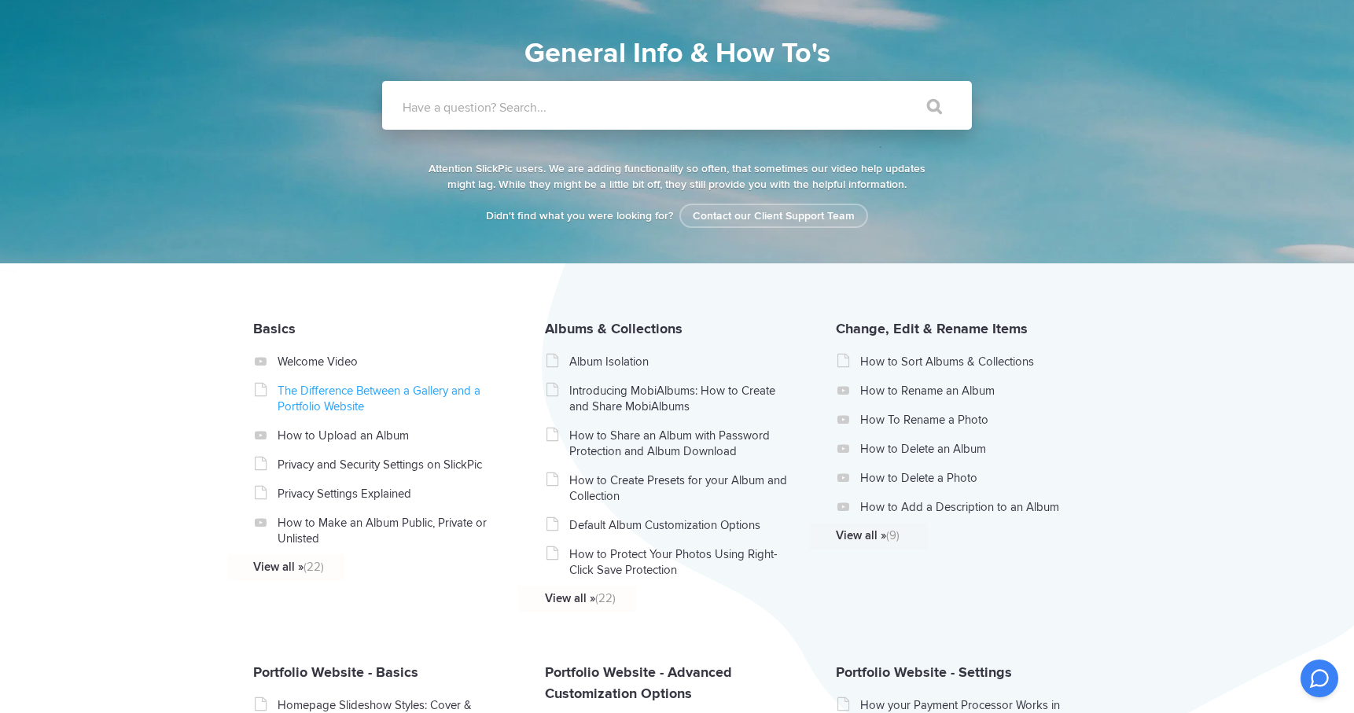
scroll to position [109, 0]
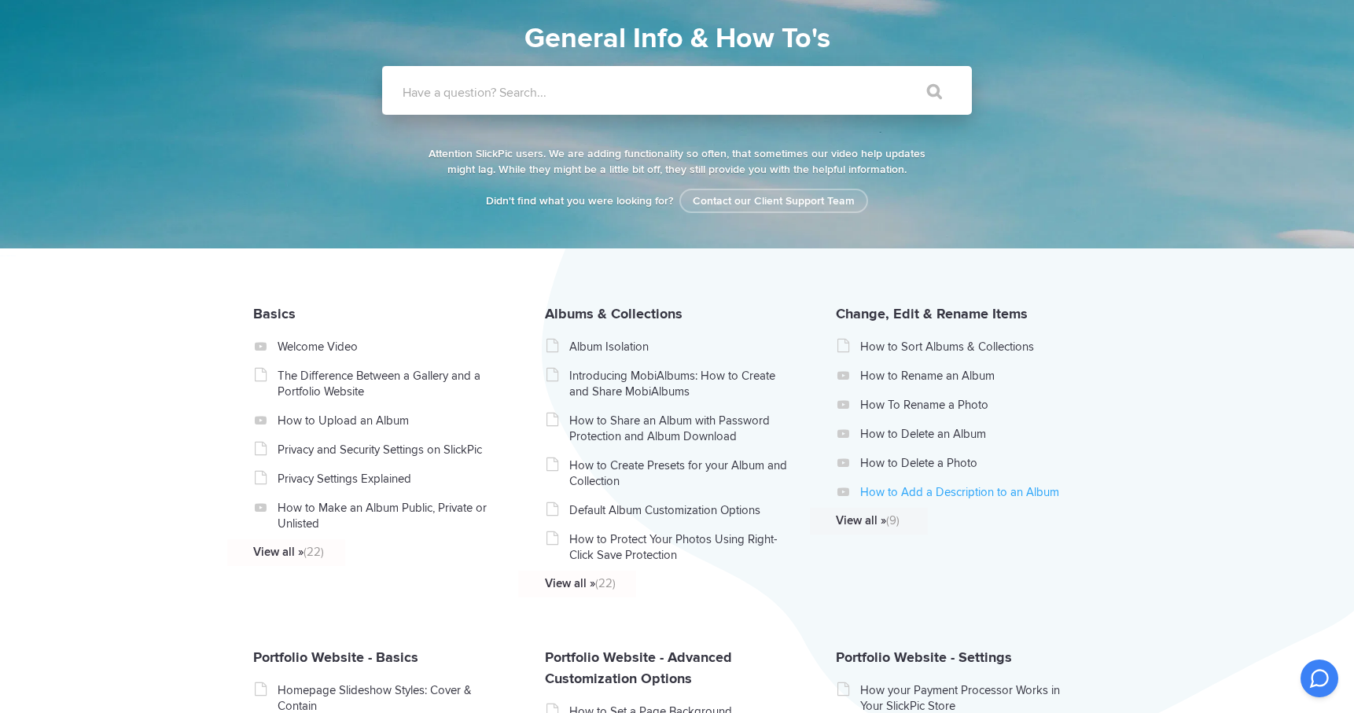
click at [944, 495] on link "How to Add a Description to an Album" at bounding box center [971, 492] width 223 height 16
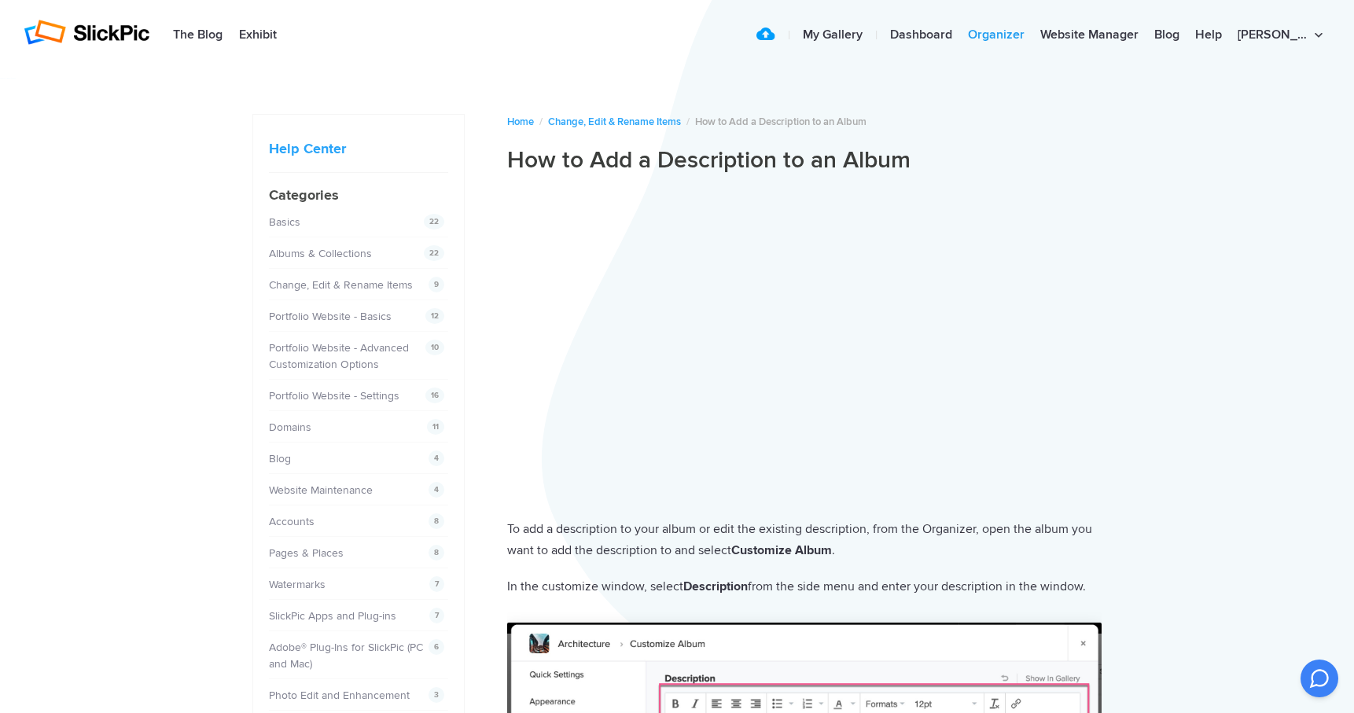
click at [1032, 33] on link "Organizer" at bounding box center [996, 35] width 72 height 31
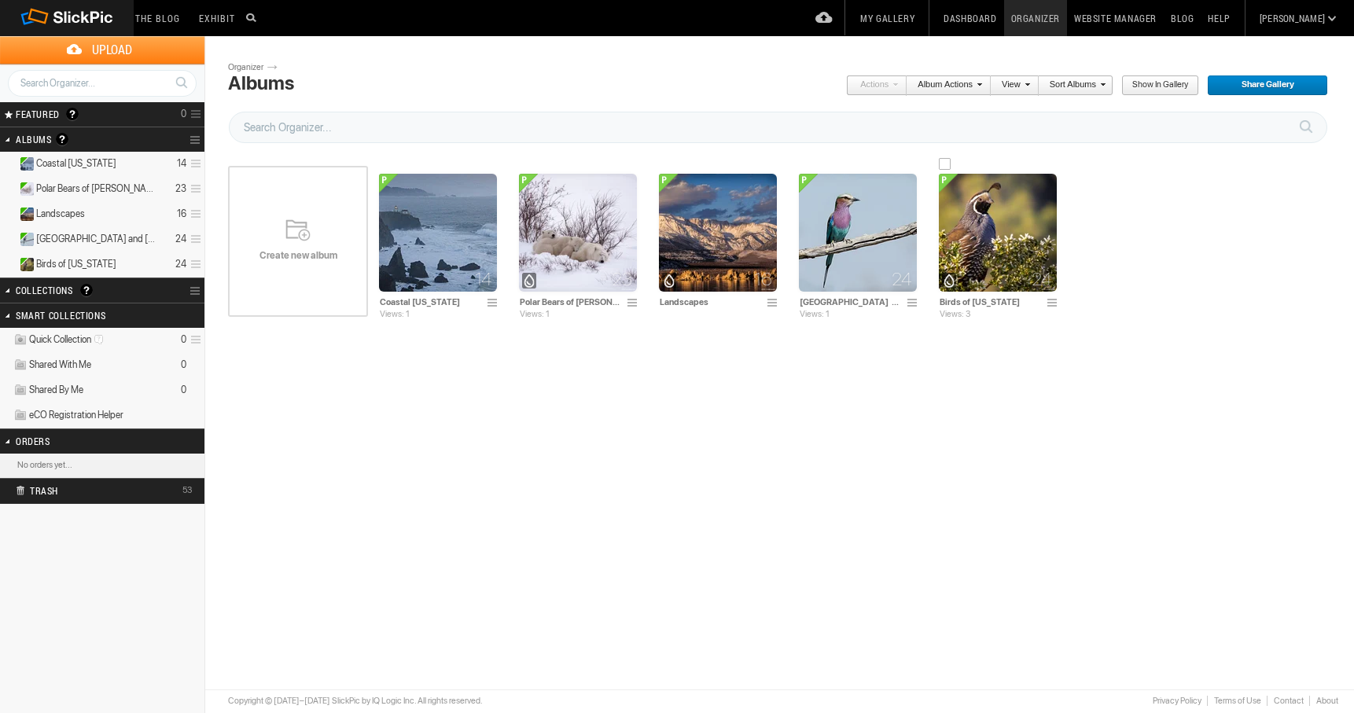
click at [992, 246] on img at bounding box center [998, 233] width 118 height 118
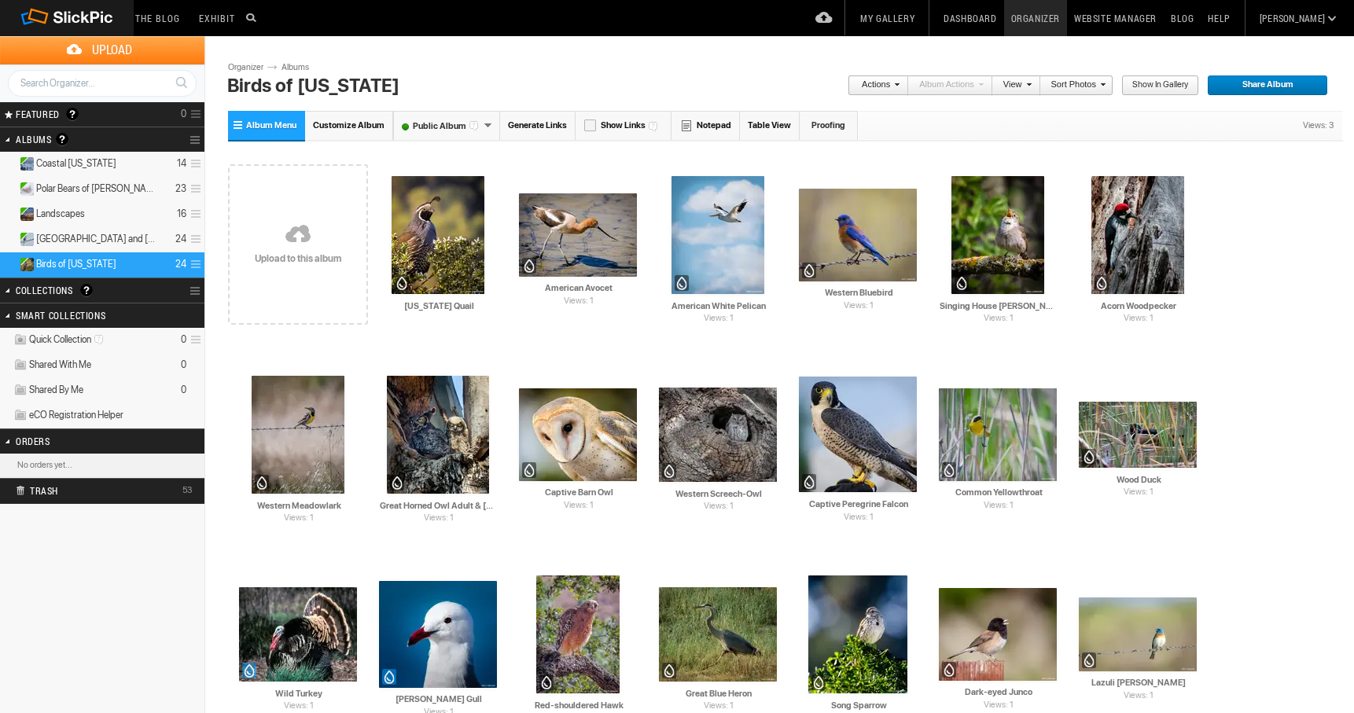
click at [898, 83] on span at bounding box center [894, 83] width 9 height 9
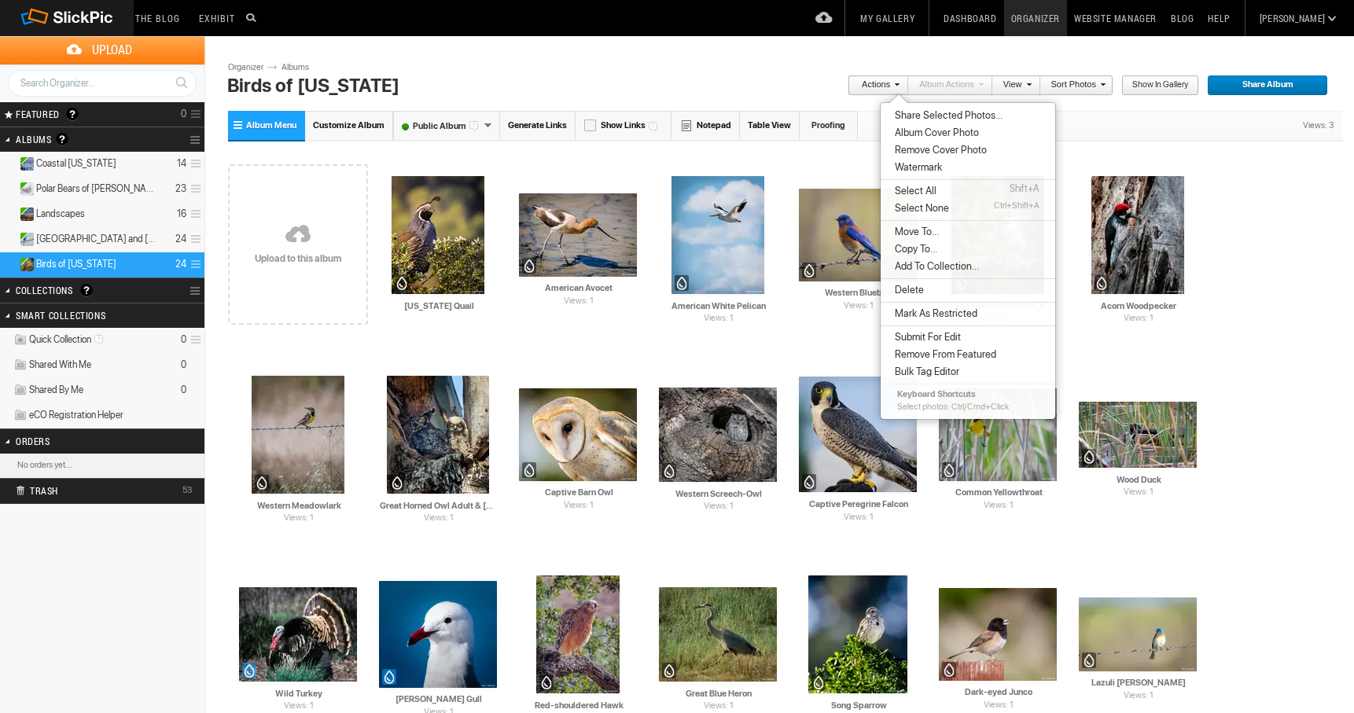
click at [1256, 352] on div "Drop your photos here Upload to this album AI California Quail HTML: Direct: Fo…" at bounding box center [785, 544] width 1115 height 799
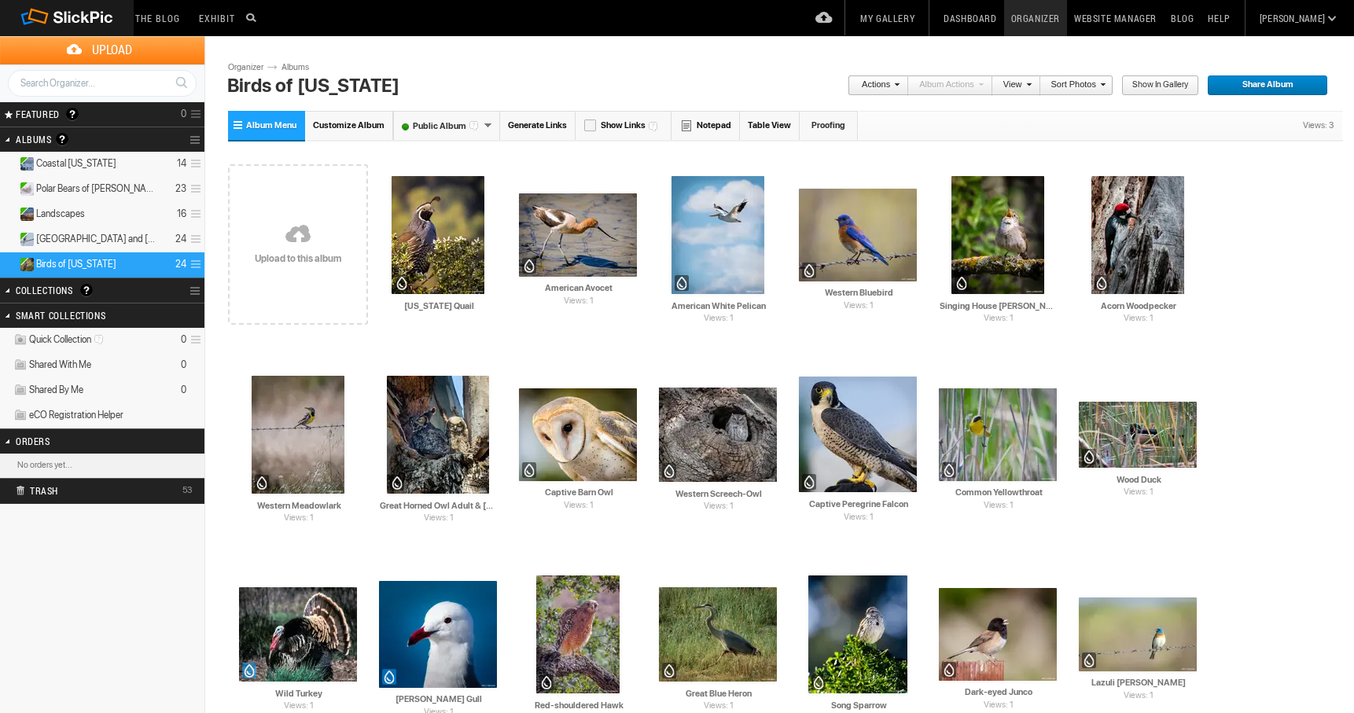
click at [354, 123] on span "Customize Album" at bounding box center [349, 125] width 72 height 10
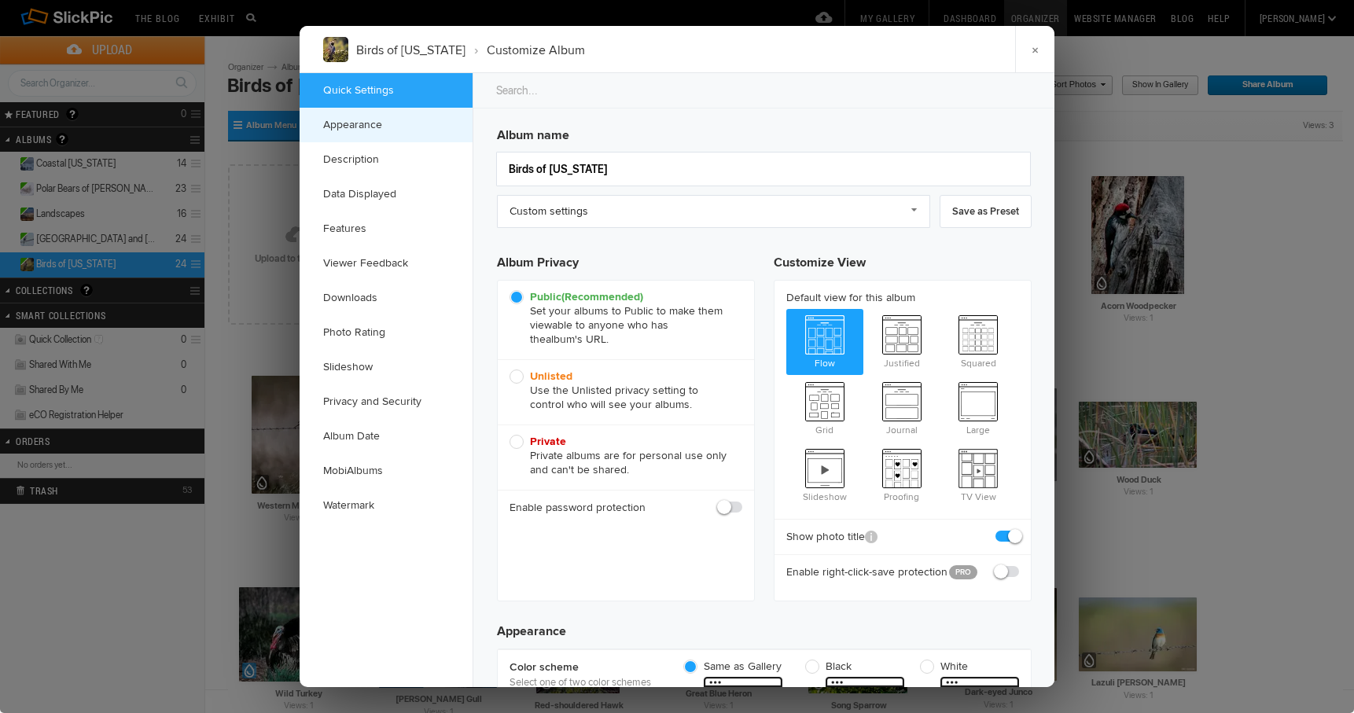
checkbox input "true"
click at [352, 156] on link "Description" at bounding box center [386, 159] width 173 height 35
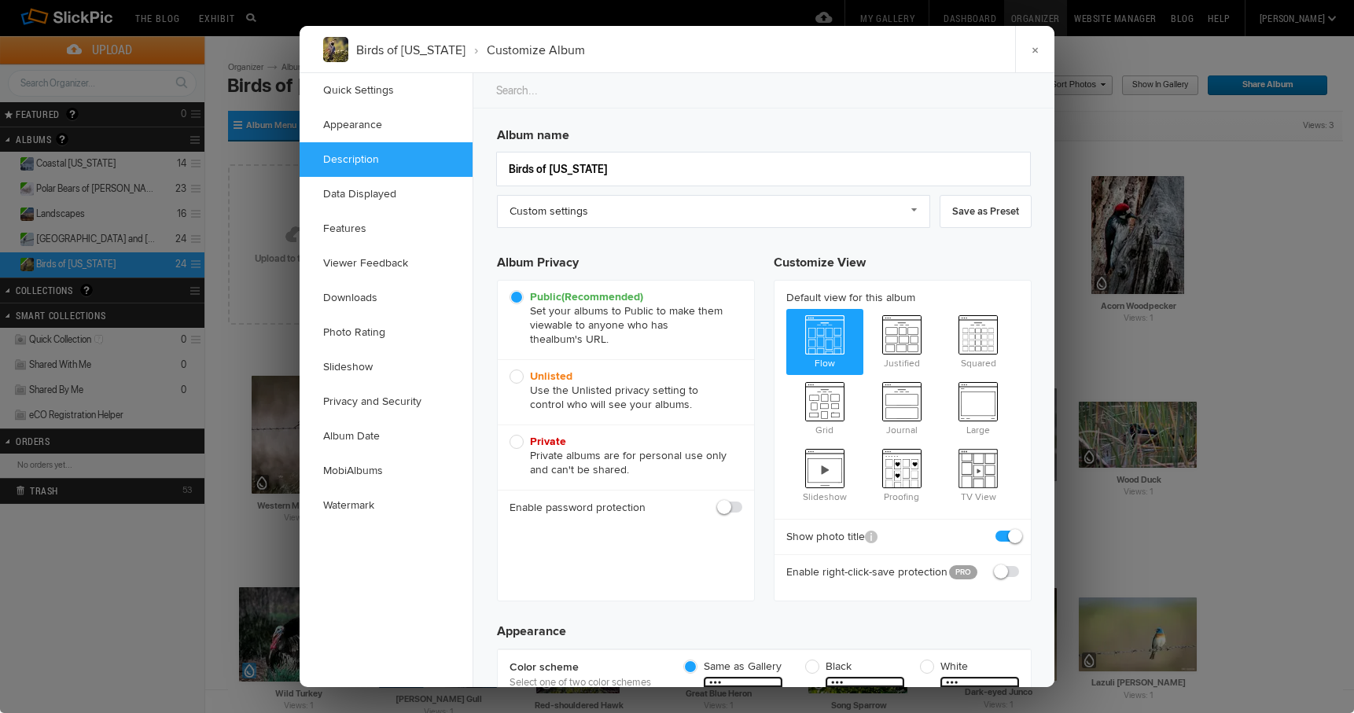
scroll to position [1221, 0]
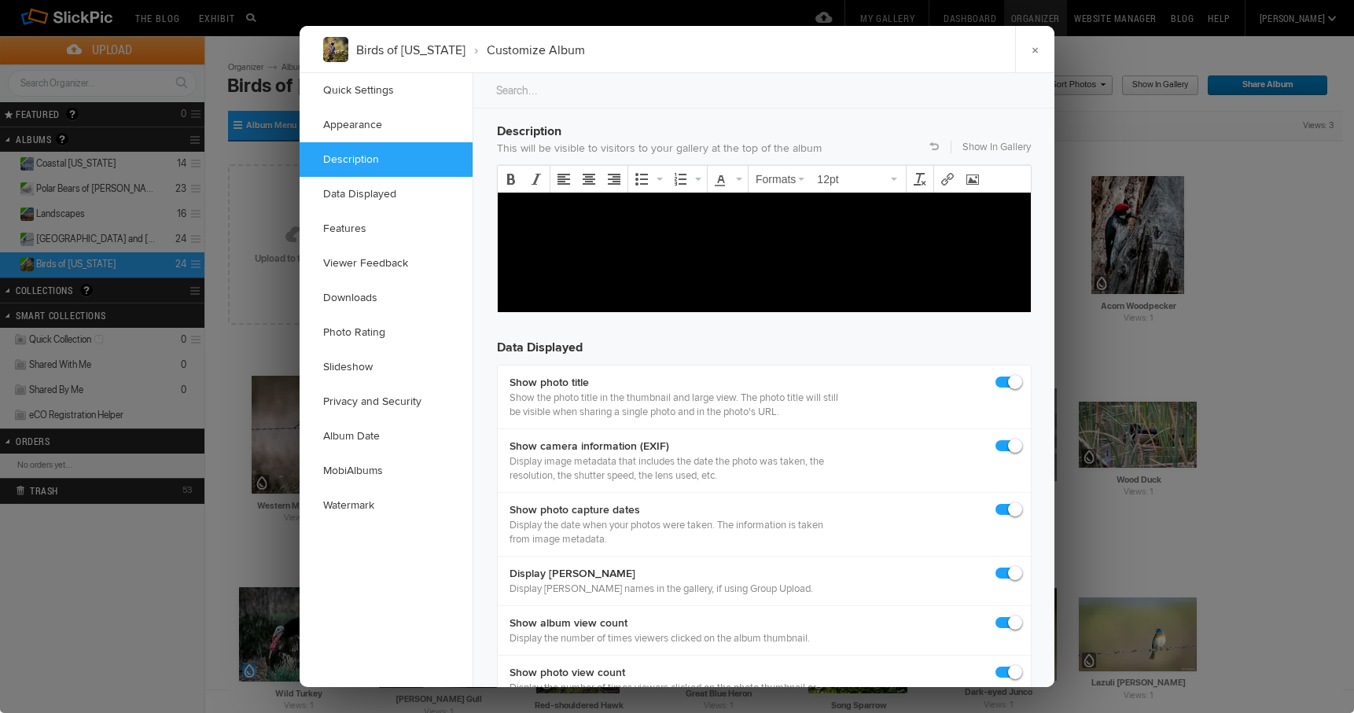
click at [515, 212] on p at bounding box center [764, 210] width 508 height 19
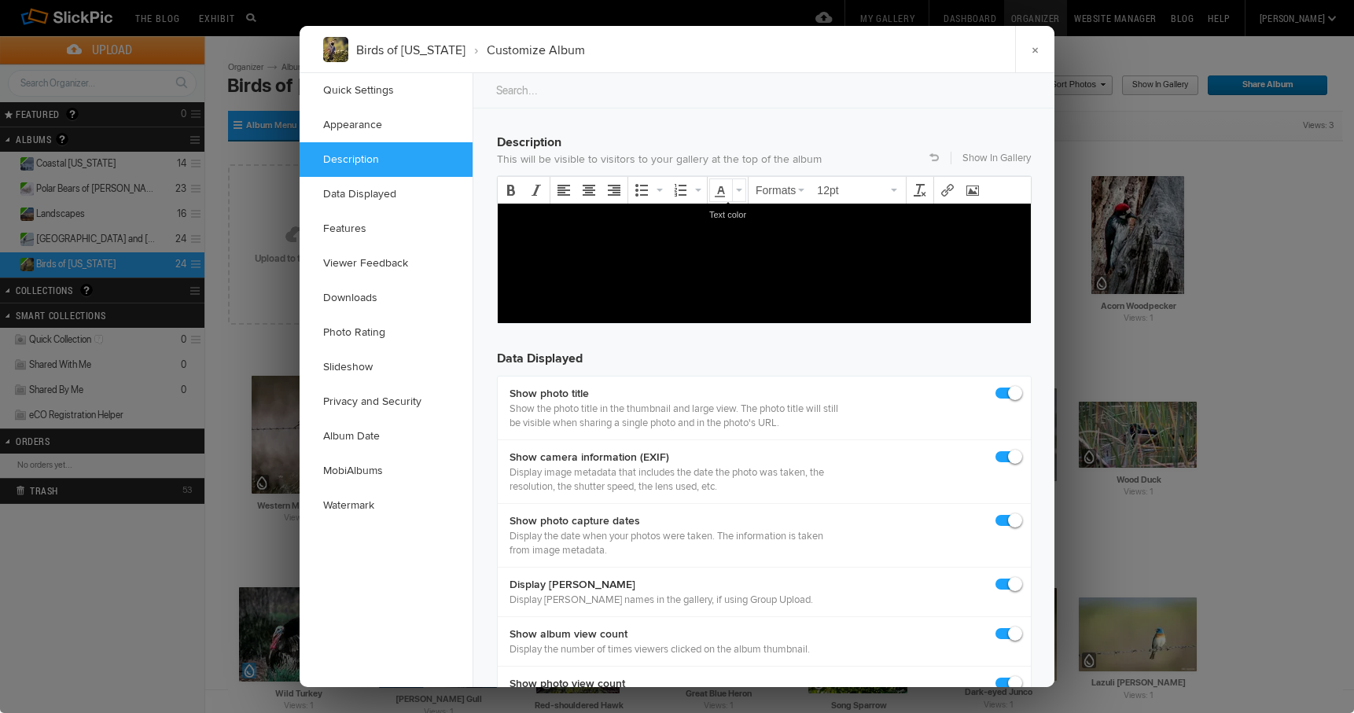
scroll to position [1208, 0]
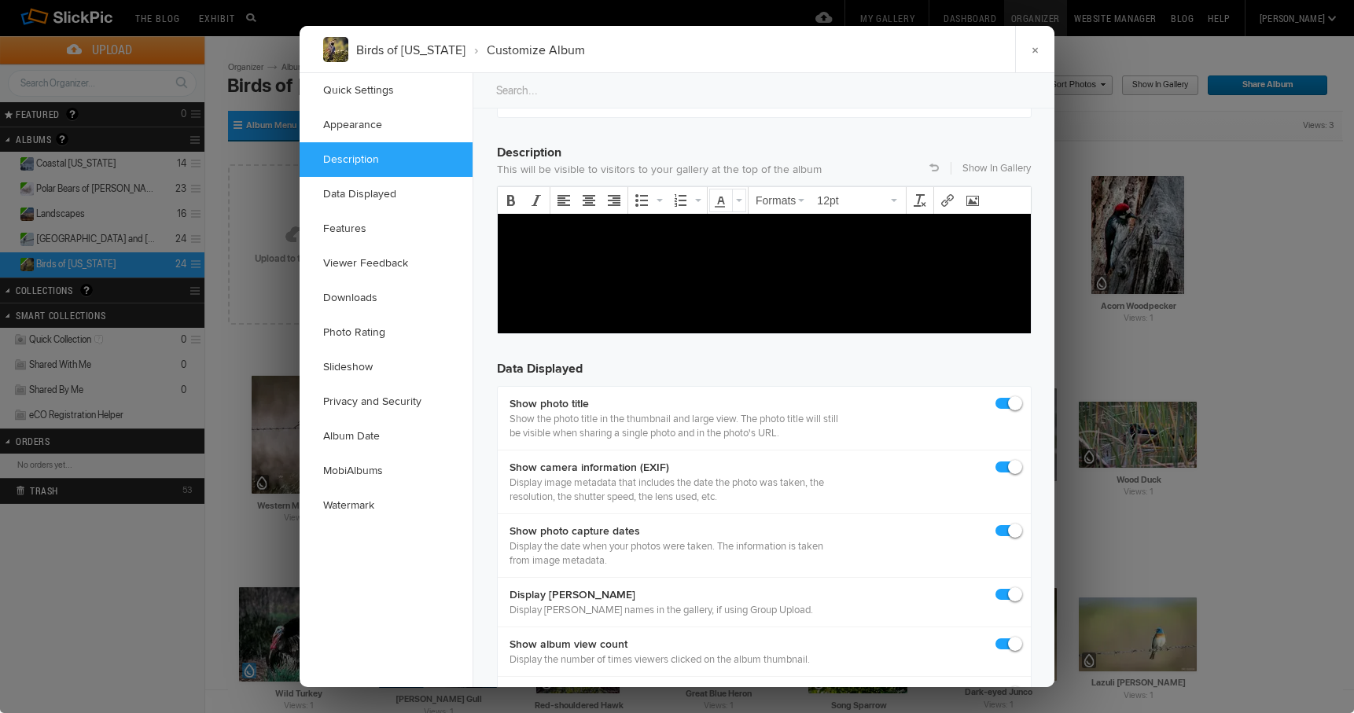
click at [739, 191] on button "Text color" at bounding box center [738, 200] width 13 height 22
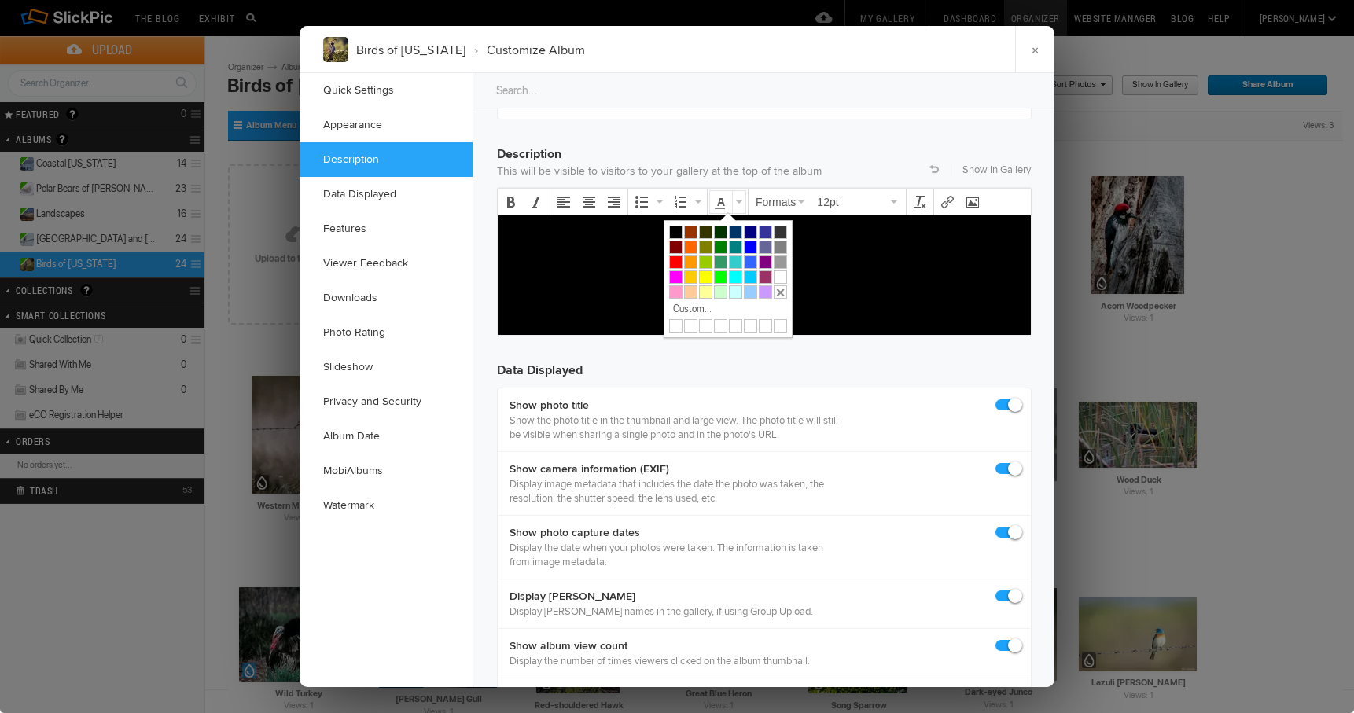
scroll to position [1197, 0]
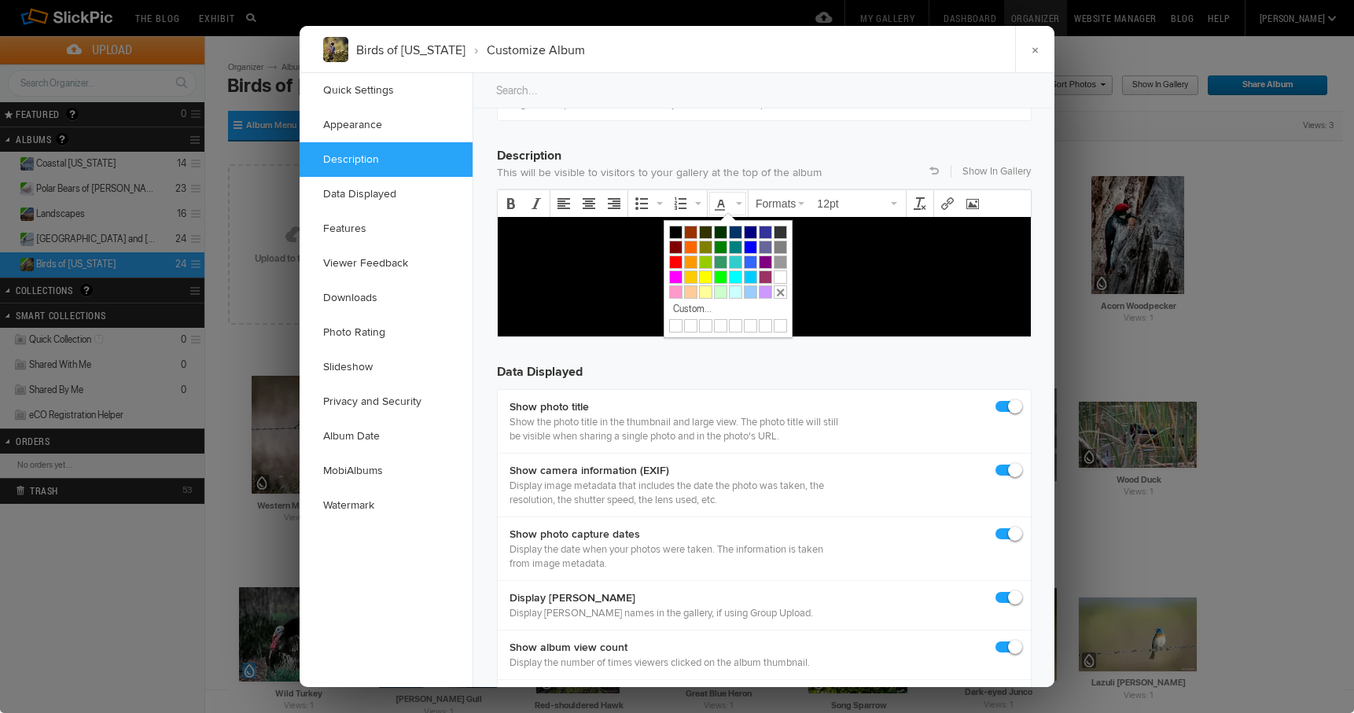
click at [846, 168] on p "This will be visible to visitors to your gallery at the top of the album" at bounding box center [764, 173] width 535 height 16
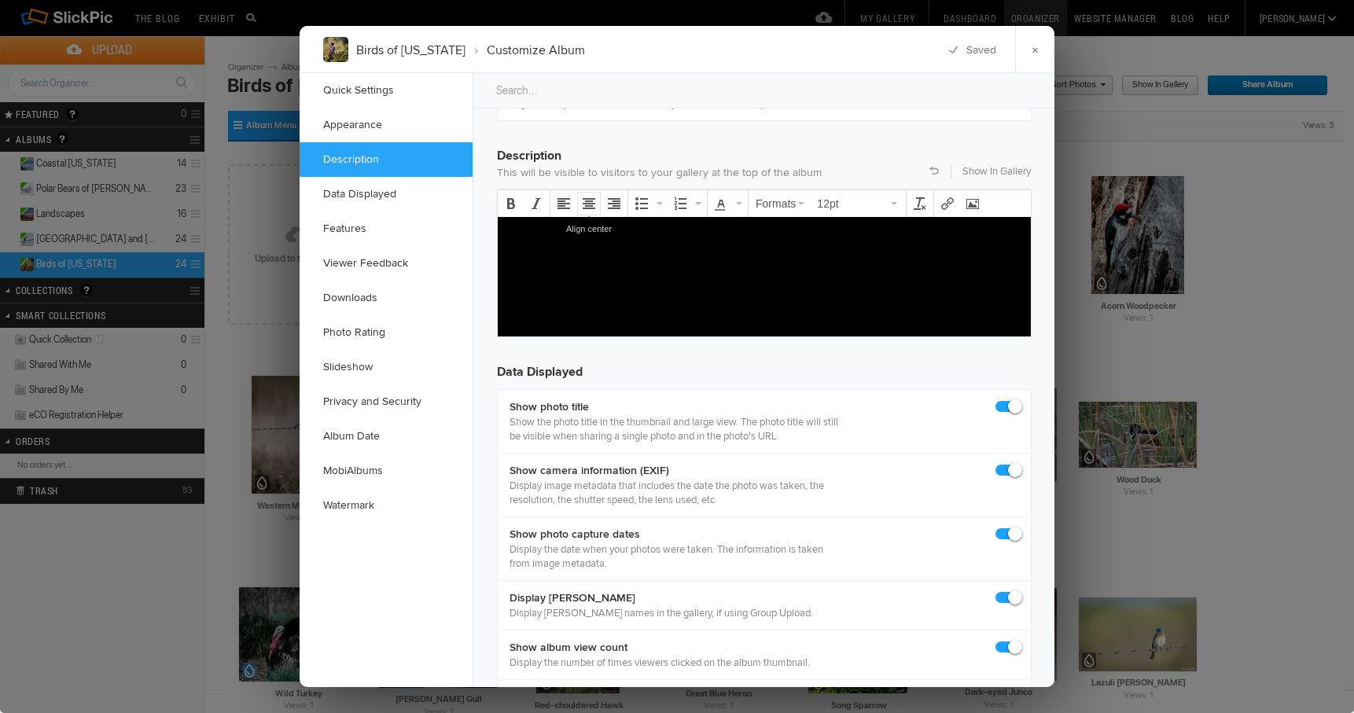
scroll to position [1196, 0]
click at [722, 207] on icon "Text color" at bounding box center [721, 204] width 13 height 13
click at [739, 203] on icon "Text color" at bounding box center [739, 204] width 6 height 3
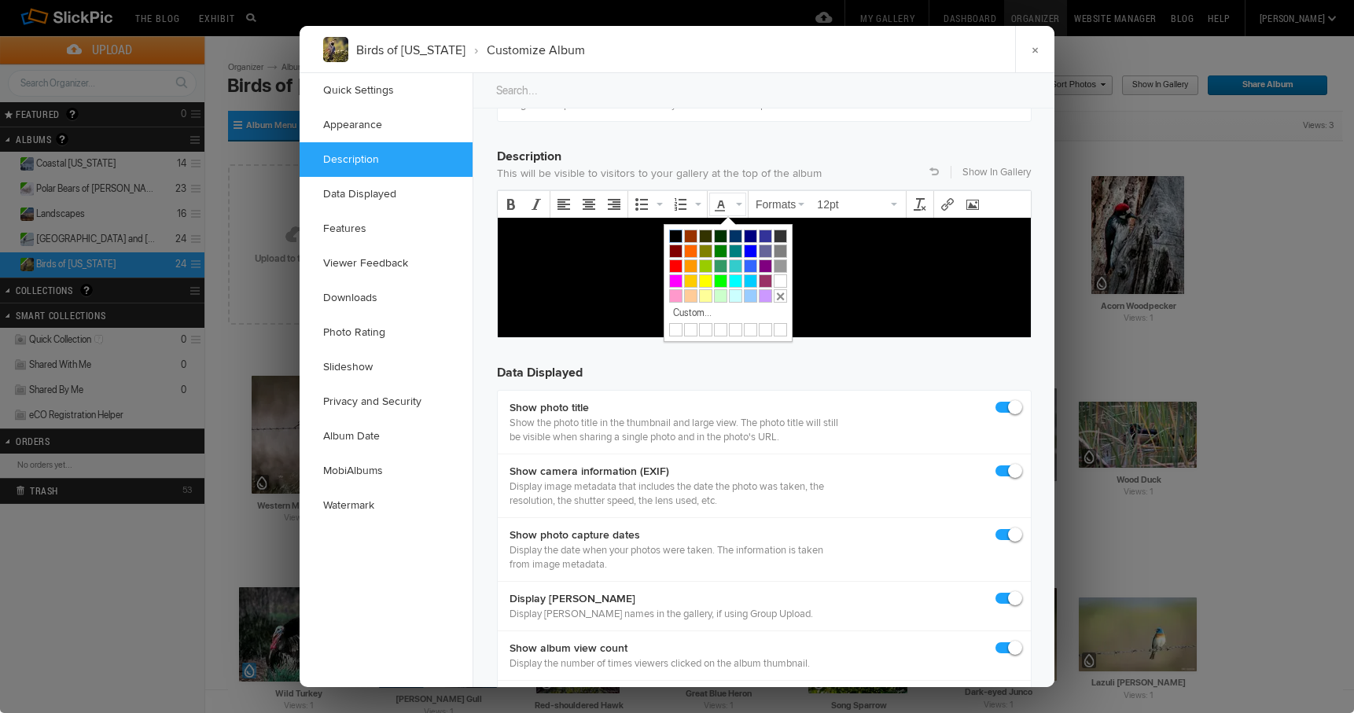
click at [675, 237] on div at bounding box center [675, 236] width 13 height 13
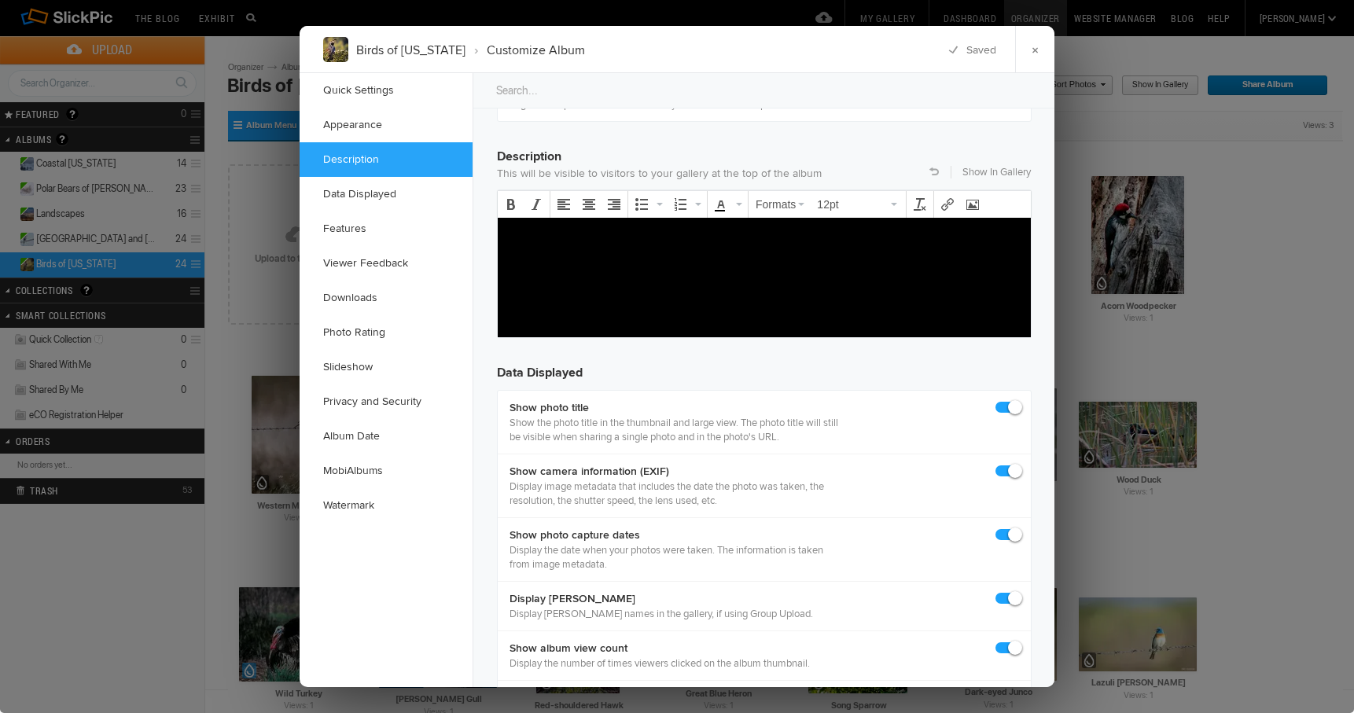
click at [511, 235] on p "﻿" at bounding box center [764, 235] width 508 height 19
click at [739, 204] on icon "Text color" at bounding box center [739, 204] width 6 height 3
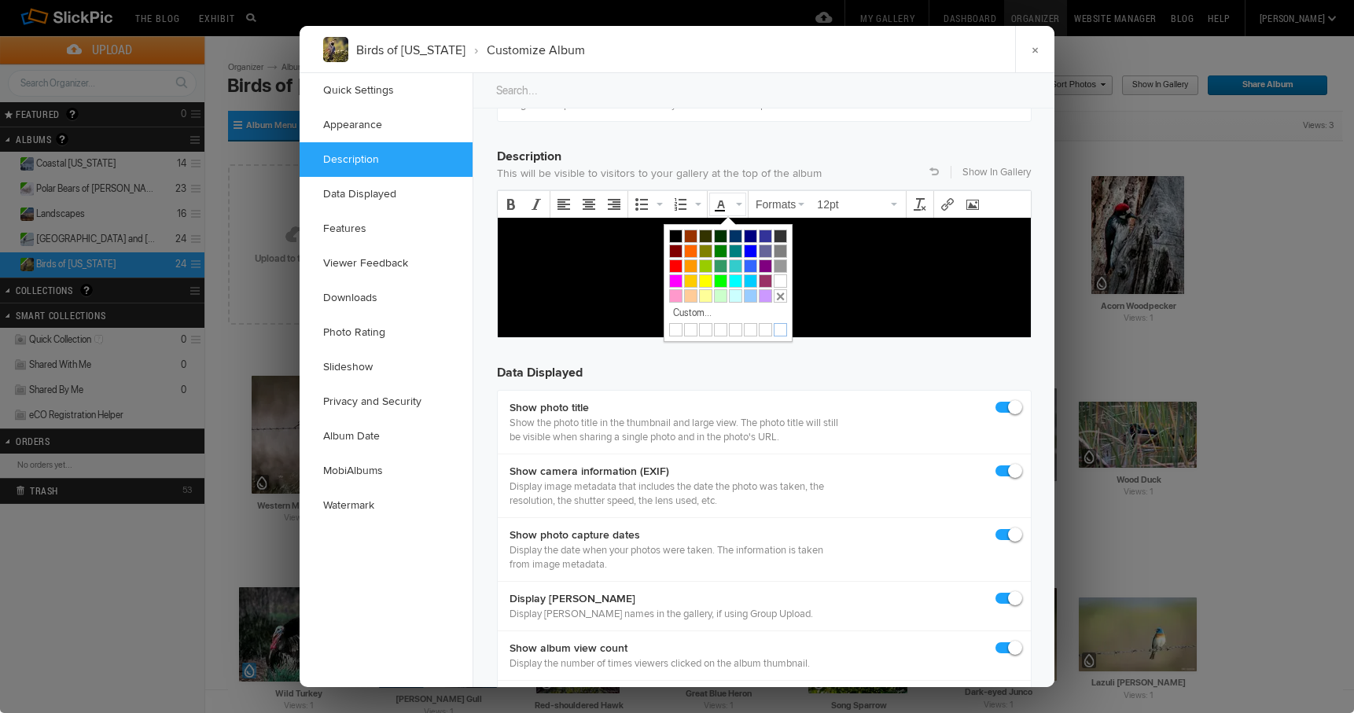
drag, startPoint x: 782, startPoint y: 330, endPoint x: 286, endPoint y: 115, distance: 540.2
click at [782, 330] on div at bounding box center [780, 329] width 13 height 13
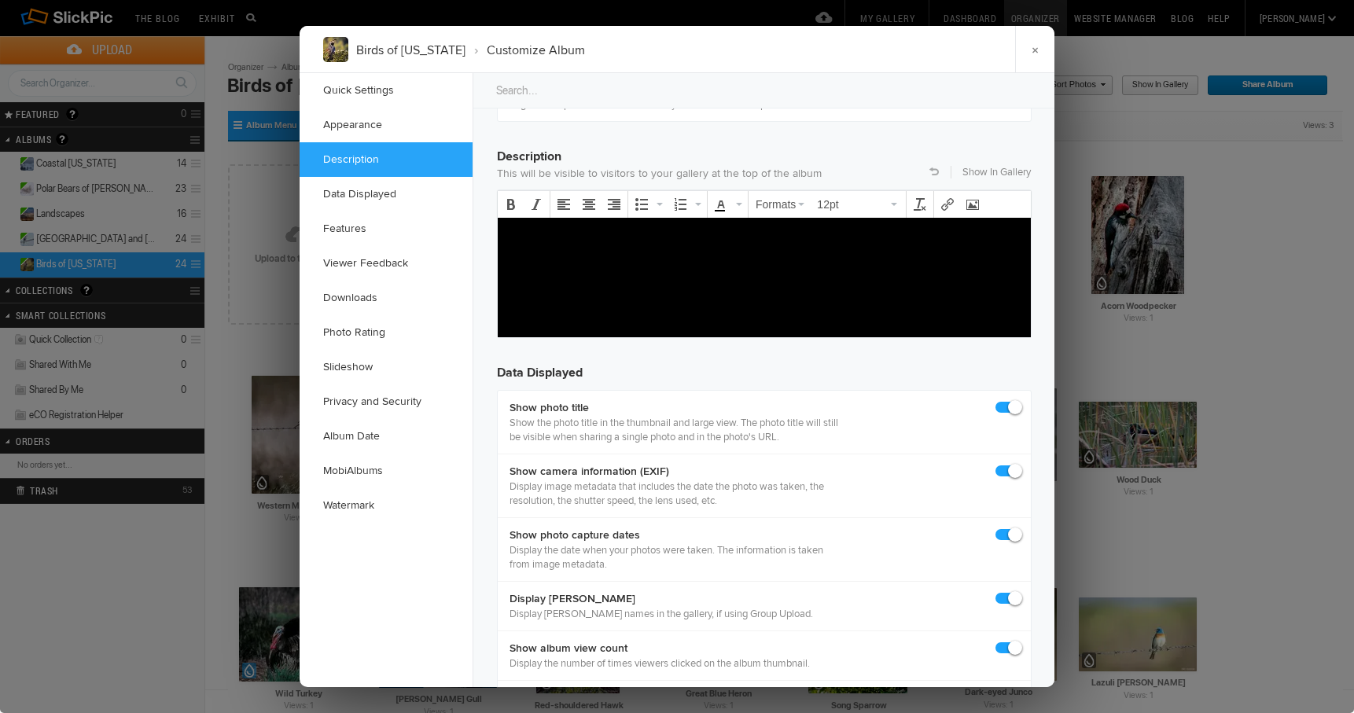
click at [512, 237] on span "﻿B" at bounding box center [514, 235] width 8 height 15
click at [520, 241] on p "﻿B" at bounding box center [764, 235] width 508 height 19
click at [518, 234] on span "﻿BB" at bounding box center [518, 235] width 16 height 15
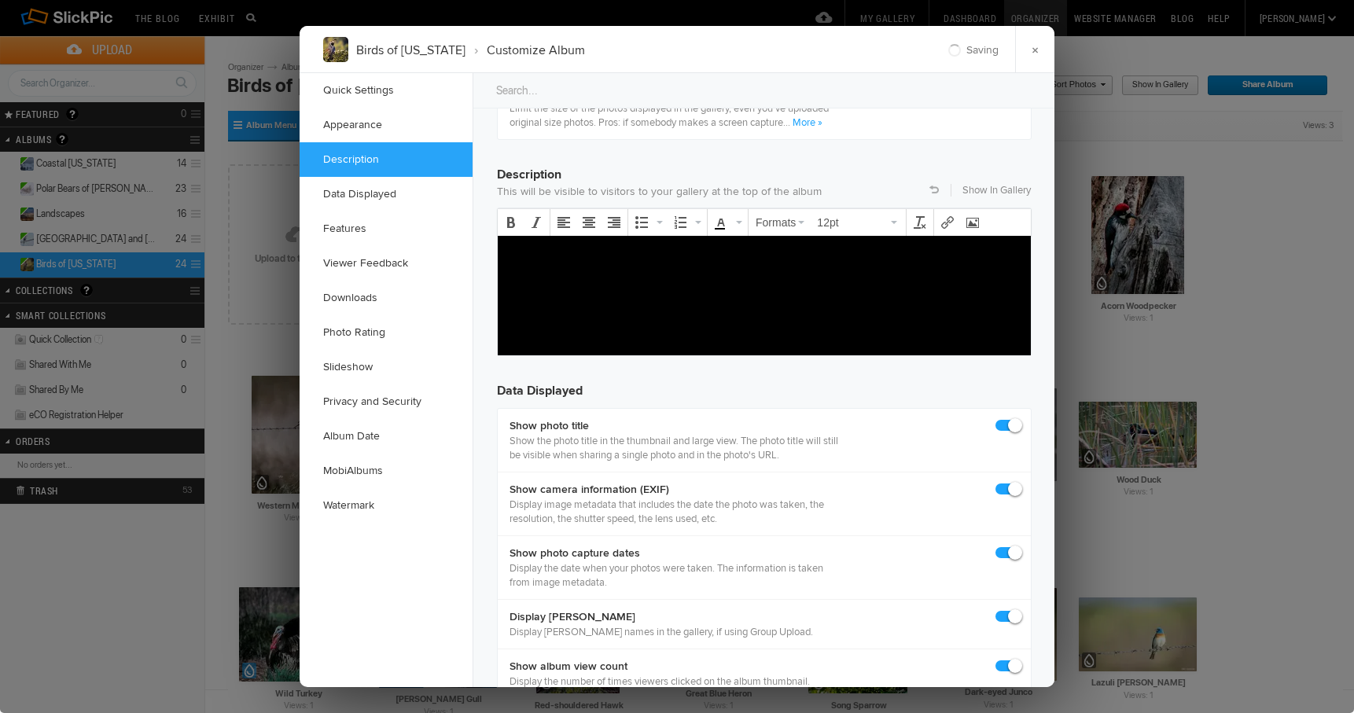
scroll to position [1174, 0]
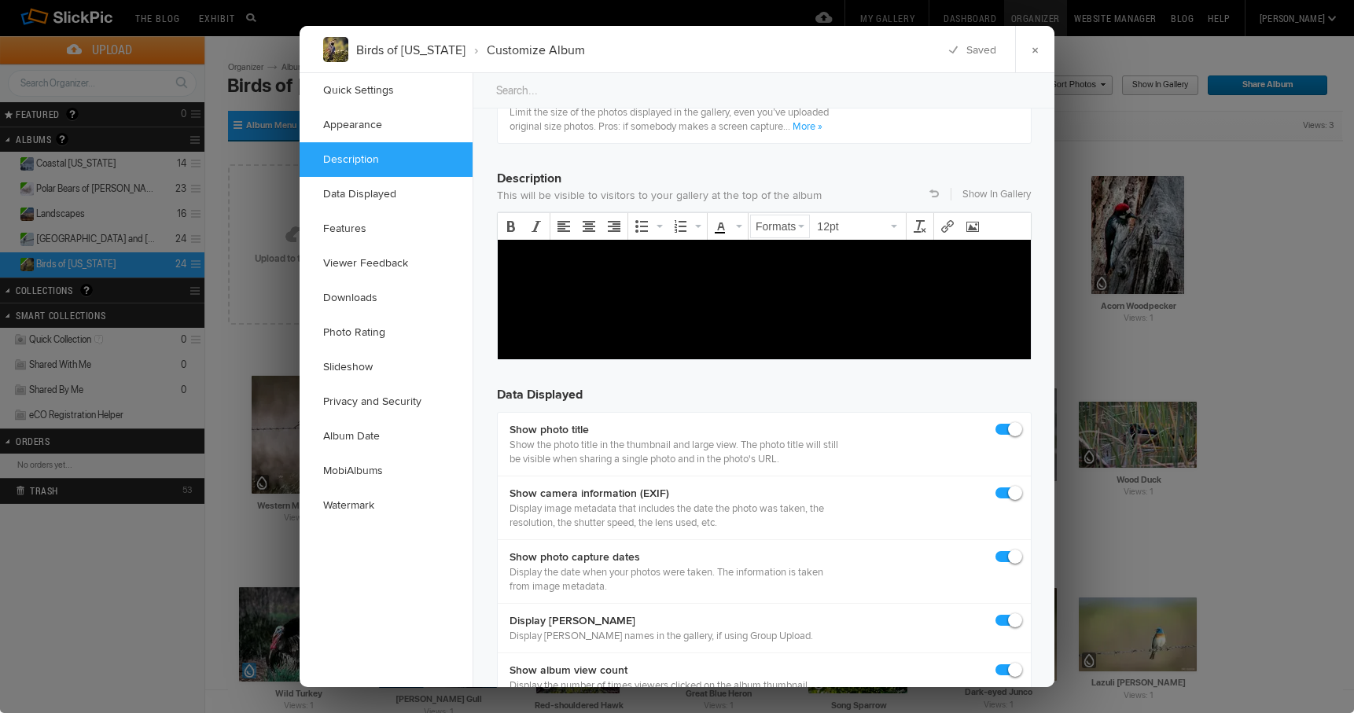
click at [802, 226] on icon "button" at bounding box center [801, 226] width 6 height 3
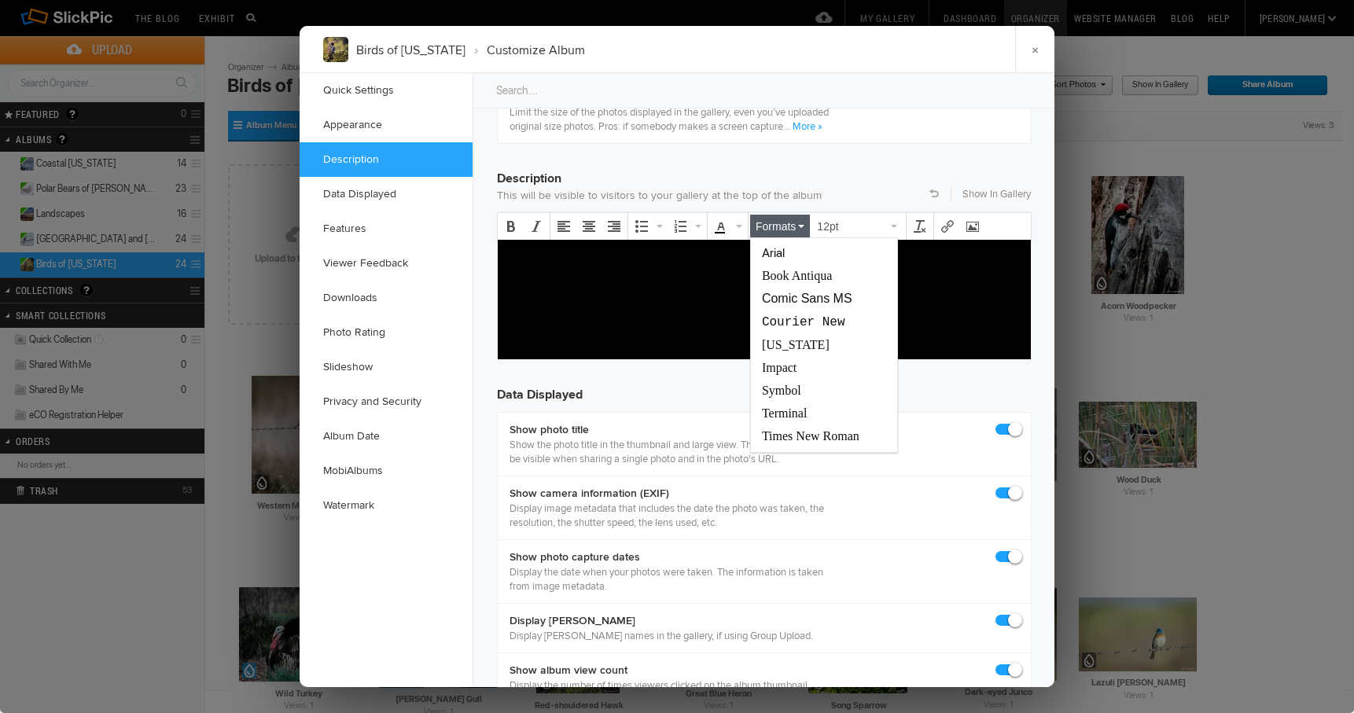
click at [815, 165] on h3 "Description" at bounding box center [764, 171] width 535 height 31
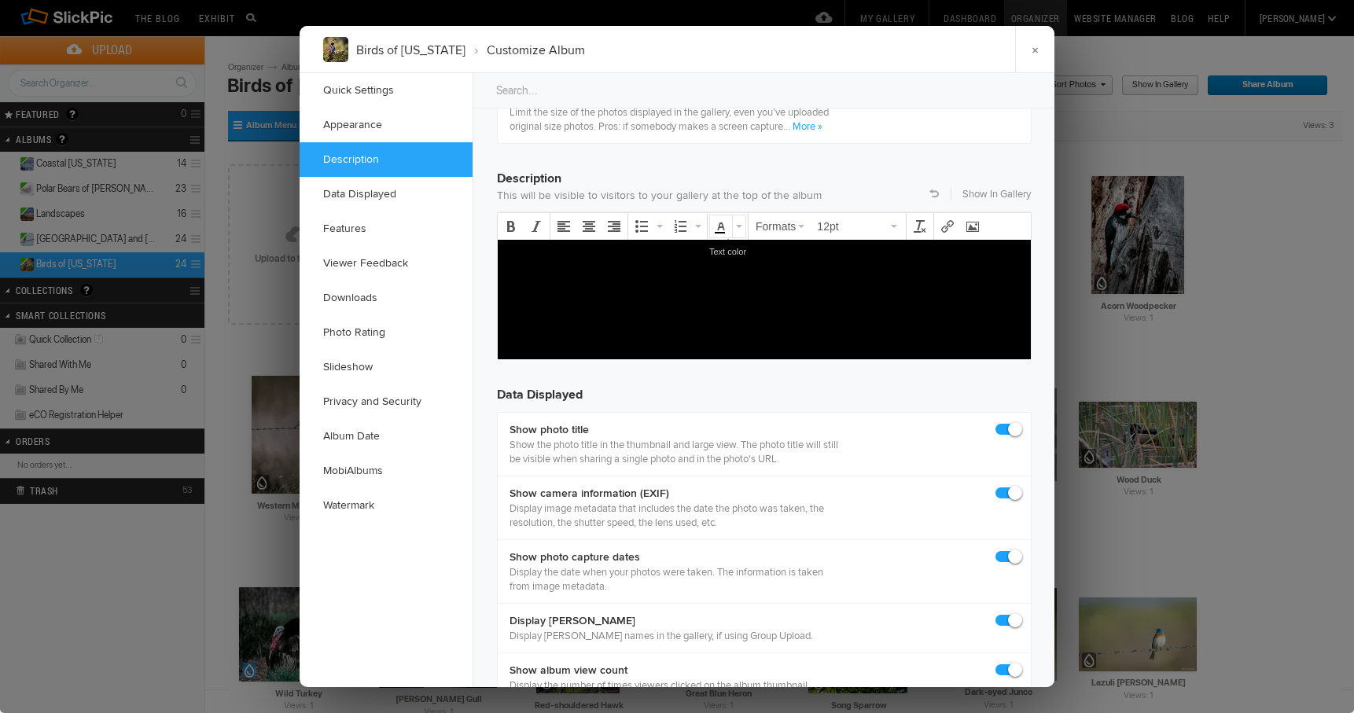
click at [722, 225] on icon "Text color" at bounding box center [721, 226] width 13 height 13
click at [738, 226] on icon "Text color" at bounding box center [739, 226] width 6 height 3
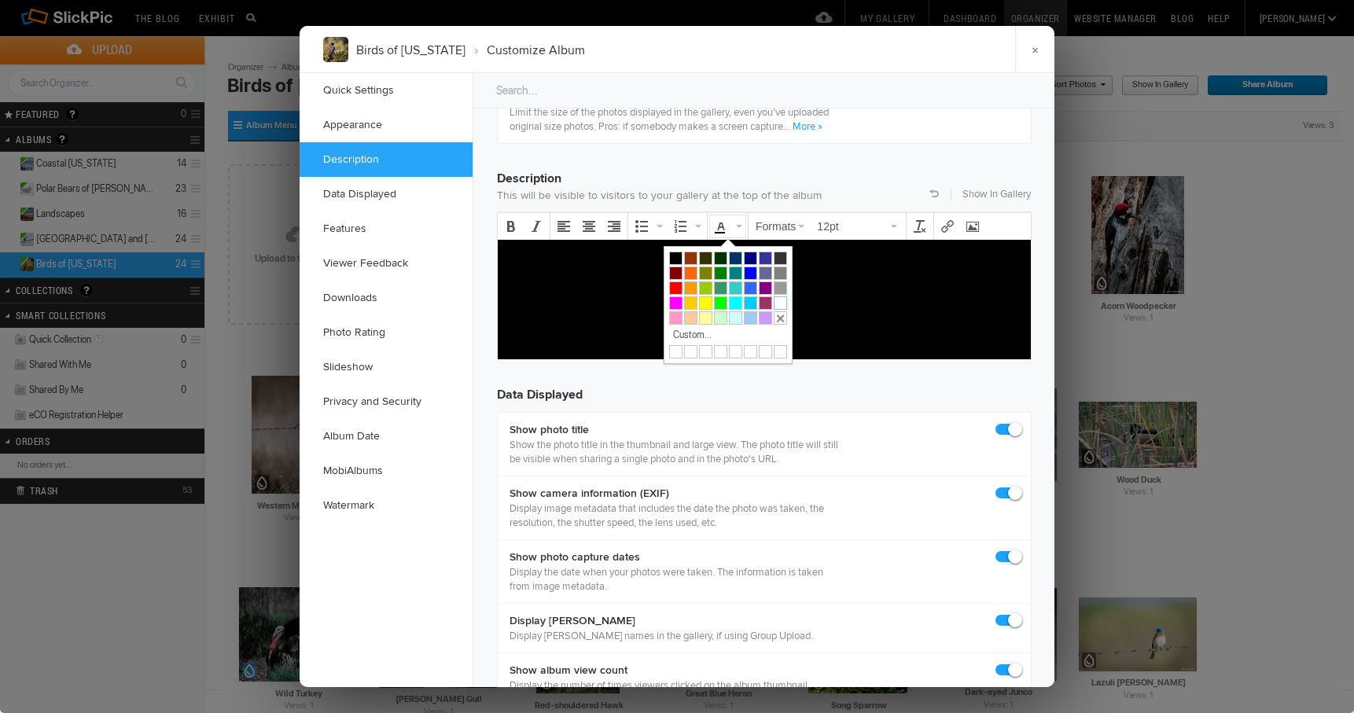
drag, startPoint x: 783, startPoint y: 303, endPoint x: 285, endPoint y: 64, distance: 552.5
click at [783, 303] on div at bounding box center [780, 302] width 13 height 13
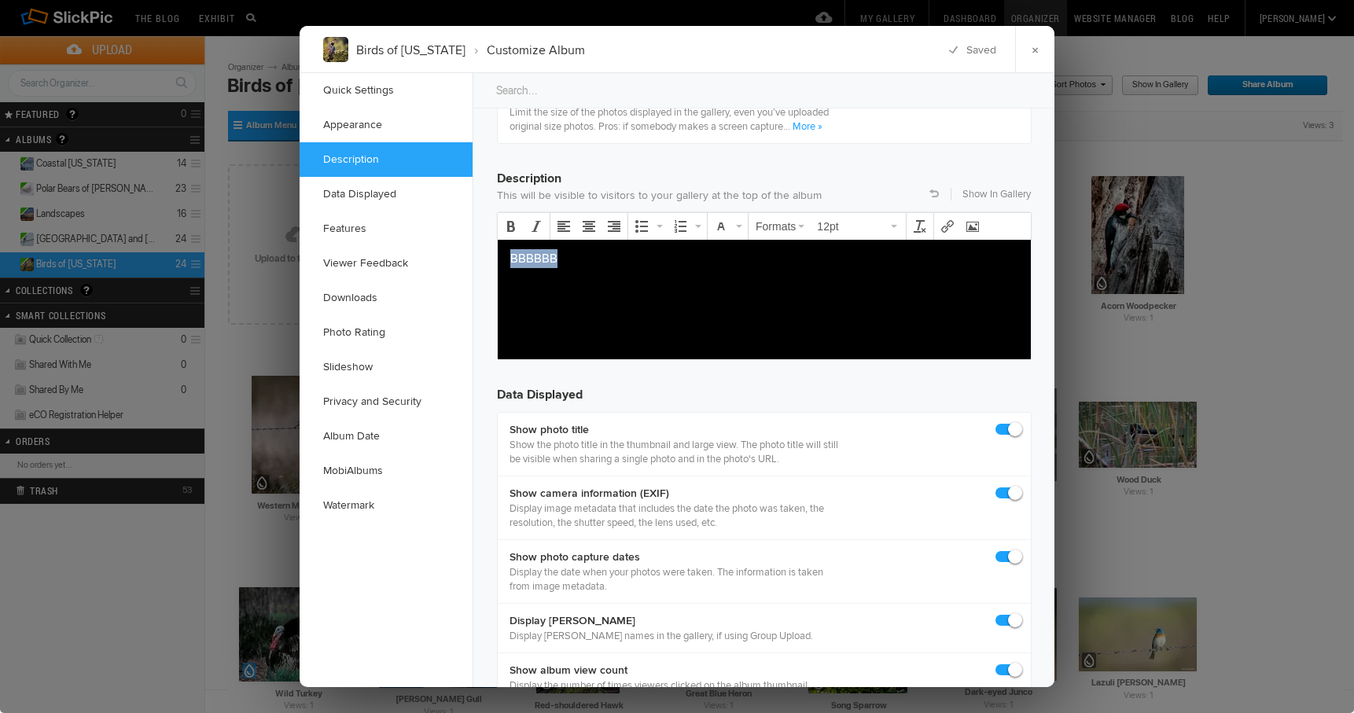
drag, startPoint x: 558, startPoint y: 261, endPoint x: 491, endPoint y: 260, distance: 66.8
click at [498, 260] on html "﻿BBBBBB" at bounding box center [764, 299] width 533 height 120
click at [692, 258] on p "Because of California's biodiversity from the Pacific Ocean to the Great Basin" at bounding box center [764, 267] width 508 height 38
click at [914, 259] on p "Because of California's biodiversity, from the Pacific Ocean to the Great Basin" at bounding box center [764, 267] width 508 height 38
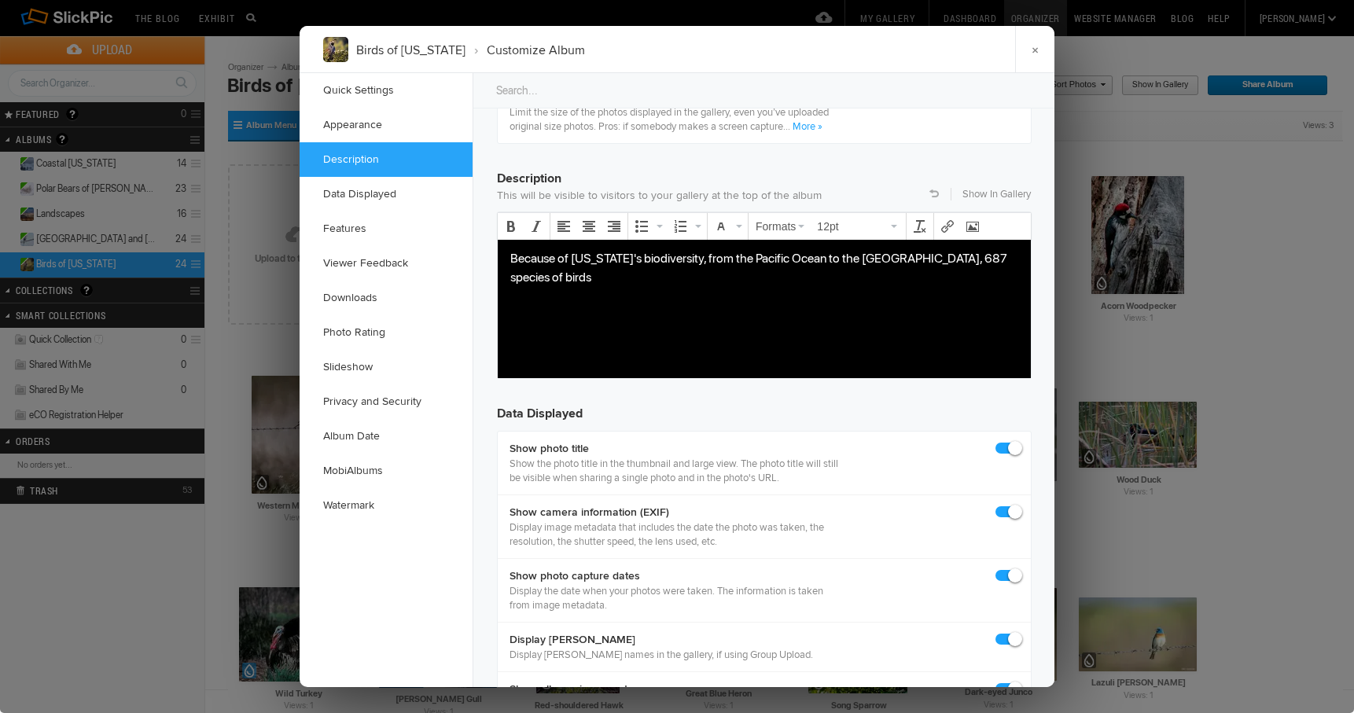
click at [629, 258] on p "Because of California's biodiversity, from the Pacific Ocean to the Great Basin…" at bounding box center [764, 267] width 508 height 38
click at [560, 275] on p "Because of California's great biodiversity, from the Pacific Ocean to the Great…" at bounding box center [764, 267] width 508 height 38
click at [769, 278] on p "Because of California's great biodiversity, from the Pacific Ocean to the Great…" at bounding box center [764, 267] width 508 height 38
click at [785, 278] on p "Because of California's great biodiversity, from the Pacific Ocean to the Great…" at bounding box center [764, 267] width 508 height 38
click at [793, 278] on p "Because of California's great biodiversity, from the Pacific Ocean to the Great…" at bounding box center [764, 267] width 508 height 38
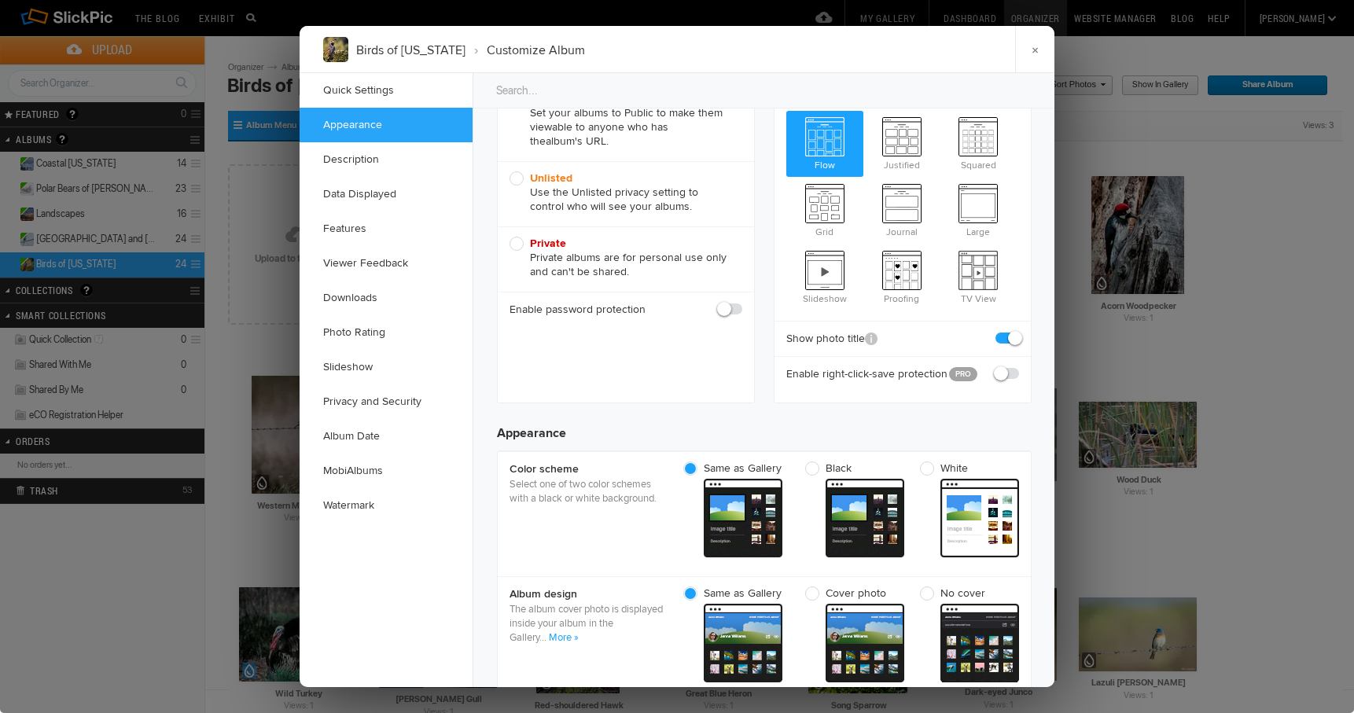
scroll to position [204, 0]
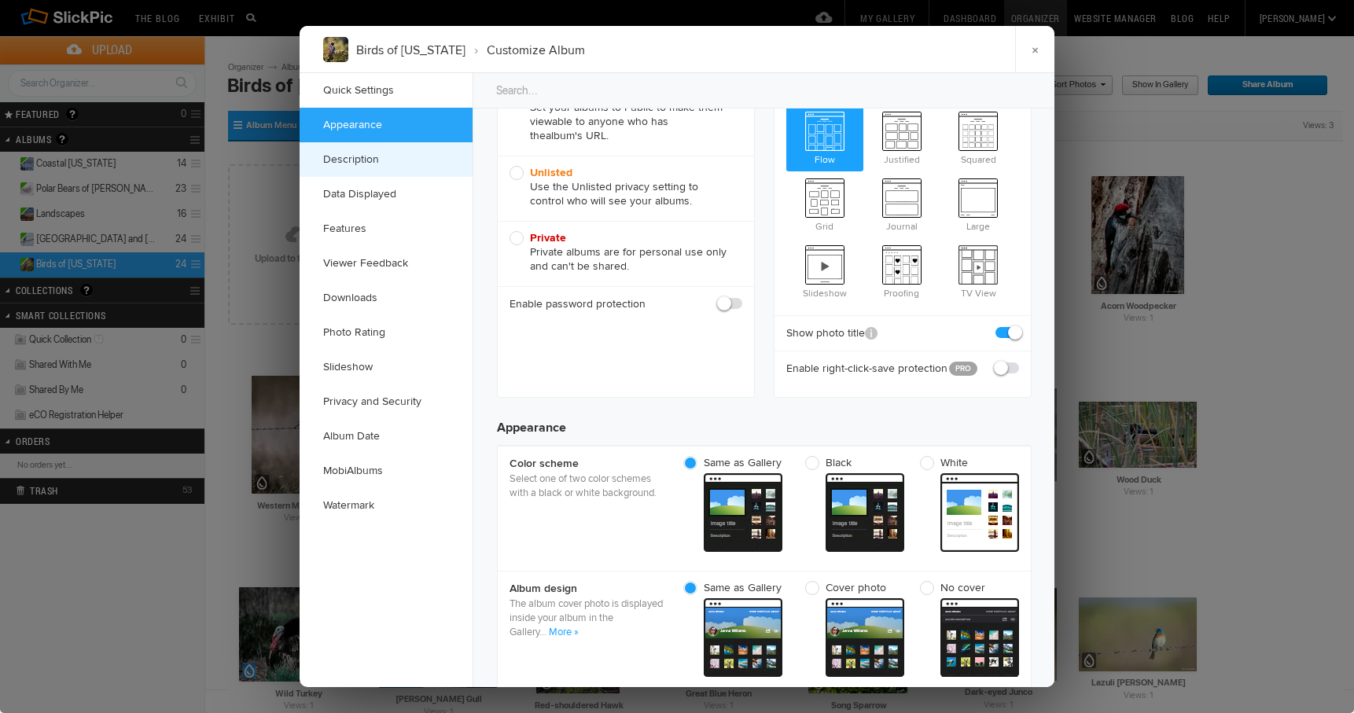
click at [364, 158] on link "Description" at bounding box center [386, 159] width 173 height 35
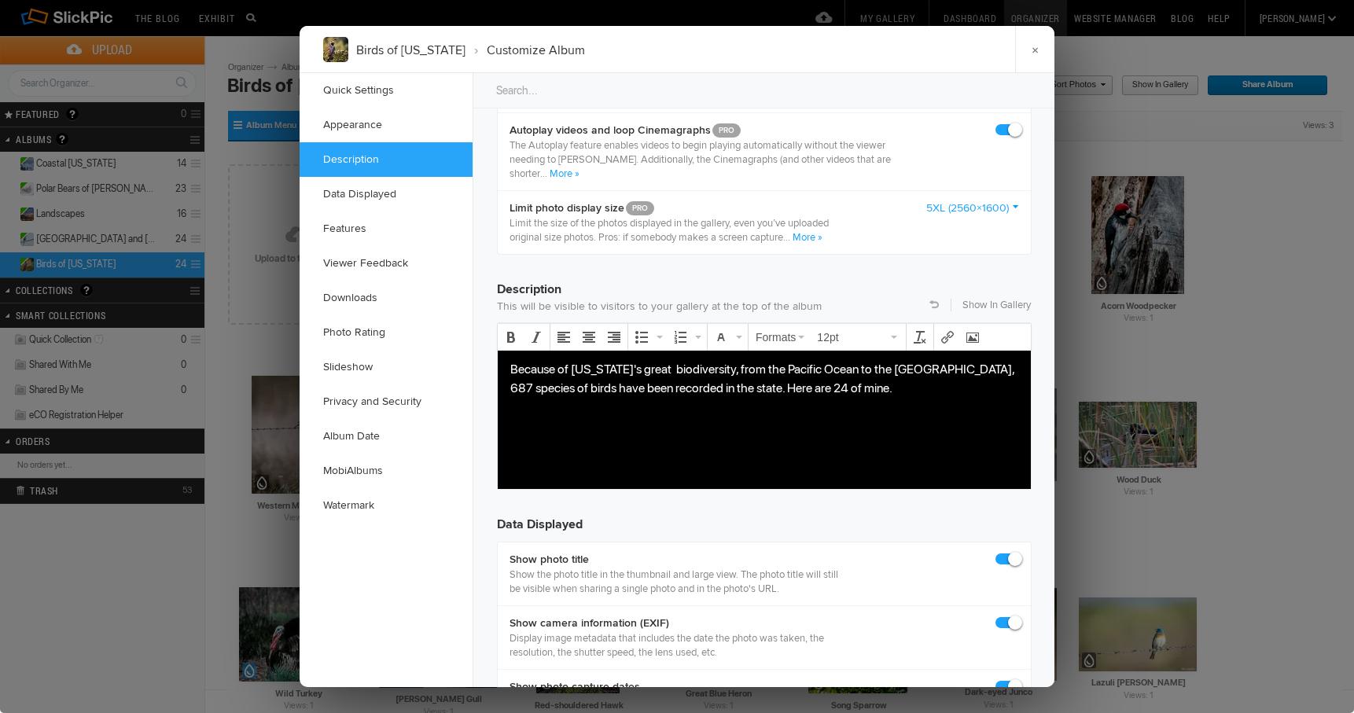
scroll to position [1221, 0]
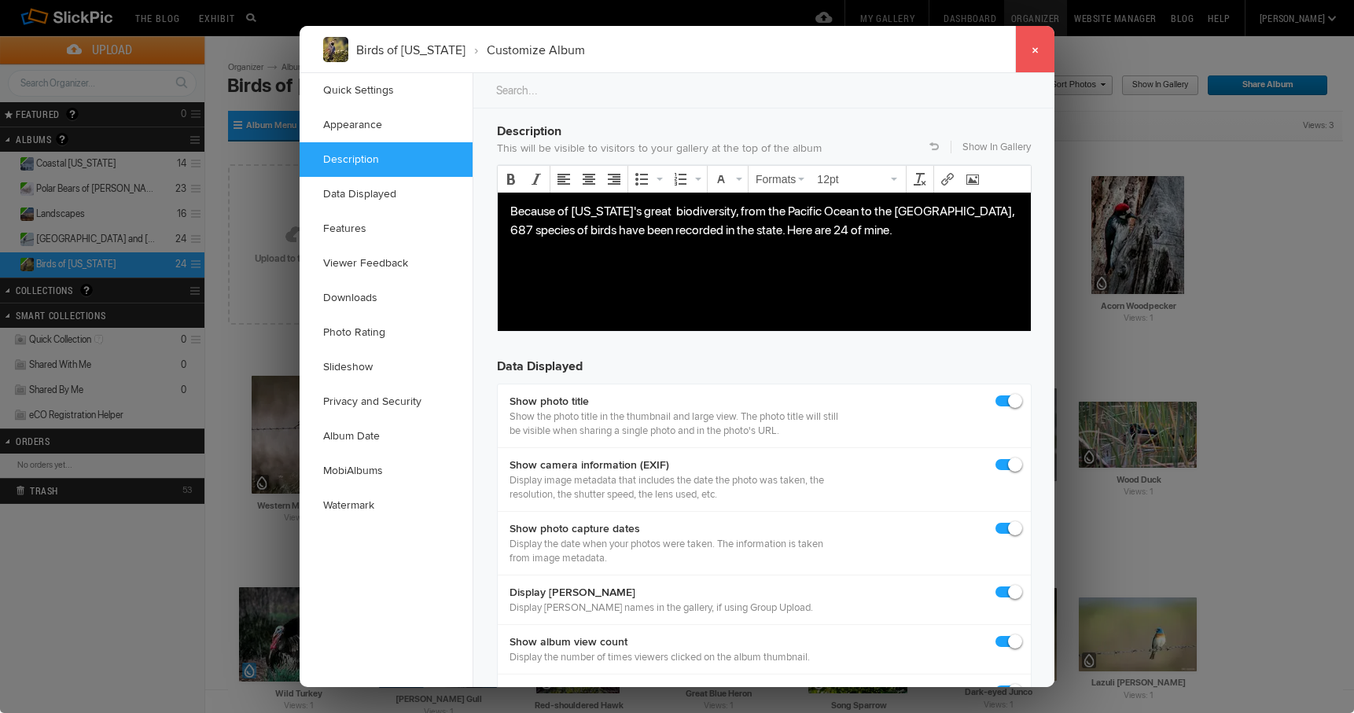
click at [1035, 48] on link "×" at bounding box center [1034, 49] width 39 height 47
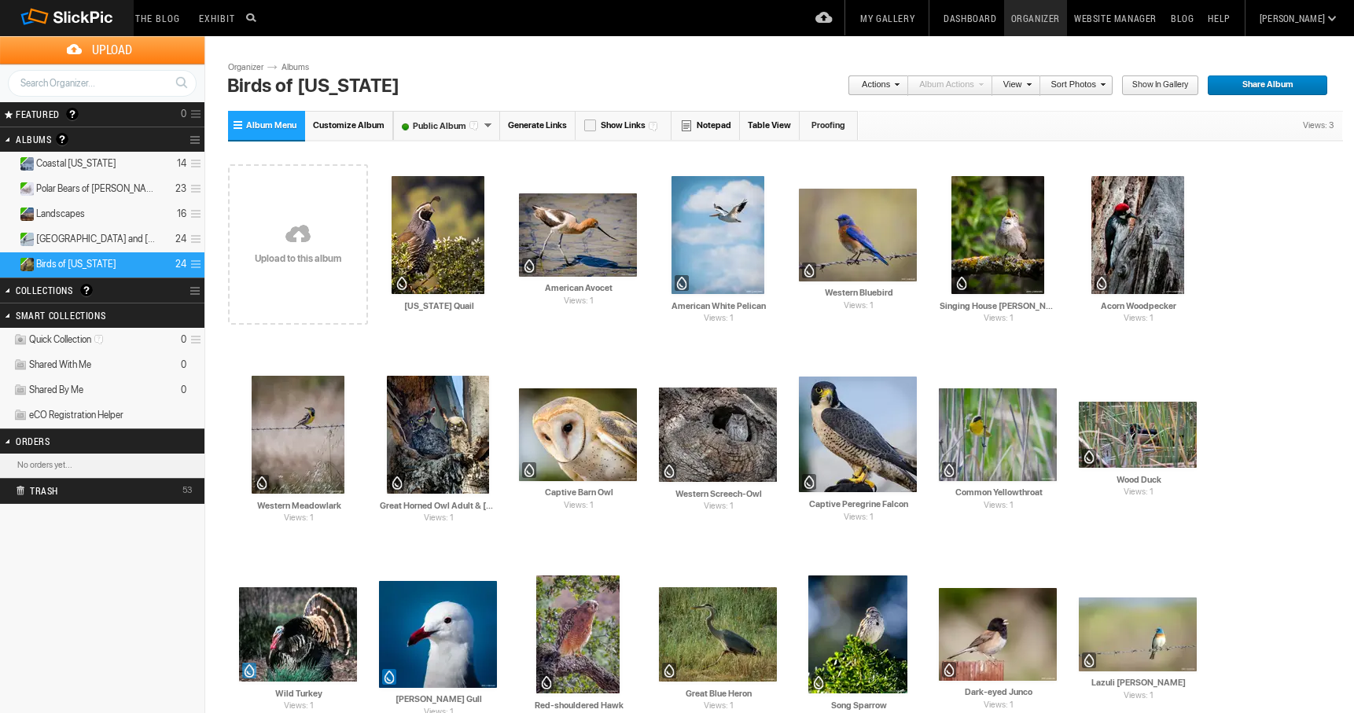
click at [921, 16] on link "My Gallery" at bounding box center [887, 18] width 68 height 36
click at [80, 164] on span "Coastal [US_STATE]" at bounding box center [76, 163] width 80 height 13
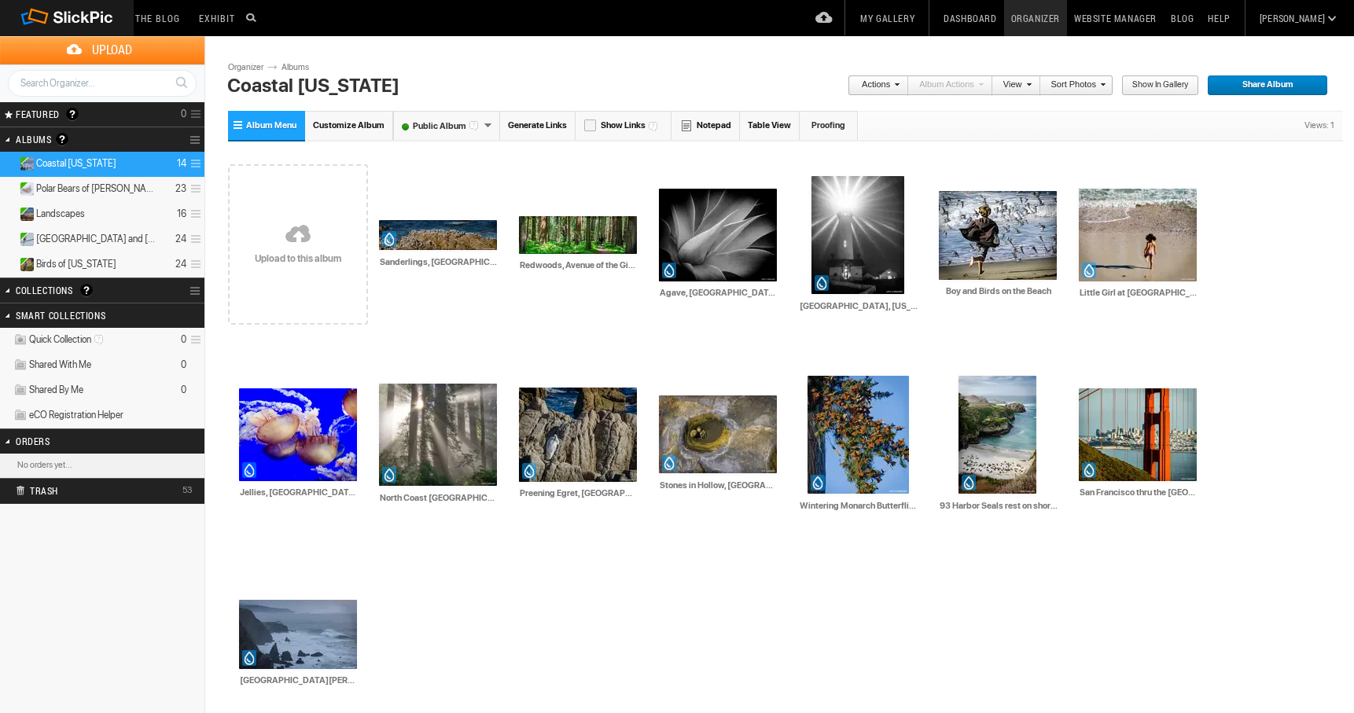
click at [346, 125] on span "Customize Album" at bounding box center [349, 125] width 72 height 10
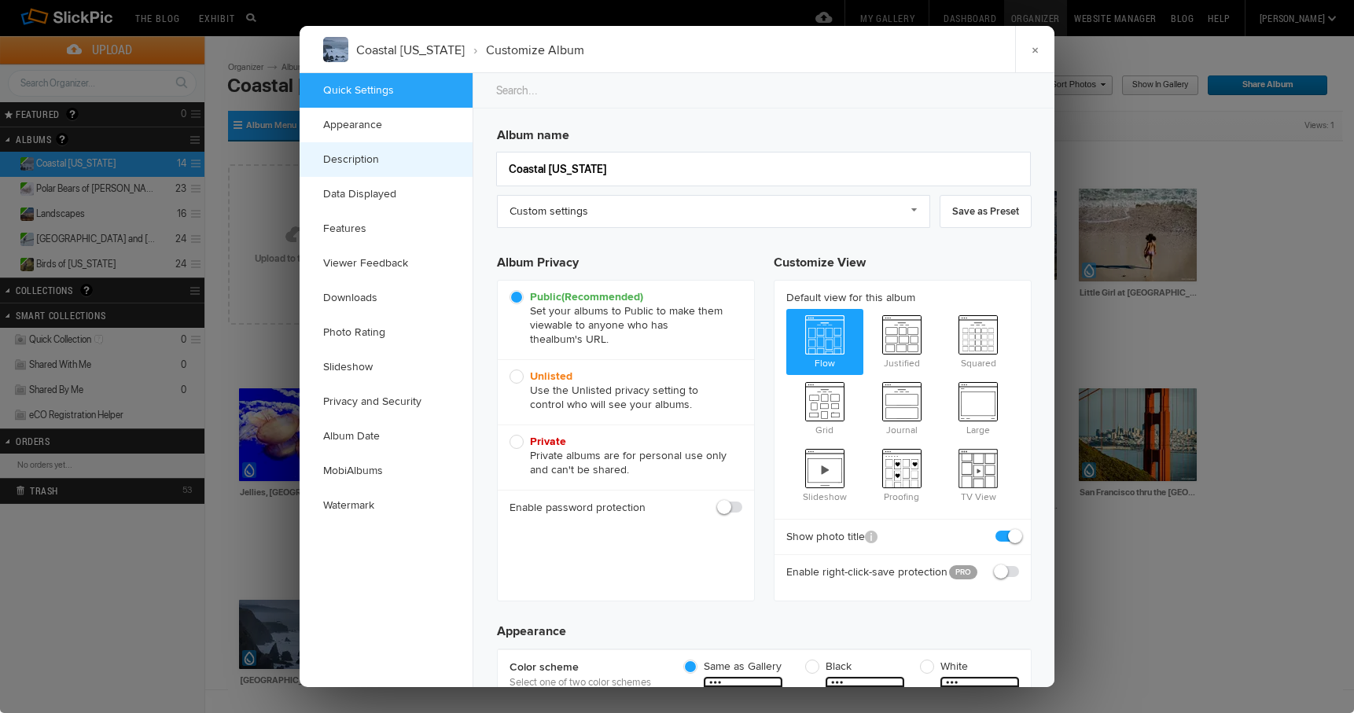
click at [361, 160] on link "Description" at bounding box center [386, 159] width 173 height 35
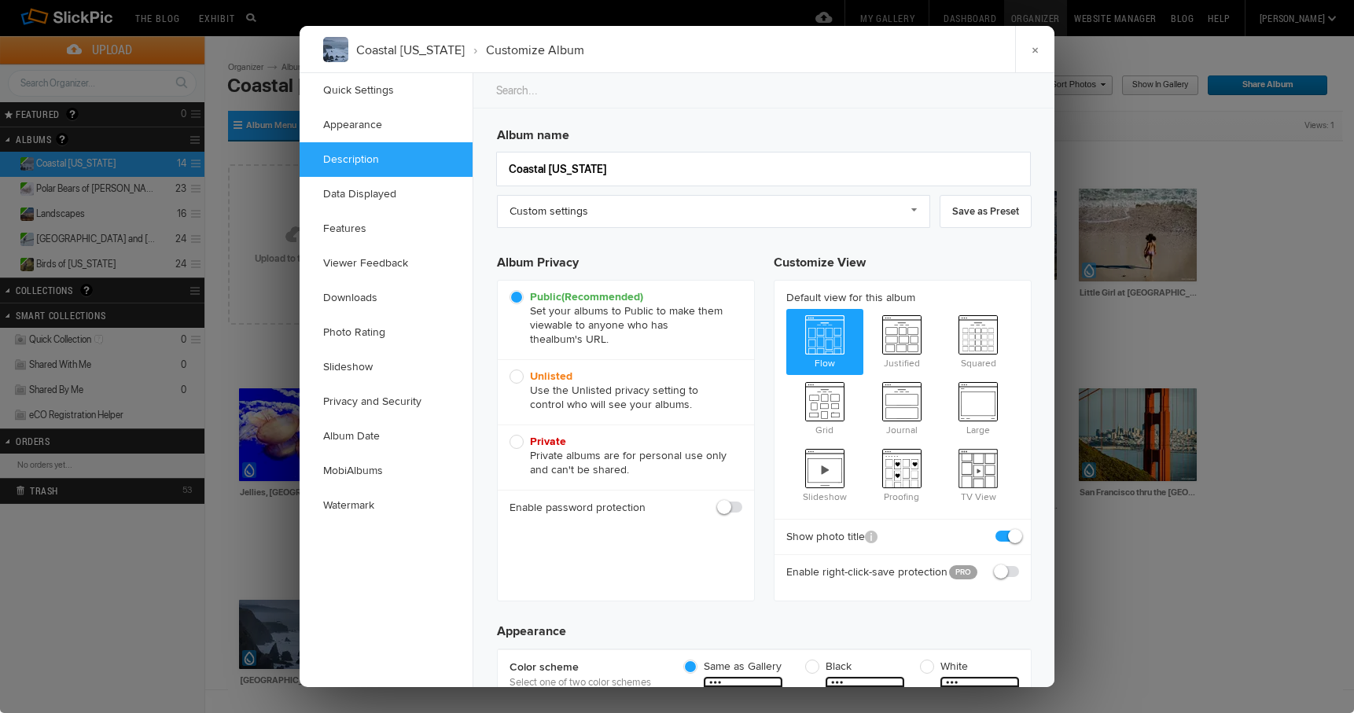
scroll to position [1221, 0]
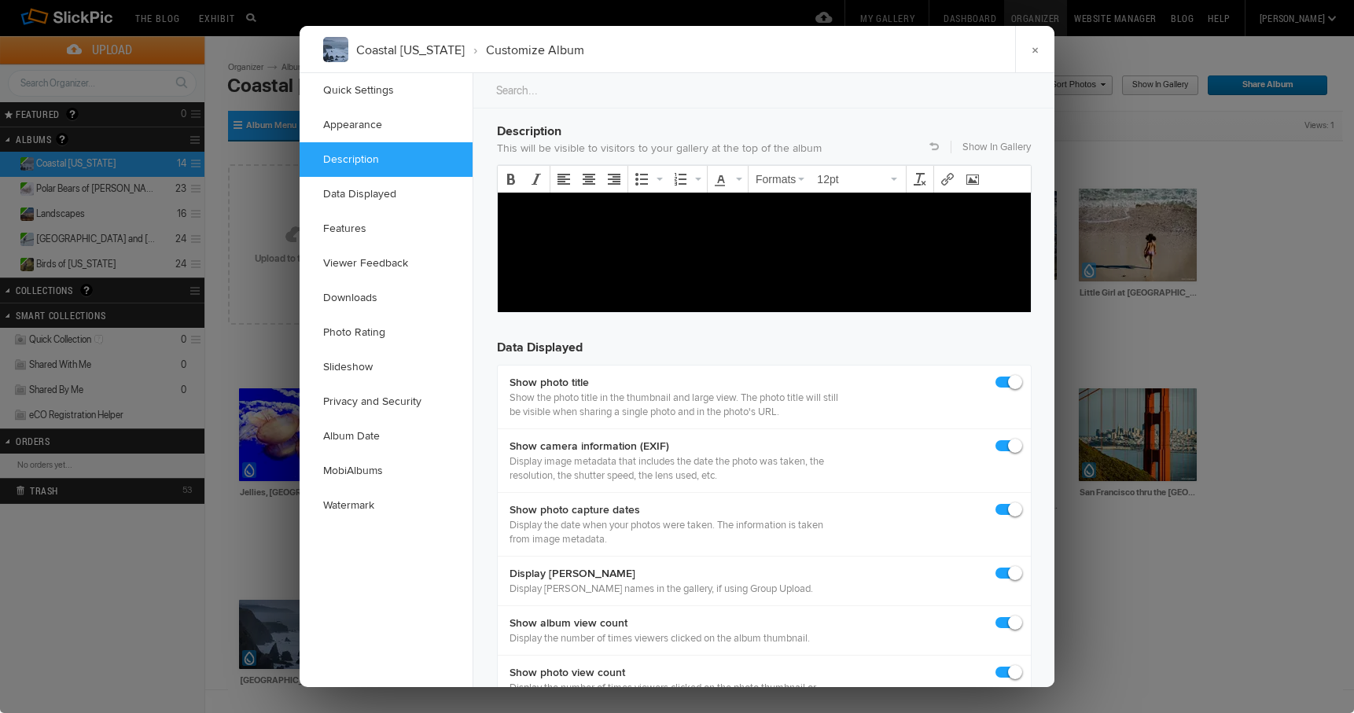
click at [509, 208] on body at bounding box center [764, 235] width 520 height 68
click at [796, 208] on p "From the Monterey Peninsula to San Francisco to the north coast" at bounding box center [764, 210] width 508 height 19
click at [827, 210] on p "From the Monterey Peninsula to San Francisco to the North coast" at bounding box center [764, 210] width 508 height 19
click at [855, 210] on p "From the Monterey Peninsula to San Francisco to the North Coast" at bounding box center [764, 210] width 508 height 19
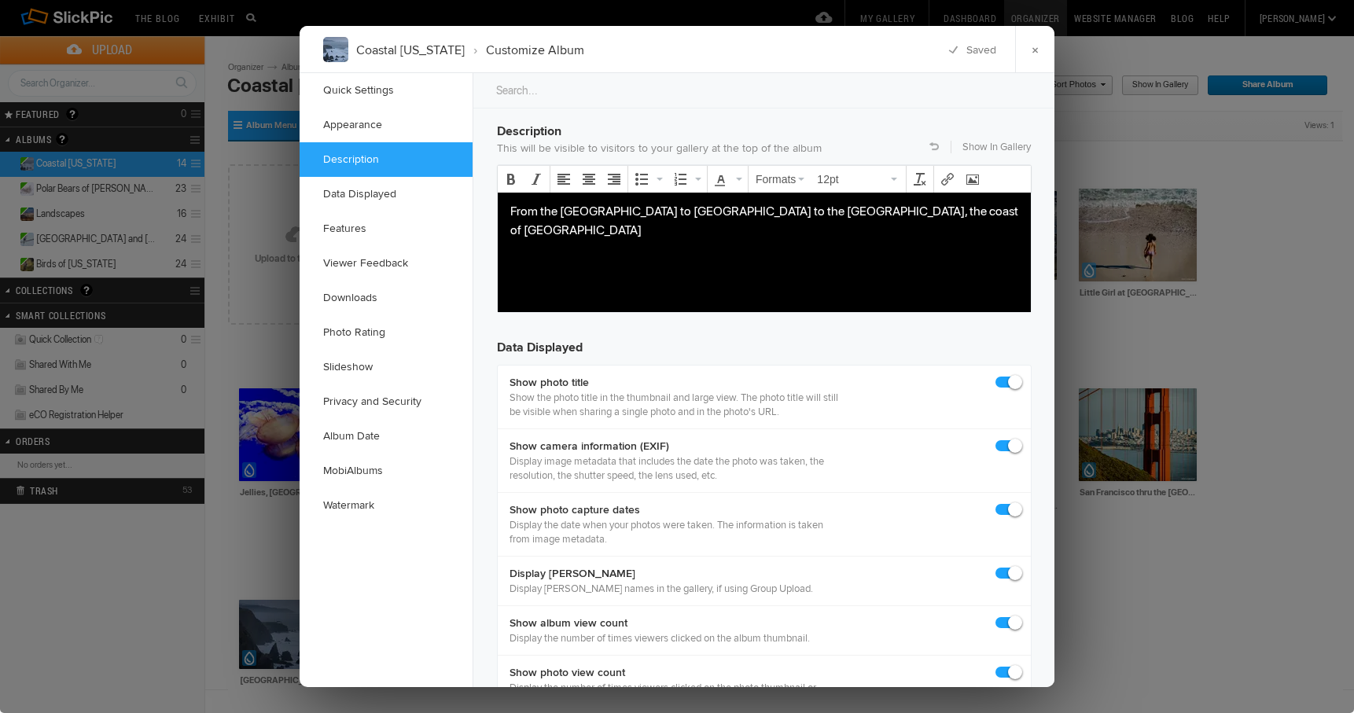
click at [928, 212] on p "From the Monterey Peninsula to San Francisco to the North Coast, the coast of c…" at bounding box center [764, 220] width 508 height 38
click at [921, 209] on p "From the Monterey Peninsula to San Francisco to the North Coast, the coast of C…" at bounding box center [764, 220] width 508 height 38
click at [852, 211] on p "From the Monterey Peninsula to San Francisco to the North Coast, the coast of C…" at bounding box center [764, 220] width 508 height 38
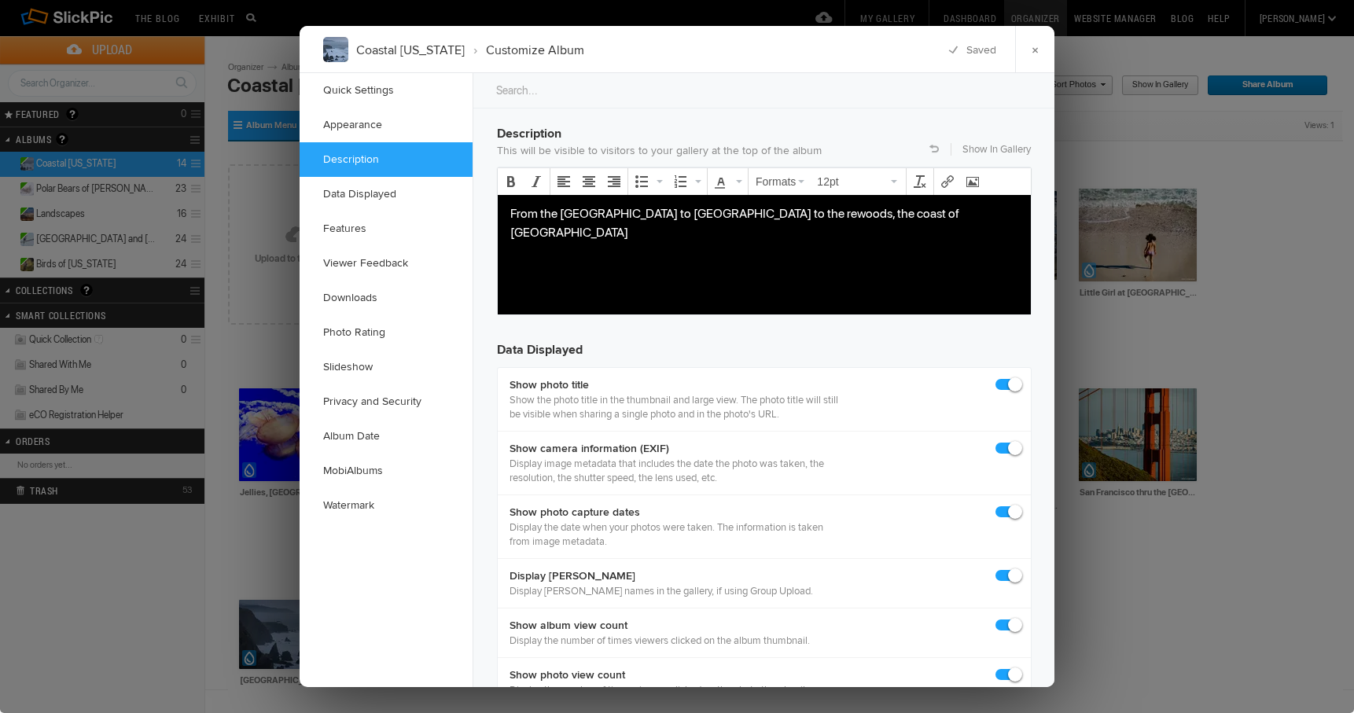
drag, startPoint x: 954, startPoint y: 213, endPoint x: 967, endPoint y: 215, distance: 13.5
click at [954, 213] on p "From the Monterey Peninsula to San Francisco to the rewoods, the coast of Calfo…" at bounding box center [764, 223] width 508 height 38
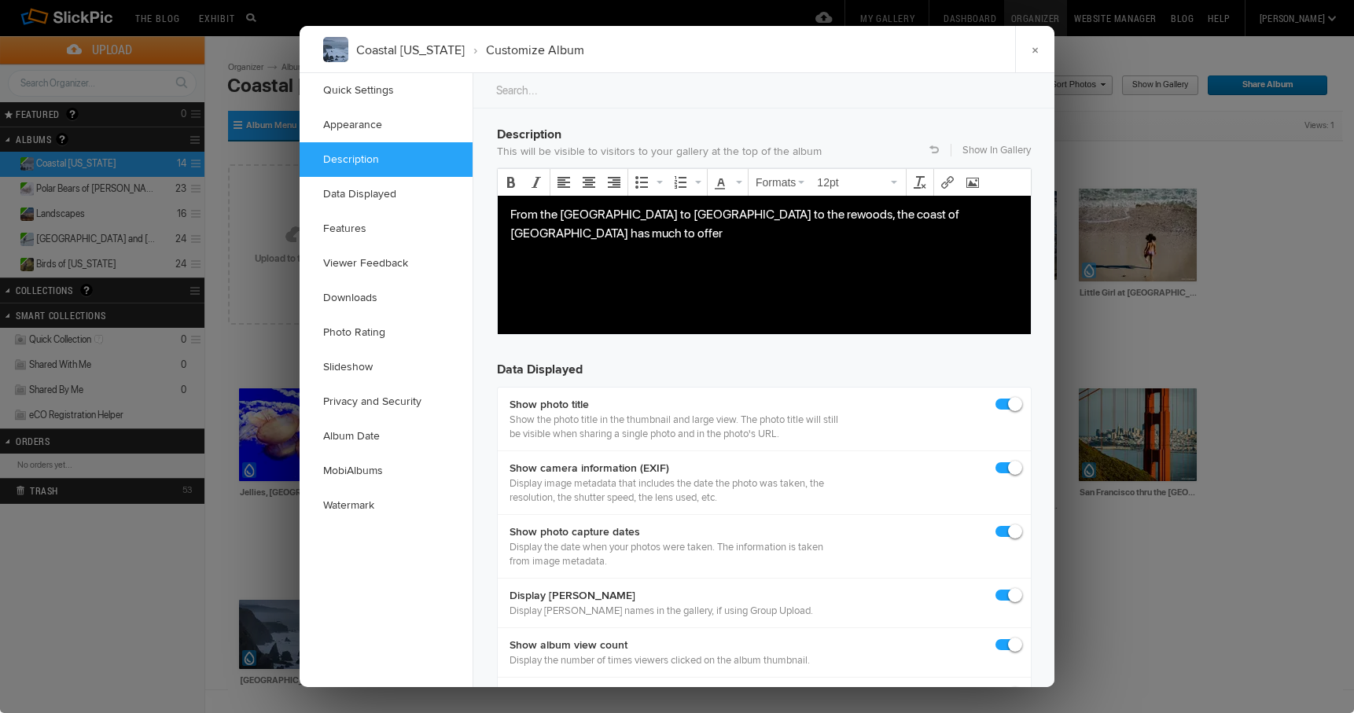
click at [796, 213] on p "From the Monterey Peninsula to San Francisco to the rewoods, the coast of Calfo…" at bounding box center [764, 223] width 508 height 38
drag, startPoint x: 554, startPoint y: 234, endPoint x: 568, endPoint y: 237, distance: 14.7
click at [555, 234] on p "From the Monterey Peninsula to San Francisco to the redwoods, the coast of Calf…" at bounding box center [764, 223] width 508 height 38
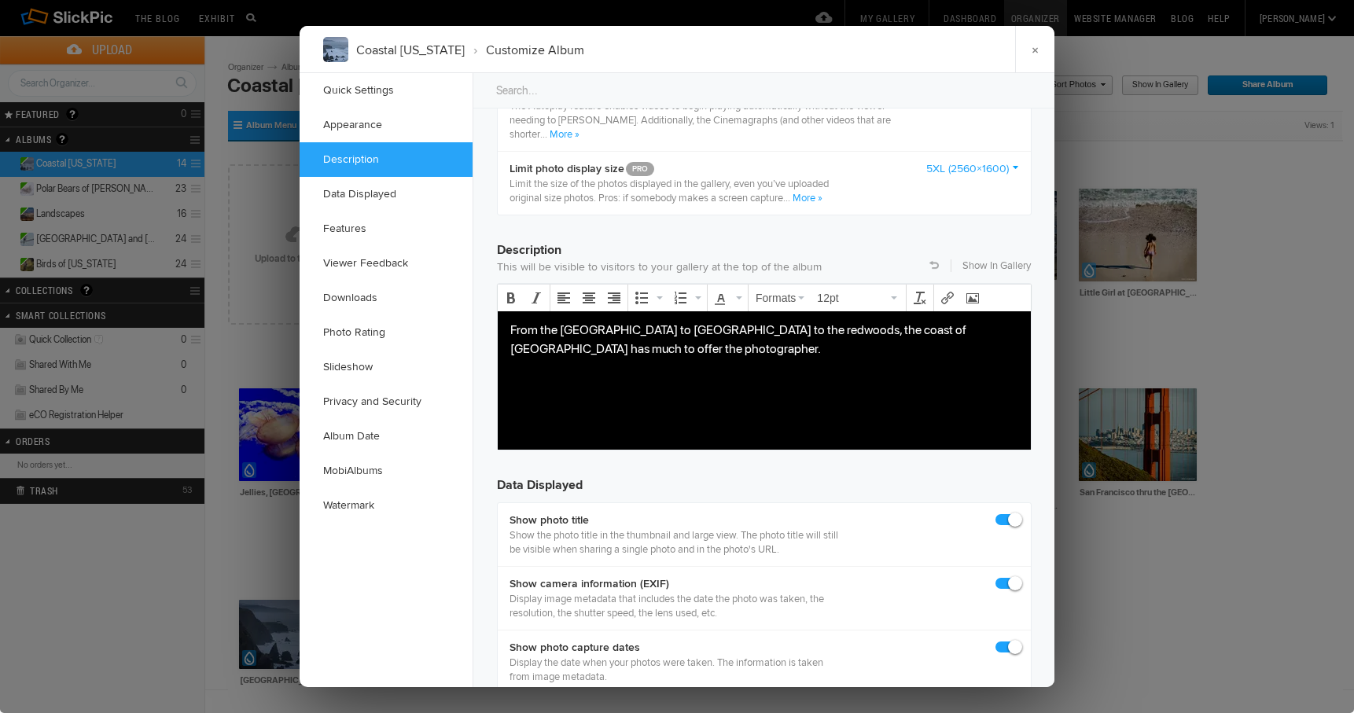
scroll to position [1113, 0]
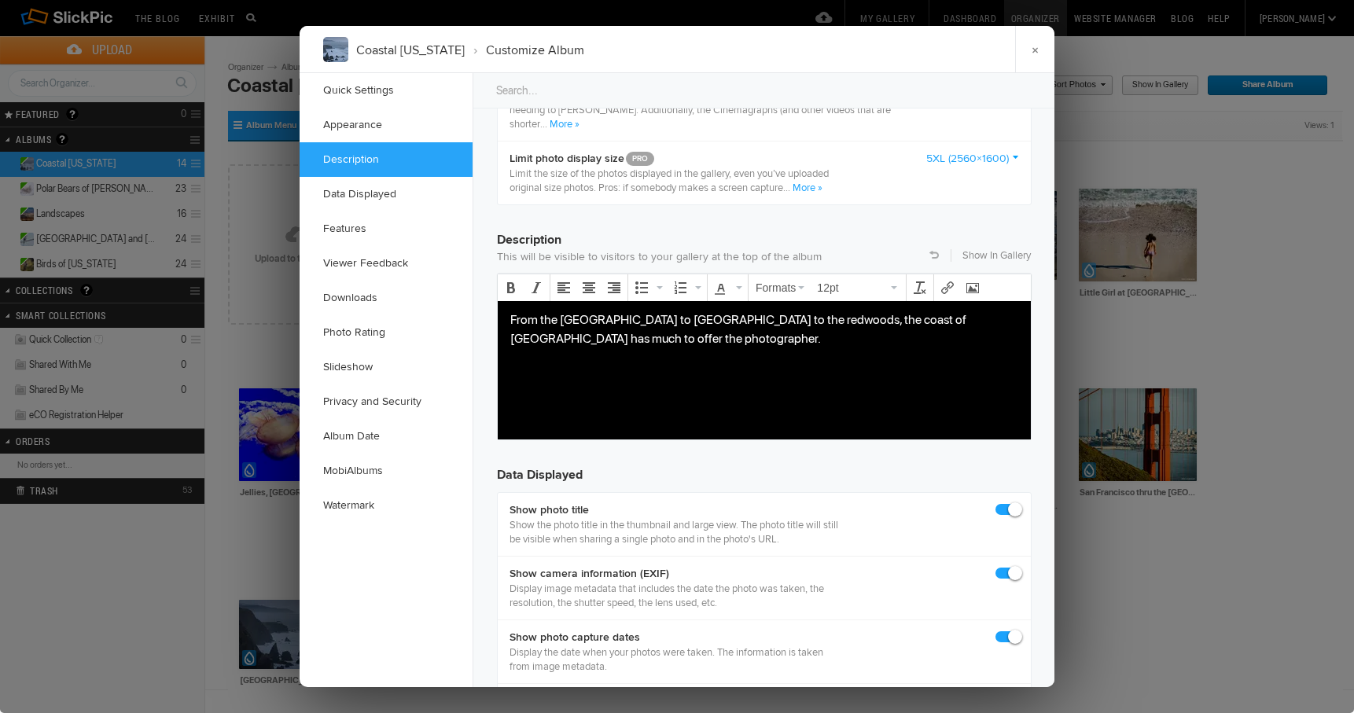
click at [664, 319] on p "From the Monterey Peninsula to San Francisco to the redwoods, the coast of Calf…" at bounding box center [764, 329] width 508 height 38
click at [798, 318] on p "From the Monterey Peninsula north to San Francisco to the redwoods, the coast o…" at bounding box center [764, 329] width 508 height 38
click at [1035, 46] on link "×" at bounding box center [1034, 49] width 39 height 47
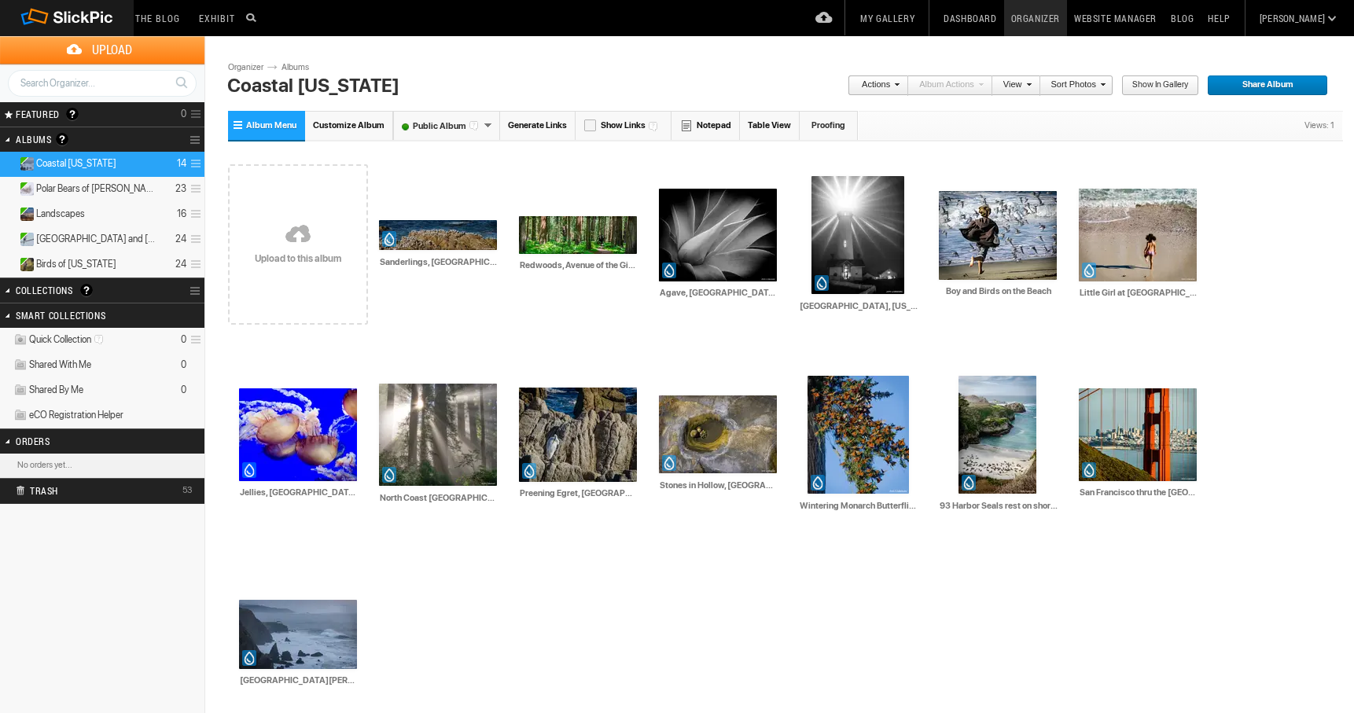
click at [921, 17] on link "My Gallery" at bounding box center [887, 18] width 68 height 36
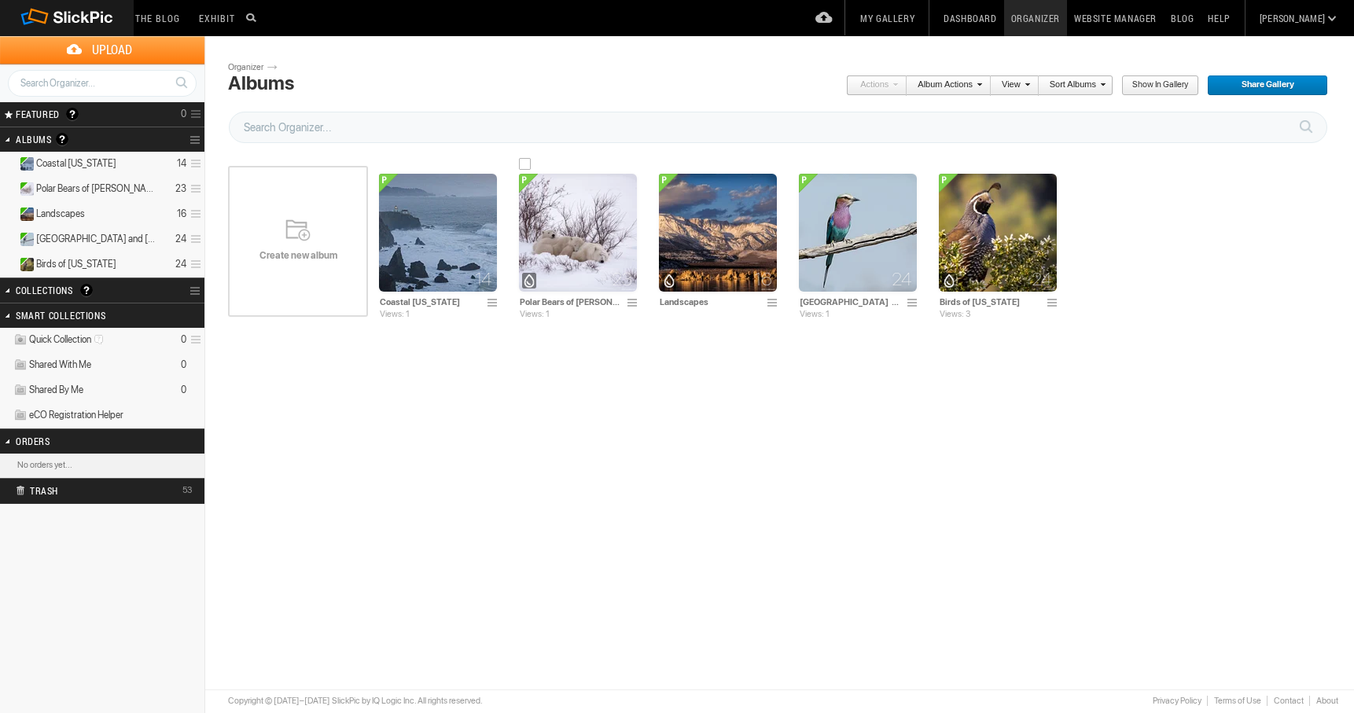
click at [572, 233] on img at bounding box center [578, 233] width 118 height 118
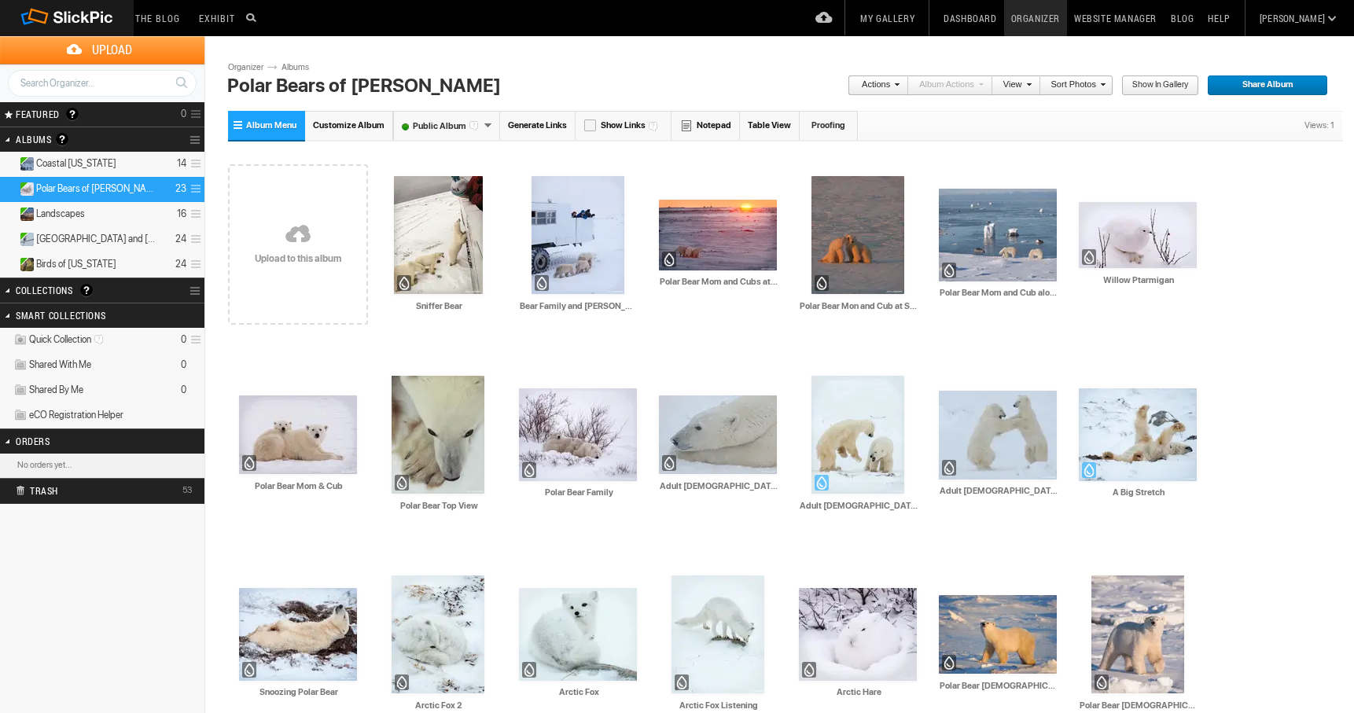
click at [362, 121] on span "Customize Album" at bounding box center [349, 125] width 72 height 10
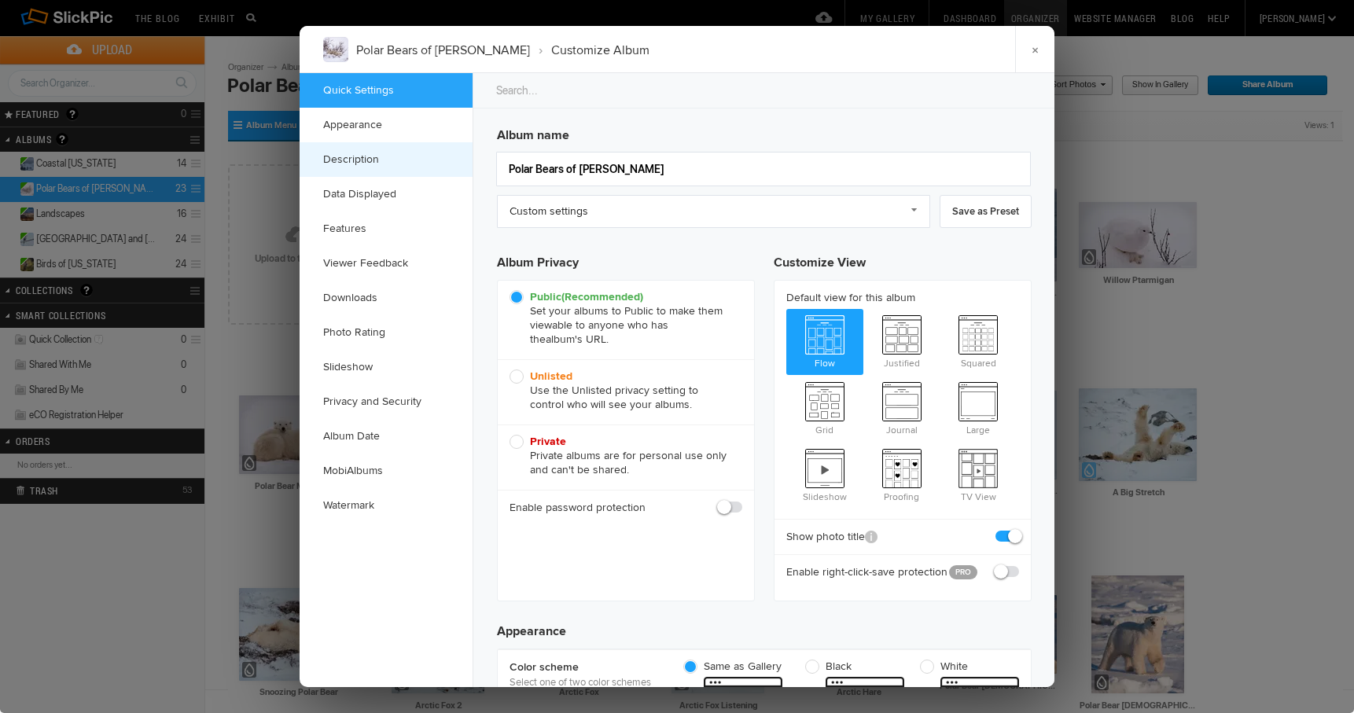
checkbox input "true"
click at [356, 156] on link "Description" at bounding box center [386, 159] width 173 height 35
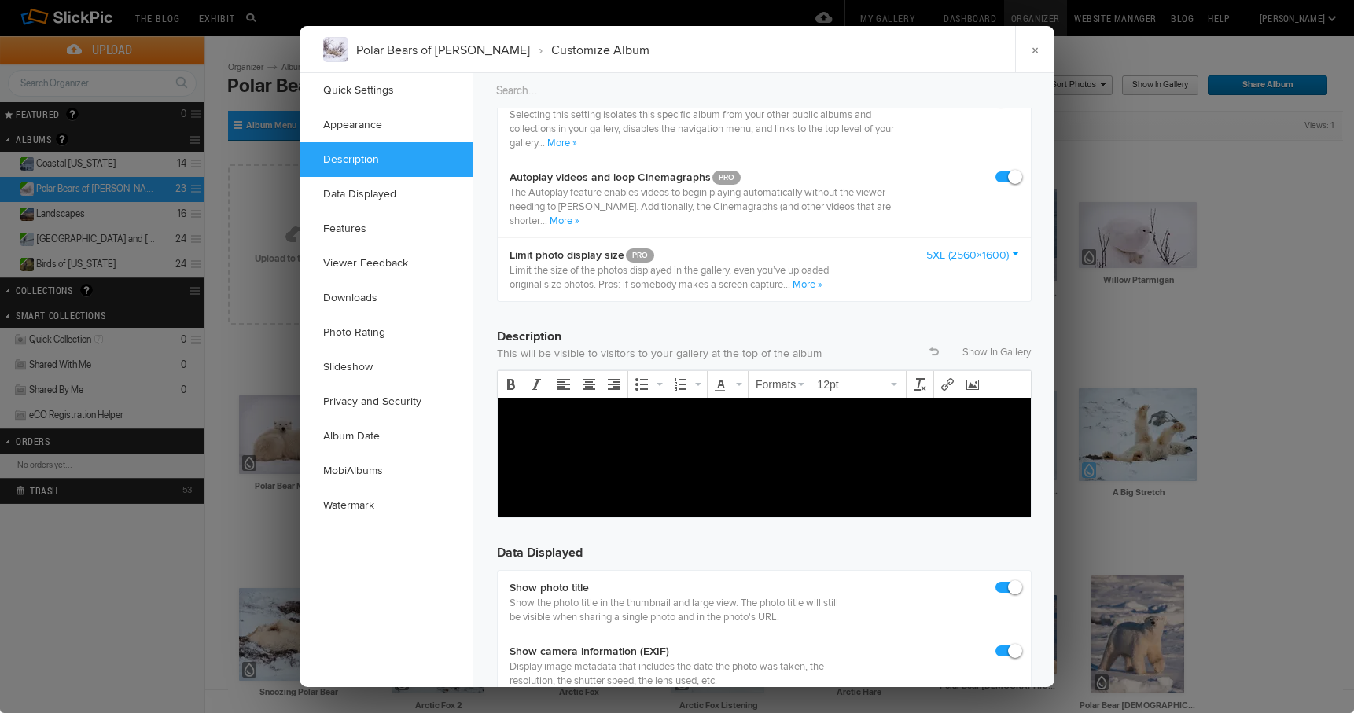
scroll to position [1221, 0]
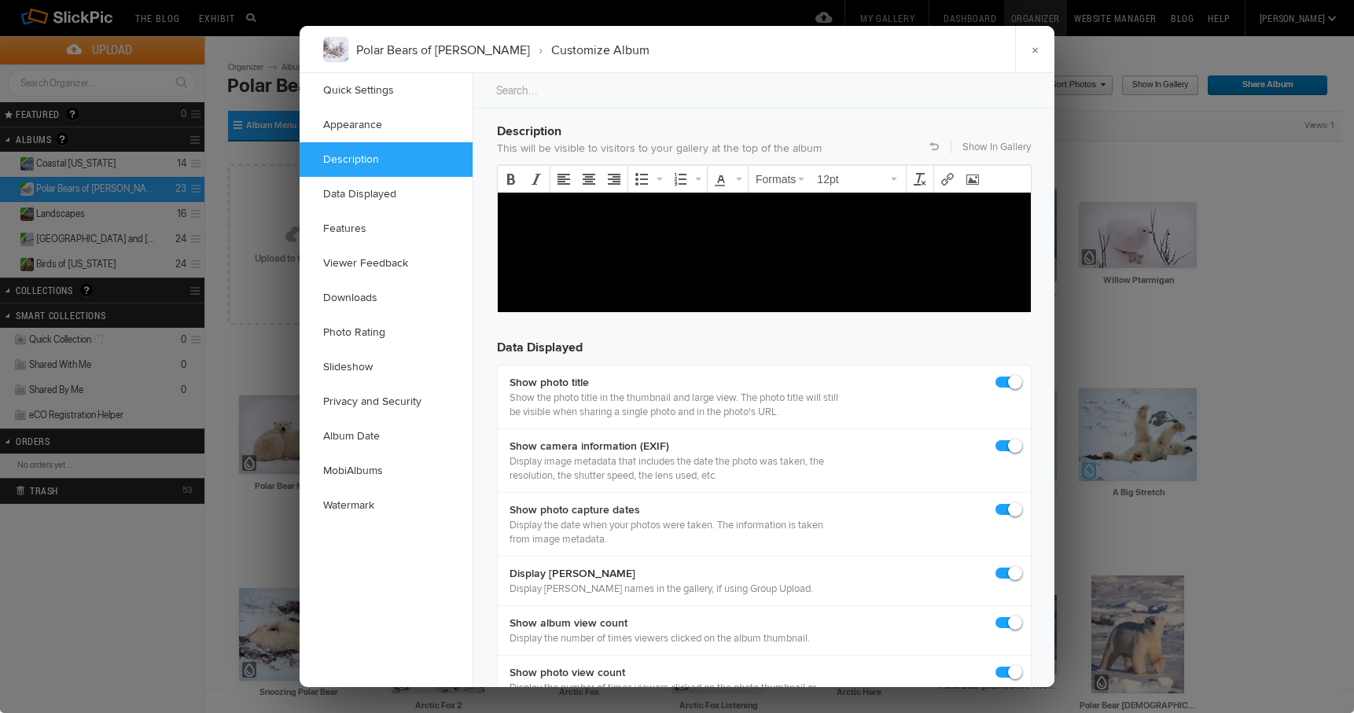
click at [512, 207] on p at bounding box center [764, 210] width 508 height 19
click at [704, 211] on p "Each year in October and November, Hudson Bay" at bounding box center [764, 210] width 508 height 19
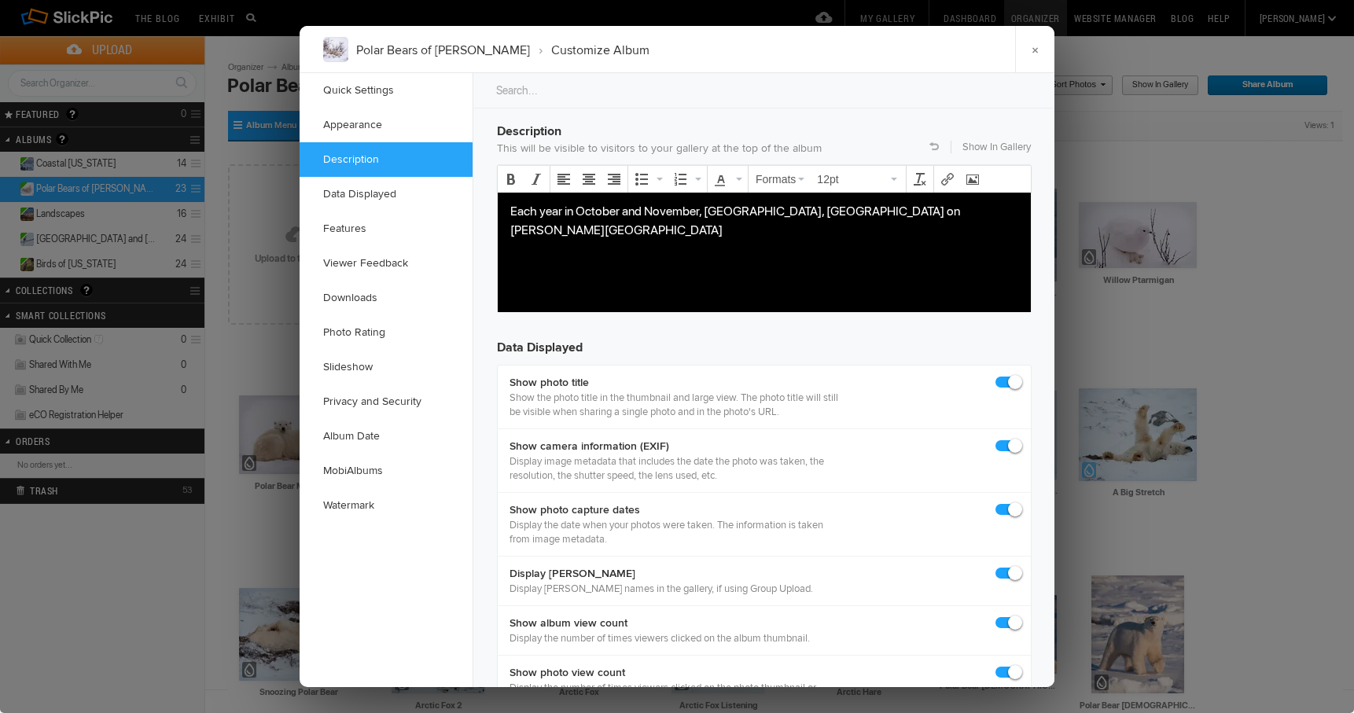
click at [893, 212] on p "Each year in October and November, Churchill, Manitoba on Hudson Bay" at bounding box center [764, 220] width 508 height 38
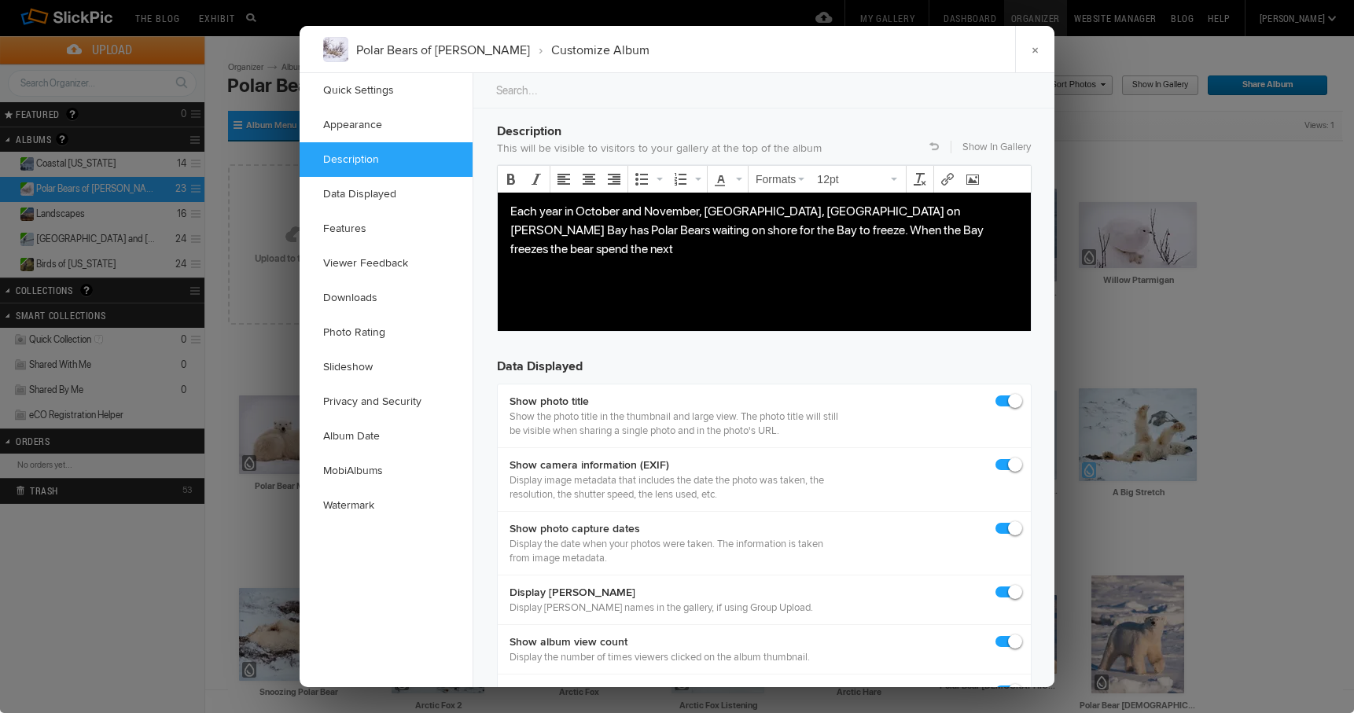
click at [829, 230] on p "Each year in October and November, Churchill, Manitoba on Hudson Bay has Polar …" at bounding box center [764, 229] width 508 height 57
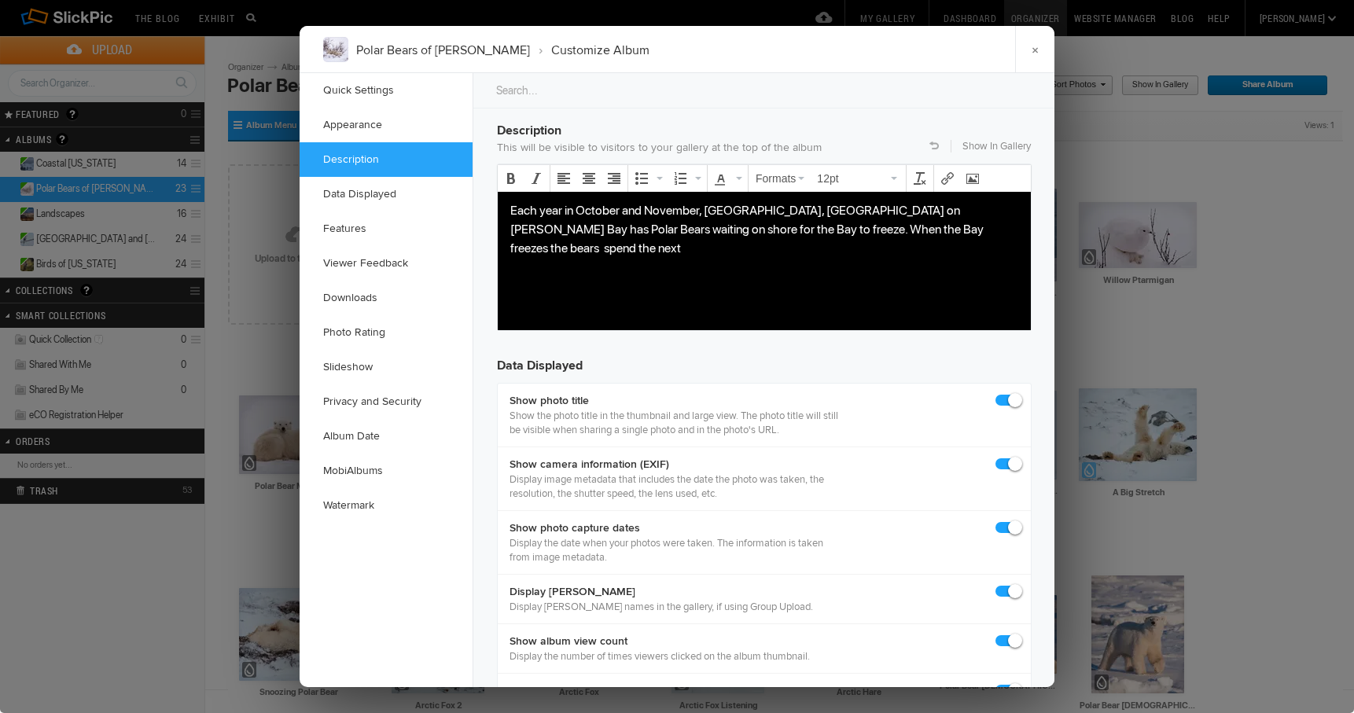
scroll to position [1220, 0]
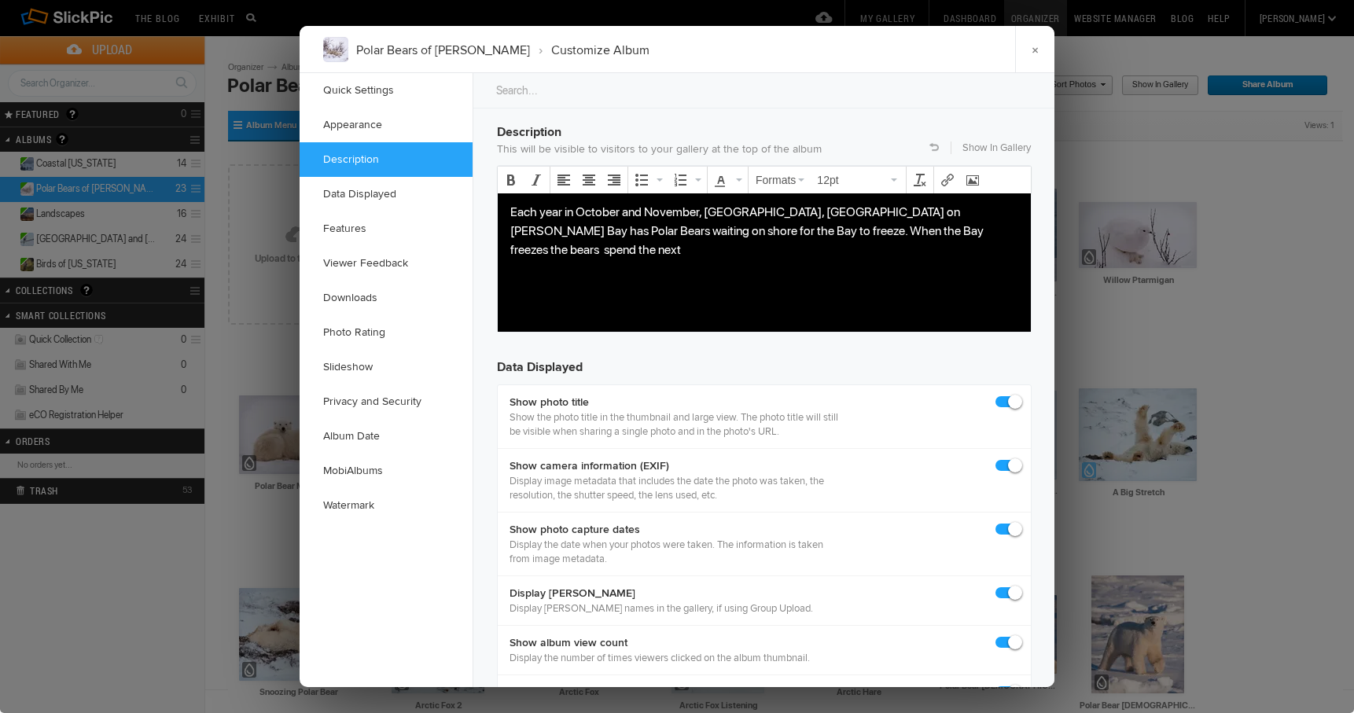
click at [926, 231] on p "Each year in October and November, Churchill, Manitoba on Hudson Bay has Polar …" at bounding box center [764, 230] width 508 height 57
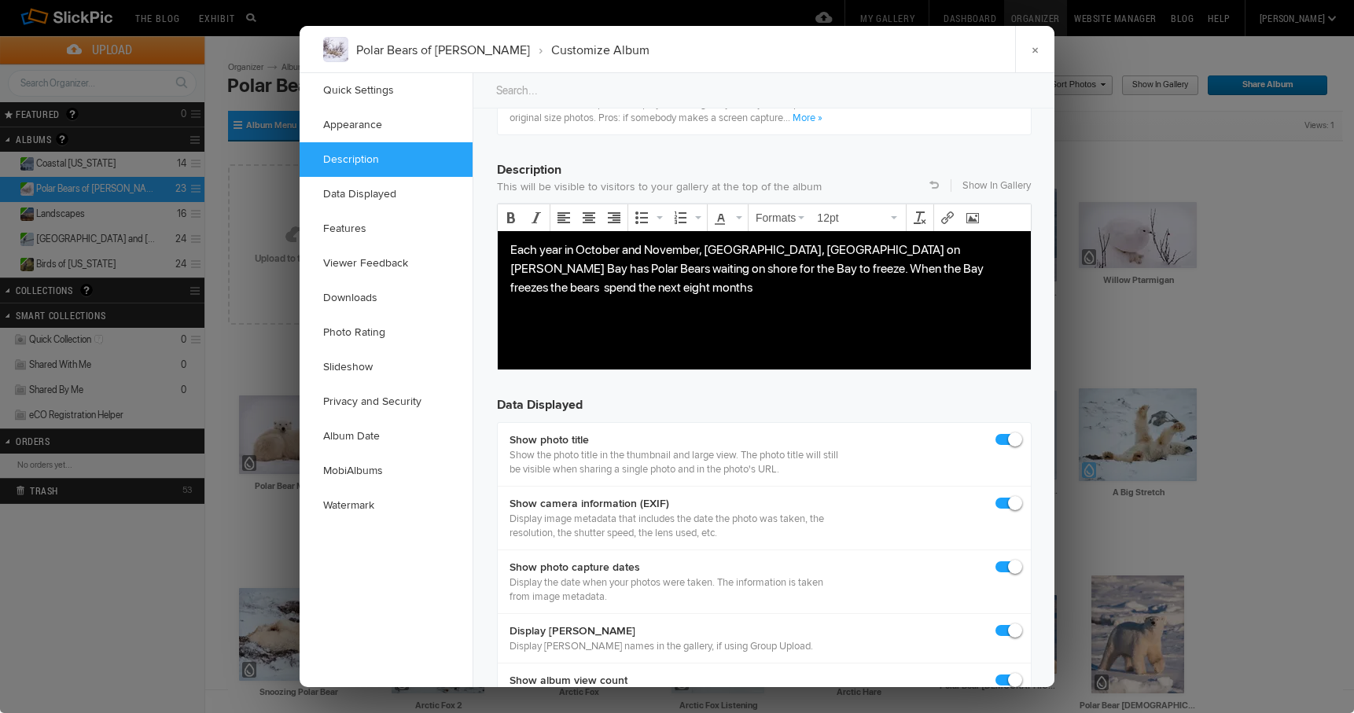
scroll to position [1182, 0]
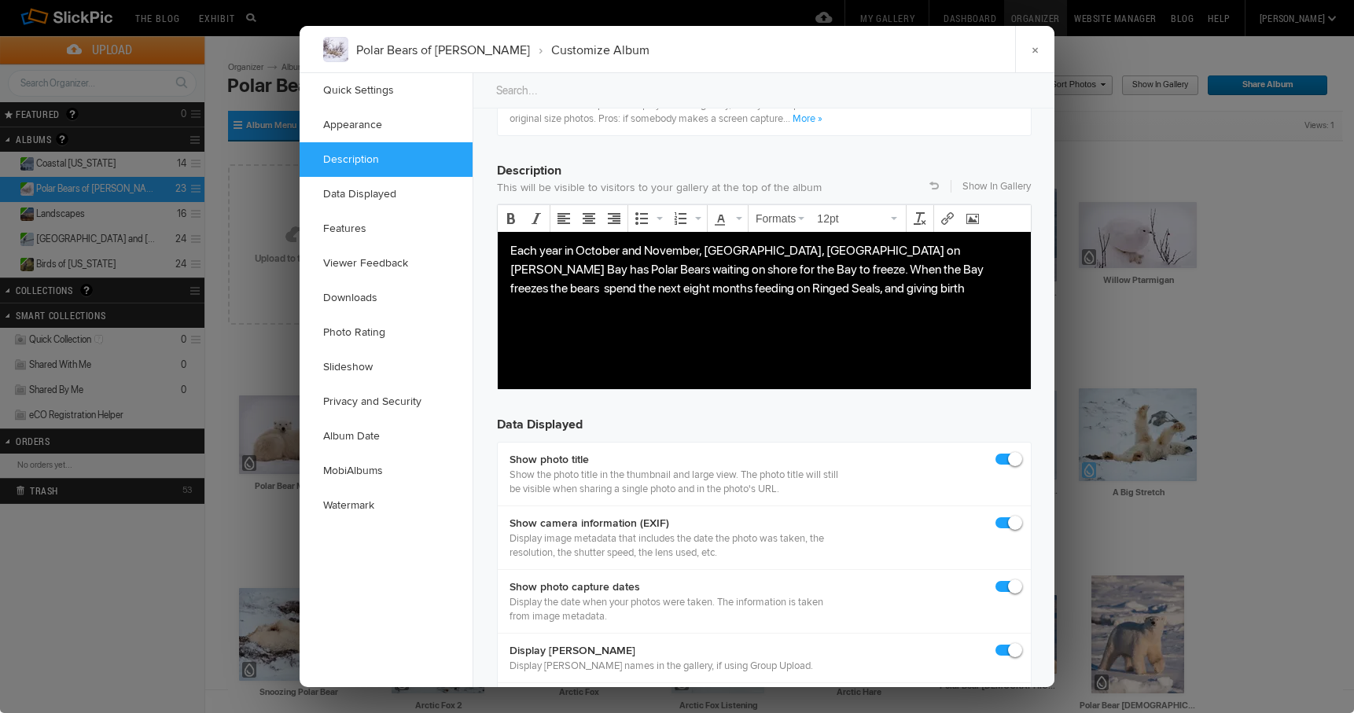
click at [995, 270] on p "Each year in October and November, Churchill, Manitoba on Hudson Bay has Polar …" at bounding box center [764, 269] width 508 height 57
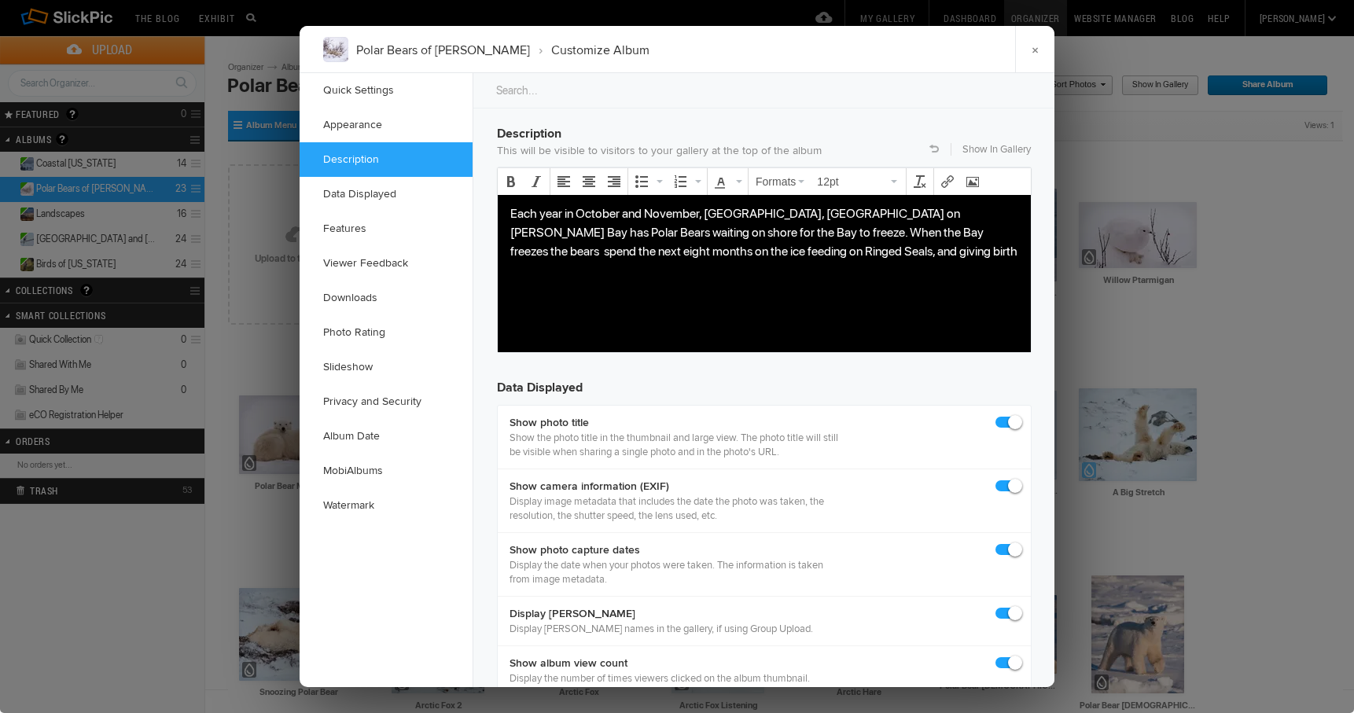
click at [782, 230] on p "Each year in October and November, Churchill, Manitoba on Hudson Bay has Polar …" at bounding box center [764, 232] width 508 height 57
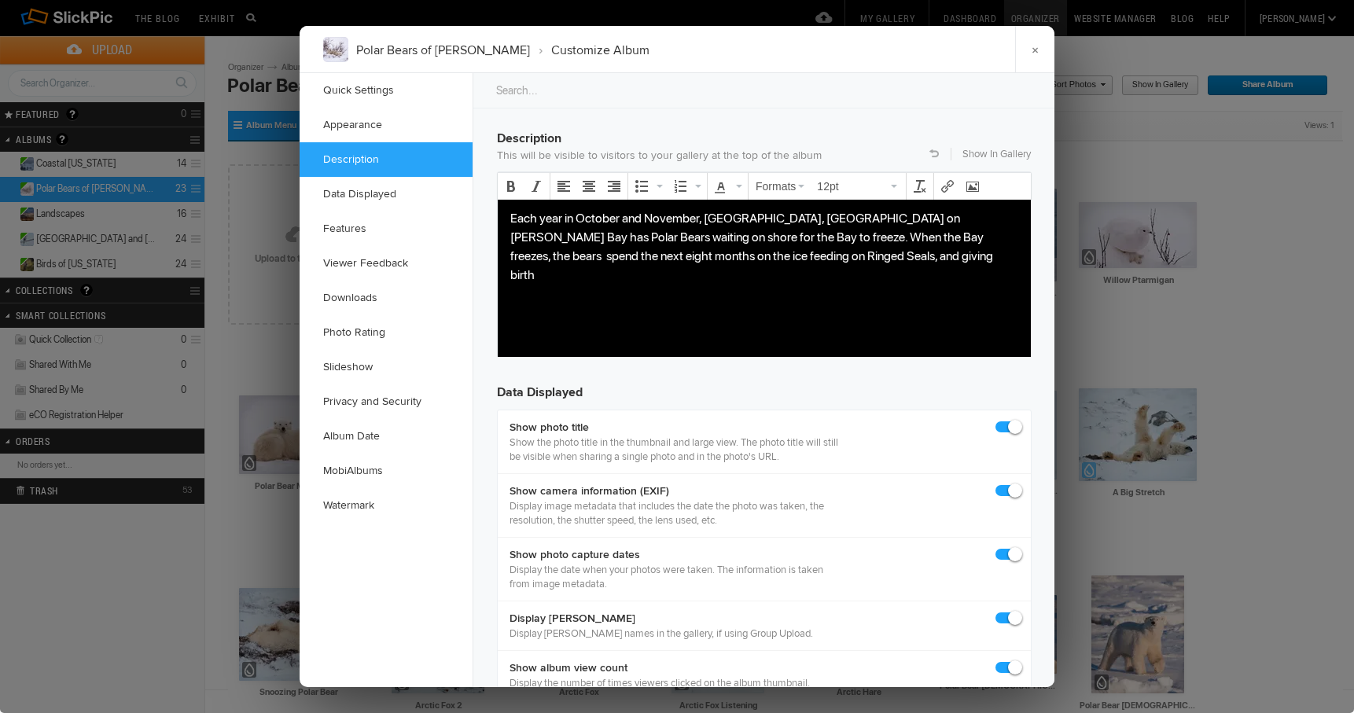
scroll to position [1216, 0]
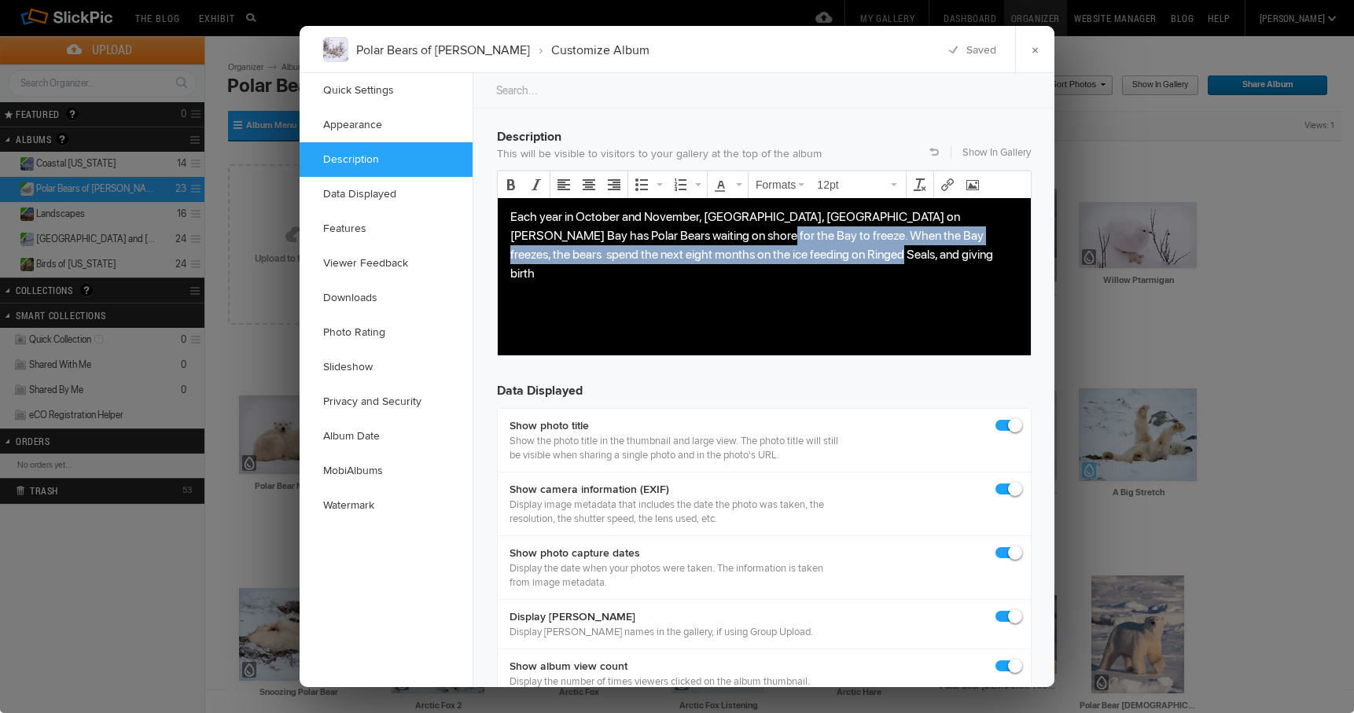
drag, startPoint x: 669, startPoint y: 234, endPoint x: 768, endPoint y: 252, distance: 100.7
click at [768, 252] on p "Each year in October and November, Churchill, Manitoba on Hudson Bay has Polar …" at bounding box center [764, 244] width 508 height 75
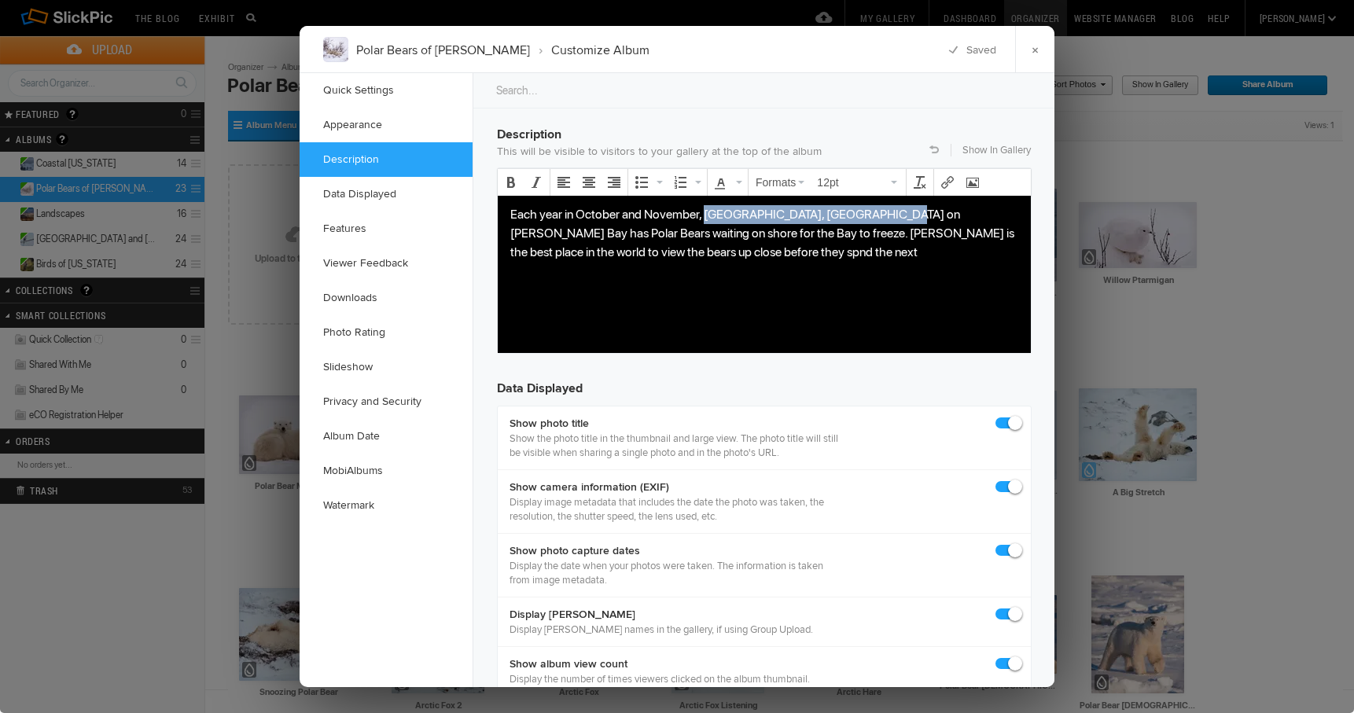
drag, startPoint x: 704, startPoint y: 214, endPoint x: 885, endPoint y: 212, distance: 181.6
click at [885, 212] on p "Each year in October and November, Churchill, Manitoba on Hudson Bay has Polar …" at bounding box center [764, 232] width 508 height 57
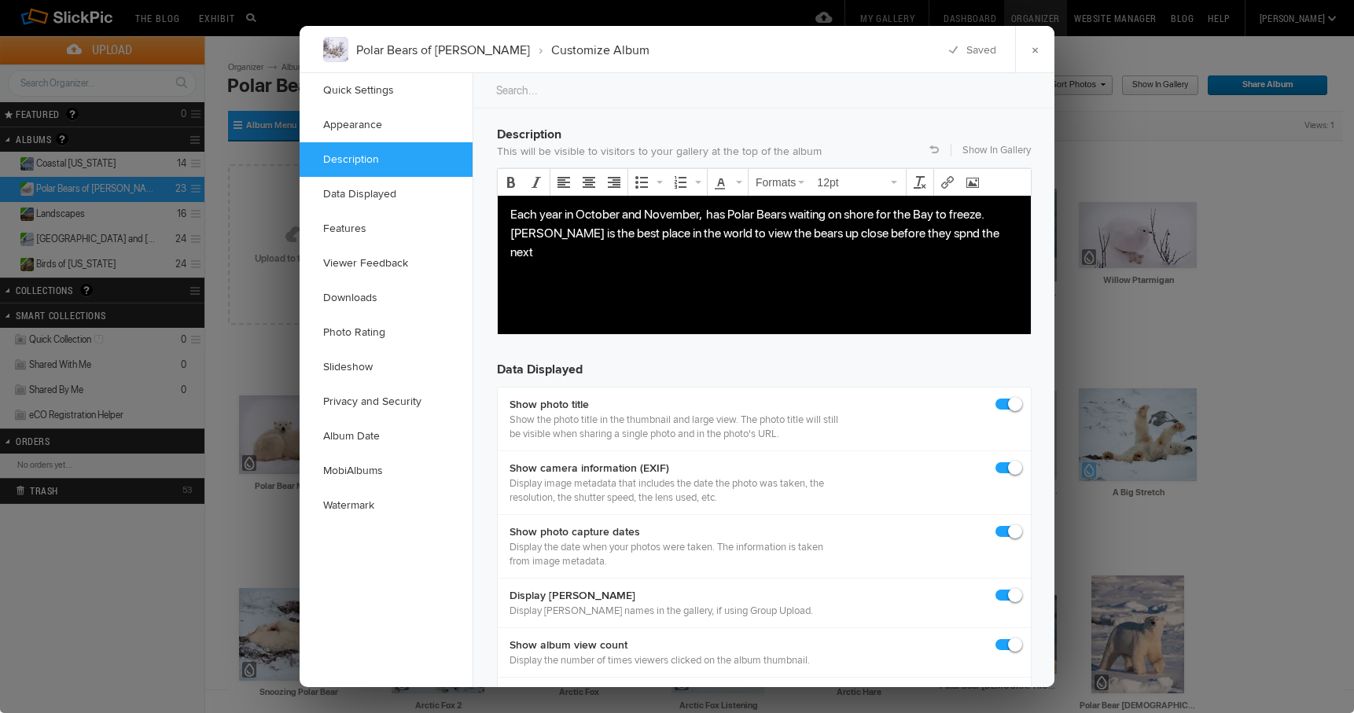
click at [511, 256] on body "Each year in October and November, has Polar Bears waiting on shore for the Bay…" at bounding box center [764, 256] width 520 height 105
click at [516, 256] on body "Each year in October and November, has Polar Bears waiting on shore for the Bay…" at bounding box center [764, 256] width 520 height 105
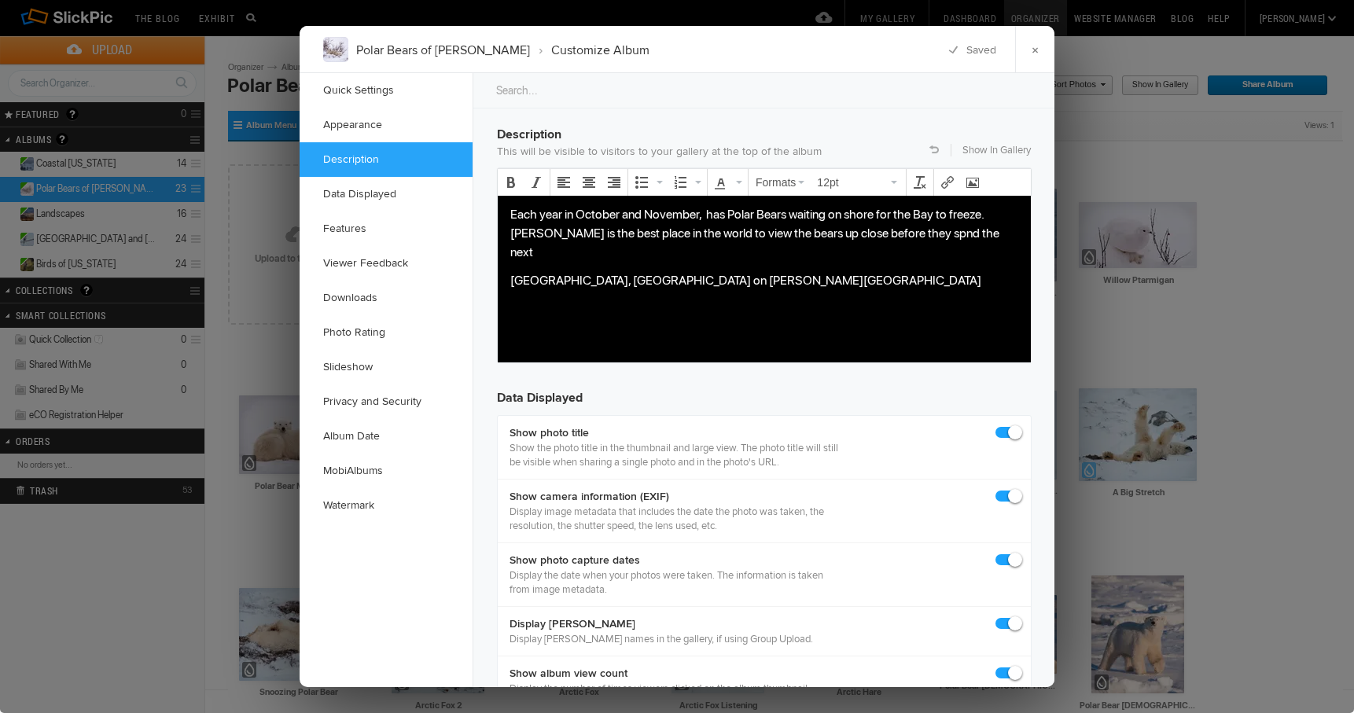
scroll to position [1224, 0]
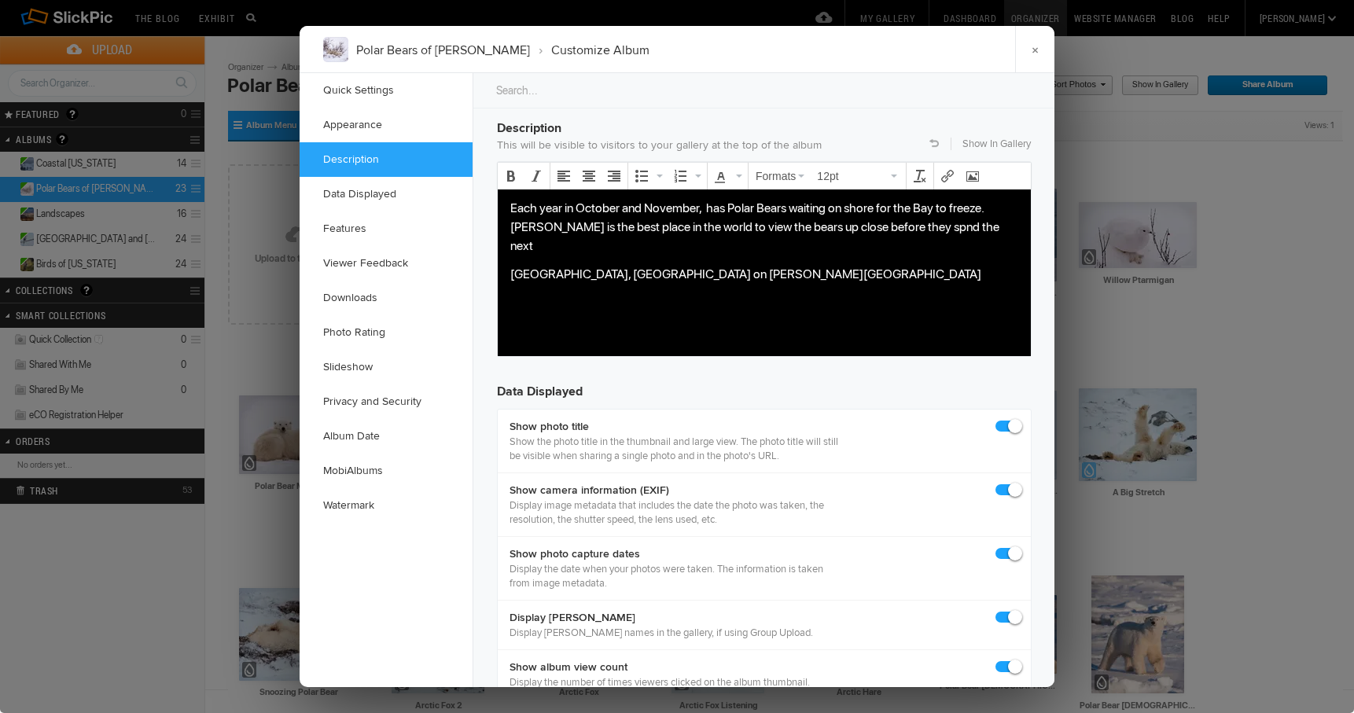
click at [726, 207] on p "Each year in October and November, has Polar Bears waiting on shore for the Bay…" at bounding box center [764, 226] width 508 height 57
click at [804, 208] on p "Each year in October and November, Polar Bears waiting on shore for the Bay to …" at bounding box center [764, 226] width 508 height 57
click at [874, 206] on p "Each year in October and November, Polar Bears waiti on shore for the Bay to fr…" at bounding box center [764, 226] width 508 height 57
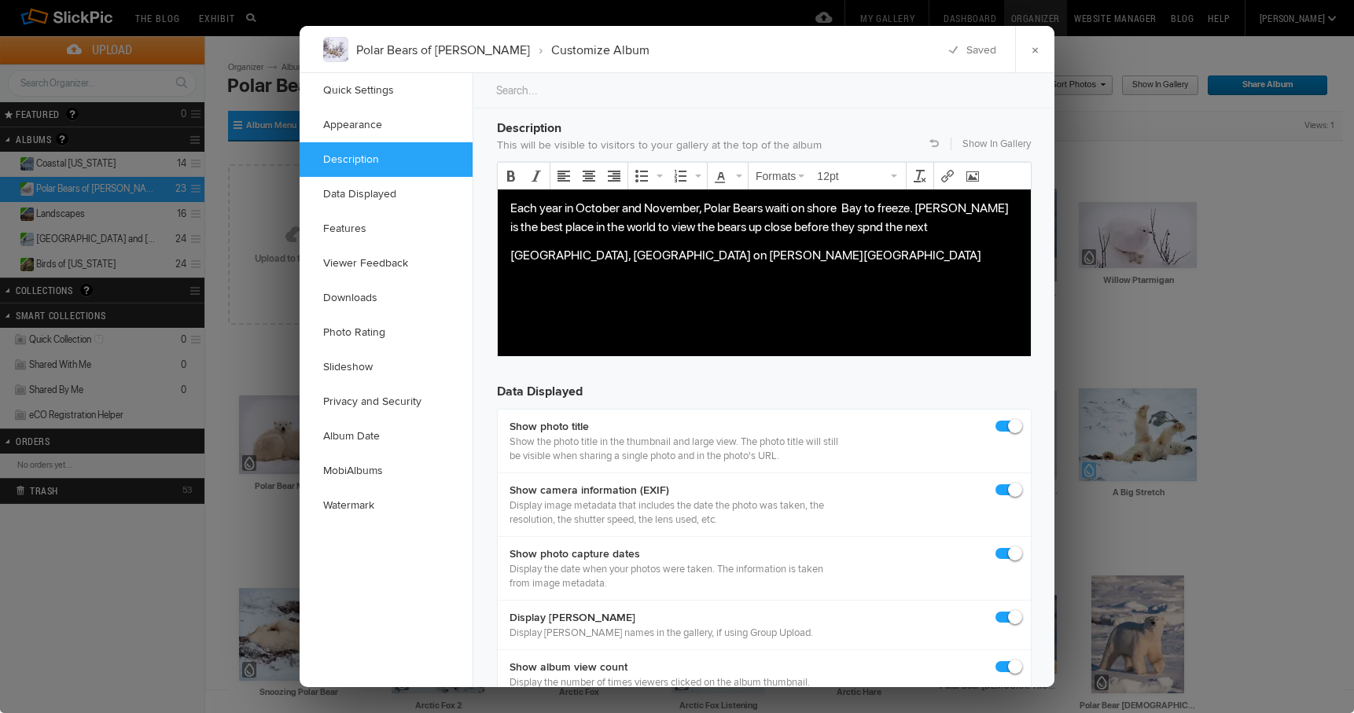
click at [808, 208] on p "Each year in October and November, Polar Bears waiti on shore Bay to freeze. Ch…" at bounding box center [764, 217] width 508 height 38
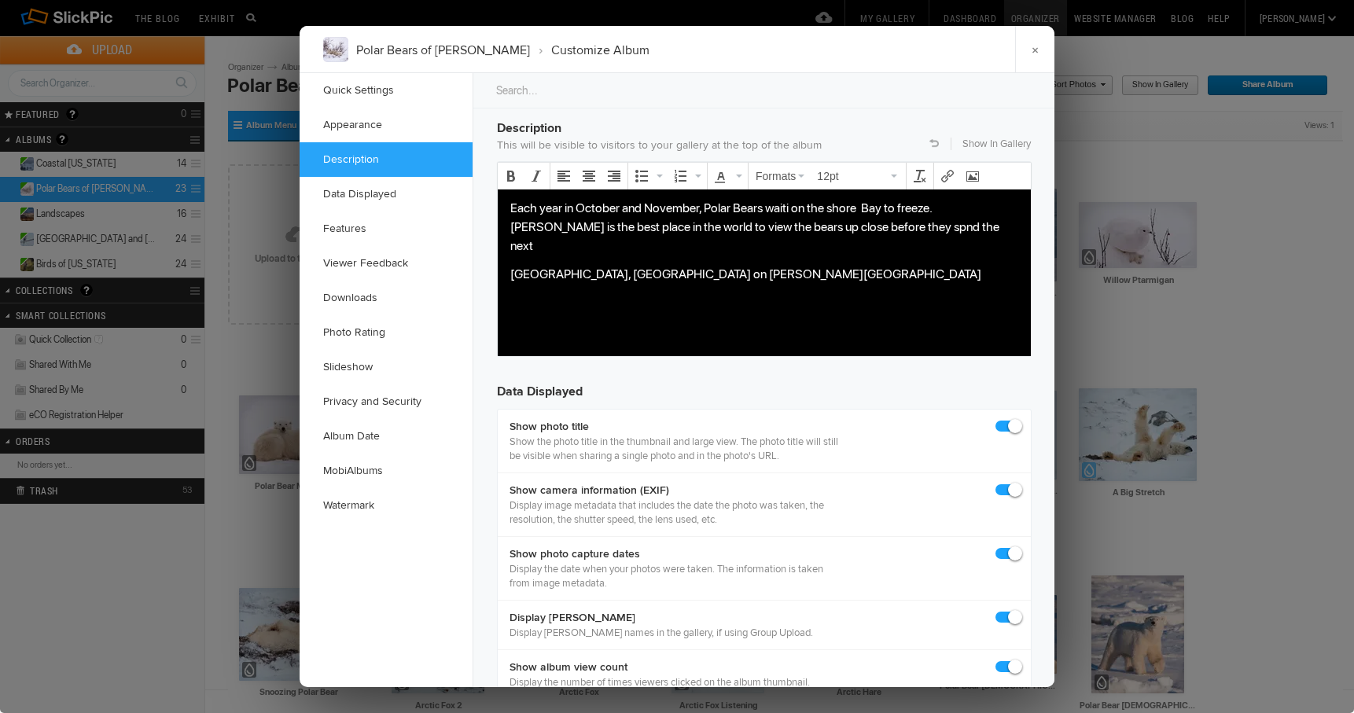
scroll to position [1223, 0]
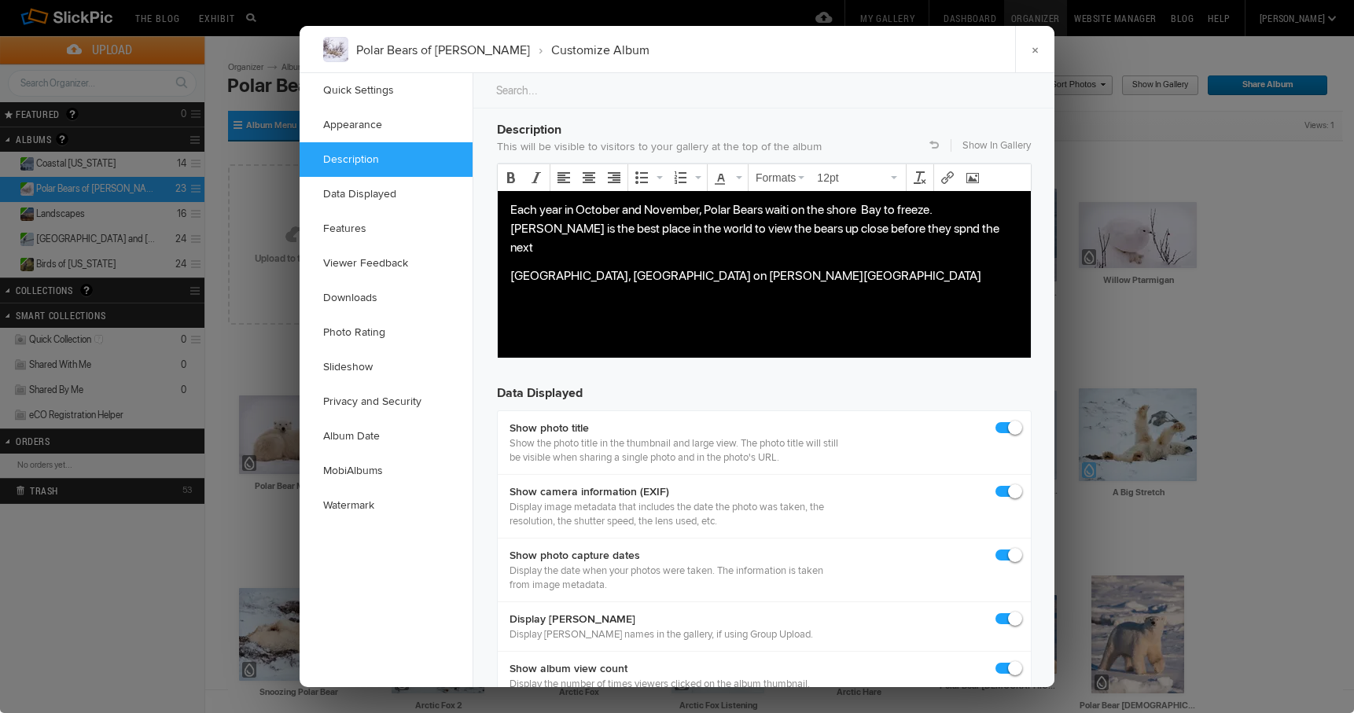
click at [861, 207] on p "Each year in October and November, Polar Bears waiti on the shore Bay to freeze…" at bounding box center [764, 228] width 508 height 57
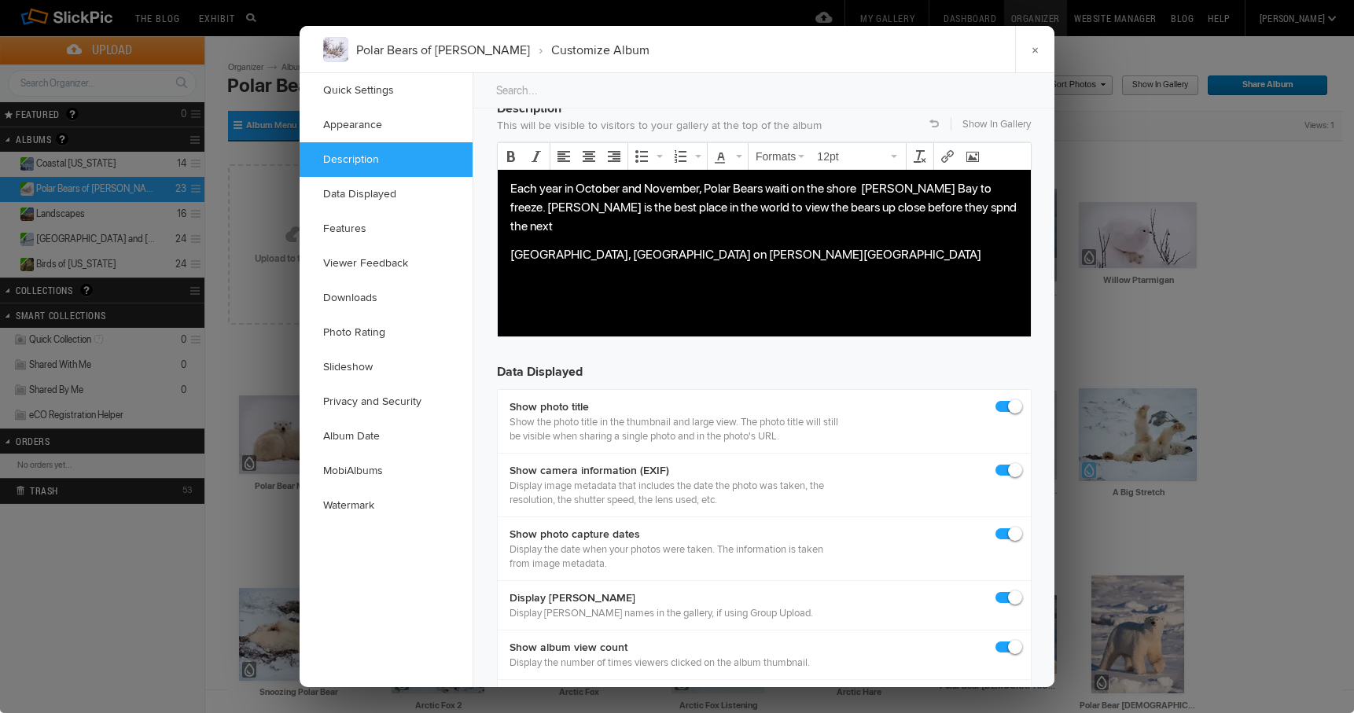
scroll to position [1243, 0]
click at [860, 188] on p "Each year in October and November, Polar Bears waiti on the shore Hudson Bay to…" at bounding box center [764, 207] width 508 height 57
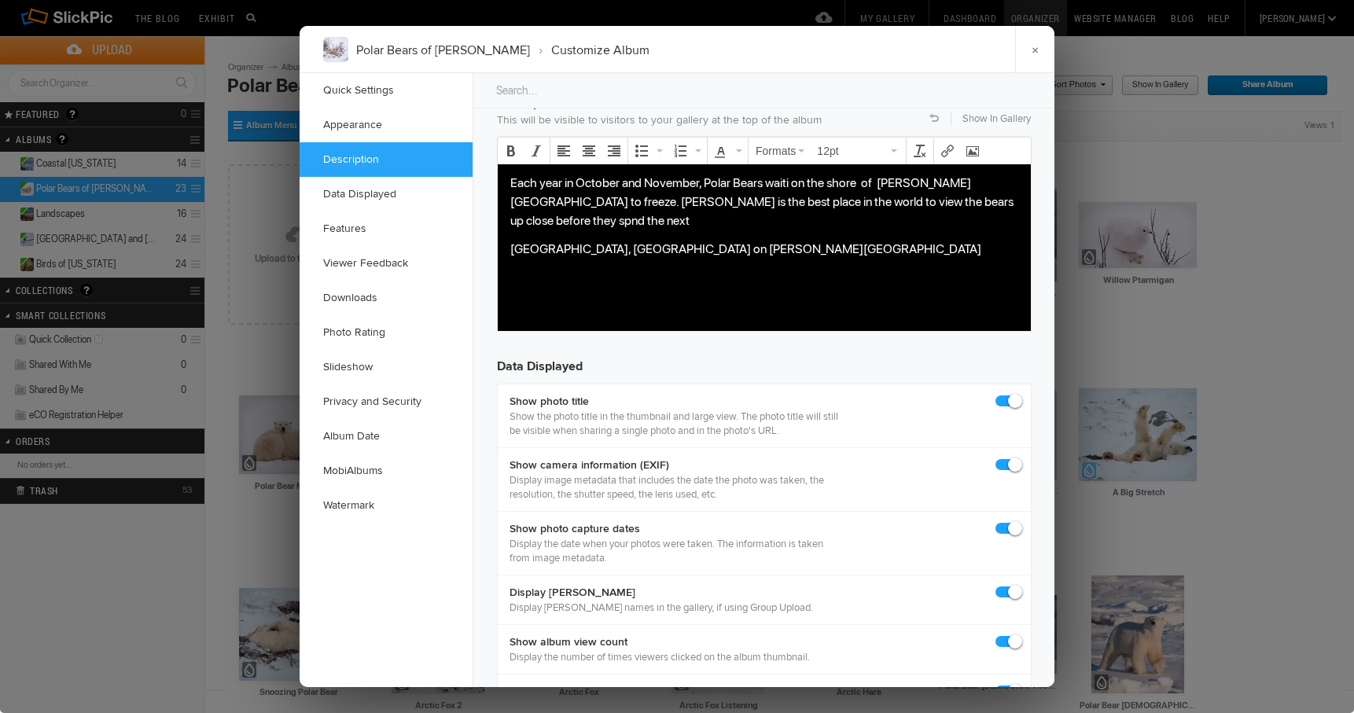
scroll to position [1255, 0]
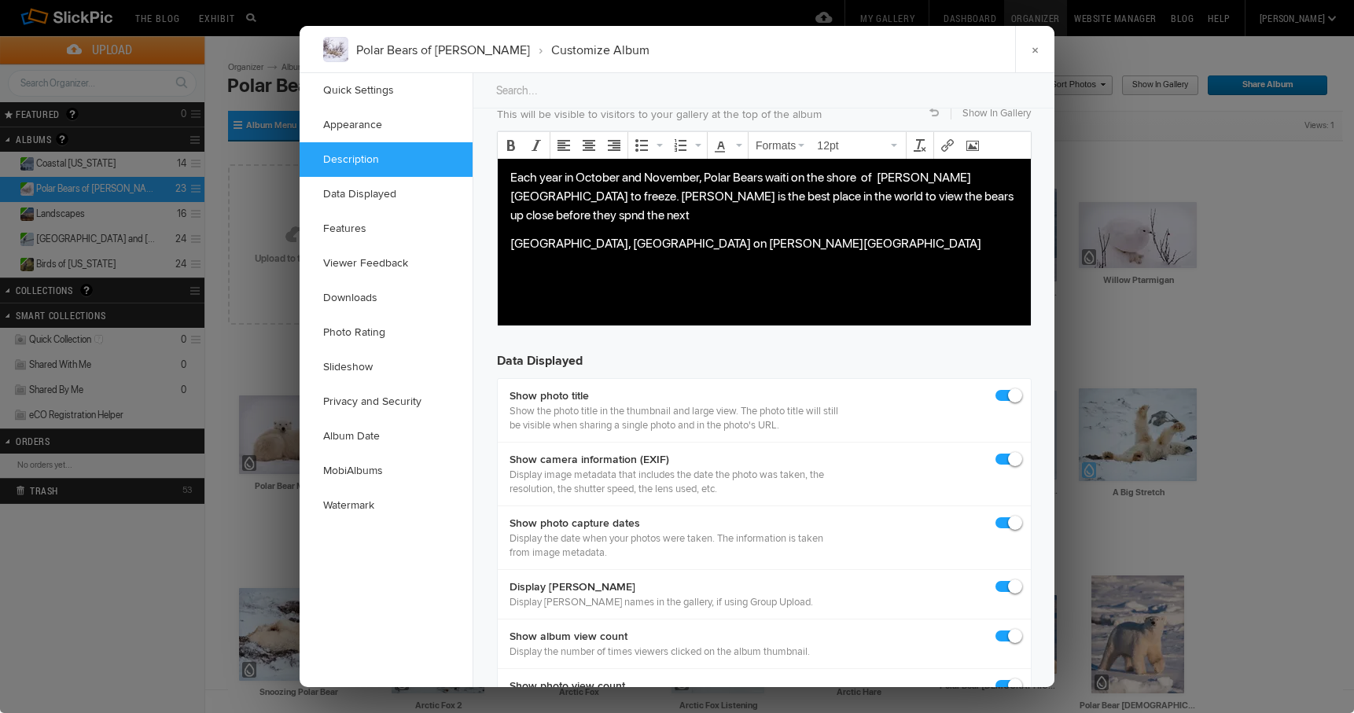
click at [697, 234] on p "Churchill, Manitoba on Hudson Bay" at bounding box center [764, 243] width 508 height 19
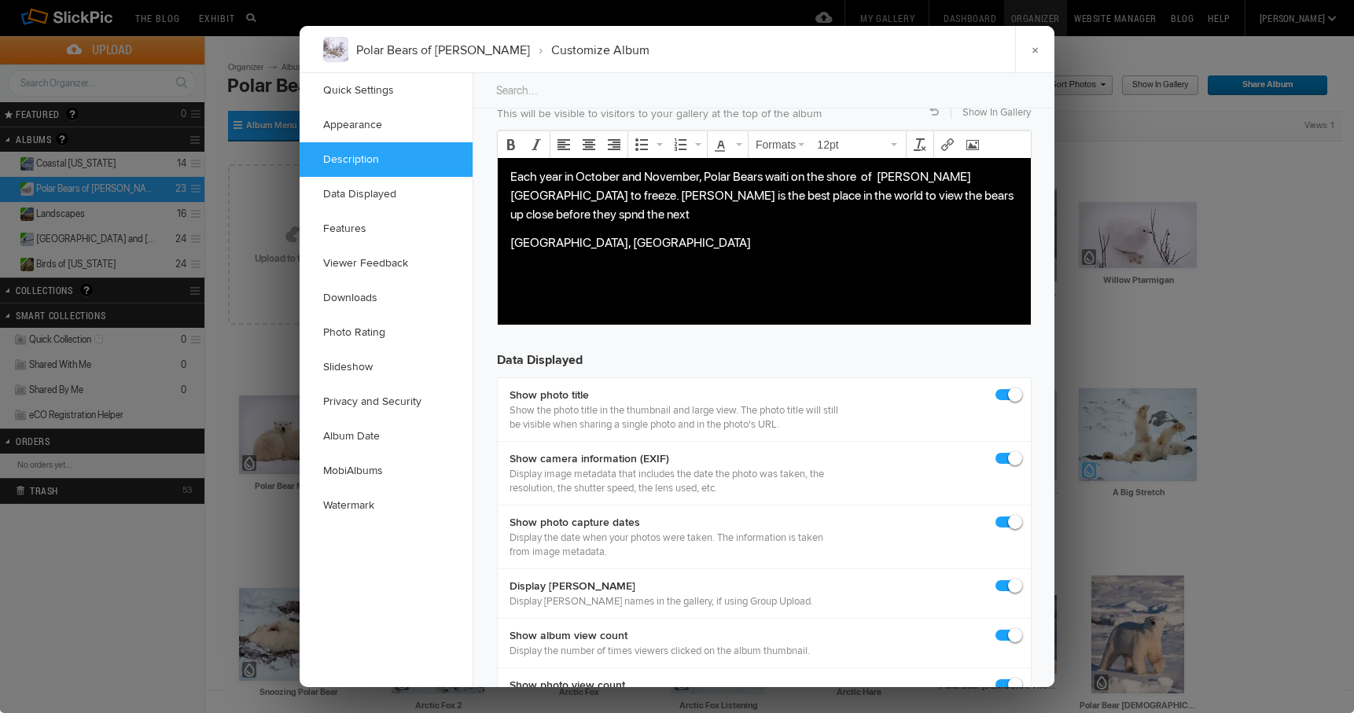
click at [790, 177] on p "Each year in October and November, Polar Bears waiti on the shore of Hudson Bay…" at bounding box center [764, 195] width 508 height 57
drag, startPoint x: 509, startPoint y: 222, endPoint x: 621, endPoint y: 230, distance: 112.7
click at [610, 225] on body "Each year in October and November, Polar Bears waiti near on the shore of Hudso…" at bounding box center [764, 234] width 520 height 134
click at [704, 175] on p "Each year in October and November, Polar Bears waiti near on the shore of Hudso…" at bounding box center [764, 195] width 508 height 57
click at [794, 176] on p "Each year in October and November, Polar Bears waiti near on the shore of Hudso…" at bounding box center [764, 195] width 508 height 57
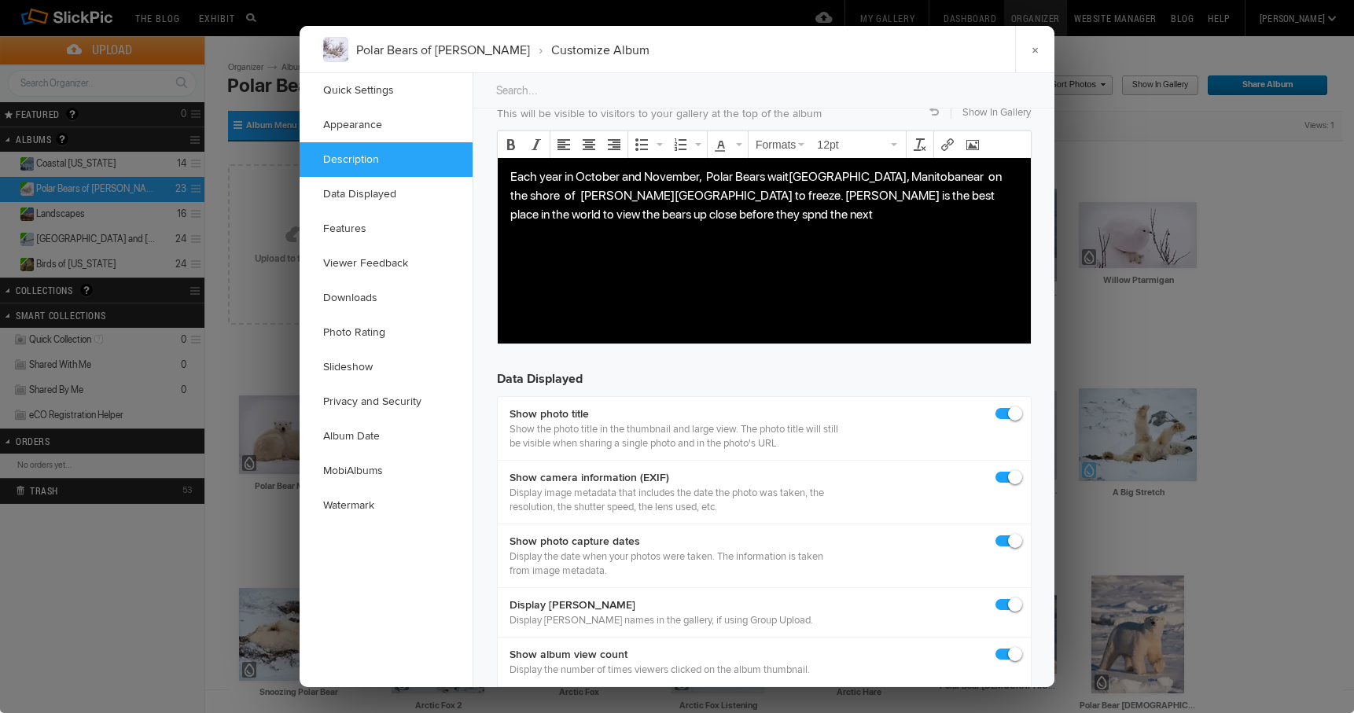
drag, startPoint x: 792, startPoint y: 176, endPoint x: 807, endPoint y: 180, distance: 16.2
click at [792, 176] on p "Each year in October and November, Polar Bears wait Churchill, Manitobanear on …" at bounding box center [764, 195] width 508 height 57
click at [602, 193] on p "Each year in October and November, Polar Bears wait near Churchill, Manitobanea…" at bounding box center [764, 195] width 508 height 57
drag, startPoint x: 918, startPoint y: 177, endPoint x: 929, endPoint y: 177, distance: 11.0
click at [918, 177] on p "Each year in October and November, Polar Bears wait near Churchill, Manitobanea…" at bounding box center [764, 195] width 508 height 57
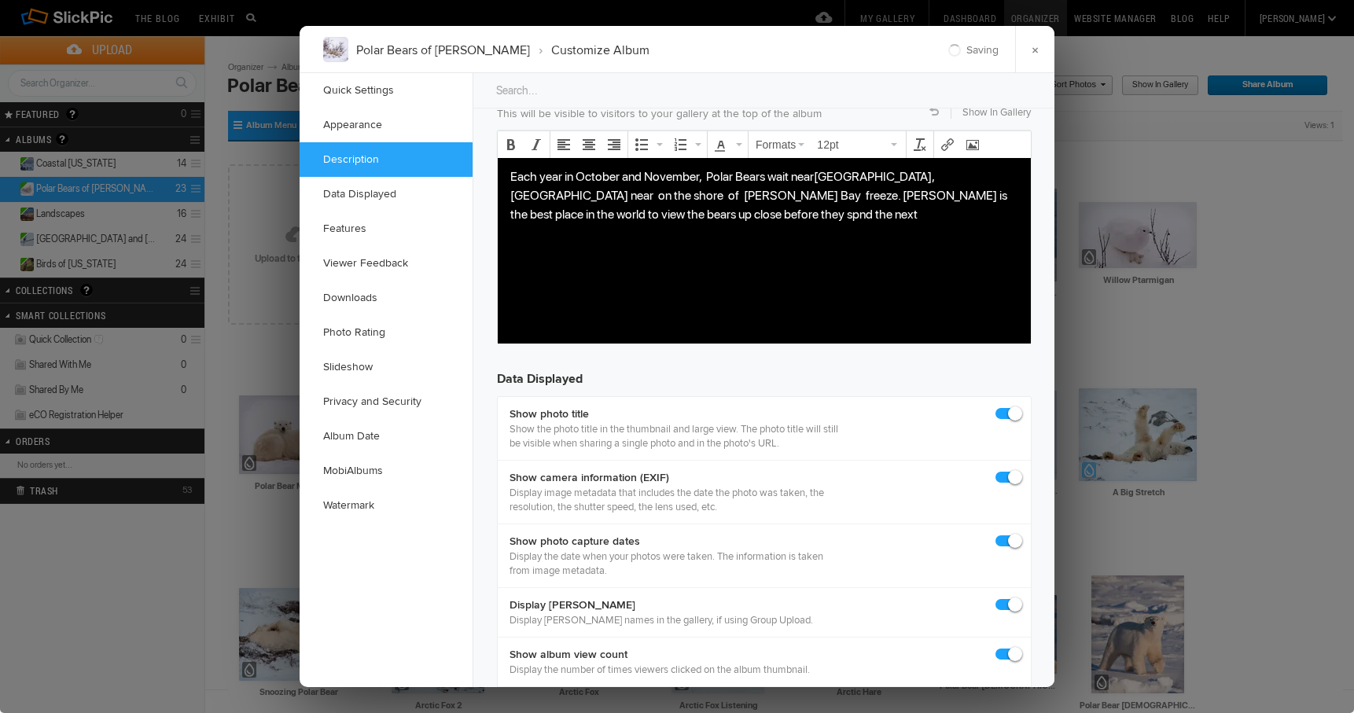
click at [947, 177] on p "Each year in October and November, Polar Bears wait near Churchill, Manitoba ne…" at bounding box center [764, 195] width 508 height 57
click at [616, 196] on p "Each year in October and November, Polar Bears wait near Churchill, Manitoba on…" at bounding box center [764, 195] width 508 height 57
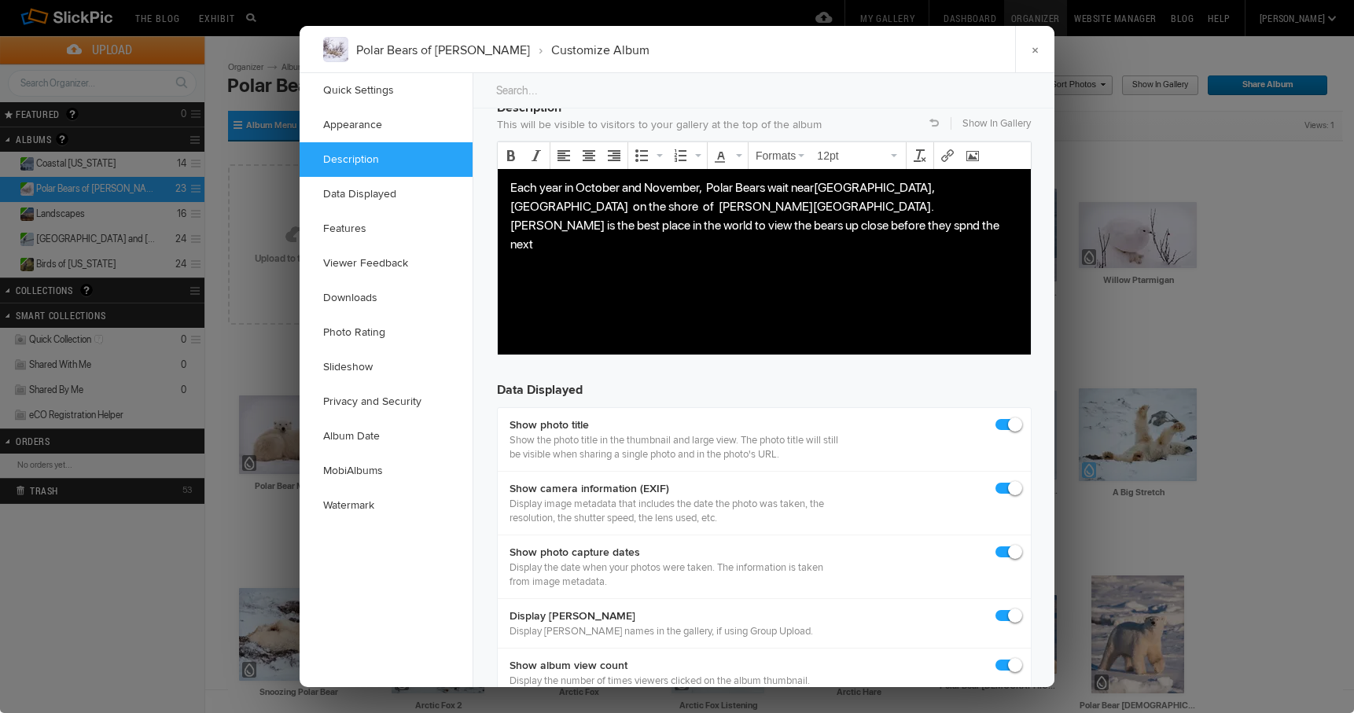
scroll to position [1243, 0]
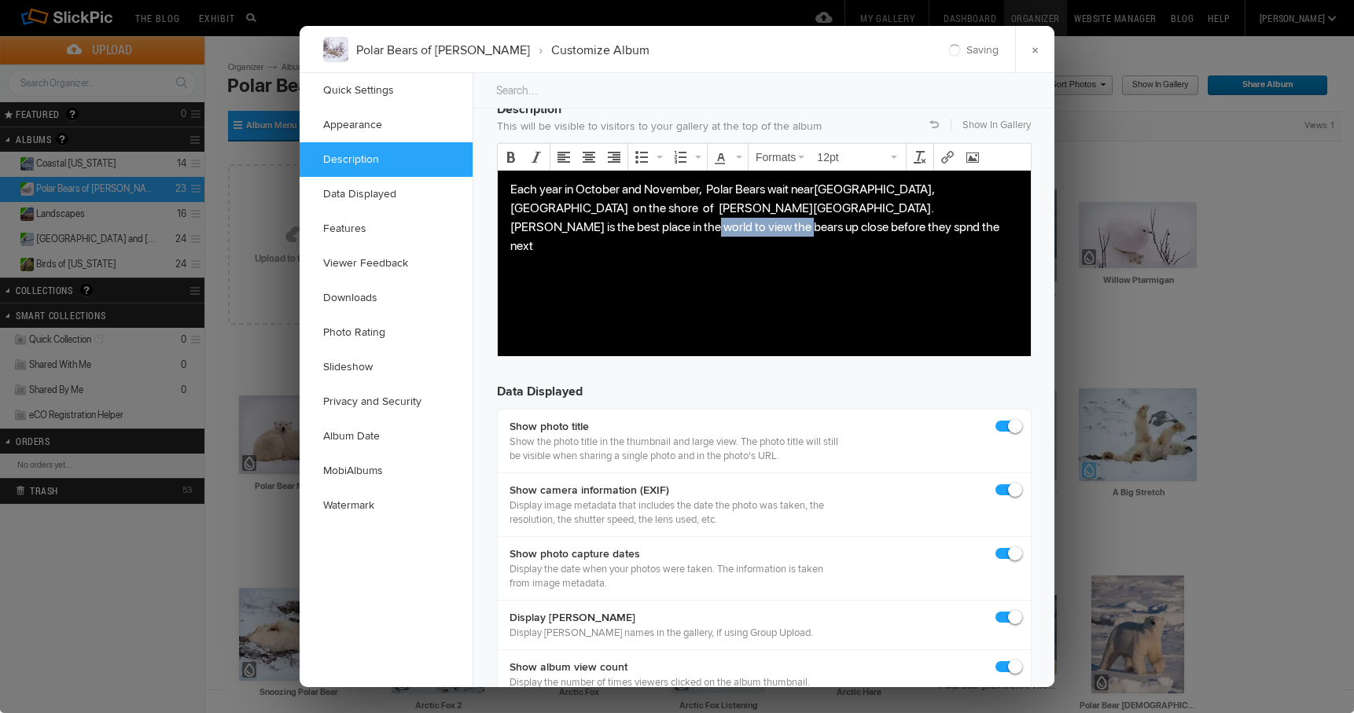
drag, startPoint x: 952, startPoint y: 208, endPoint x: 988, endPoint y: 217, distance: 37.4
click at [988, 217] on p "Each year in October and November, Polar Bears wait near Churchill, Manitoba on…" at bounding box center [764, 216] width 508 height 75
click at [778, 226] on p "Each year in October and November, Polar Bears wait near Churchill, Manitoba on…" at bounding box center [764, 216] width 508 height 75
click at [907, 226] on p "Each year in October and November, Polar Bears wait near Churchill, Manitoba on…" at bounding box center [764, 216] width 508 height 75
click at [1034, 50] on link "×" at bounding box center [1034, 49] width 39 height 47
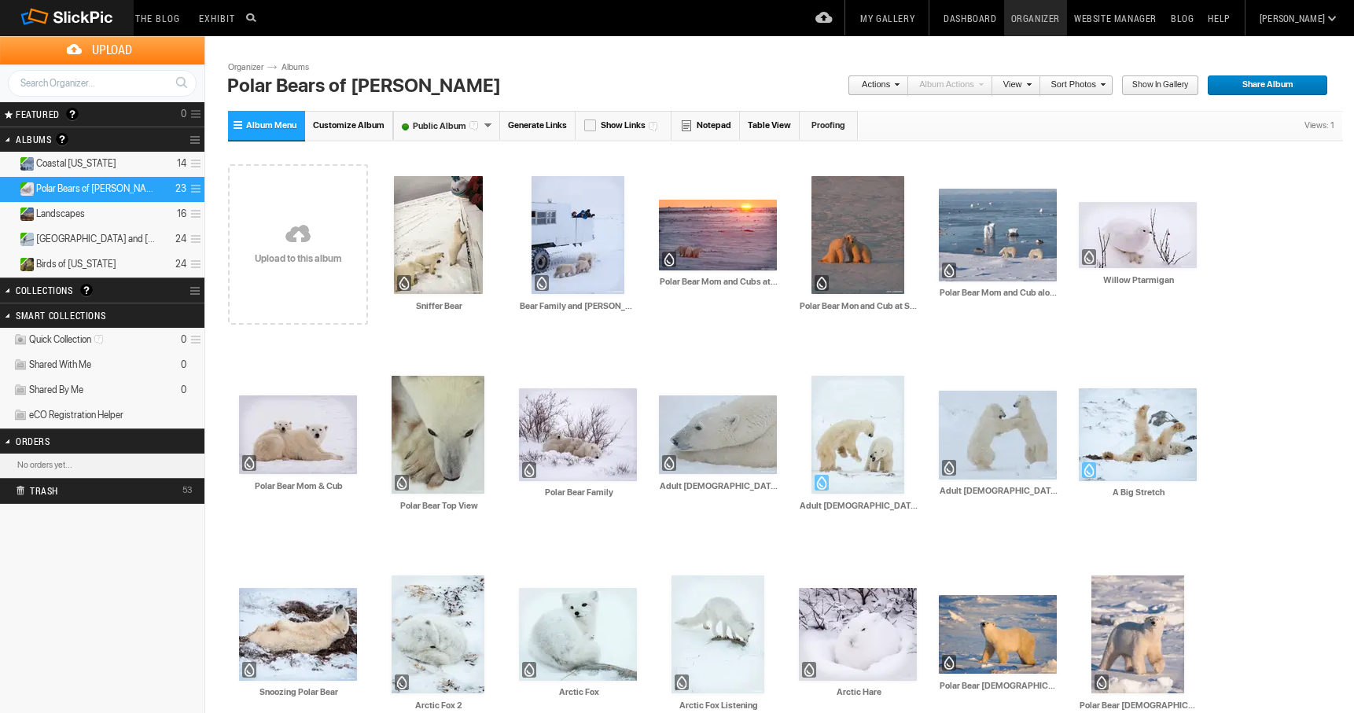
click at [921, 18] on link "My Gallery" at bounding box center [887, 18] width 68 height 36
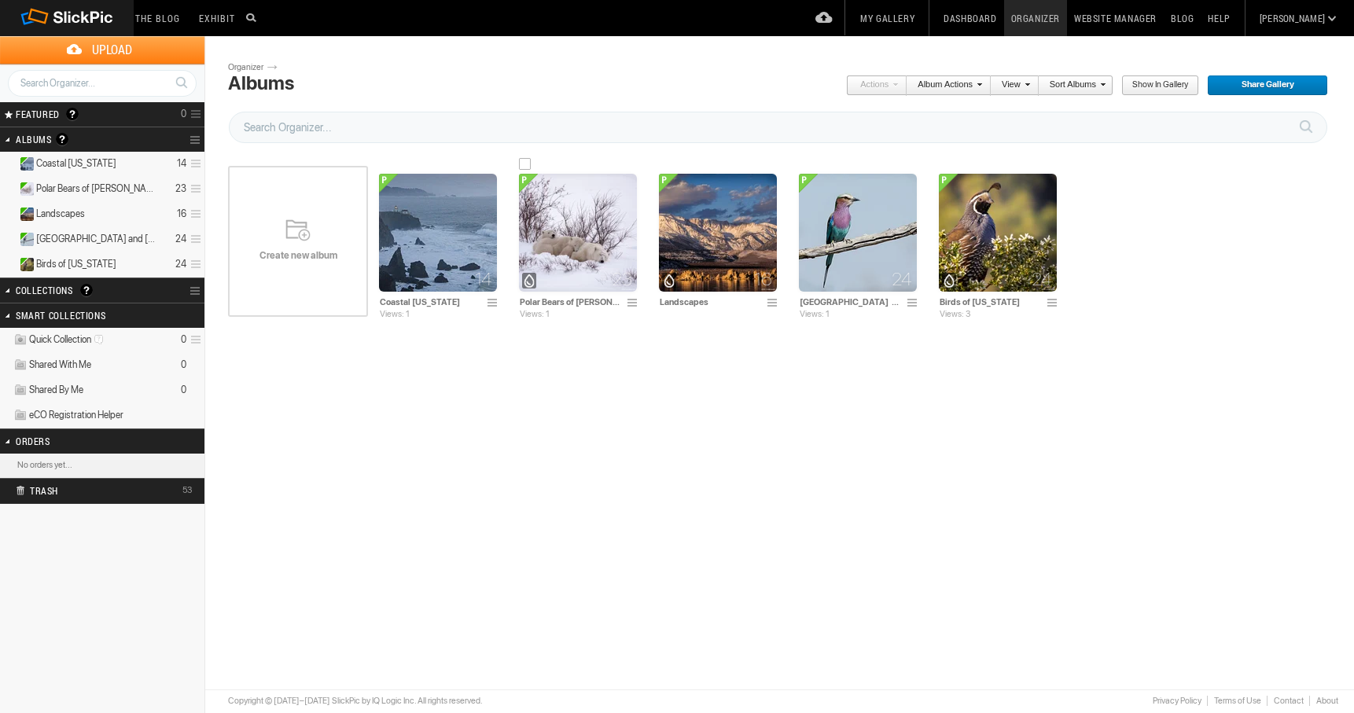
click at [579, 221] on img at bounding box center [578, 233] width 118 height 118
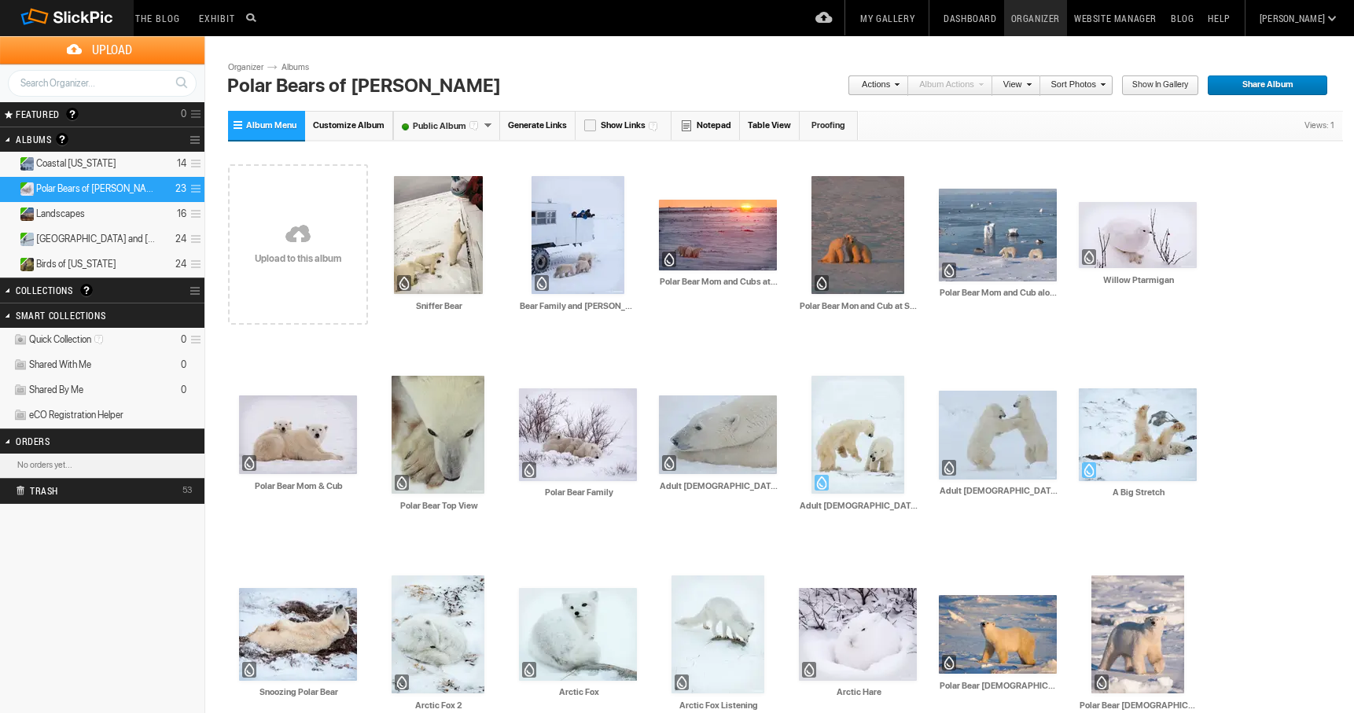
click at [345, 123] on span "Customize Album" at bounding box center [349, 125] width 72 height 10
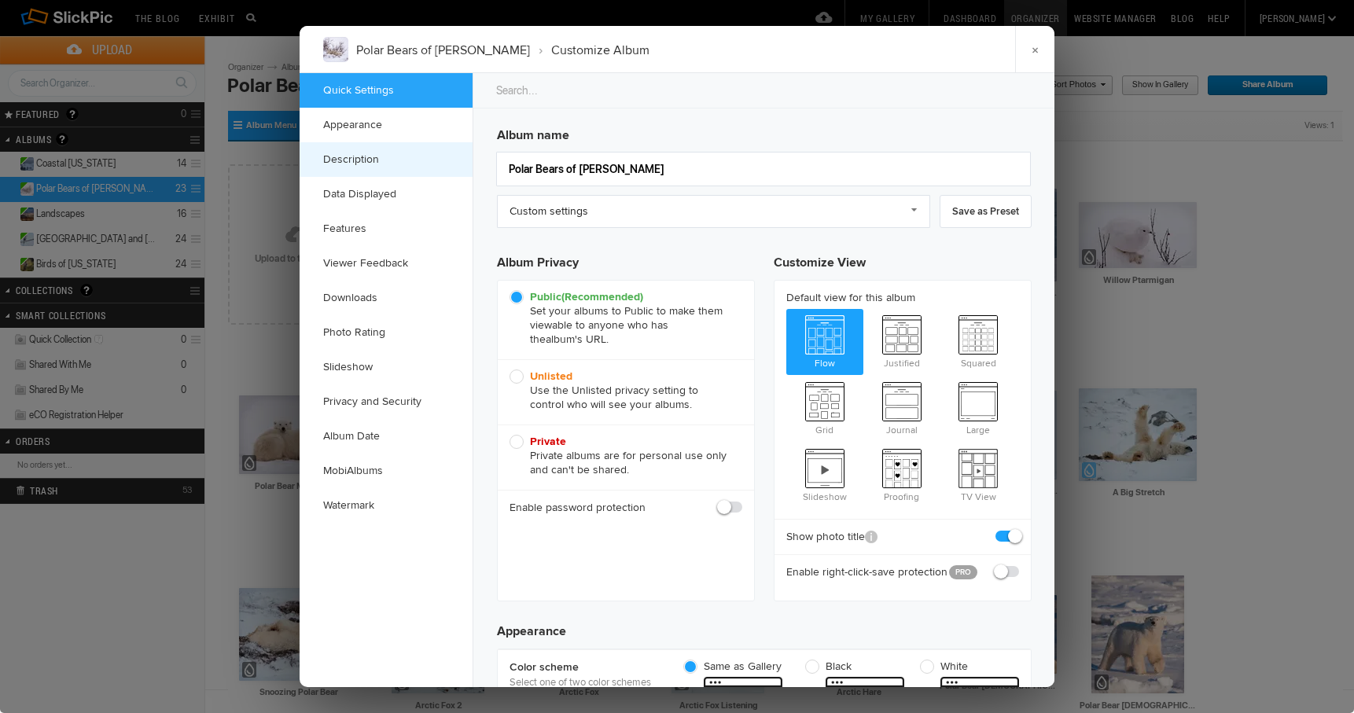
checkbox input "true"
click at [365, 157] on link "Description" at bounding box center [386, 159] width 173 height 35
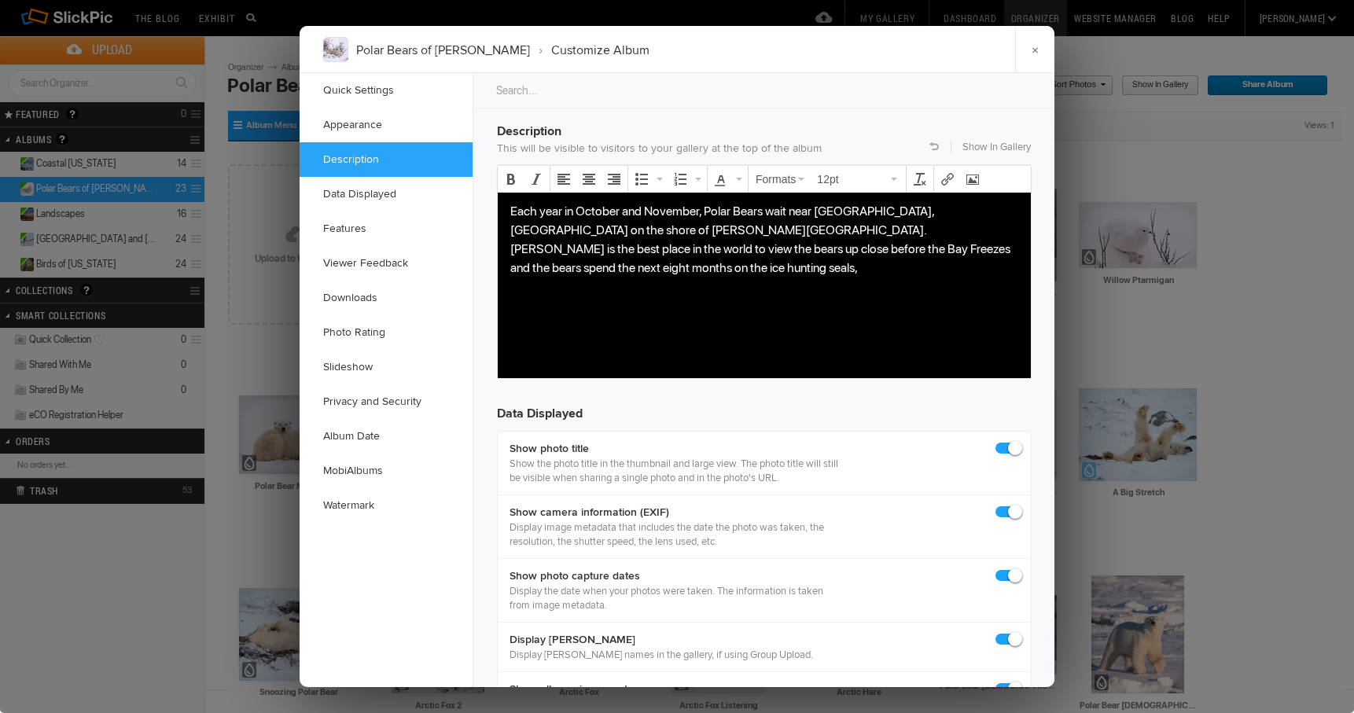
scroll to position [1223, 0]
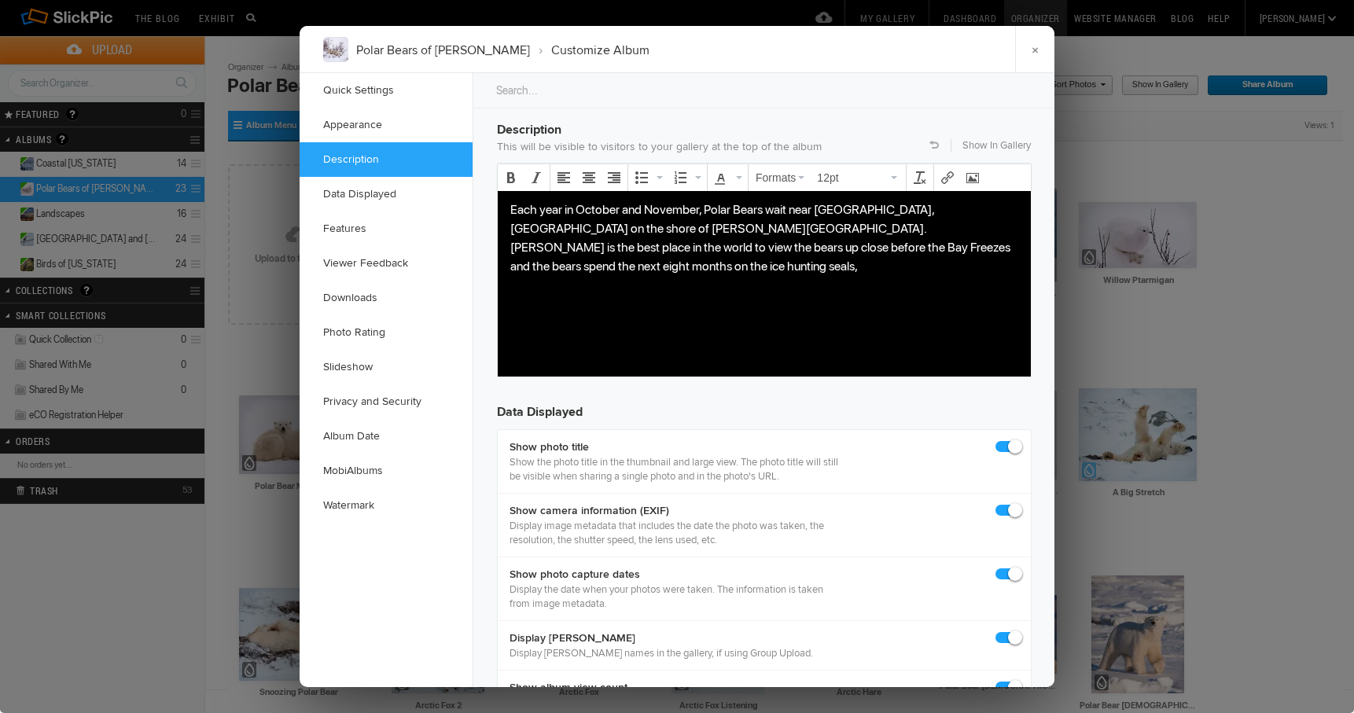
drag, startPoint x: 580, startPoint y: 229, endPoint x: 598, endPoint y: 234, distance: 18.7
click at [581, 230] on p "Each year in October and November, Polar Bears wait near [GEOGRAPHIC_DATA], [GE…" at bounding box center [764, 237] width 508 height 75
click at [588, 175] on icon "Align center" at bounding box center [589, 177] width 13 height 13
click at [616, 176] on icon "Align right" at bounding box center [614, 177] width 13 height 13
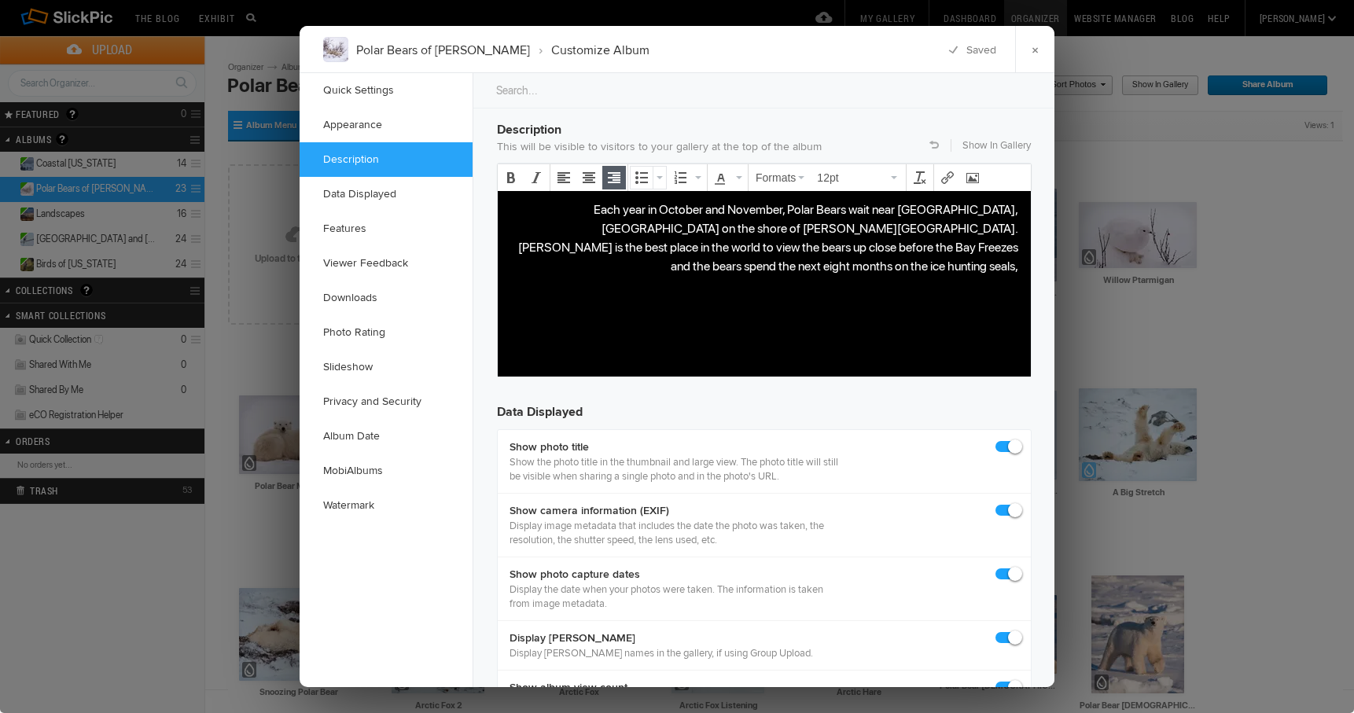
click at [643, 178] on icon "Bullet list" at bounding box center [641, 177] width 13 height 13
click at [587, 172] on icon "Align center" at bounding box center [589, 177] width 13 height 13
drag, startPoint x: 573, startPoint y: 247, endPoint x: 605, endPoint y: 252, distance: 31.9
click at [574, 247] on p "Each year in October and November, Polar Bears wait near Churchill, Manitoba on…" at bounding box center [764, 237] width 508 height 75
click at [881, 229] on p "Each year in October and November, Polar Bears wait near Churchill, Manitoba on…" at bounding box center [764, 237] width 508 height 75
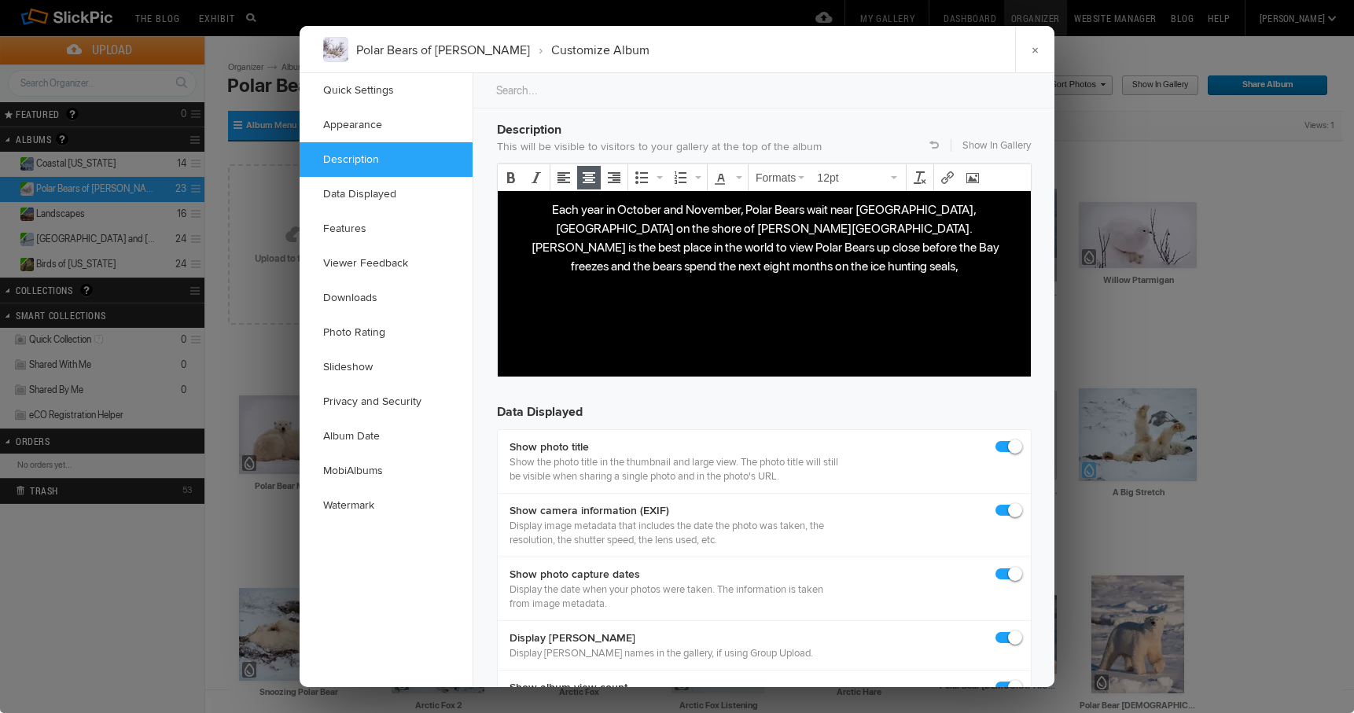
click at [760, 248] on p "Each year in October and November, Polar Bears wait near Churchill, Manitoba on…" at bounding box center [764, 237] width 508 height 75
click at [797, 208] on p "Each year in October and November, Polar Bears wait near Churchill, Manitoba on…" at bounding box center [764, 237] width 508 height 75
click at [939, 249] on p "Each year in October and November, Polar Bears gather near Churchill, Manitoba …" at bounding box center [764, 237] width 508 height 75
click at [1036, 50] on link "×" at bounding box center [1034, 49] width 39 height 47
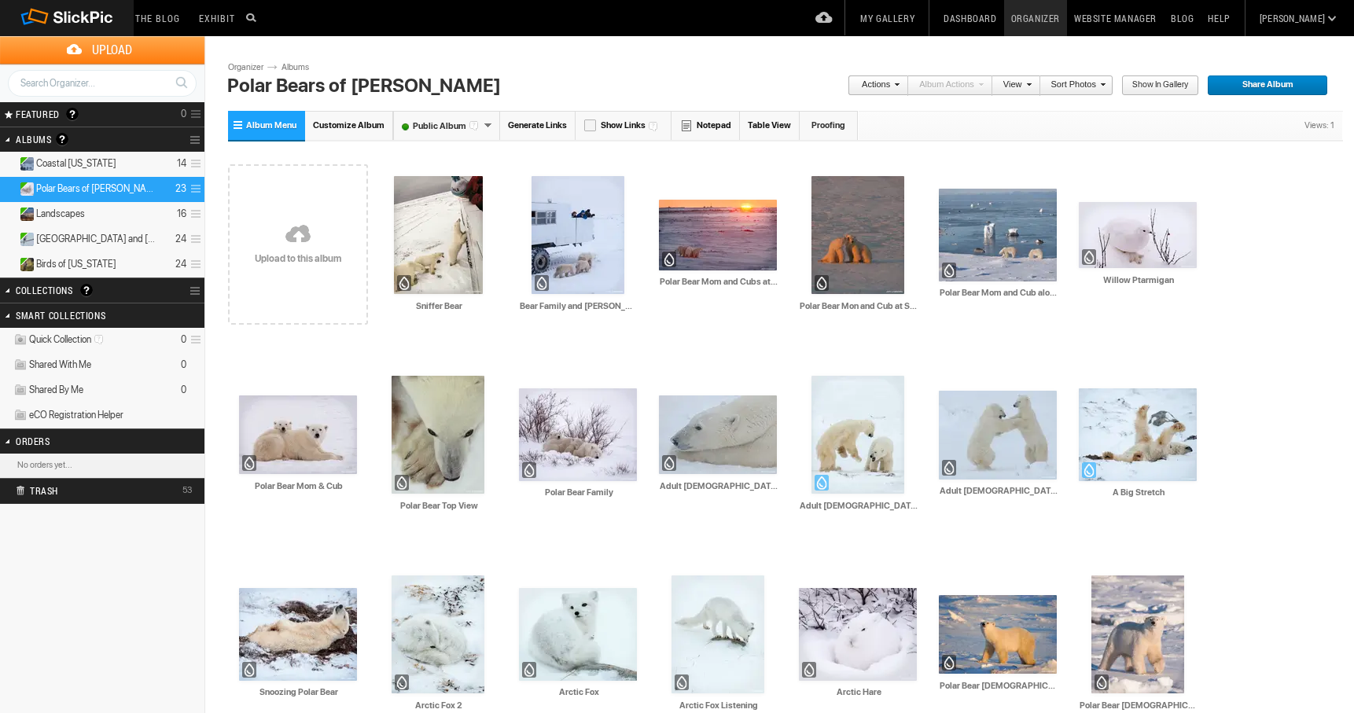
click at [921, 15] on link "My Gallery" at bounding box center [887, 18] width 68 height 36
click at [341, 125] on span "Customize Album" at bounding box center [349, 125] width 72 height 10
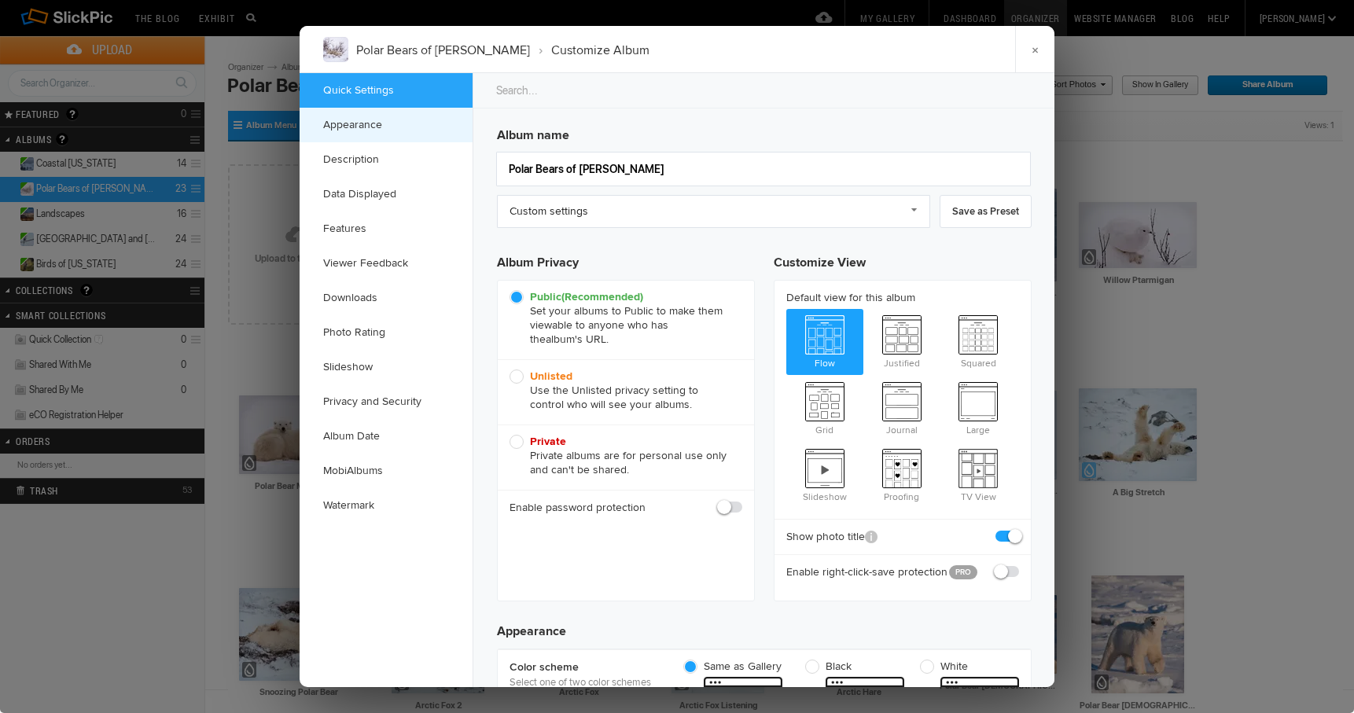
checkbox input "true"
click at [350, 156] on link "Description" at bounding box center [386, 159] width 173 height 35
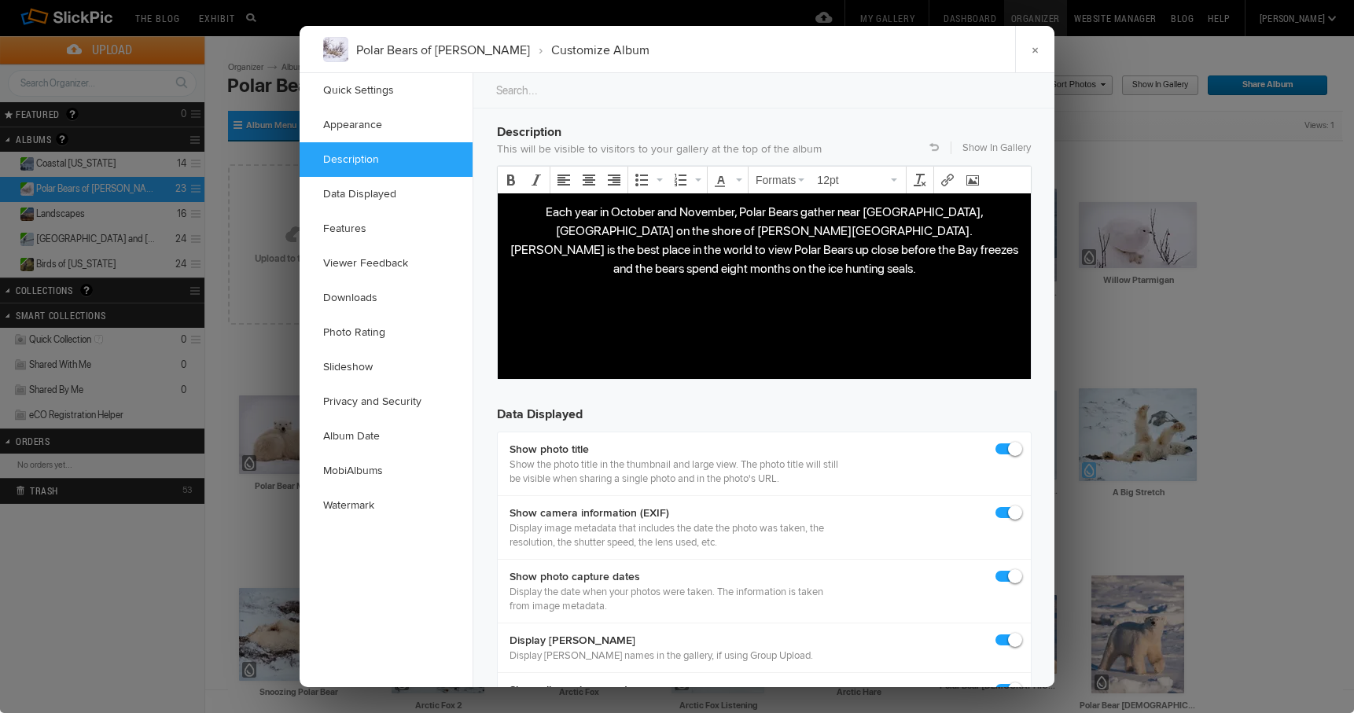
scroll to position [1221, 0]
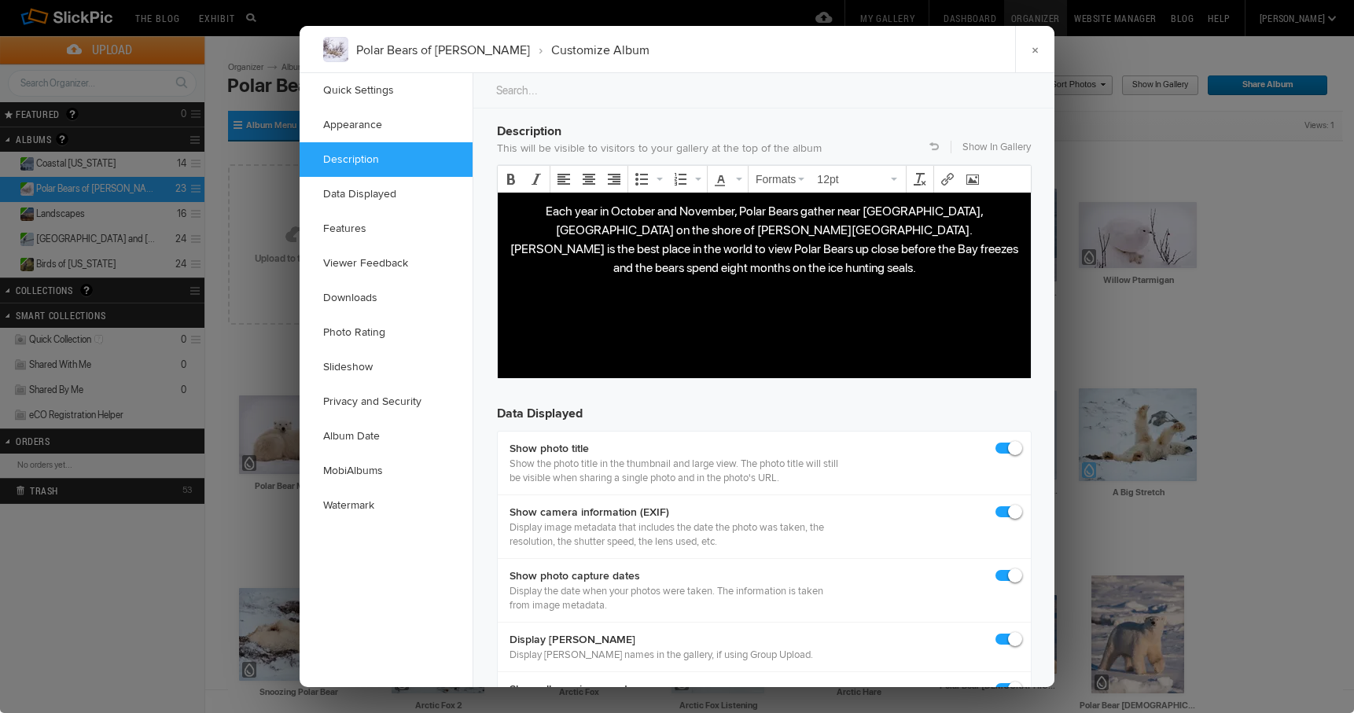
click at [579, 211] on p "Each year in October and November, Polar Bears gather near Churchill, Manitoba …" at bounding box center [764, 238] width 508 height 75
click at [562, 175] on icon "Align left" at bounding box center [563, 179] width 13 height 13
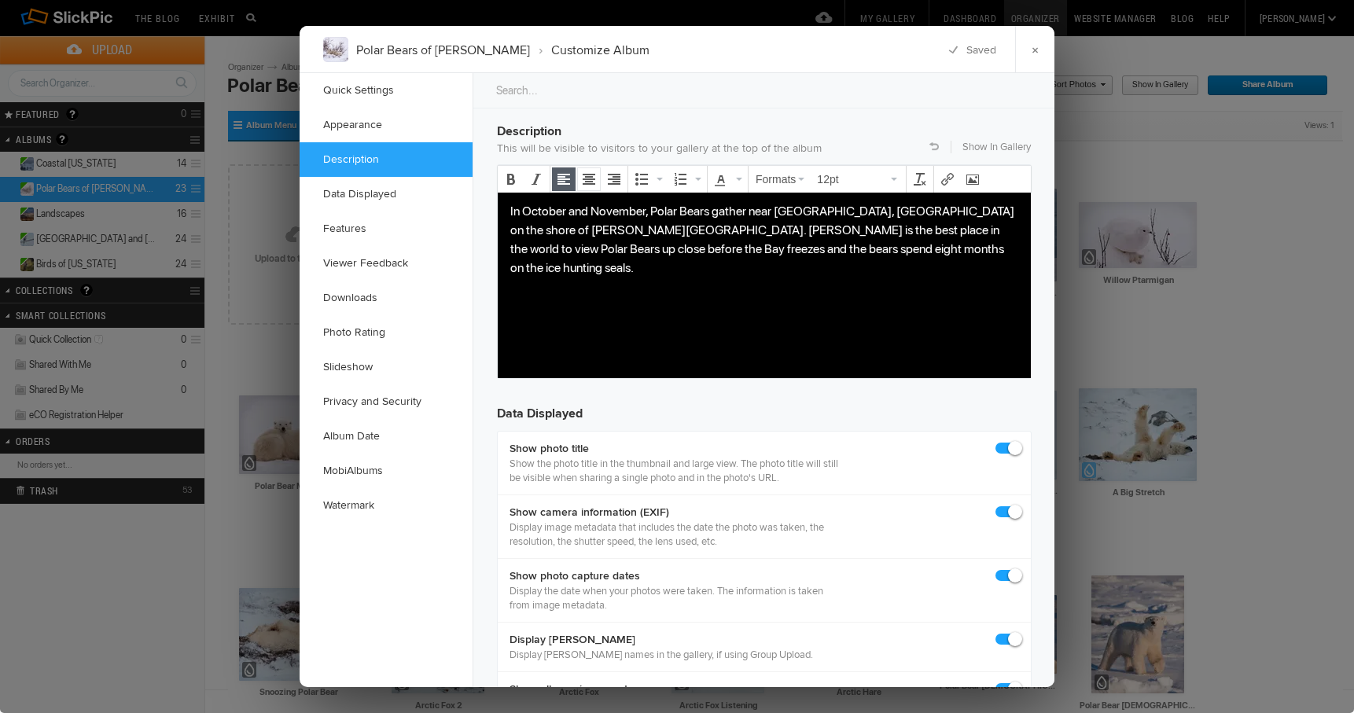
click at [594, 176] on icon "Align center" at bounding box center [589, 179] width 13 height 13
click at [890, 229] on p "In October and November, Polar Bears gather near Churchill, Manitoba on the sho…" at bounding box center [764, 238] width 508 height 75
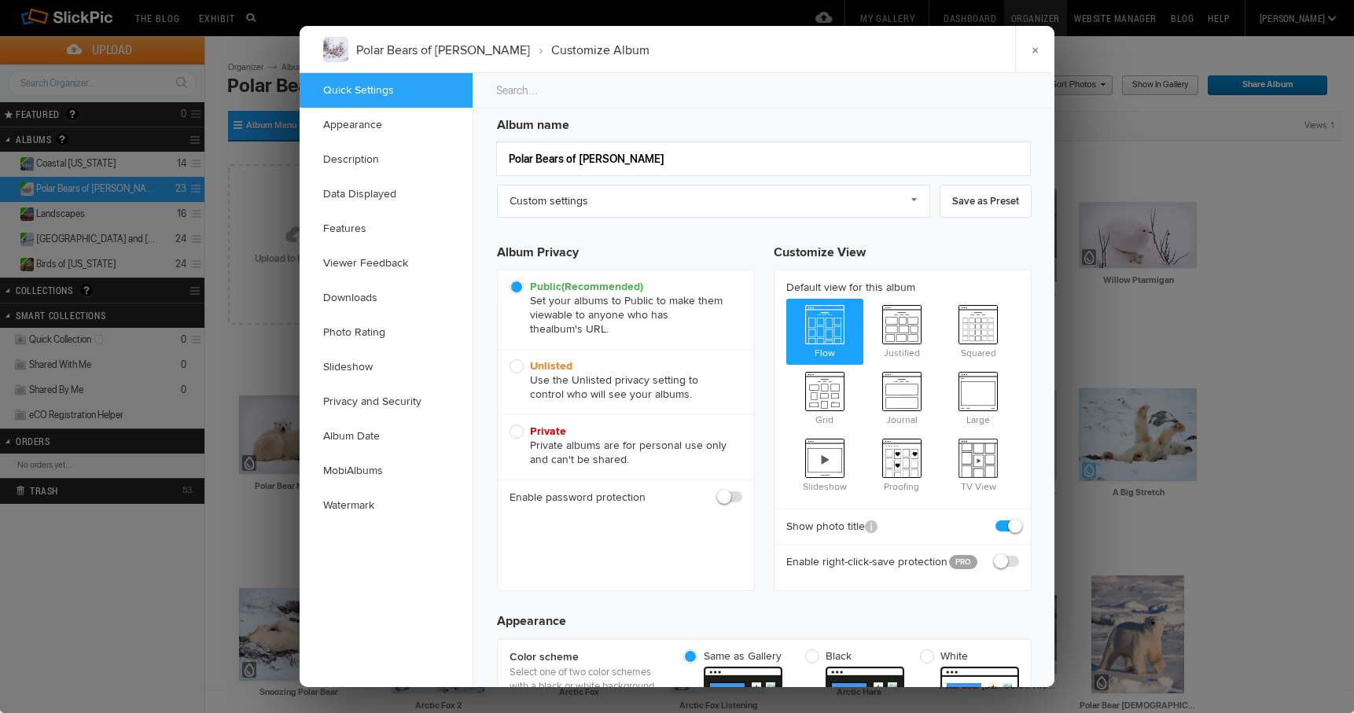
scroll to position [12, 0]
click at [913, 197] on link "Custom settings" at bounding box center [713, 201] width 433 height 33
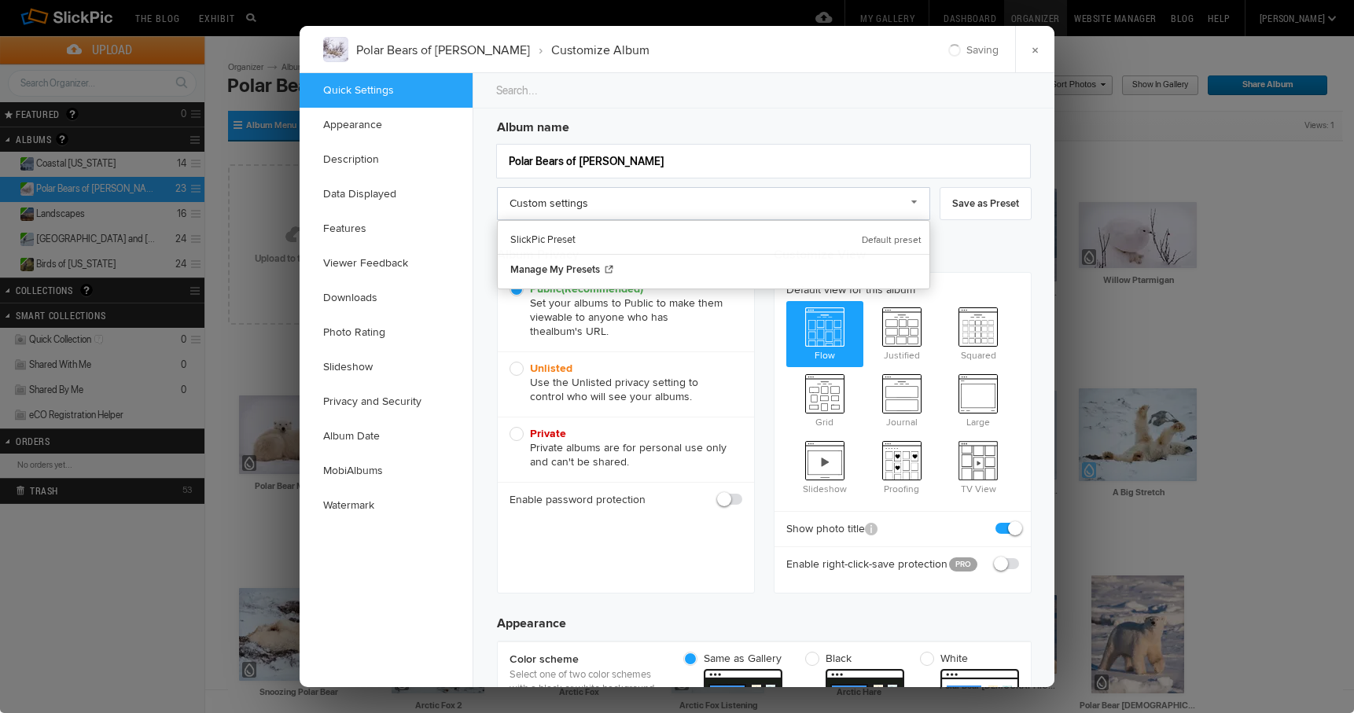
scroll to position [6, 0]
click at [912, 197] on link "Custom settings" at bounding box center [713, 205] width 433 height 33
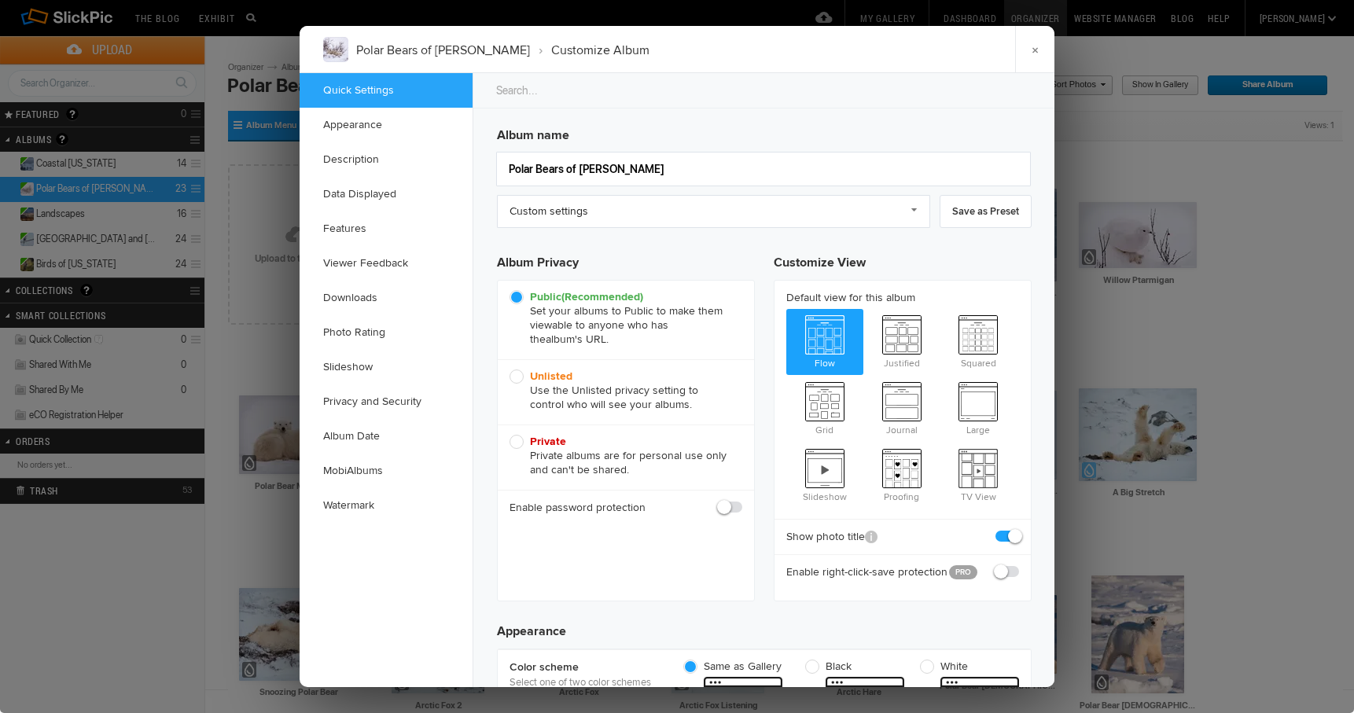
scroll to position [0, 0]
click at [1033, 50] on link "×" at bounding box center [1034, 49] width 39 height 47
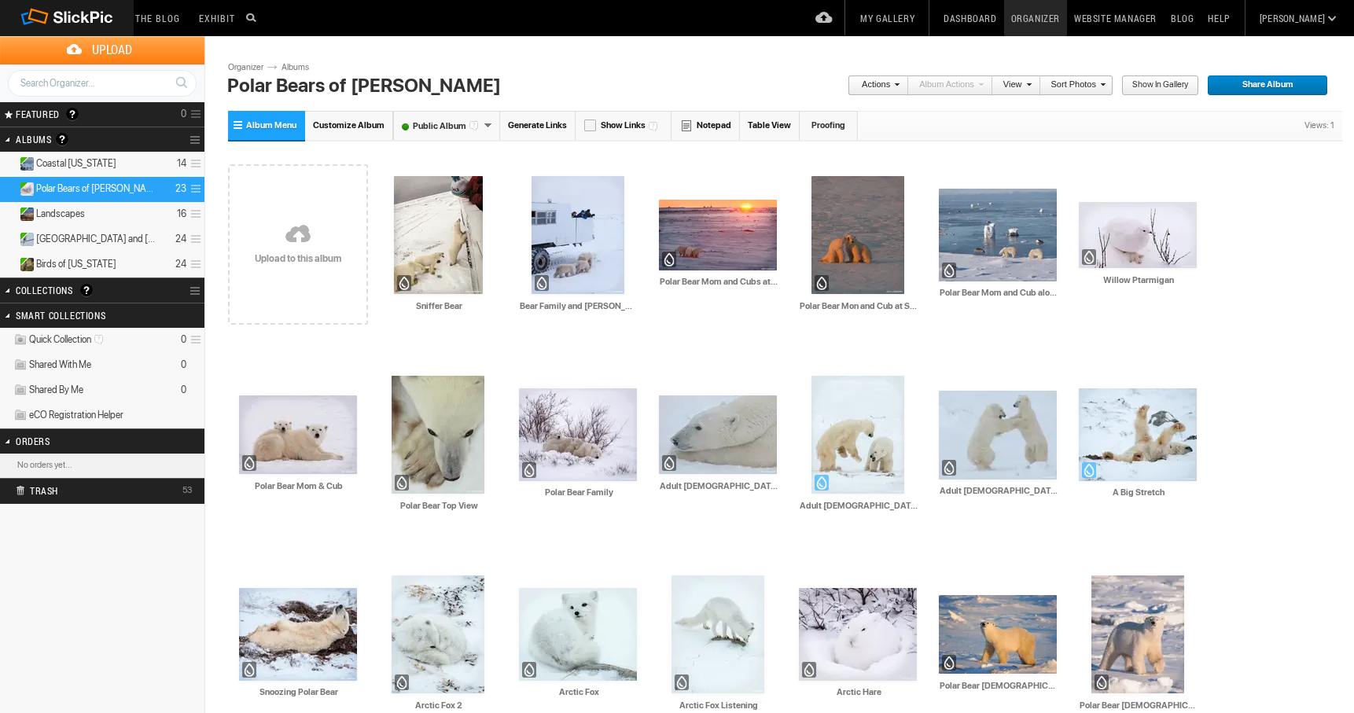
click at [921, 18] on link "My Gallery" at bounding box center [887, 18] width 68 height 36
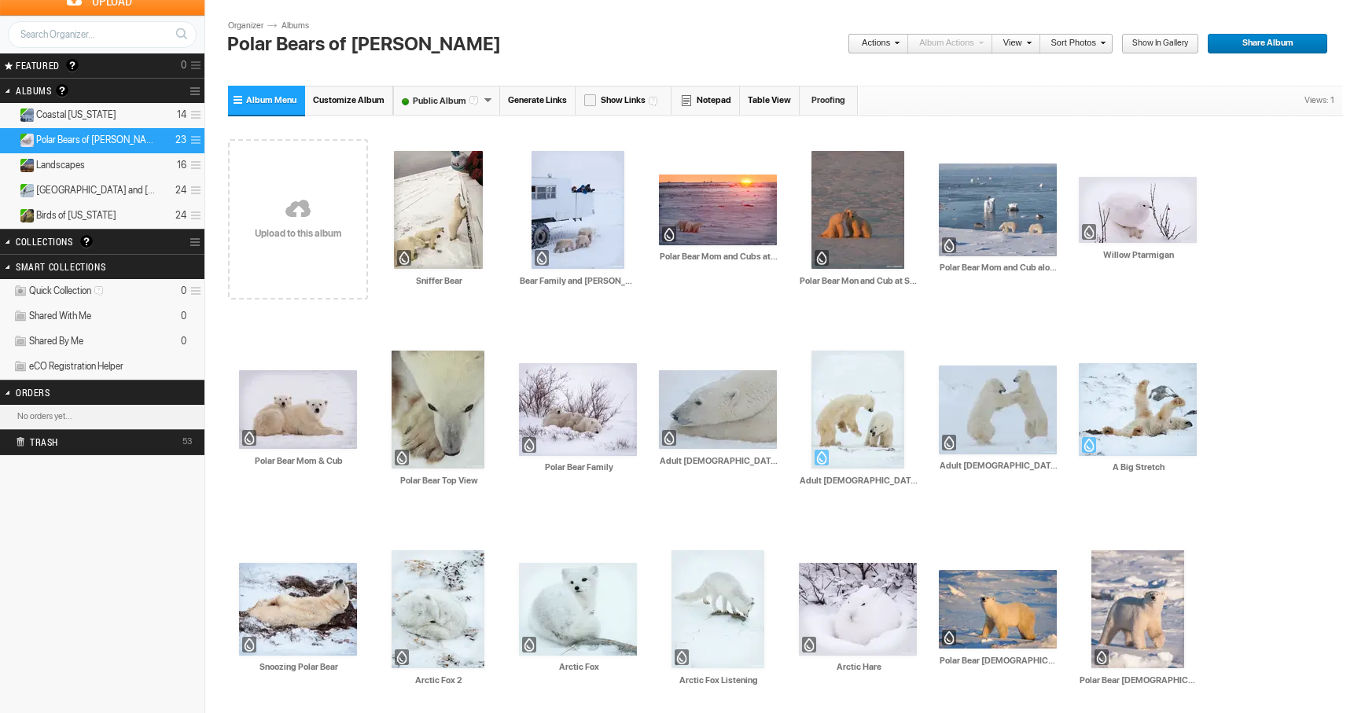
scroll to position [51, 0]
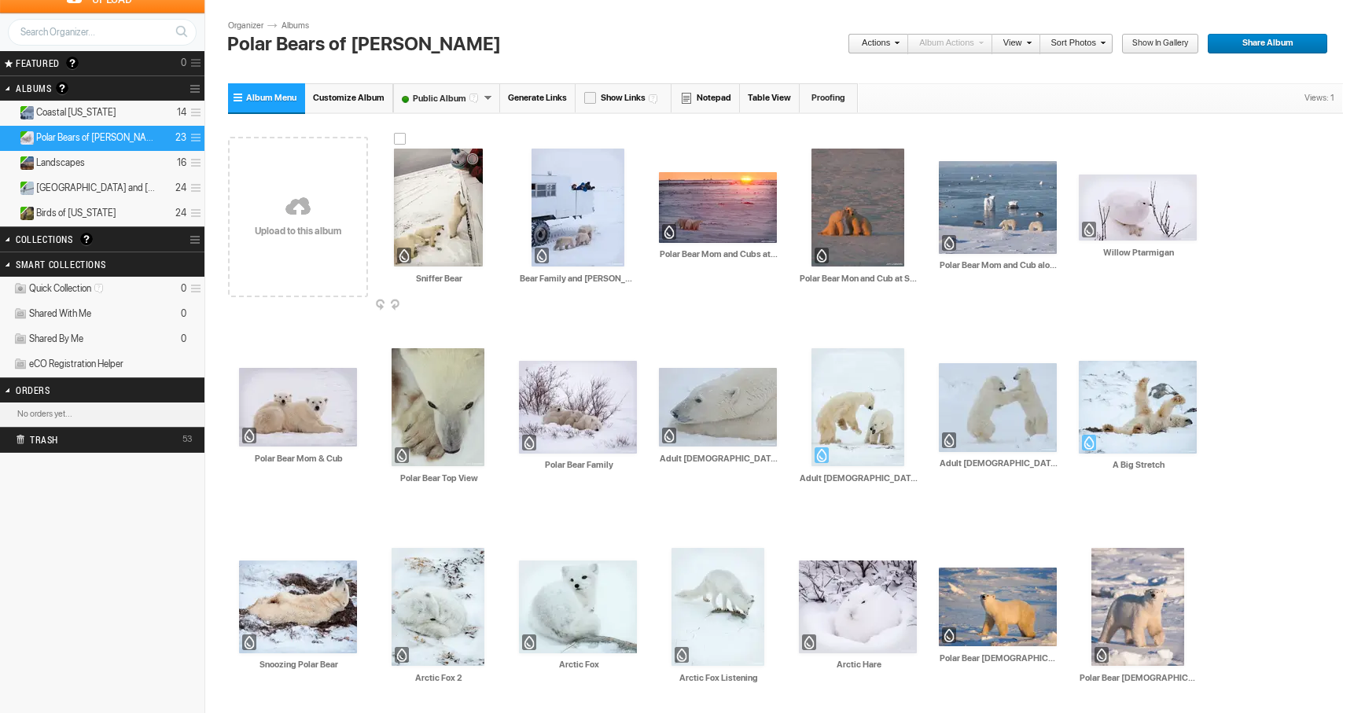
click at [447, 234] on img at bounding box center [438, 208] width 89 height 118
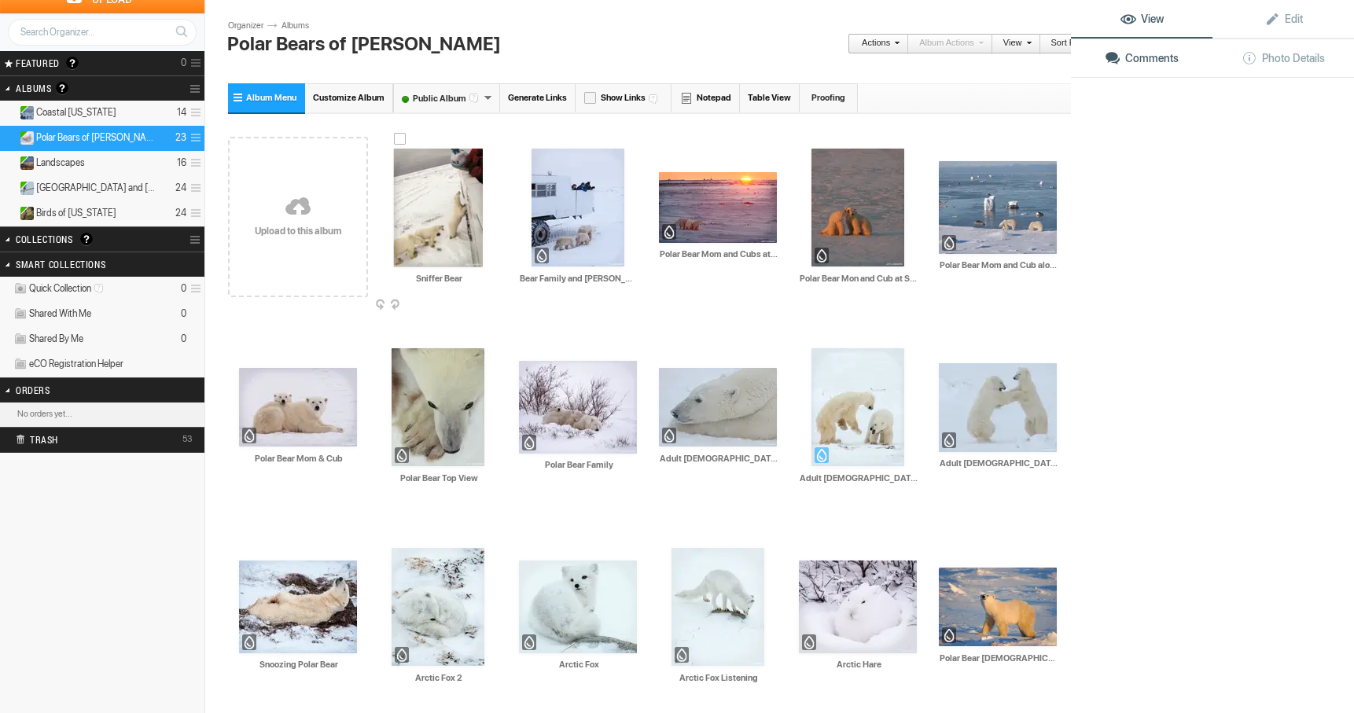
click at [447, 234] on img at bounding box center [438, 208] width 89 height 119
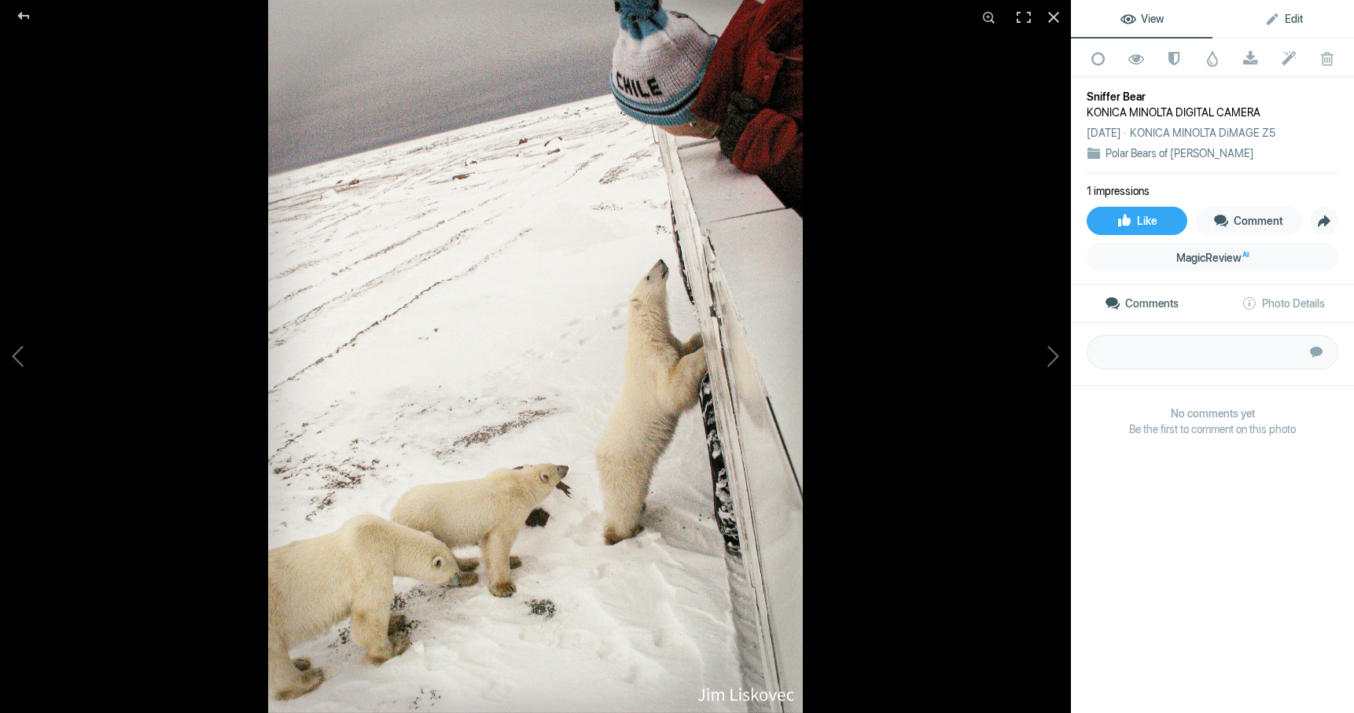
drag, startPoint x: 1297, startPoint y: 17, endPoint x: 1284, endPoint y: 28, distance: 16.8
click at [1297, 17] on span "Edit" at bounding box center [1283, 19] width 39 height 13
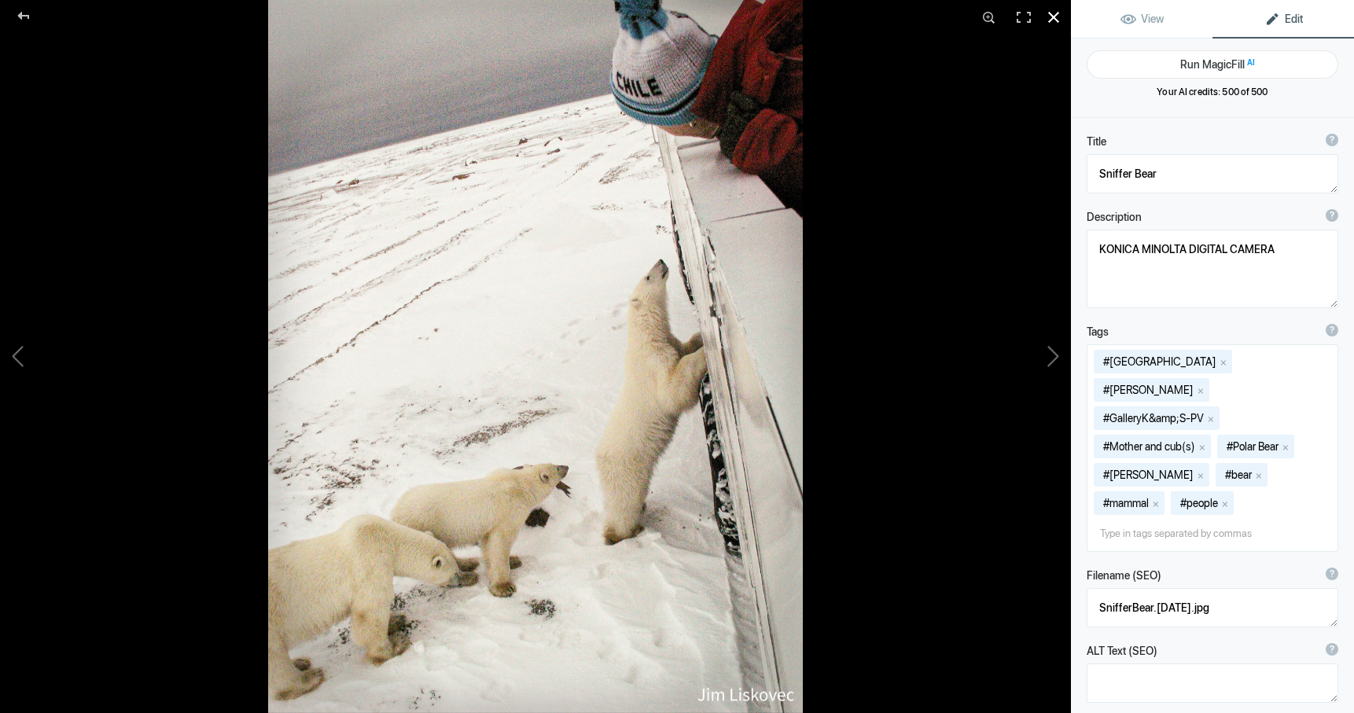
click at [1054, 17] on div at bounding box center [1053, 17] width 35 height 35
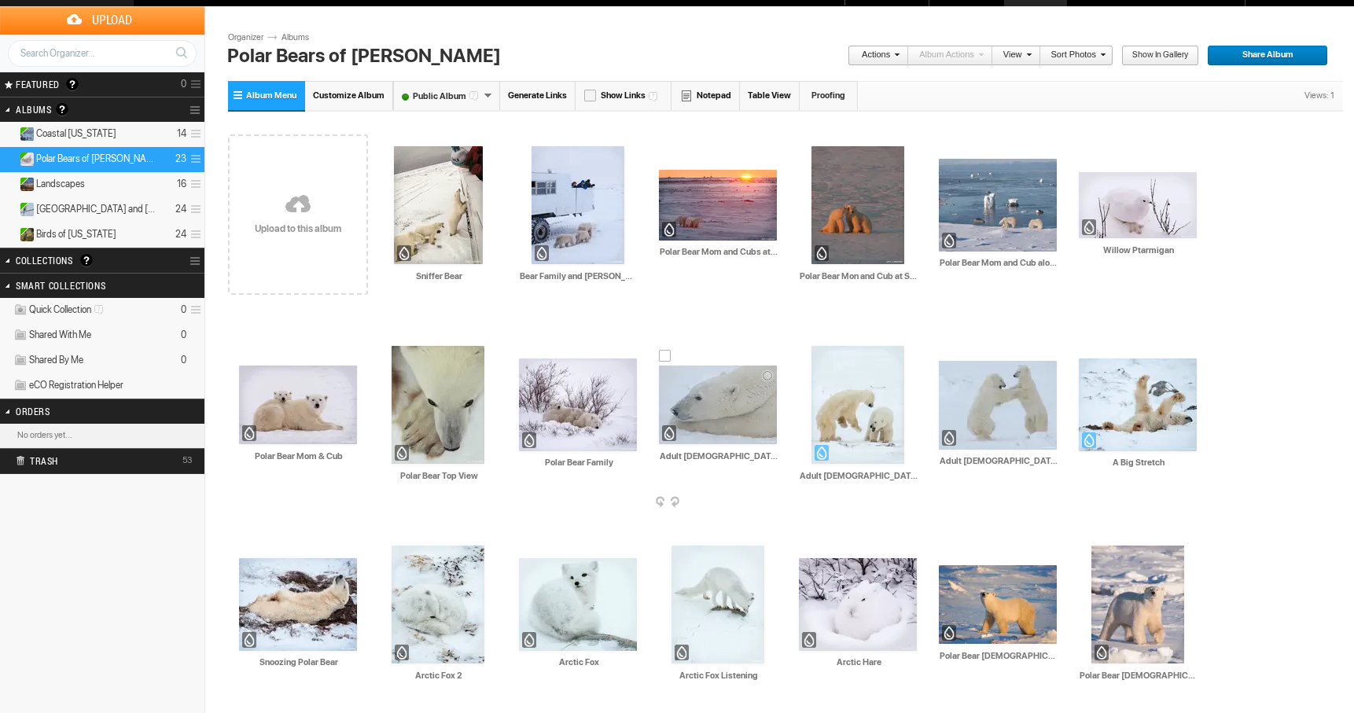
scroll to position [28, 0]
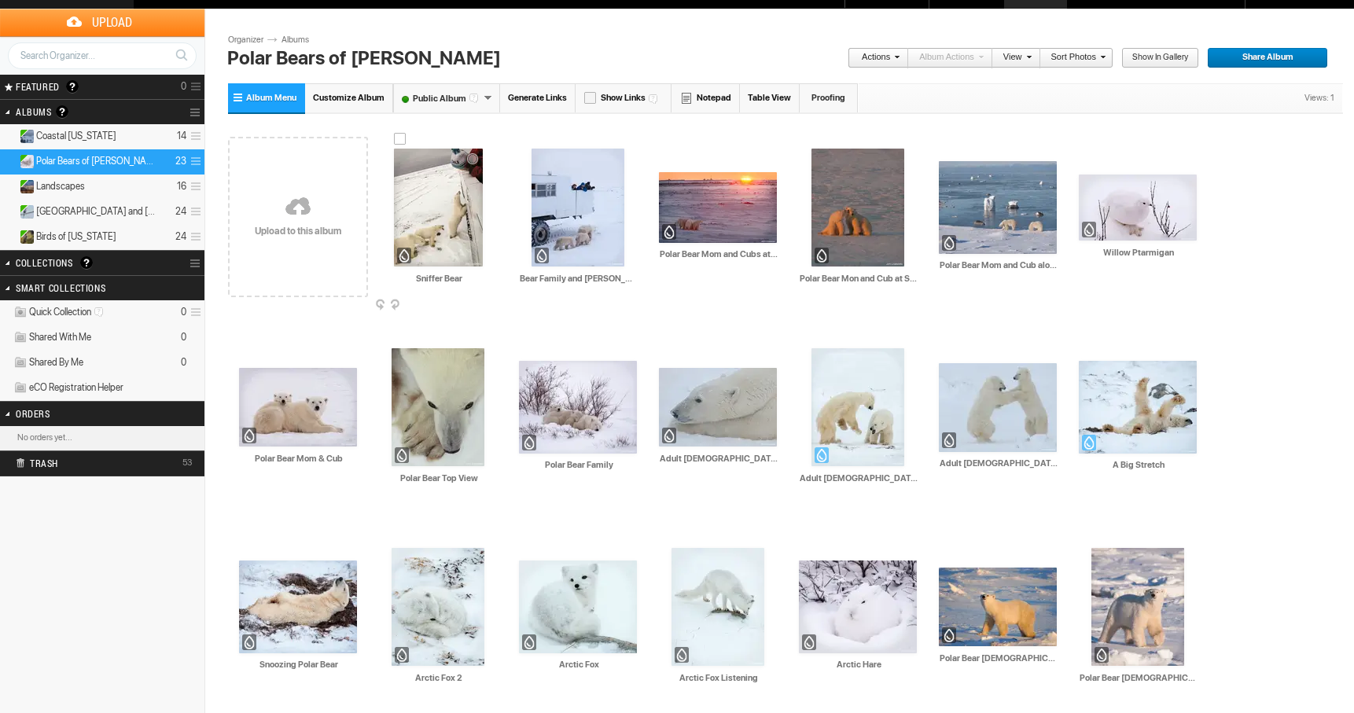
click at [451, 232] on img at bounding box center [438, 208] width 89 height 118
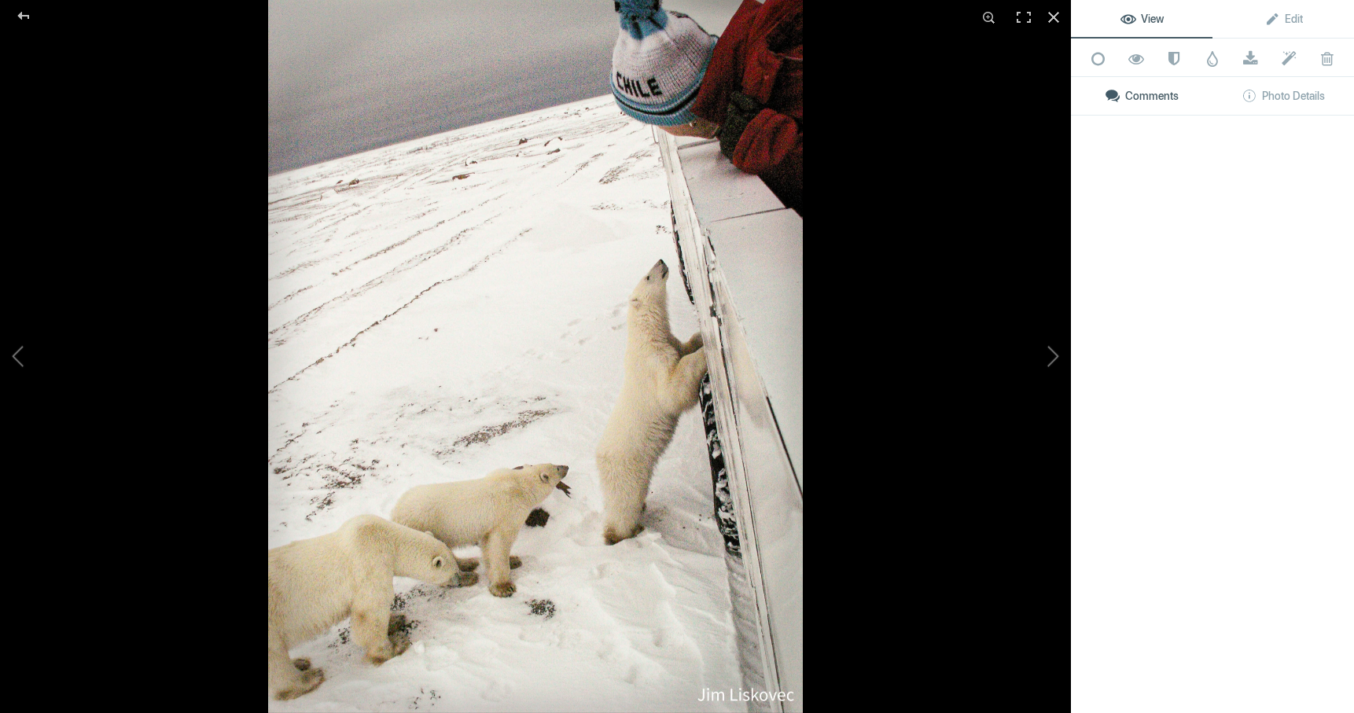
click at [451, 232] on img at bounding box center [535, 356] width 535 height 713
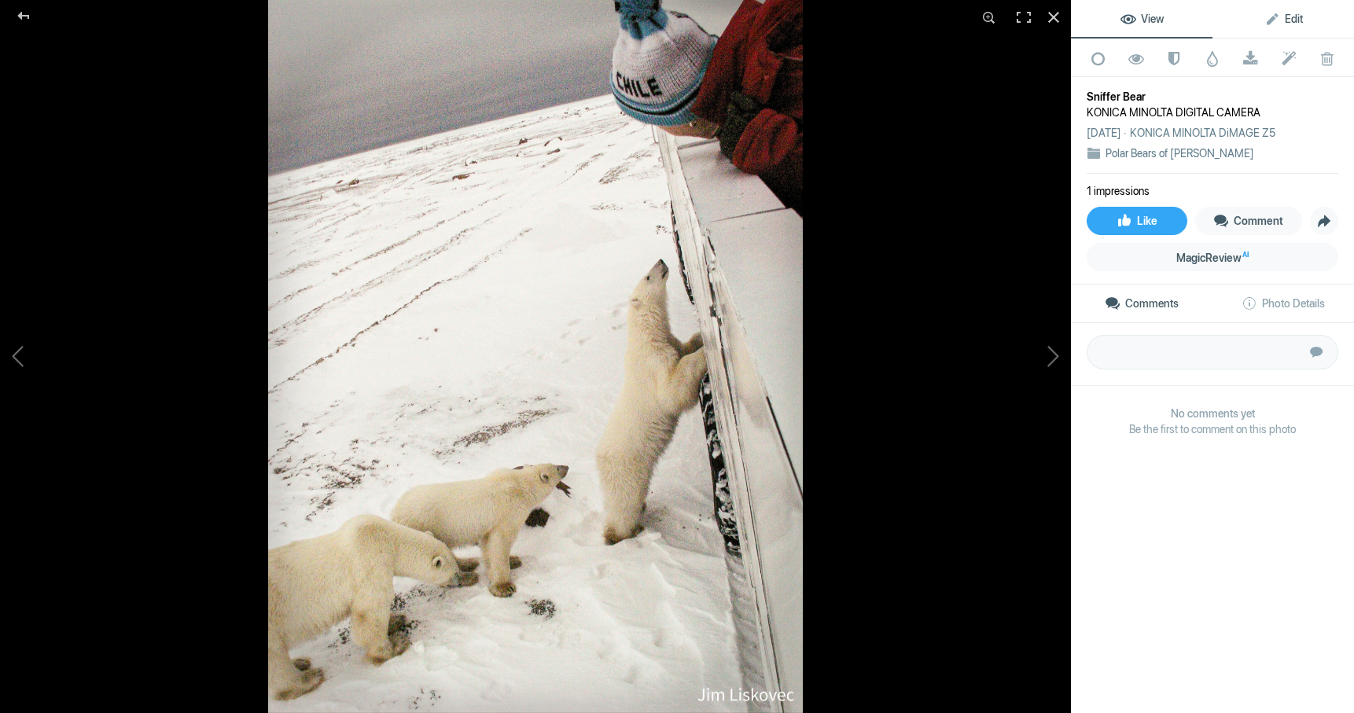
click at [1298, 15] on span "Edit" at bounding box center [1283, 19] width 39 height 13
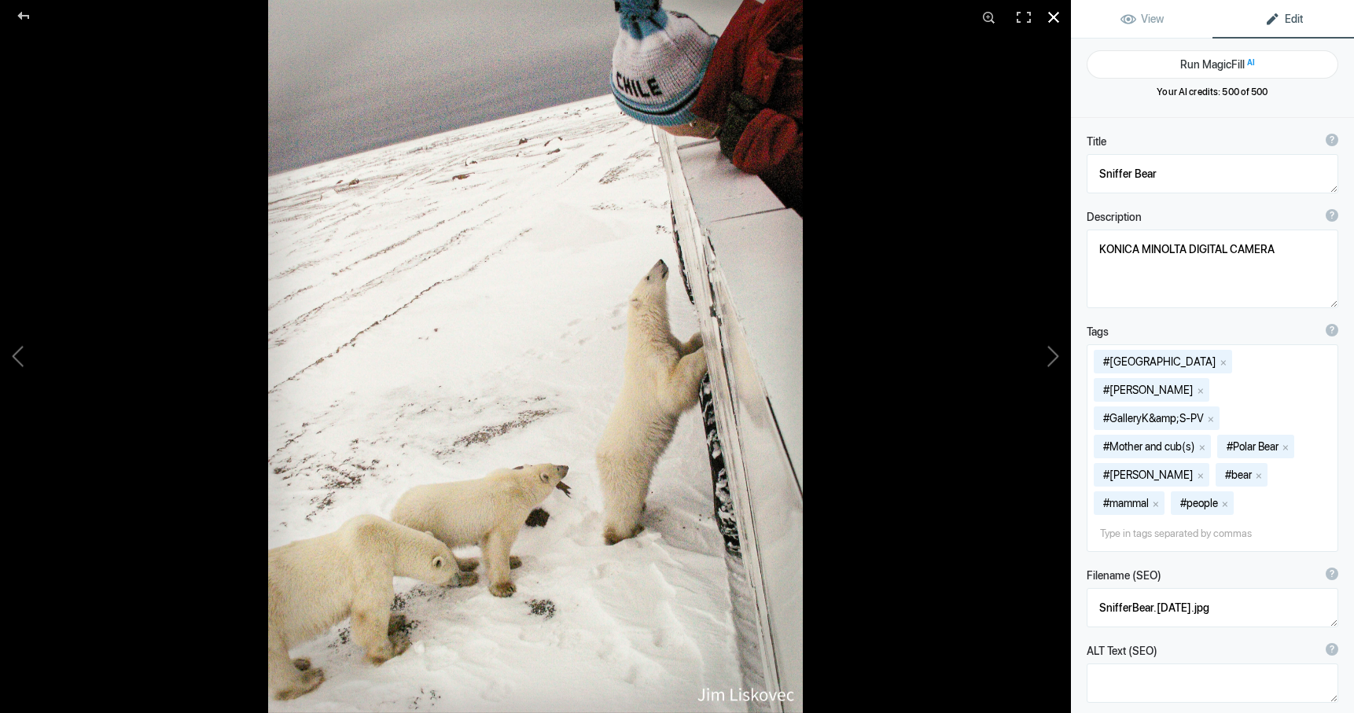
click at [1051, 16] on div at bounding box center [1053, 17] width 35 height 35
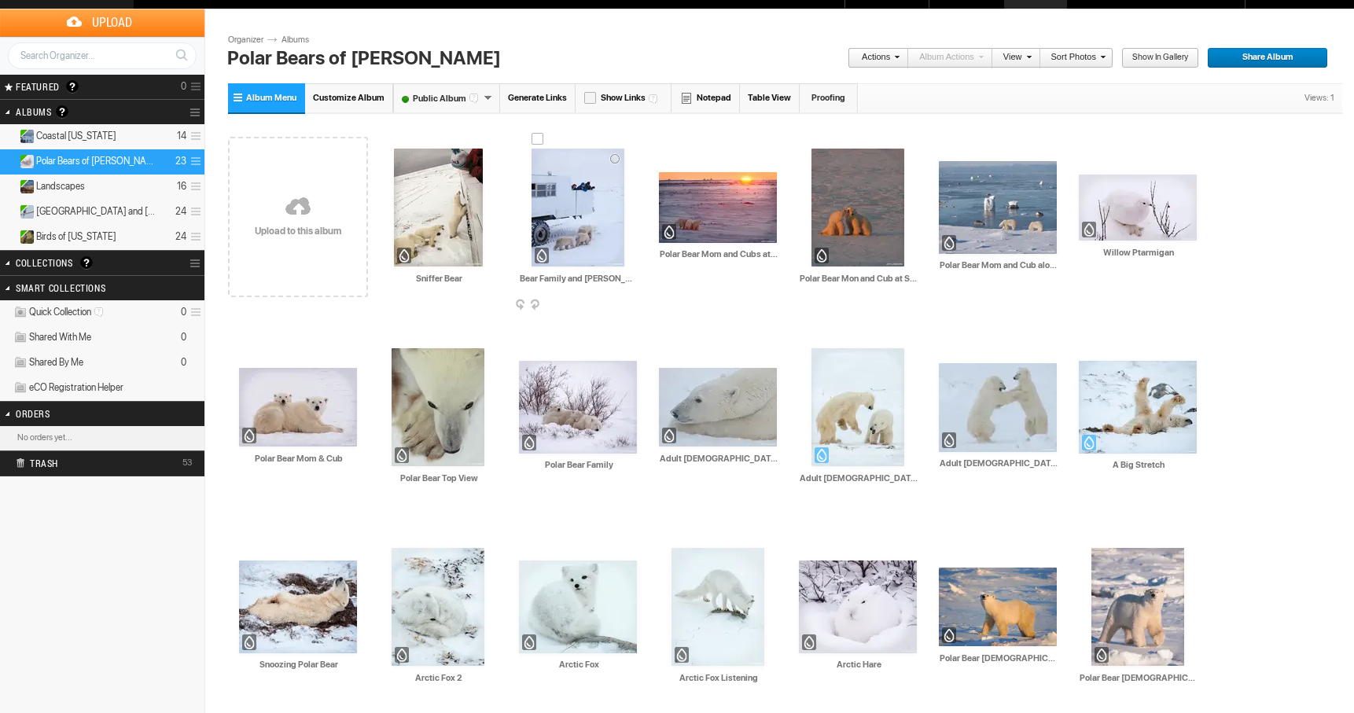
click at [562, 214] on img at bounding box center [578, 208] width 93 height 118
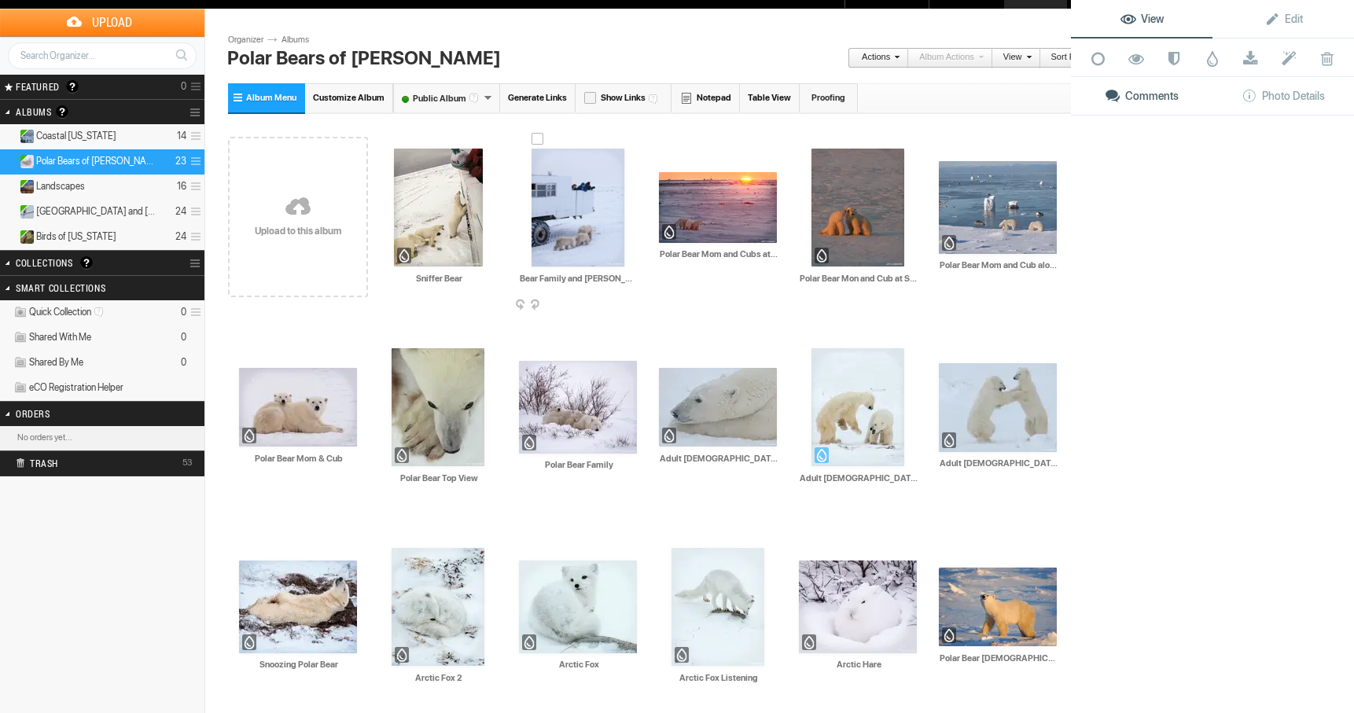
click at [562, 214] on img at bounding box center [578, 208] width 93 height 118
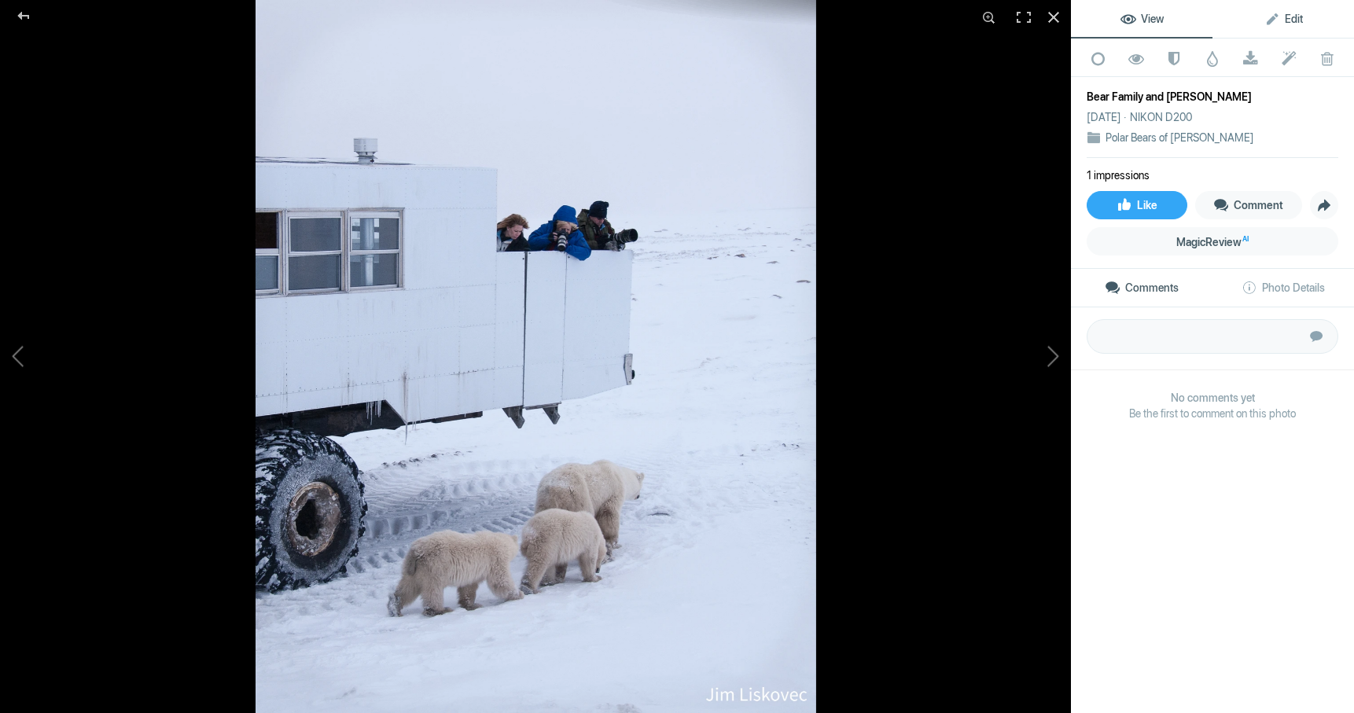
click at [1291, 19] on span "Edit" at bounding box center [1283, 19] width 39 height 13
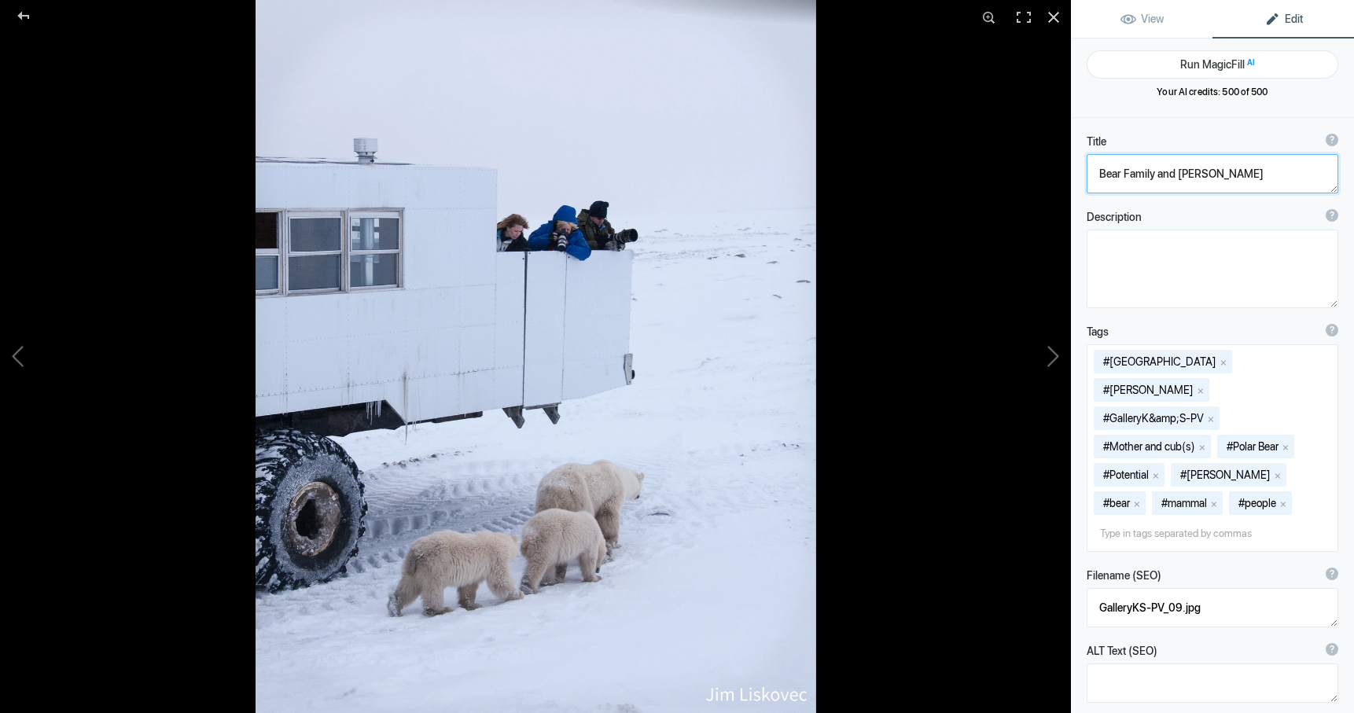
click at [1221, 175] on textarea at bounding box center [1213, 173] width 252 height 39
type textarea "Bear Family and [PERSON_NAME]"
click at [1055, 16] on div at bounding box center [1053, 17] width 35 height 35
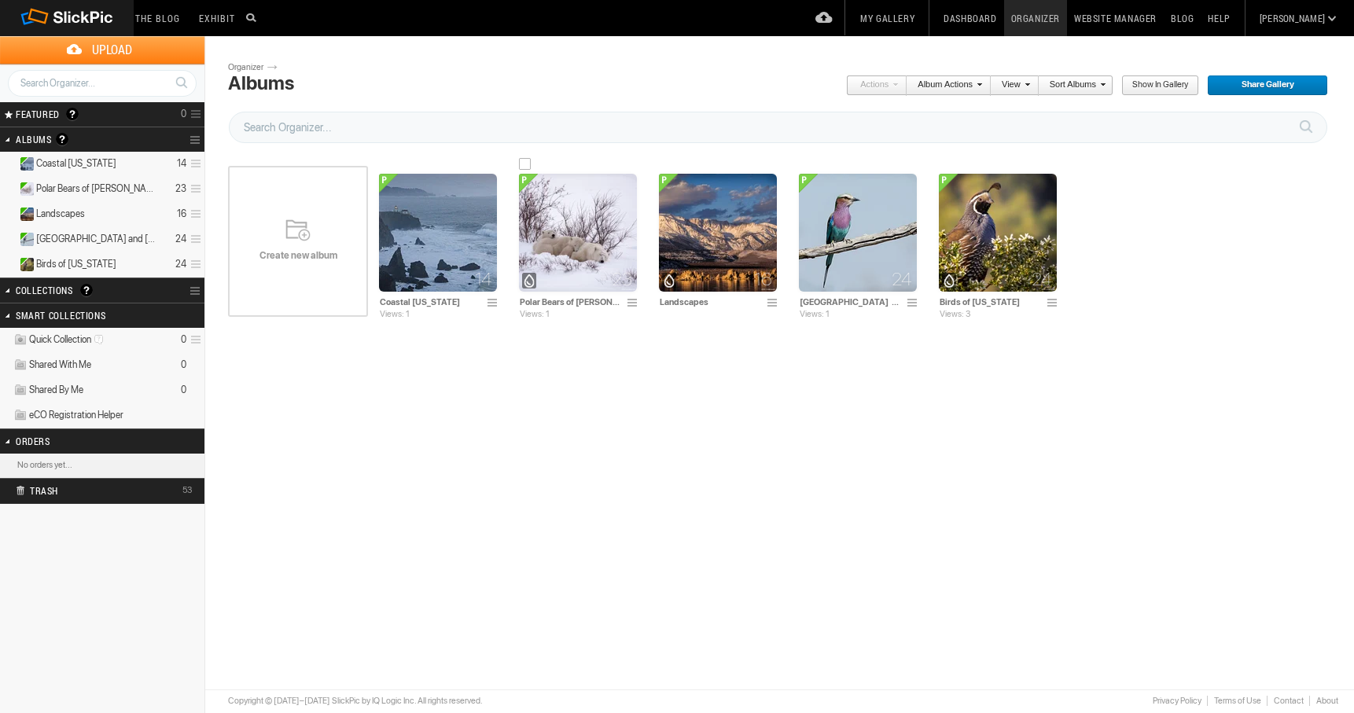
click at [557, 224] on img at bounding box center [578, 233] width 118 height 118
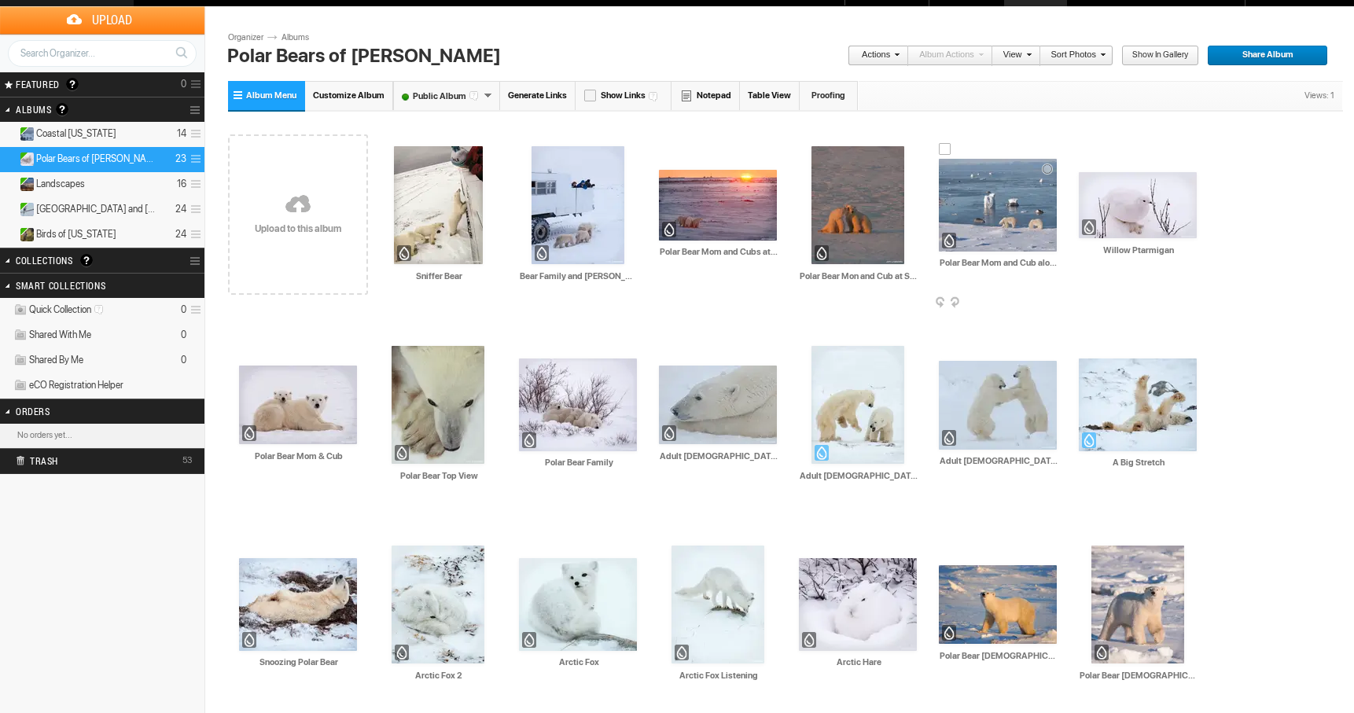
scroll to position [28, 1]
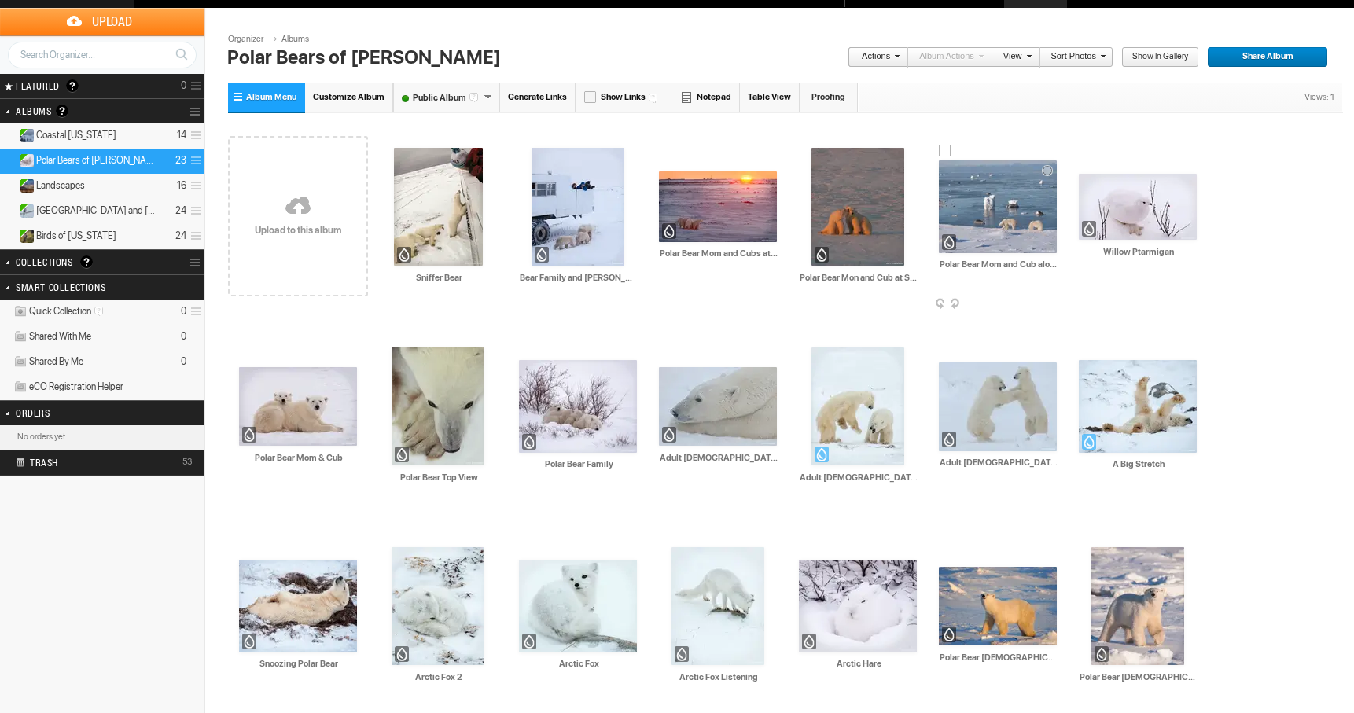
click at [995, 236] on img at bounding box center [998, 206] width 118 height 93
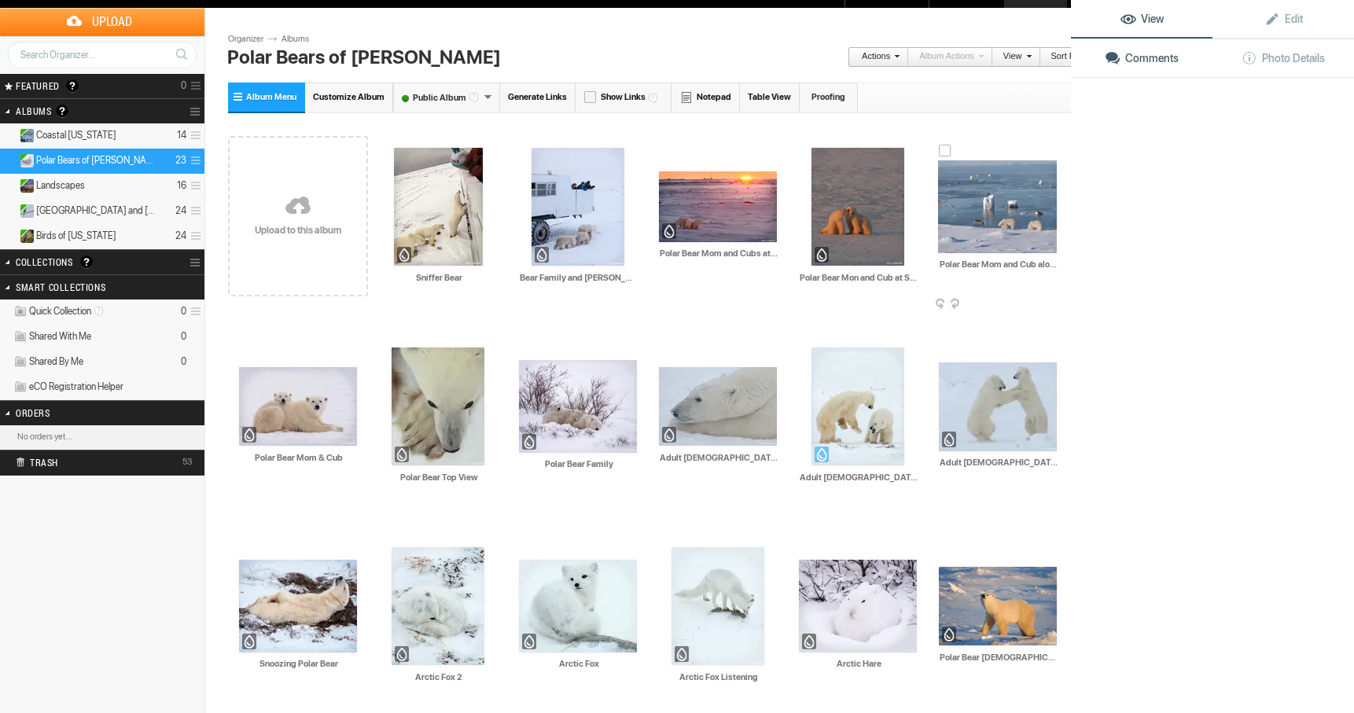
click at [995, 236] on button at bounding box center [1012, 356] width 118 height 257
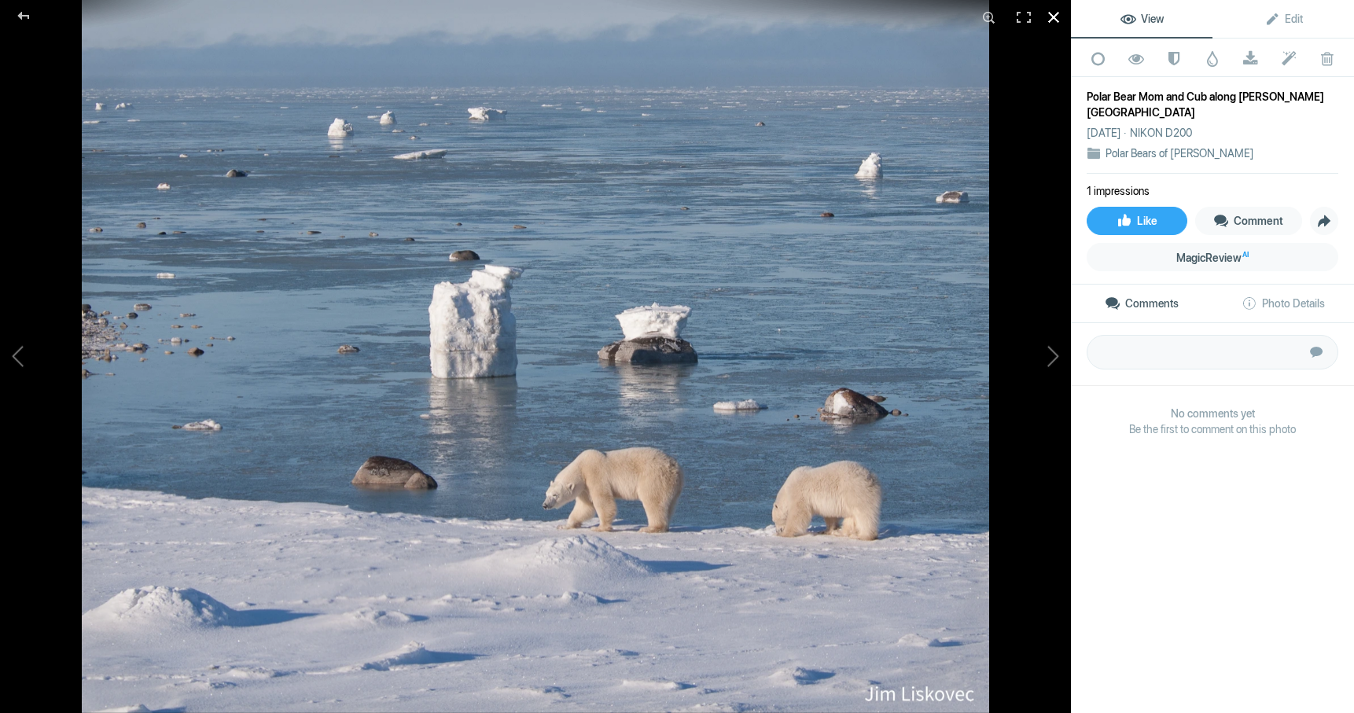
click at [1053, 16] on div at bounding box center [1053, 17] width 35 height 35
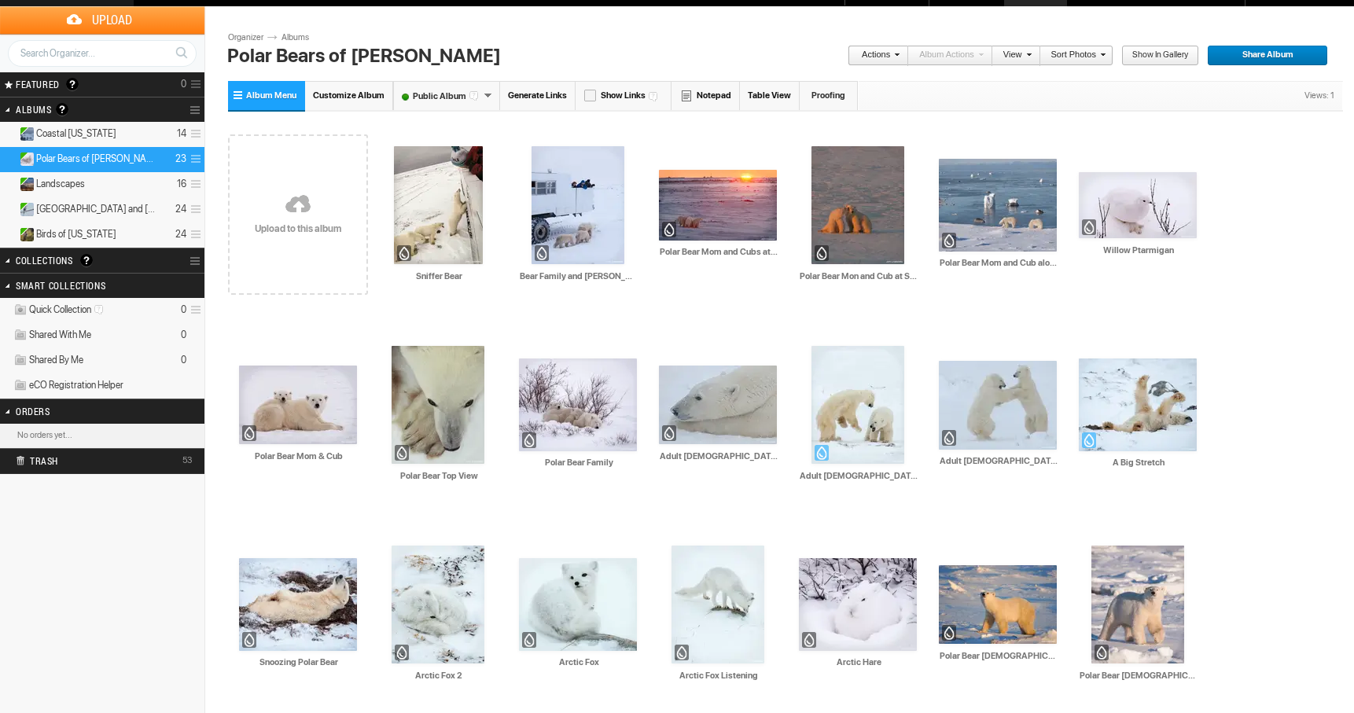
scroll to position [27, 0]
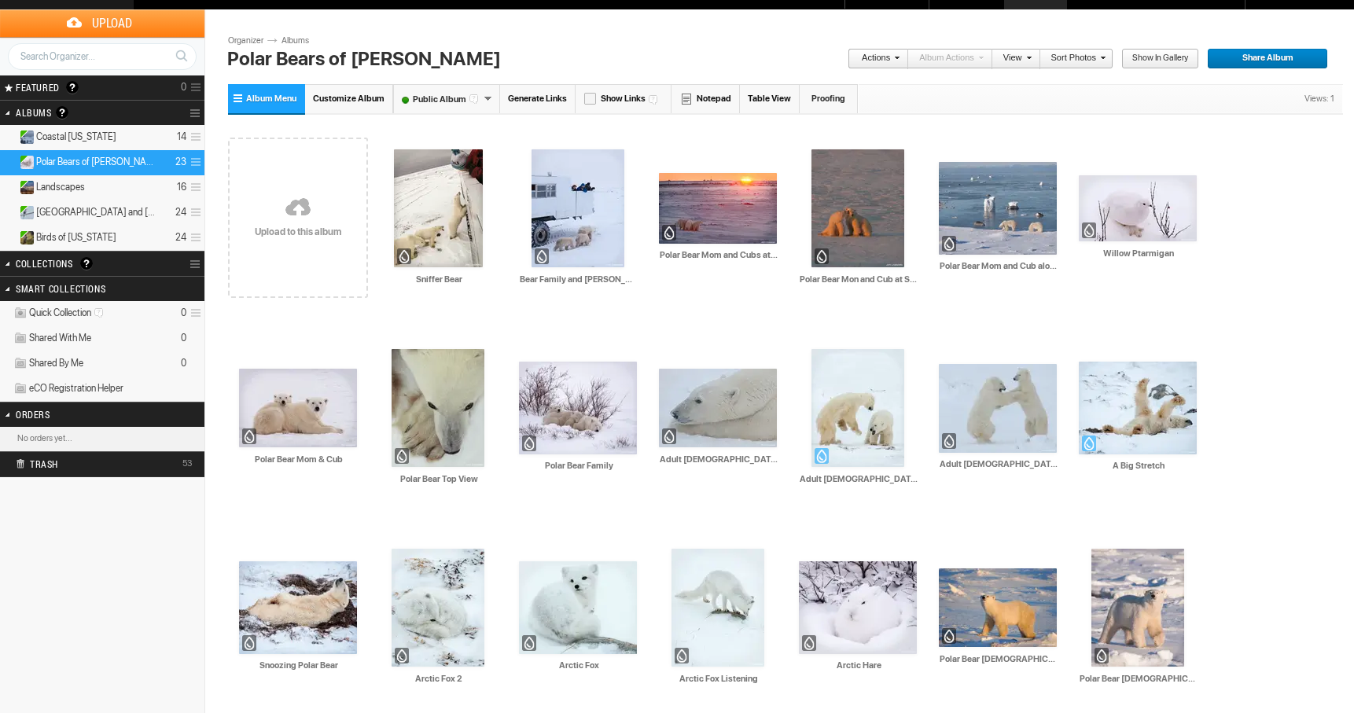
click at [337, 96] on span "Customize Album" at bounding box center [349, 99] width 72 height 10
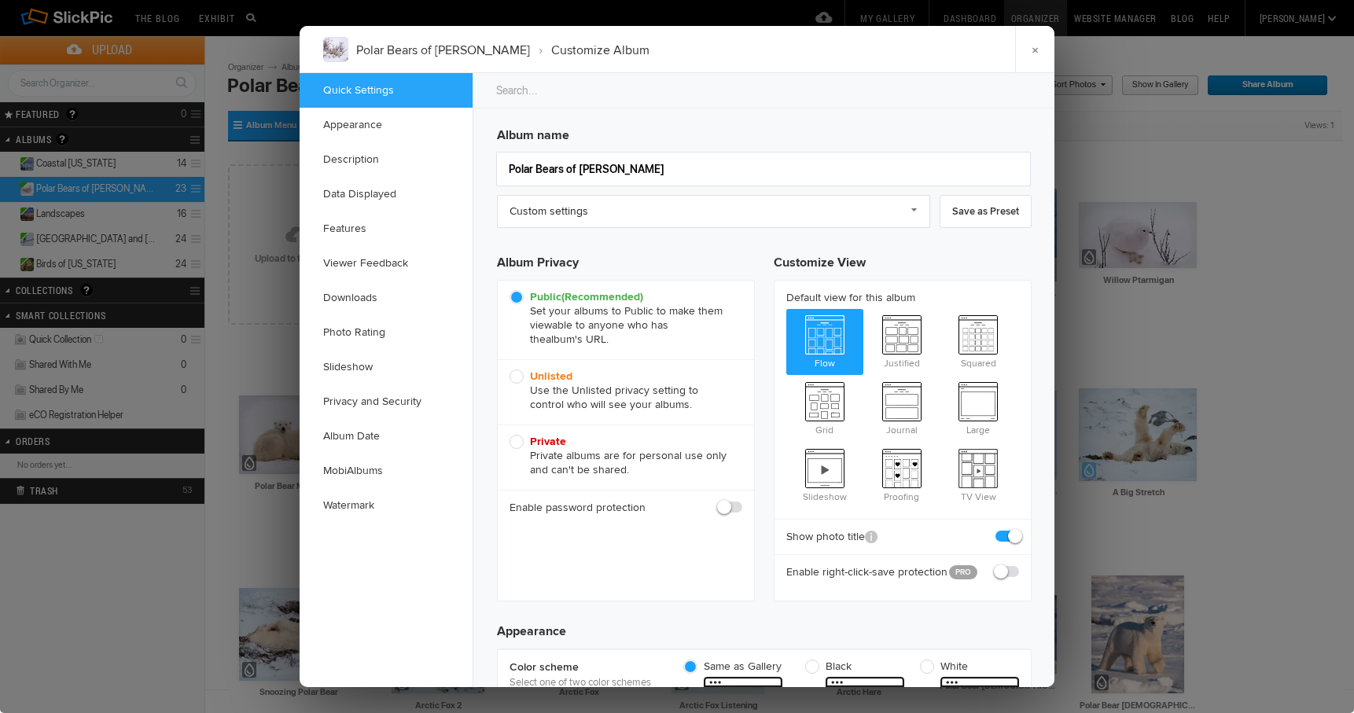
scroll to position [0, 0]
checkbox input "true"
click at [354, 160] on link "Description" at bounding box center [386, 159] width 173 height 35
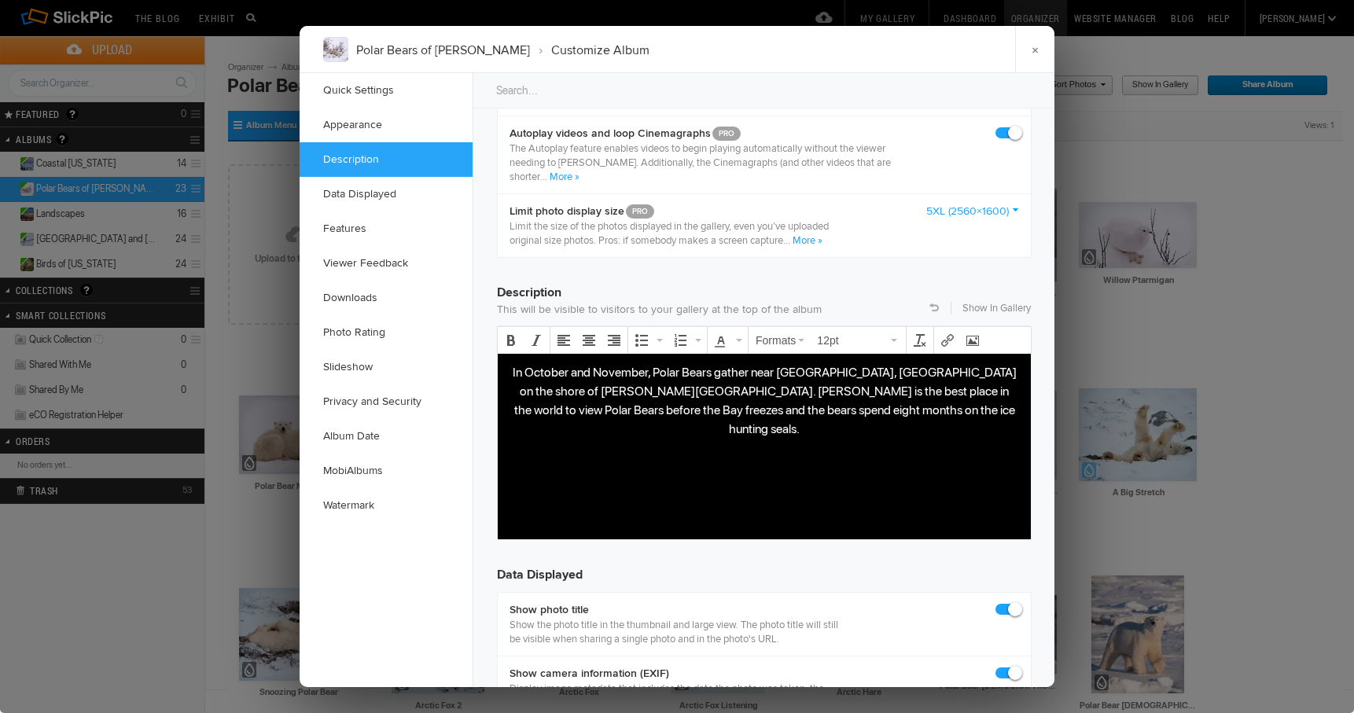
scroll to position [1221, 0]
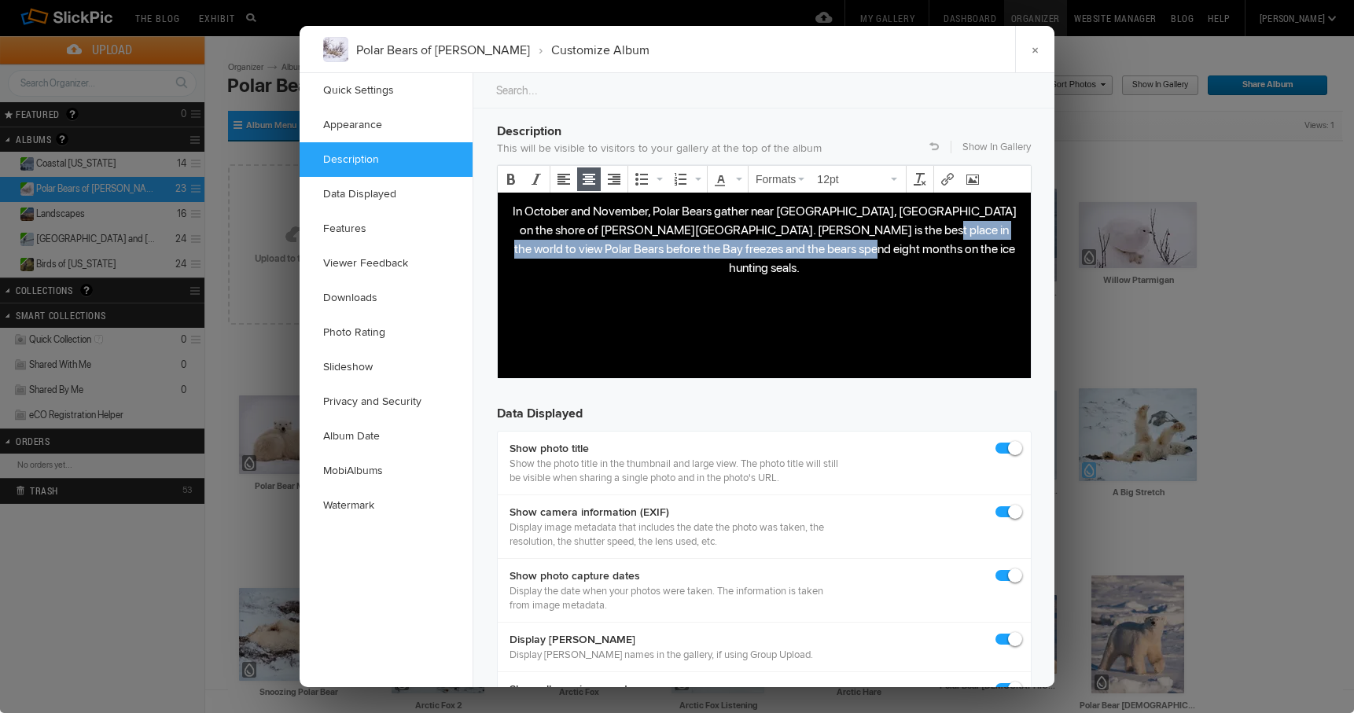
drag, startPoint x: 847, startPoint y: 228, endPoint x: 899, endPoint y: 257, distance: 59.5
click at [899, 257] on p "In October and November, Polar Bears gather near [GEOGRAPHIC_DATA], [GEOGRAPHIC…" at bounding box center [764, 238] width 508 height 75
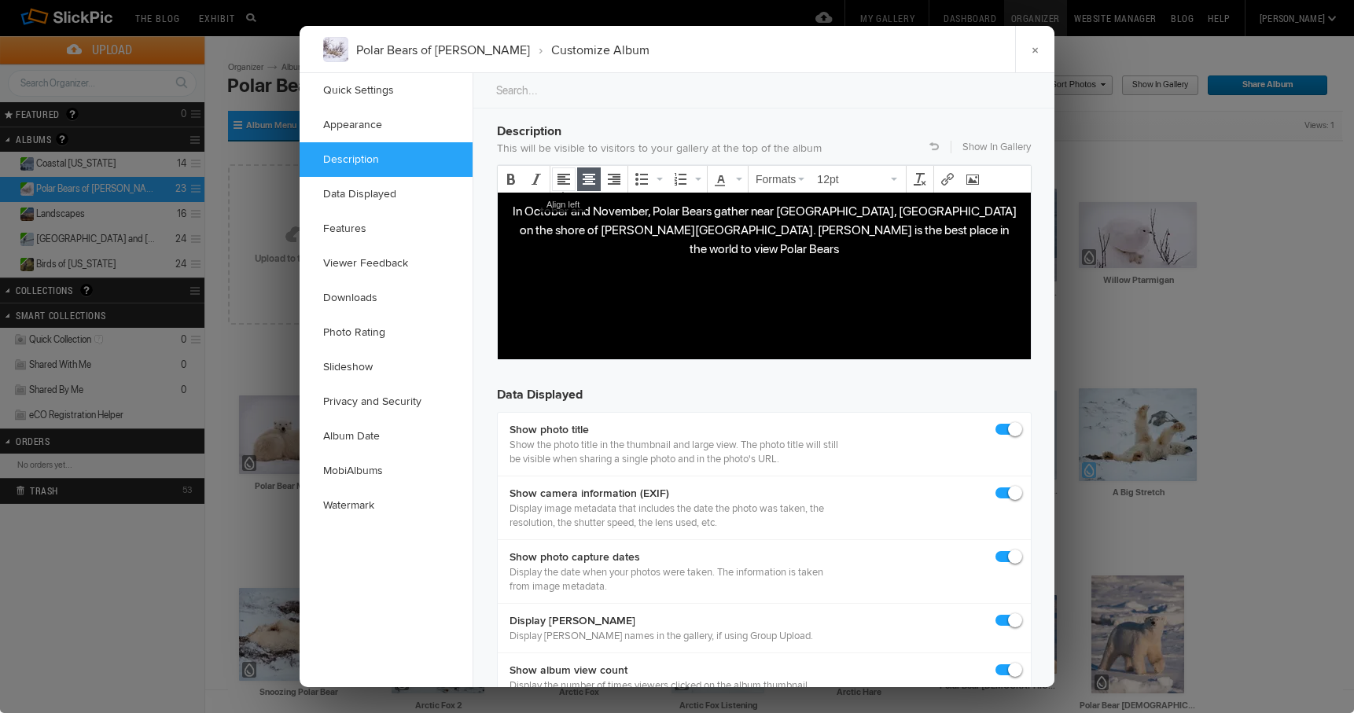
click at [563, 181] on icon "Align left" at bounding box center [563, 179] width 13 height 13
click at [589, 180] on icon "Align center" at bounding box center [589, 179] width 13 height 13
click at [616, 178] on icon "Align right" at bounding box center [614, 179] width 13 height 13
click at [586, 178] on icon "Align center" at bounding box center [589, 179] width 13 height 13
click at [999, 149] on link "Show In Gallery" at bounding box center [996, 147] width 68 height 14
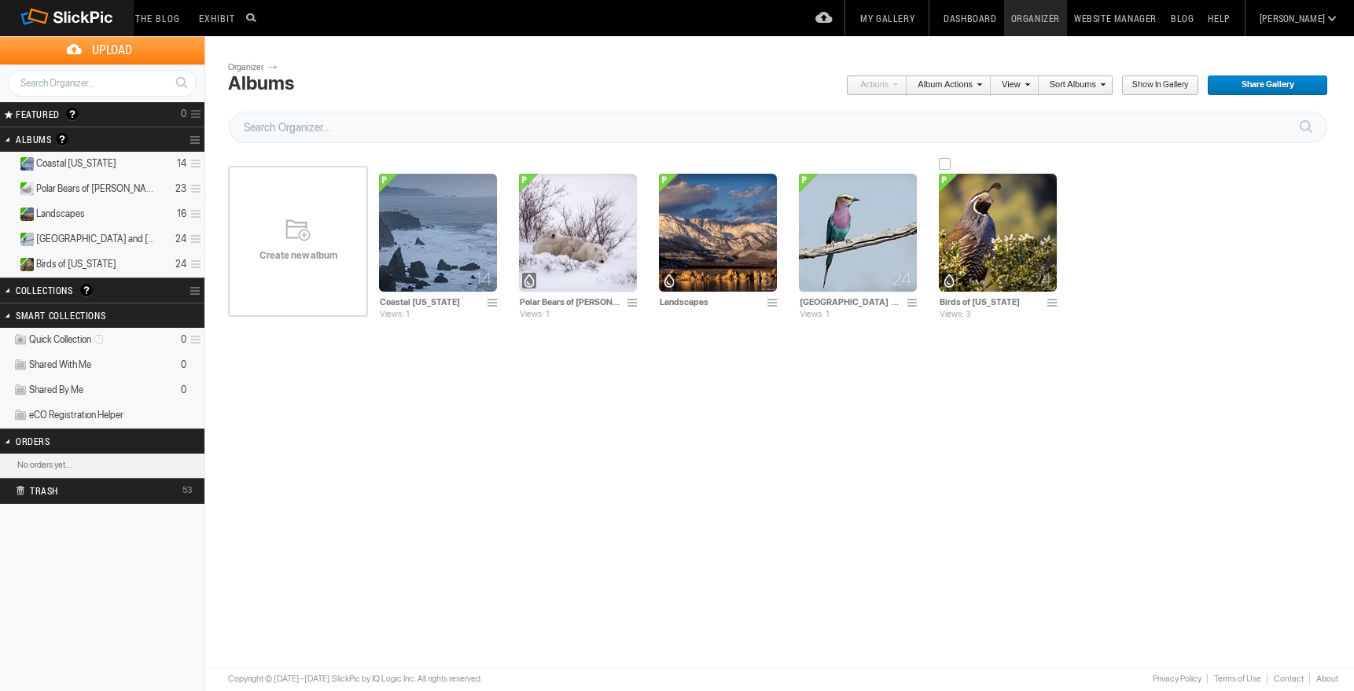
click at [987, 237] on img at bounding box center [998, 233] width 118 height 118
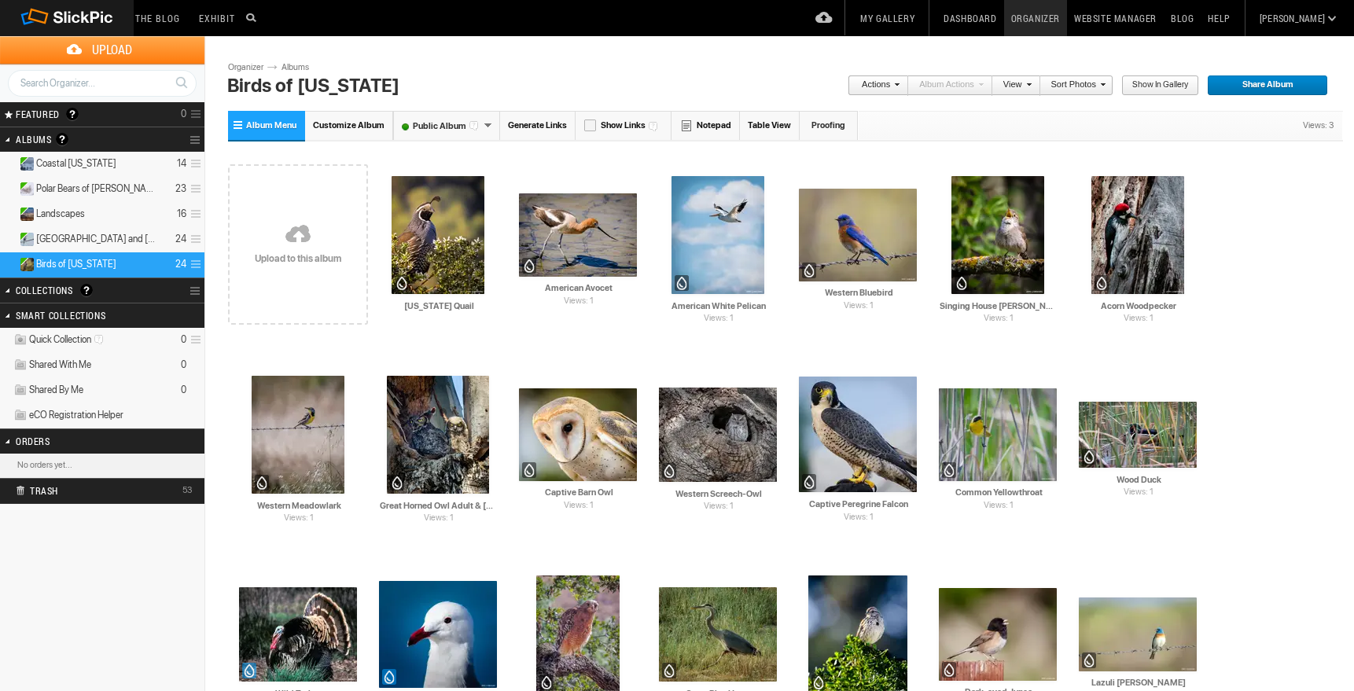
click at [331, 282] on link at bounding box center [298, 236] width 140 height 182
click at [364, 121] on span "Customize Album" at bounding box center [349, 125] width 72 height 10
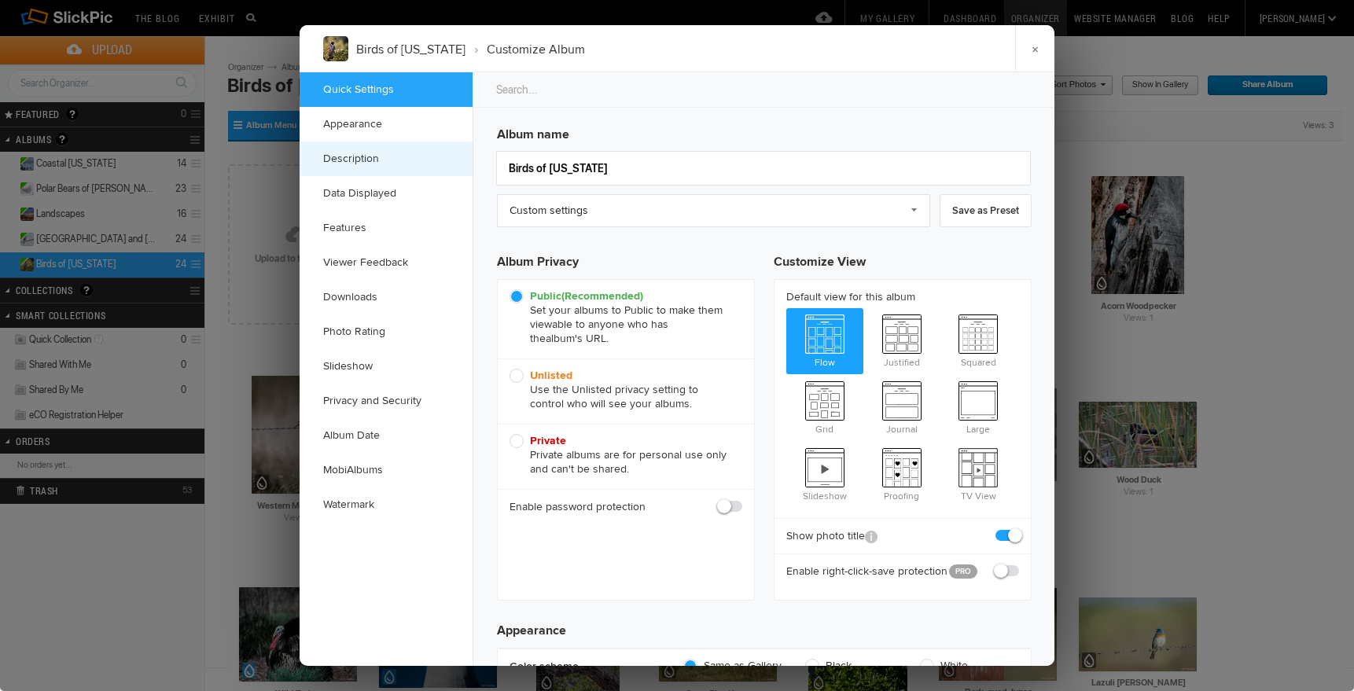
checkbox input "true"
click at [347, 157] on link "Description" at bounding box center [386, 159] width 173 height 35
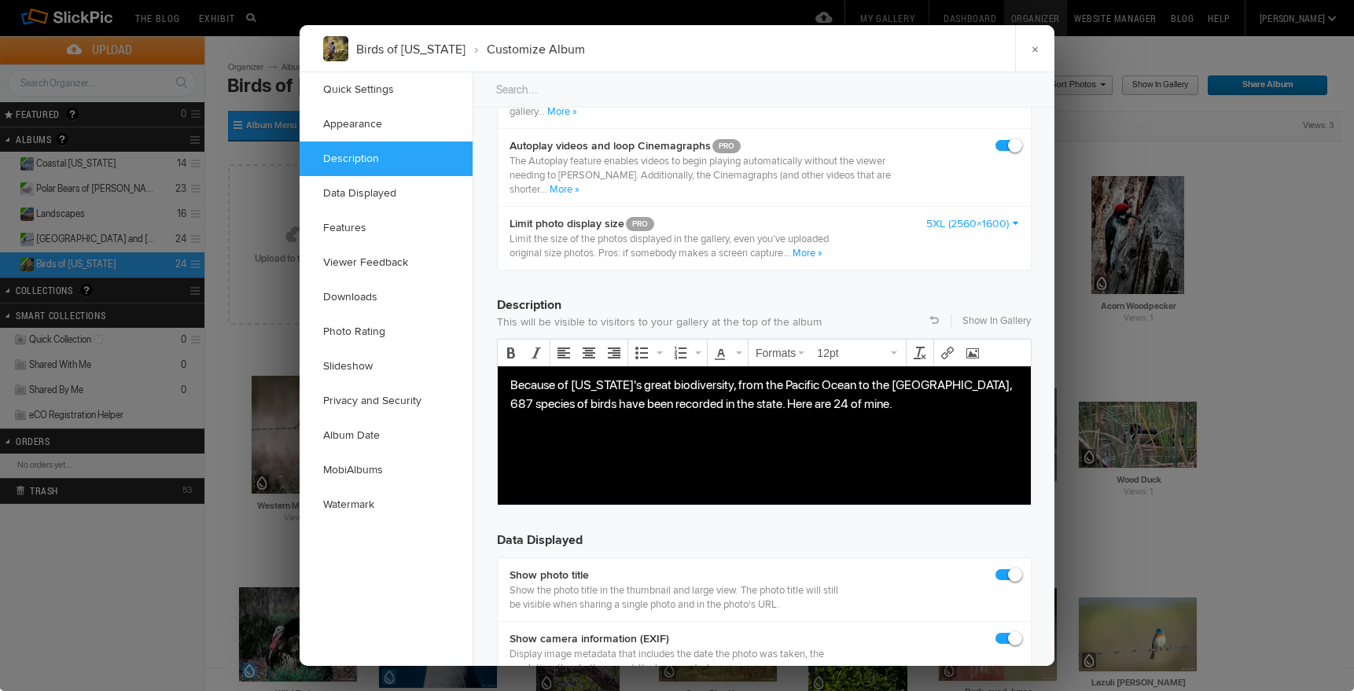
scroll to position [1221, 0]
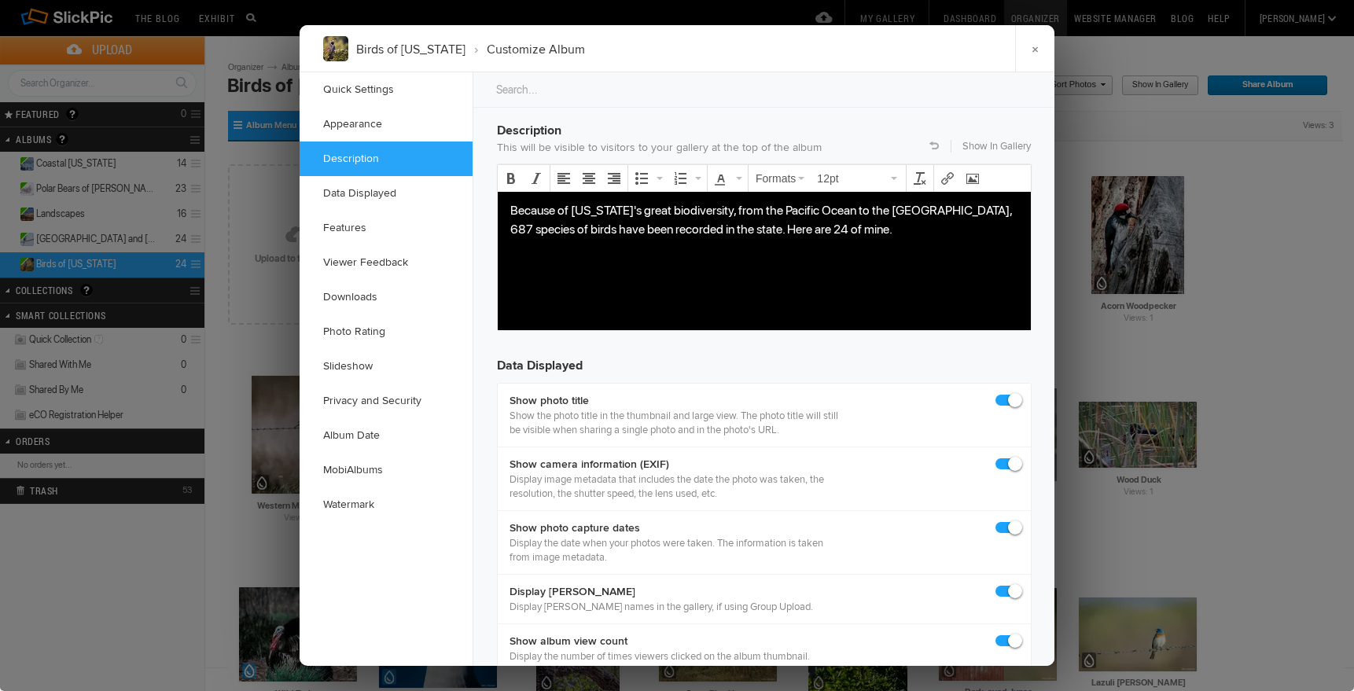
click at [944, 208] on p "Because of California's great biodiversity, from the Pacific Ocean to the Great…" at bounding box center [764, 219] width 508 height 38
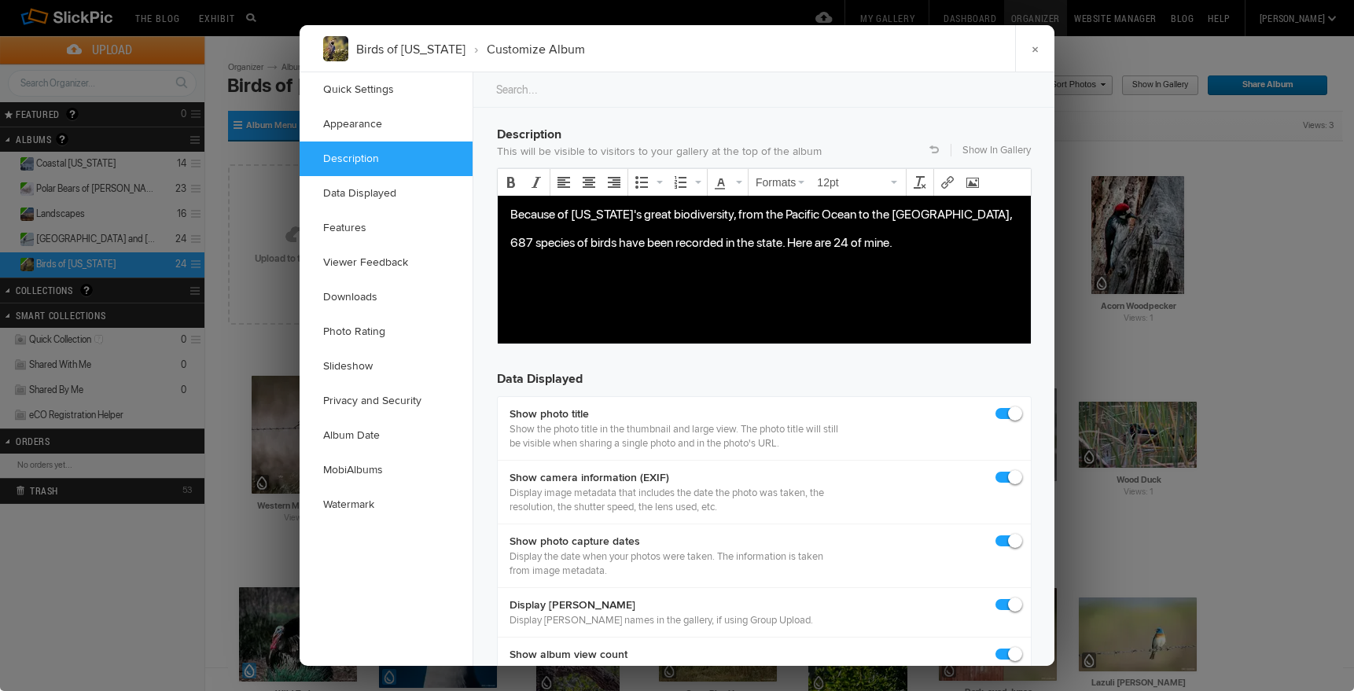
scroll to position [1218, 0]
click at [590, 181] on icon "Align center" at bounding box center [589, 183] width 13 height 13
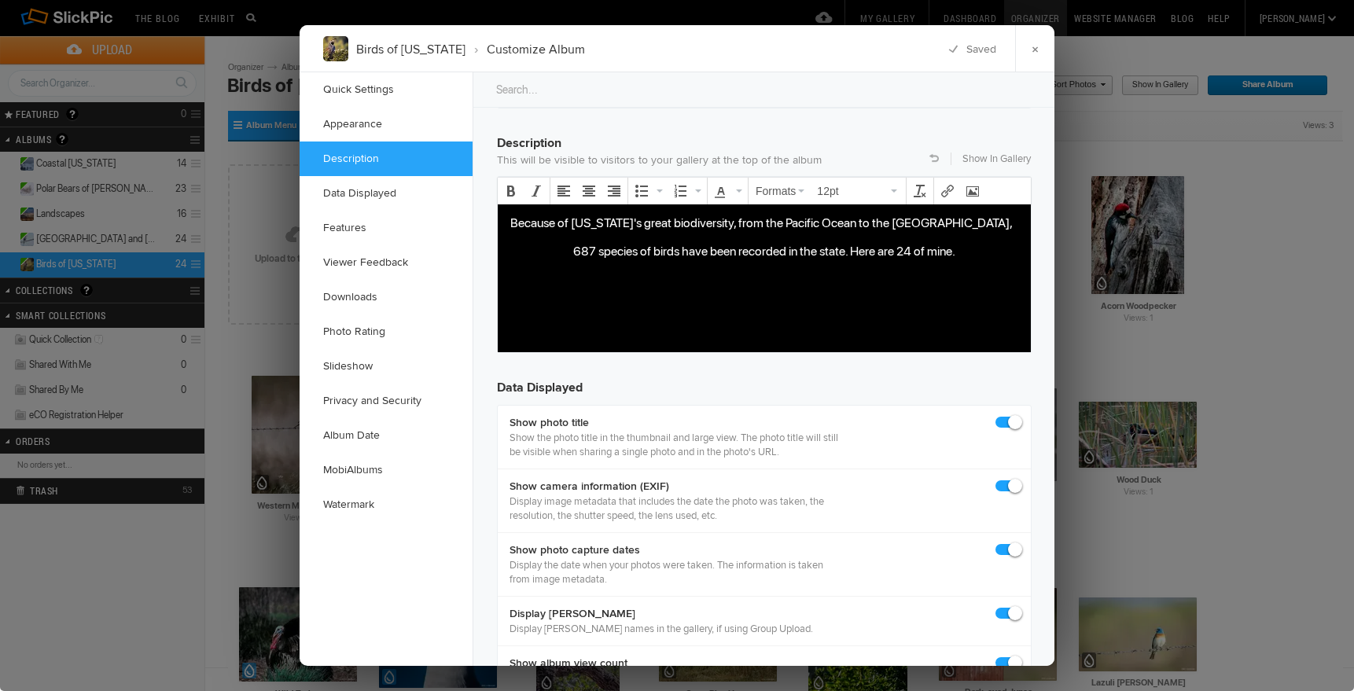
scroll to position [1205, 0]
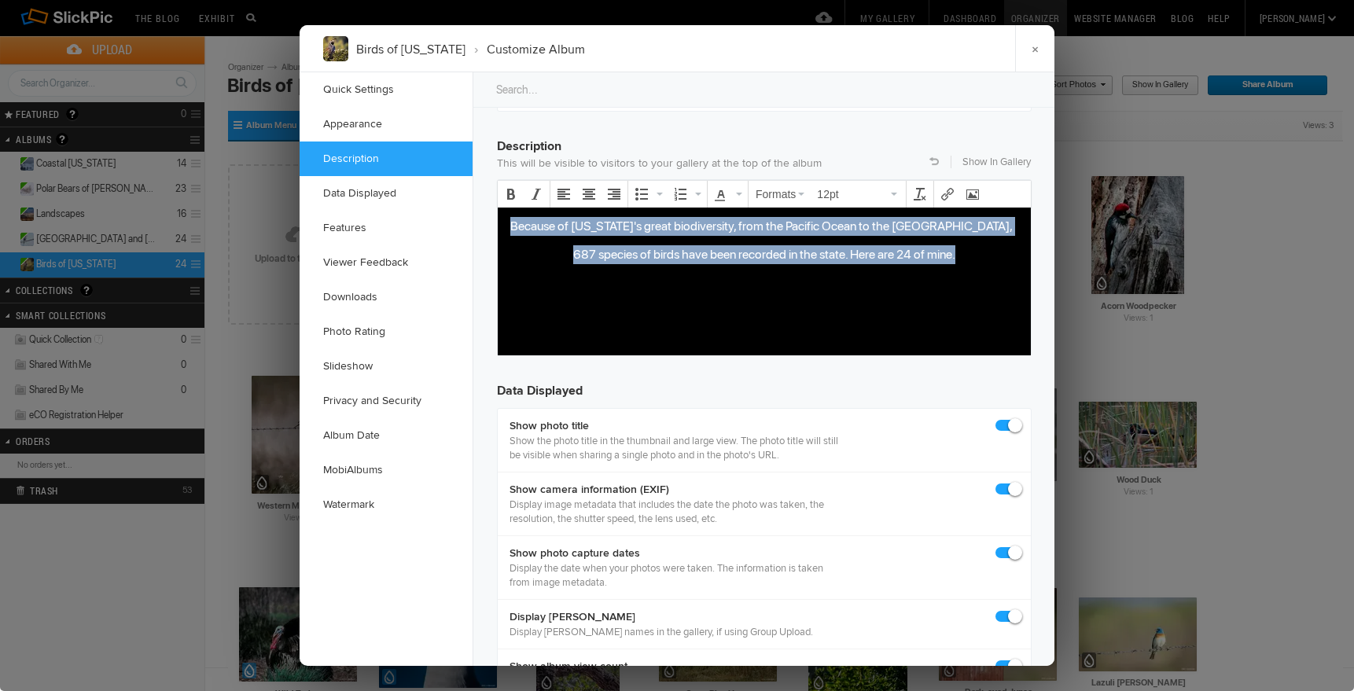
drag, startPoint x: 509, startPoint y: 219, endPoint x: 967, endPoint y: 259, distance: 460.1
click at [967, 259] on body "Because of California's great biodiversity, from the Pacific Ocean to the Great…" at bounding box center [764, 264] width 520 height 96
click at [590, 191] on icon "Align center" at bounding box center [589, 194] width 13 height 13
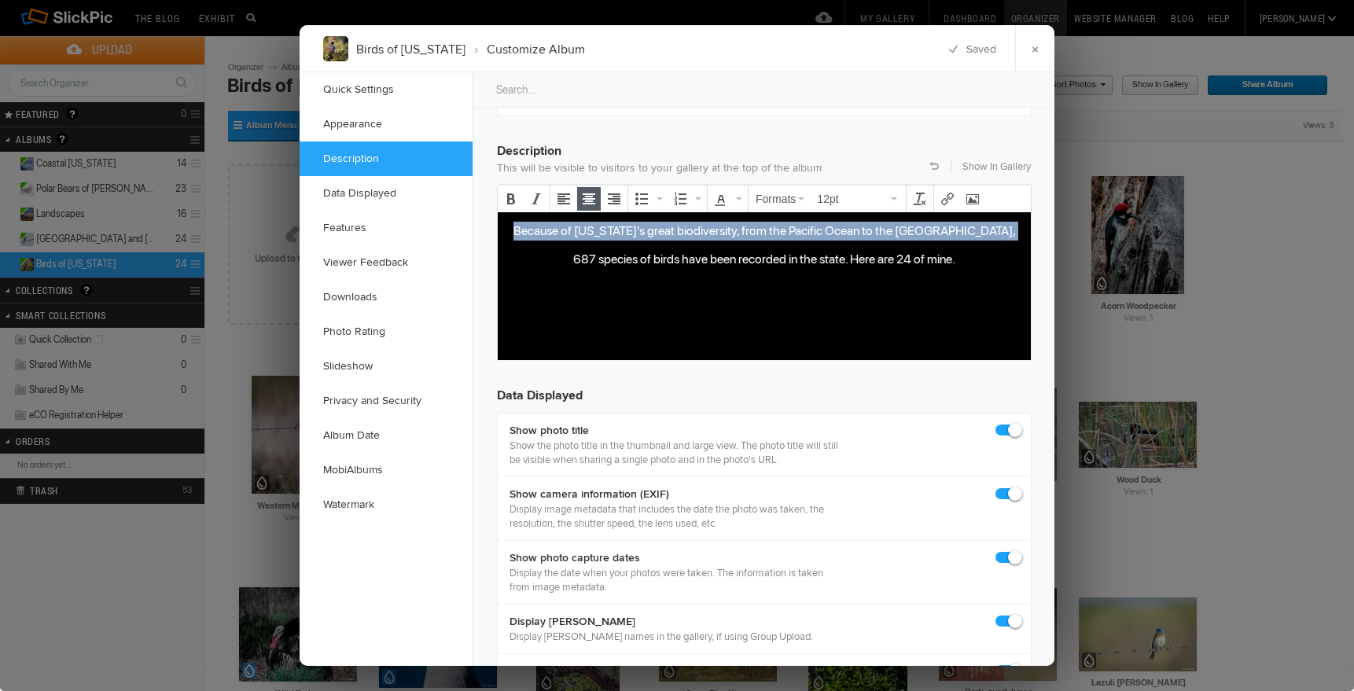
scroll to position [1201, 0]
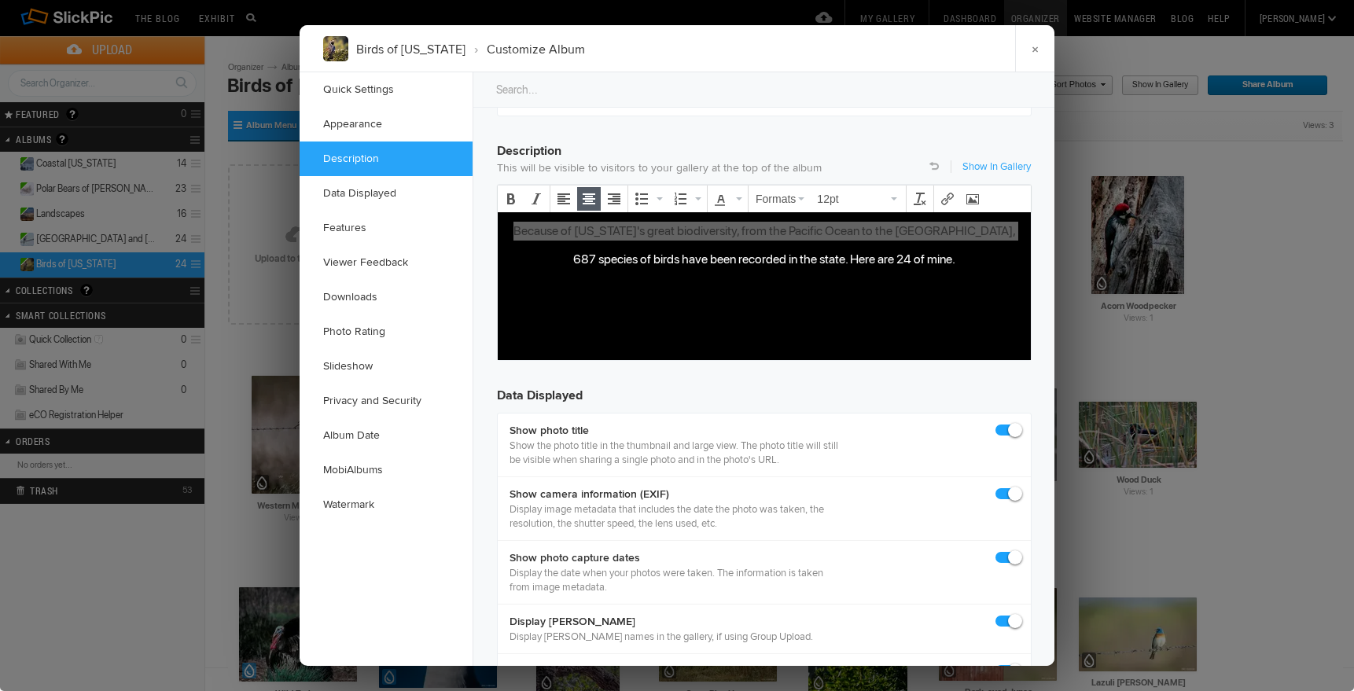
click at [1015, 167] on link "Show In Gallery" at bounding box center [996, 167] width 68 height 14
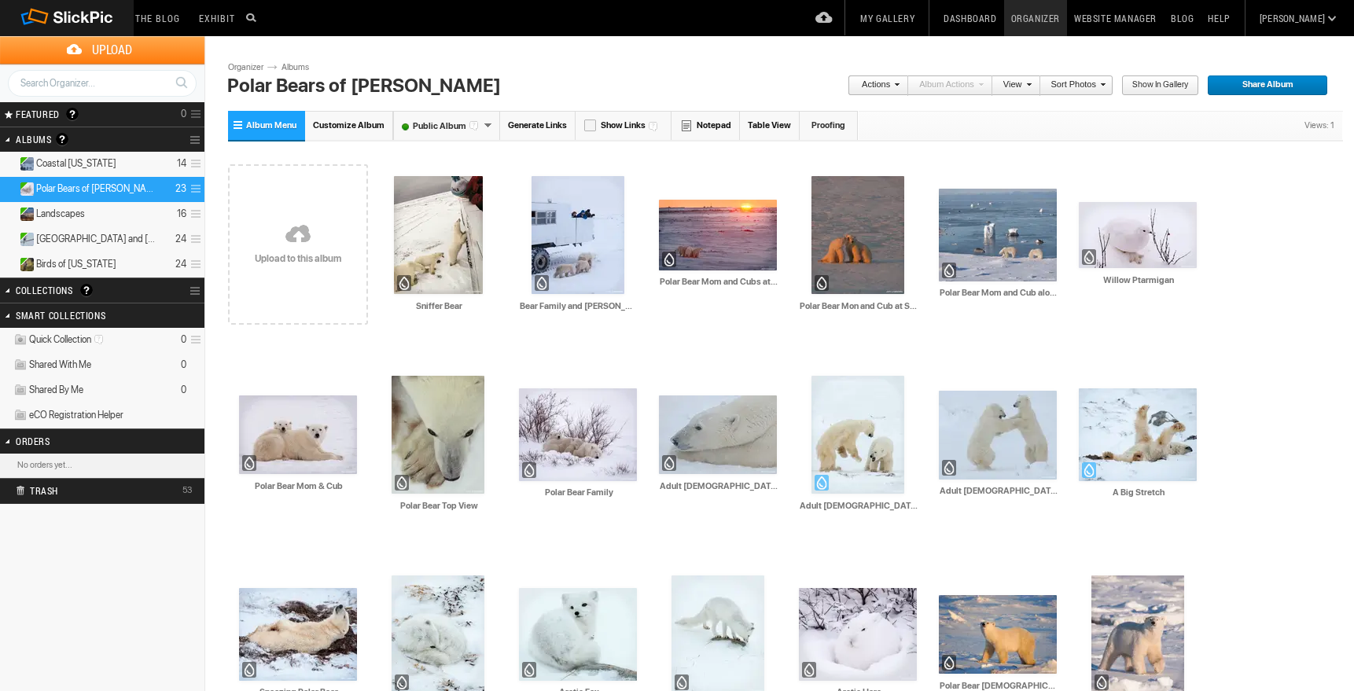
click at [362, 123] on span "Customize Album" at bounding box center [349, 125] width 72 height 10
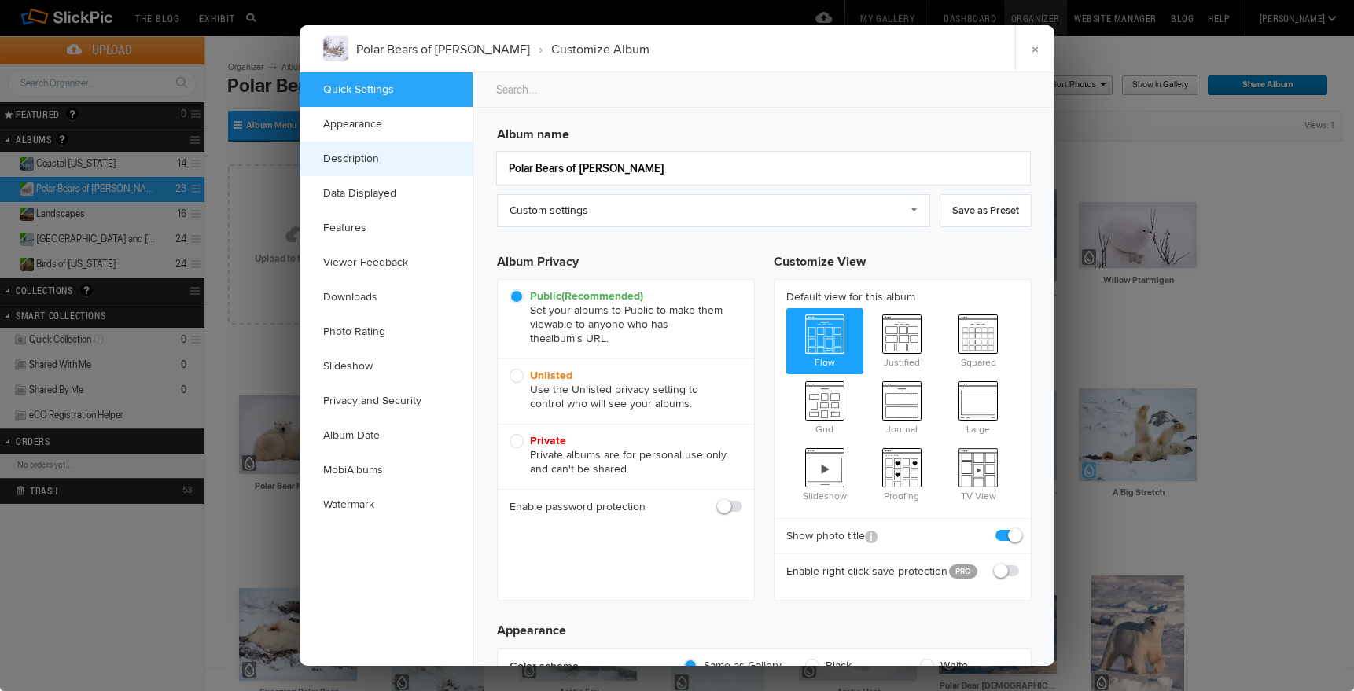
checkbox input "true"
click at [356, 159] on link "Description" at bounding box center [386, 159] width 173 height 35
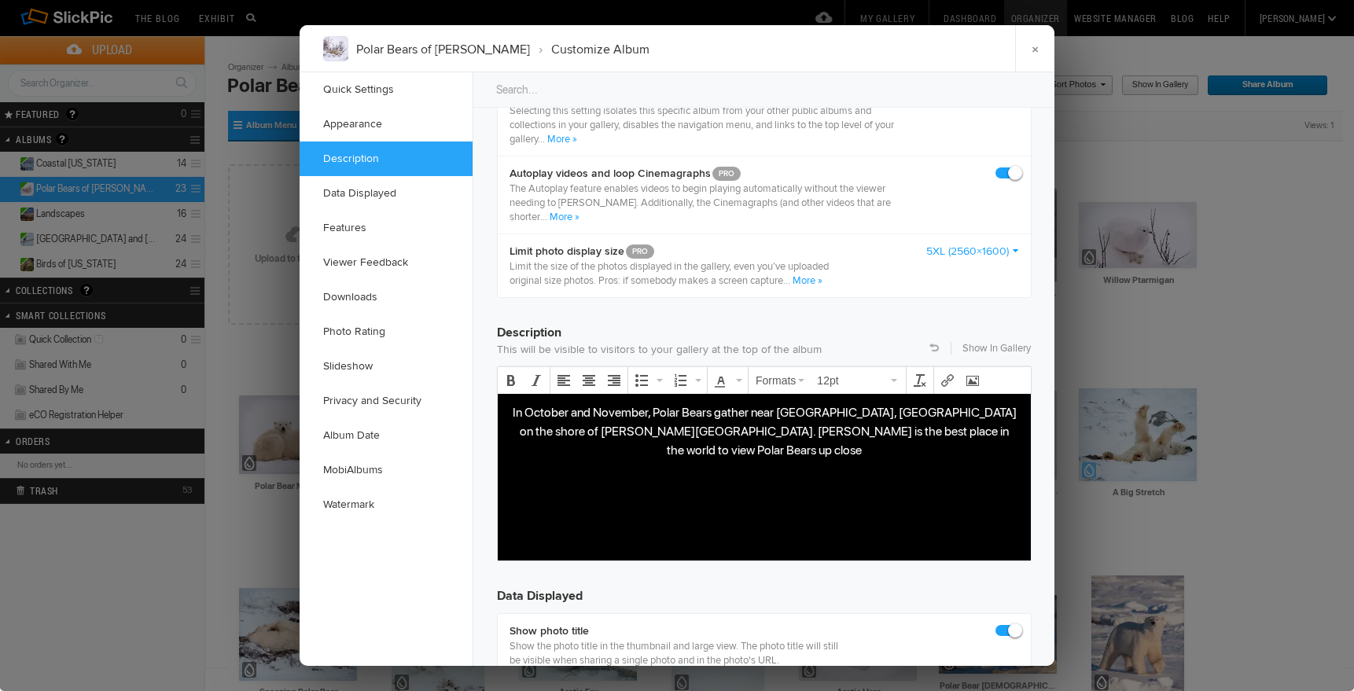
scroll to position [1221, 0]
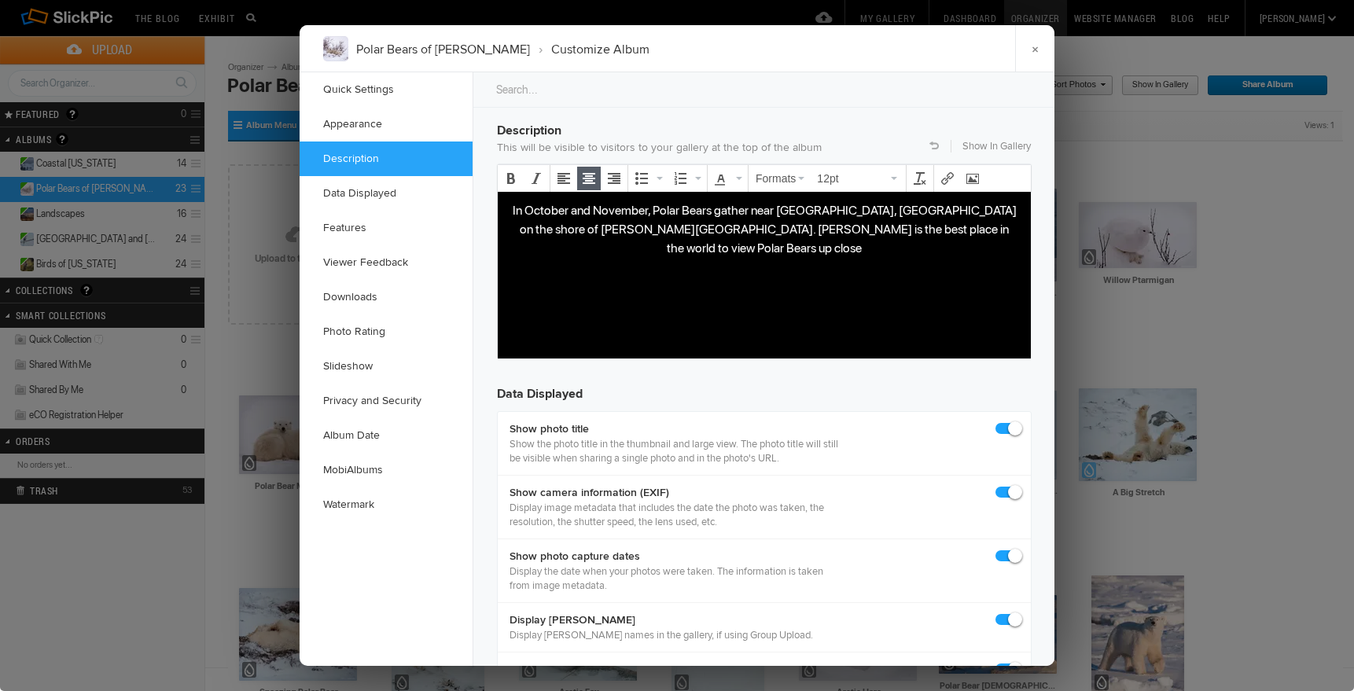
click at [888, 210] on p "In October and November, Polar Bears gather near Churchill, Manitoba on the sho…" at bounding box center [764, 228] width 508 height 57
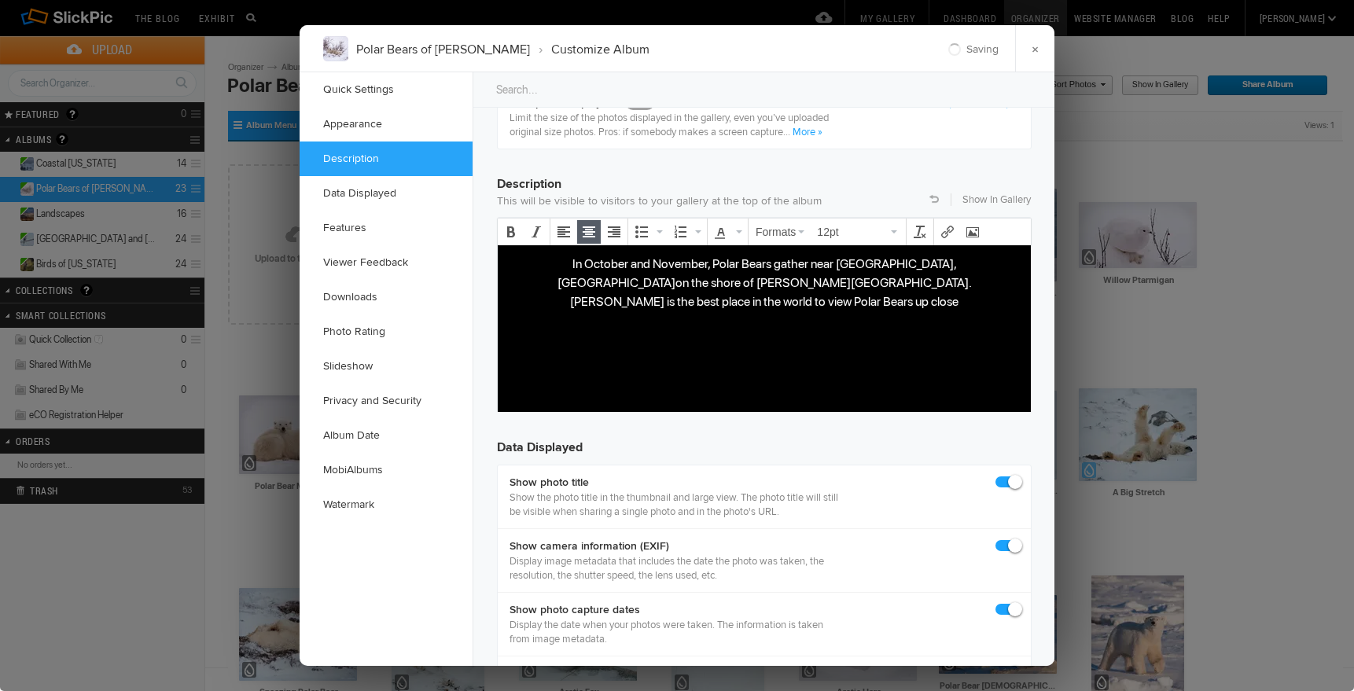
scroll to position [1160, 0]
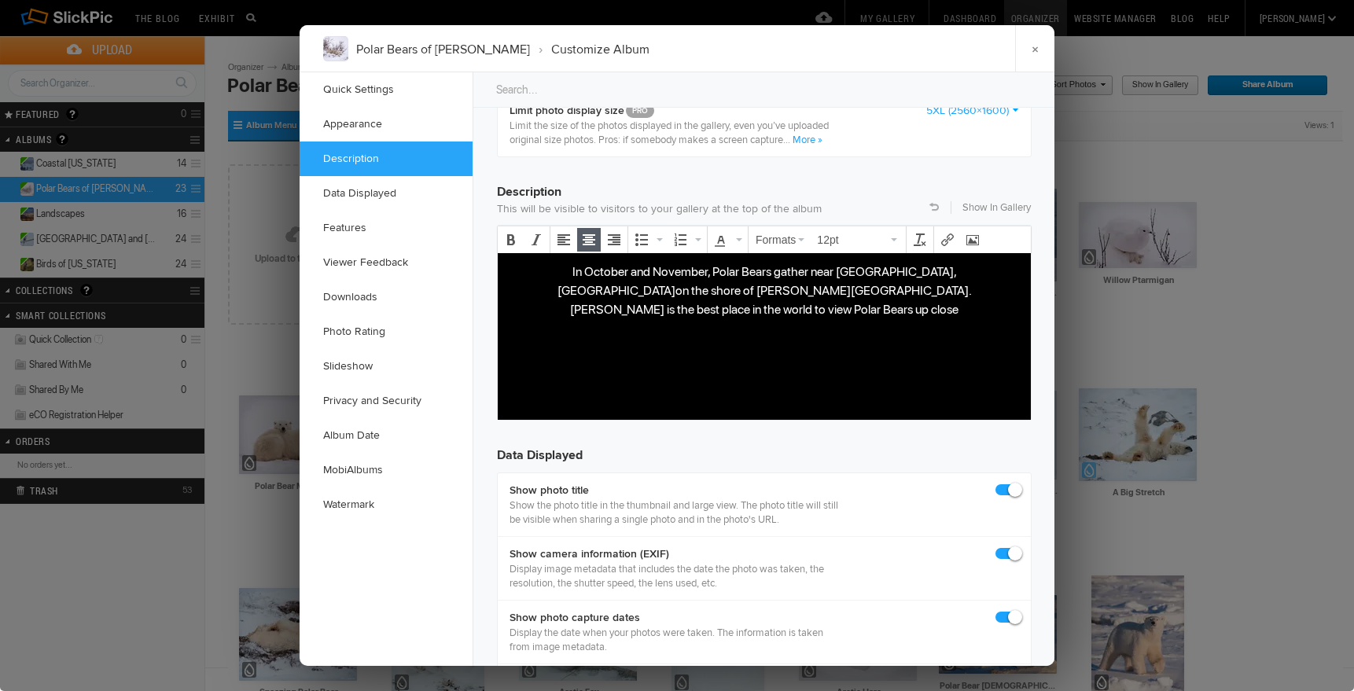
click at [947, 289] on p "In October and November, Polar Bears gather near Churchill, Manitoba on the sho…" at bounding box center [764, 290] width 508 height 57
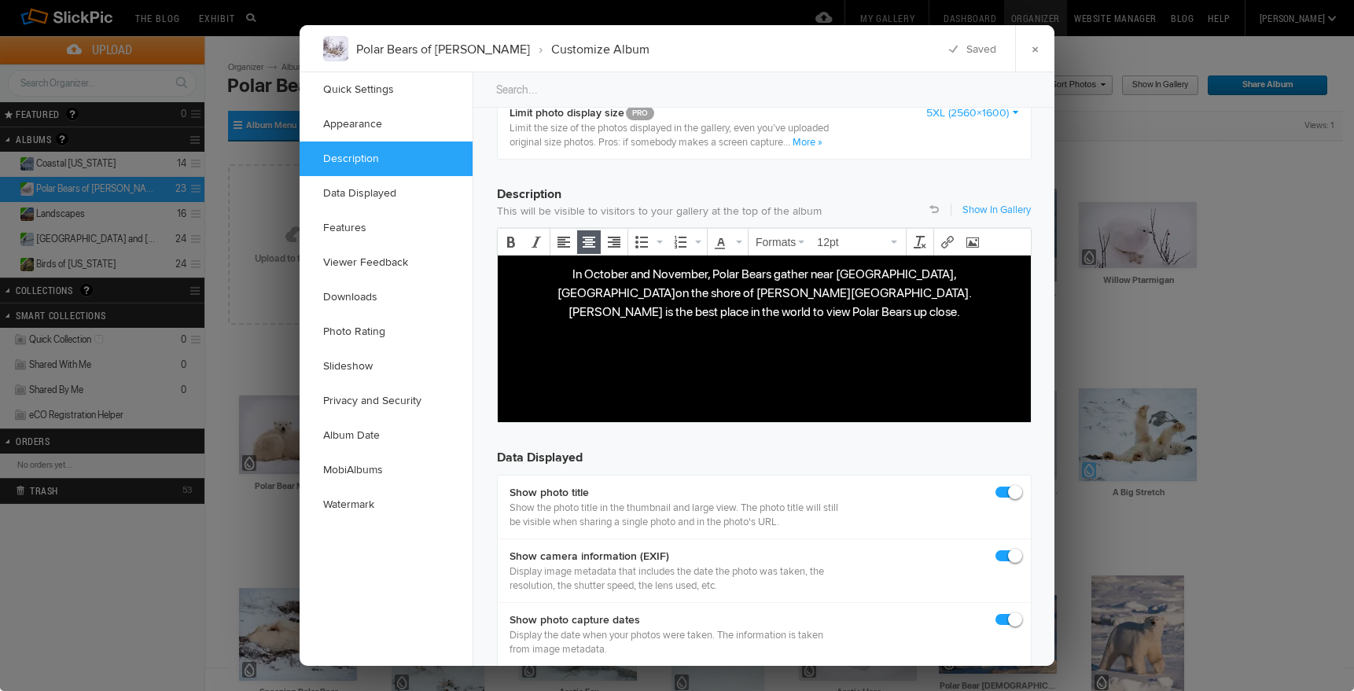
click at [1007, 208] on link "Show In Gallery" at bounding box center [996, 210] width 68 height 14
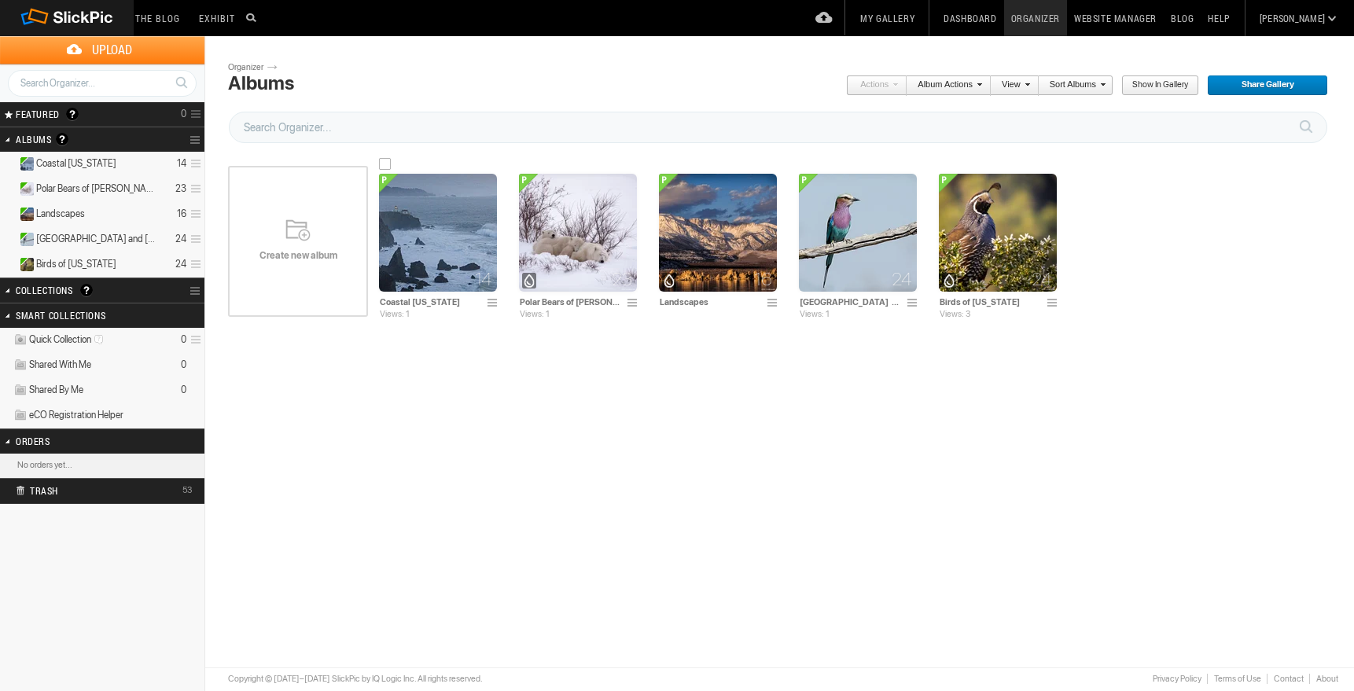
click at [432, 226] on img at bounding box center [438, 233] width 118 height 118
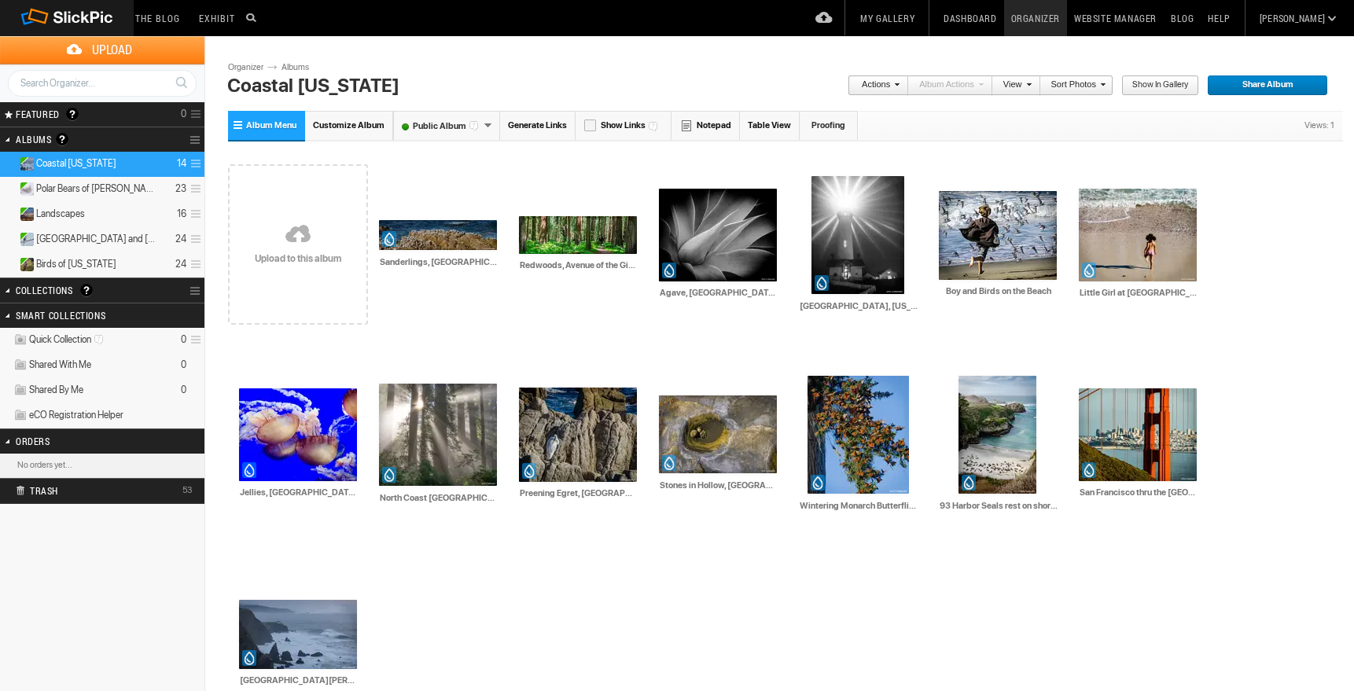
click at [343, 122] on span "Customize Album" at bounding box center [349, 125] width 72 height 10
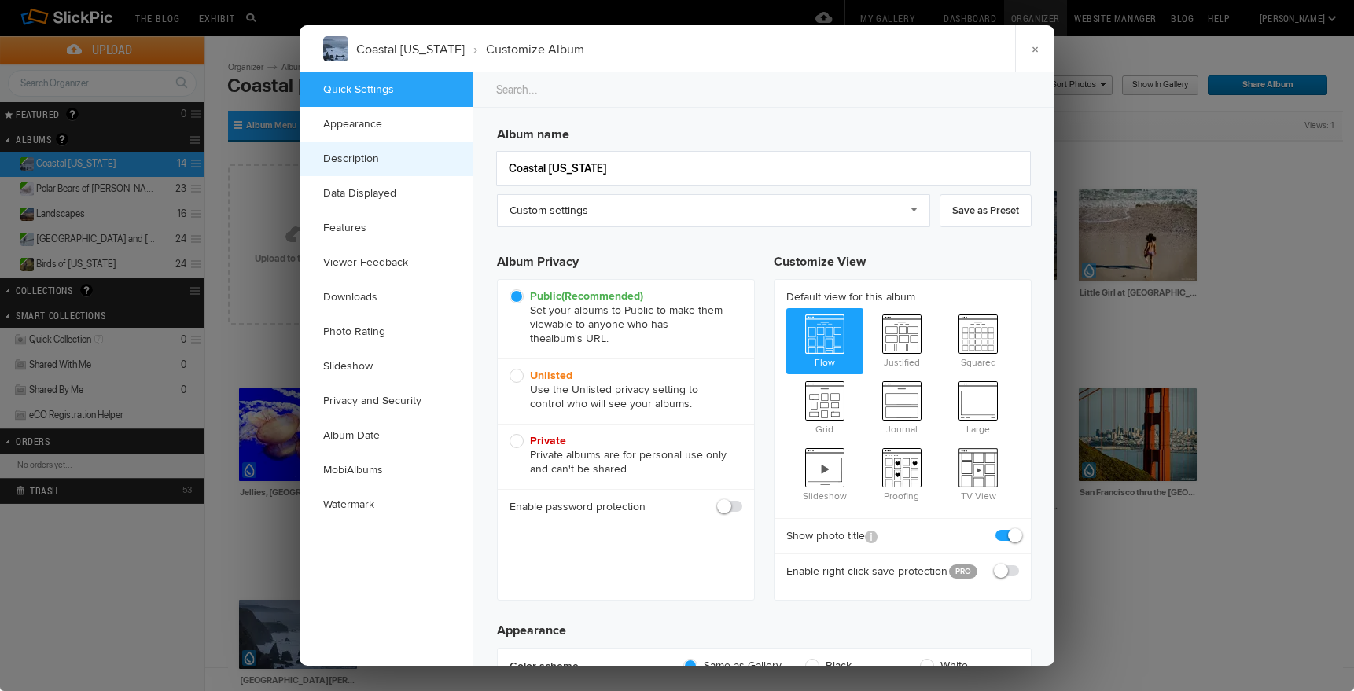
click at [348, 160] on link "Description" at bounding box center [386, 159] width 173 height 35
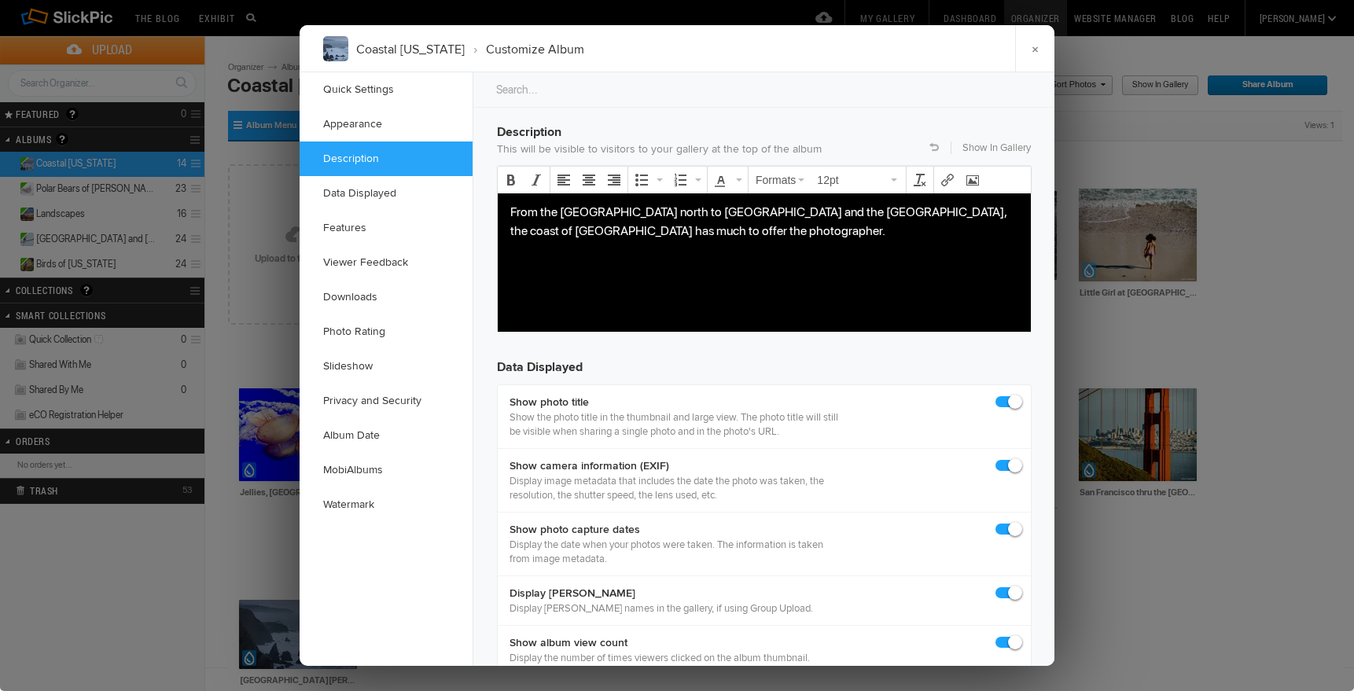
scroll to position [1221, 0]
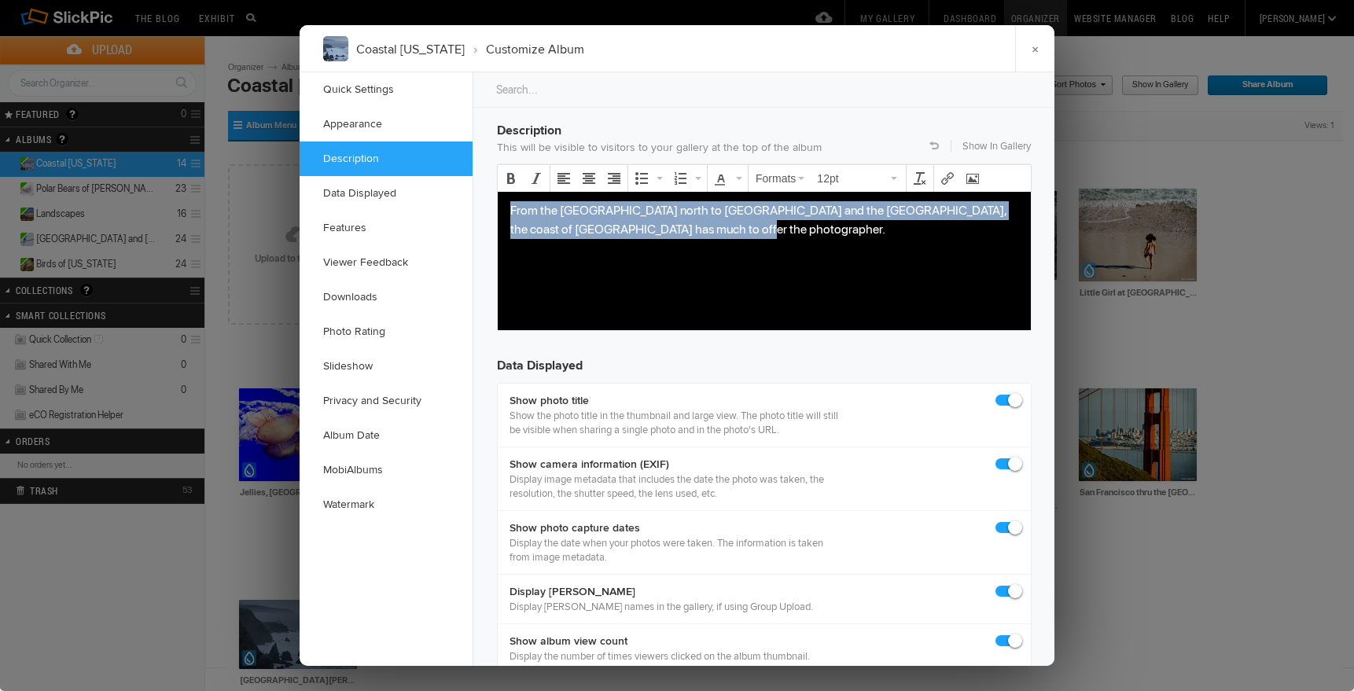
drag, startPoint x: 509, startPoint y: 208, endPoint x: 690, endPoint y: 242, distance: 184.0
click at [690, 242] on body "From the [GEOGRAPHIC_DATA] north to [GEOGRAPHIC_DATA] and the [GEOGRAPHIC_DATA]…" at bounding box center [764, 243] width 520 height 86
click at [587, 172] on icon "Align center" at bounding box center [589, 178] width 13 height 13
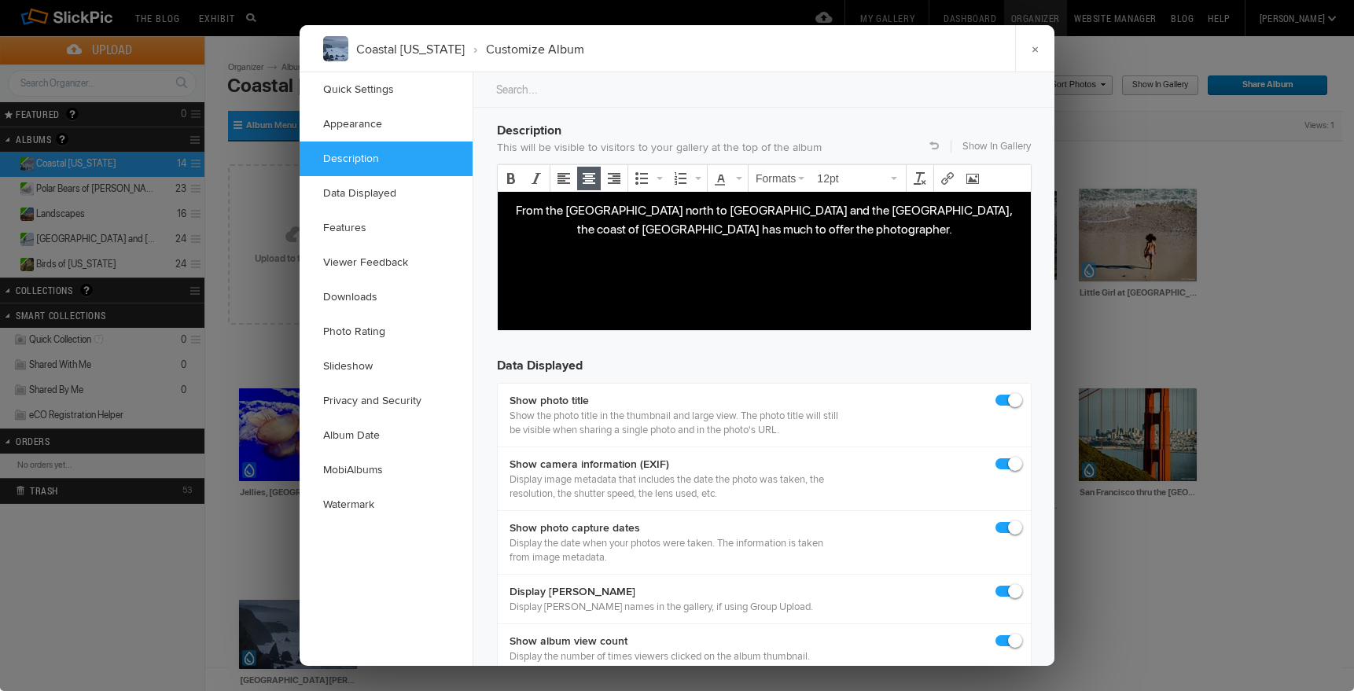
click at [884, 209] on p "From the Monterey Peninsula north to San Francisco and the redwoods, the coast …" at bounding box center [764, 219] width 508 height 38
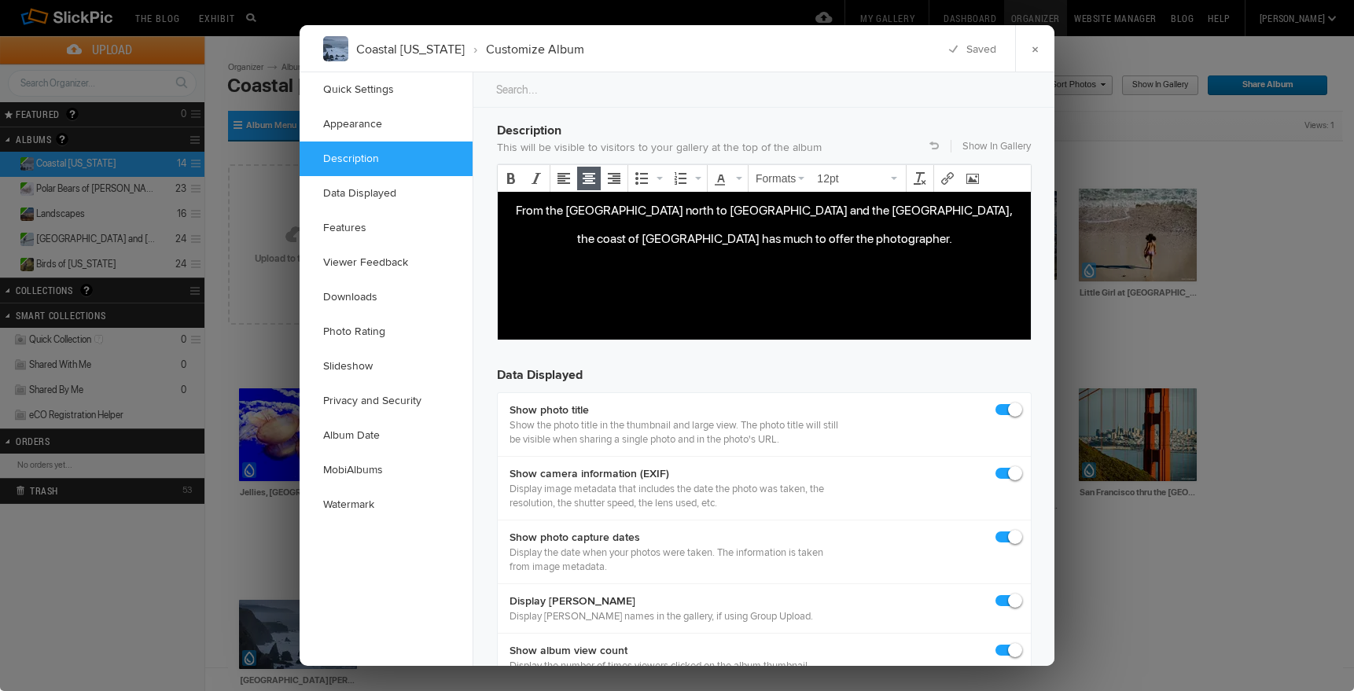
scroll to position [1209, 0]
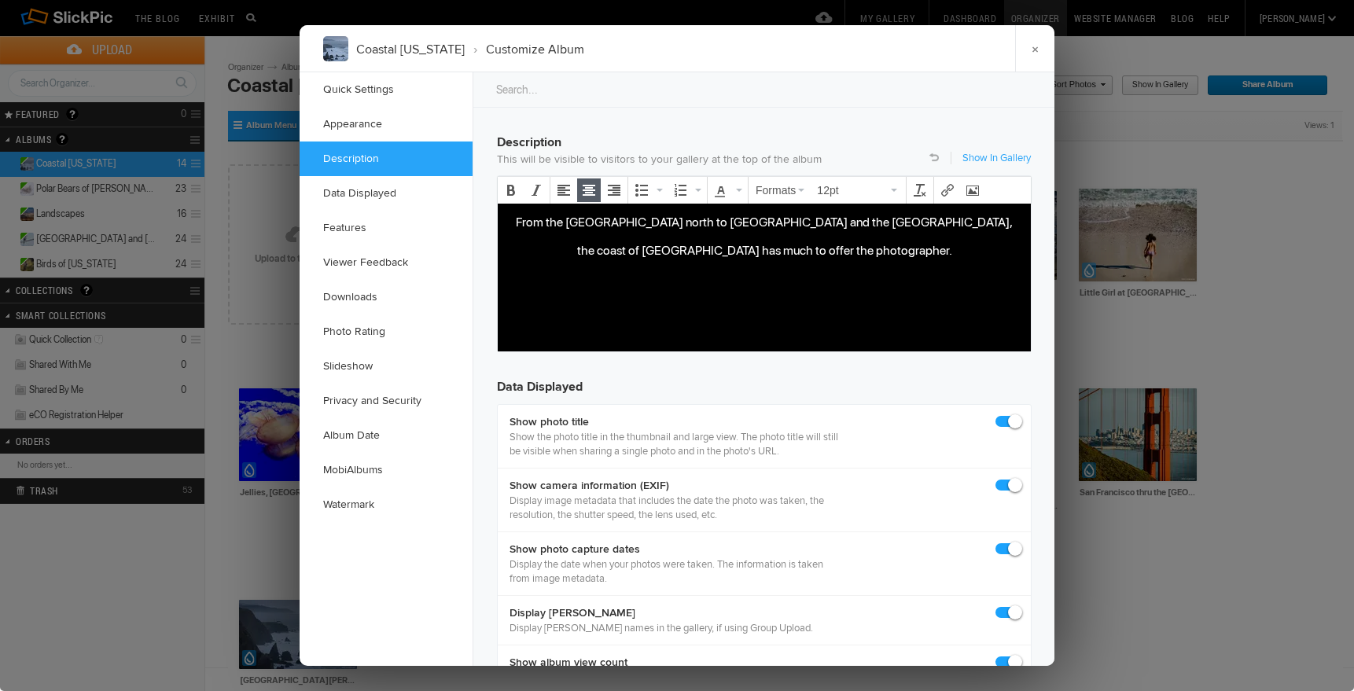
click at [992, 157] on link "Show In Gallery" at bounding box center [996, 158] width 68 height 14
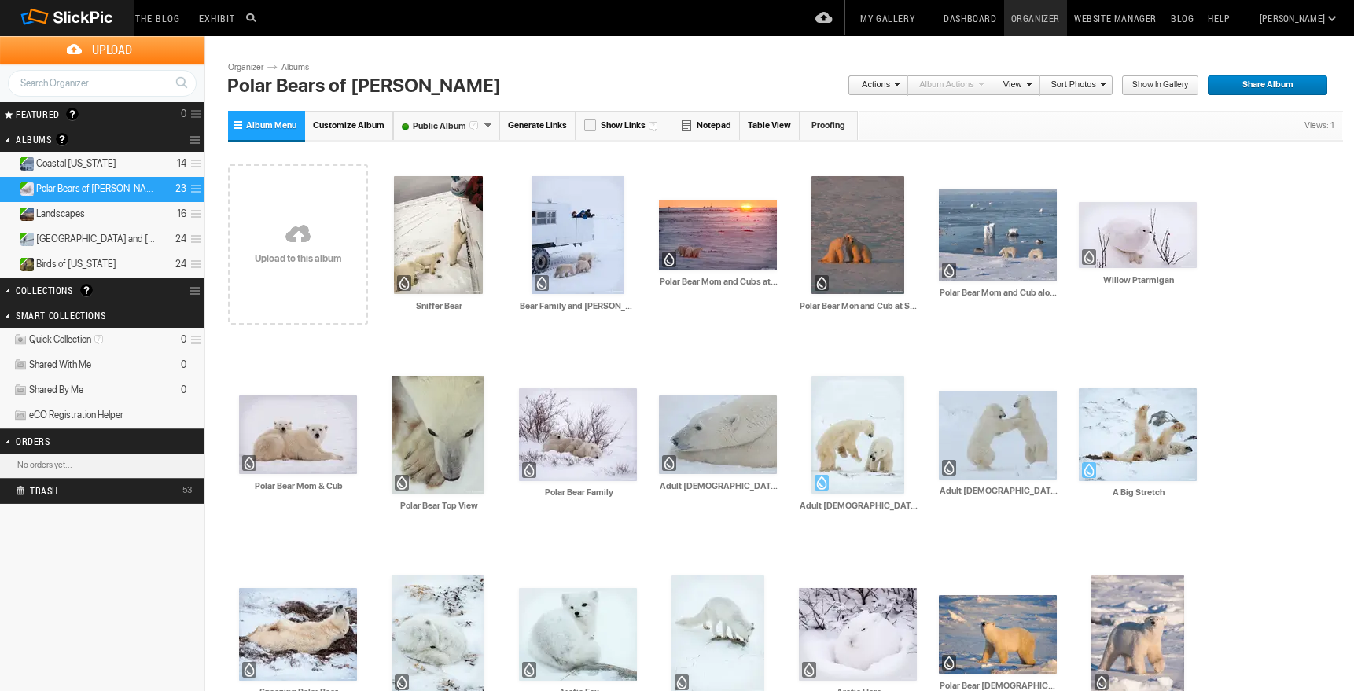
click at [363, 124] on span "Customize Album" at bounding box center [349, 125] width 72 height 10
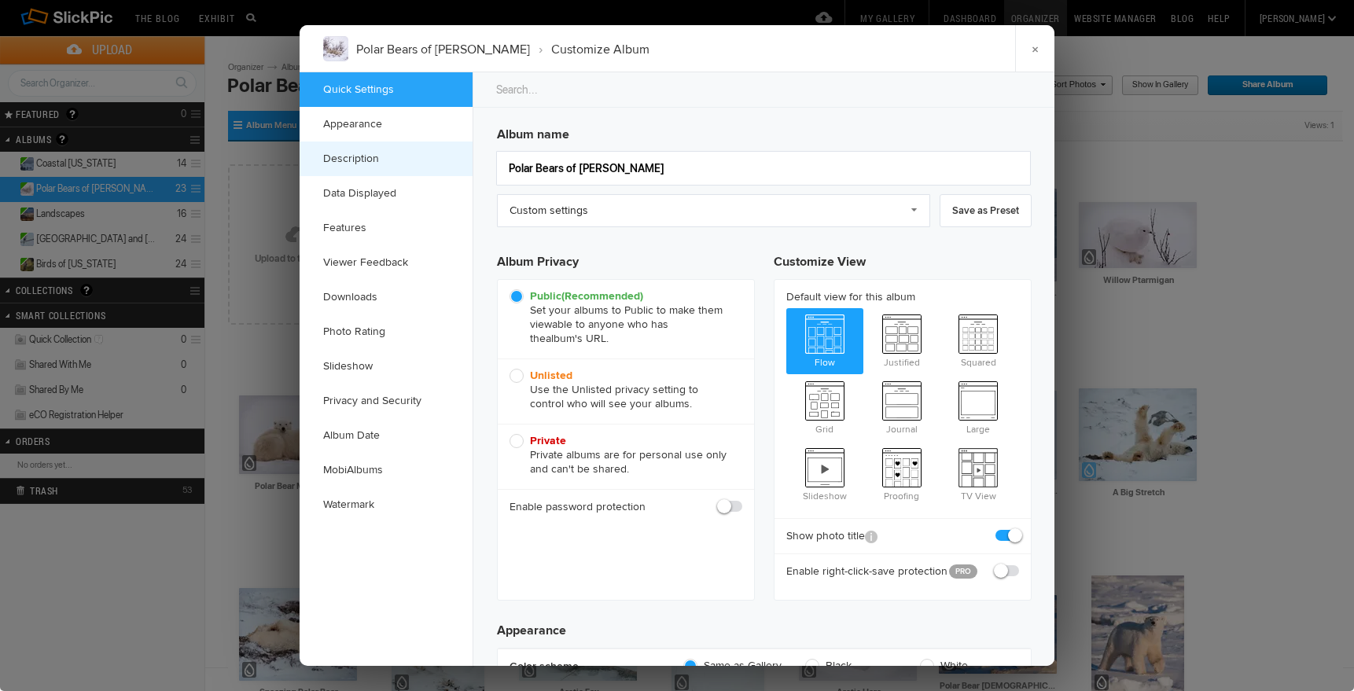
checkbox input "true"
click at [364, 157] on link "Description" at bounding box center [386, 159] width 173 height 35
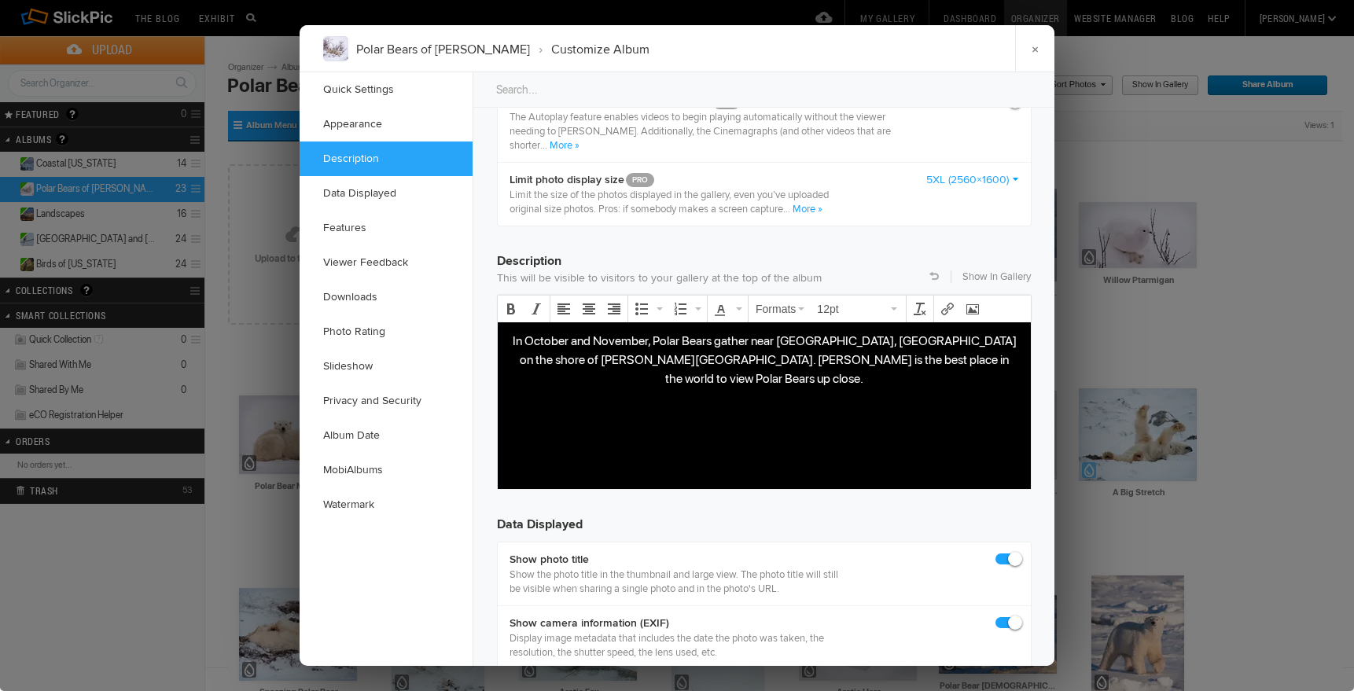
scroll to position [1221, 0]
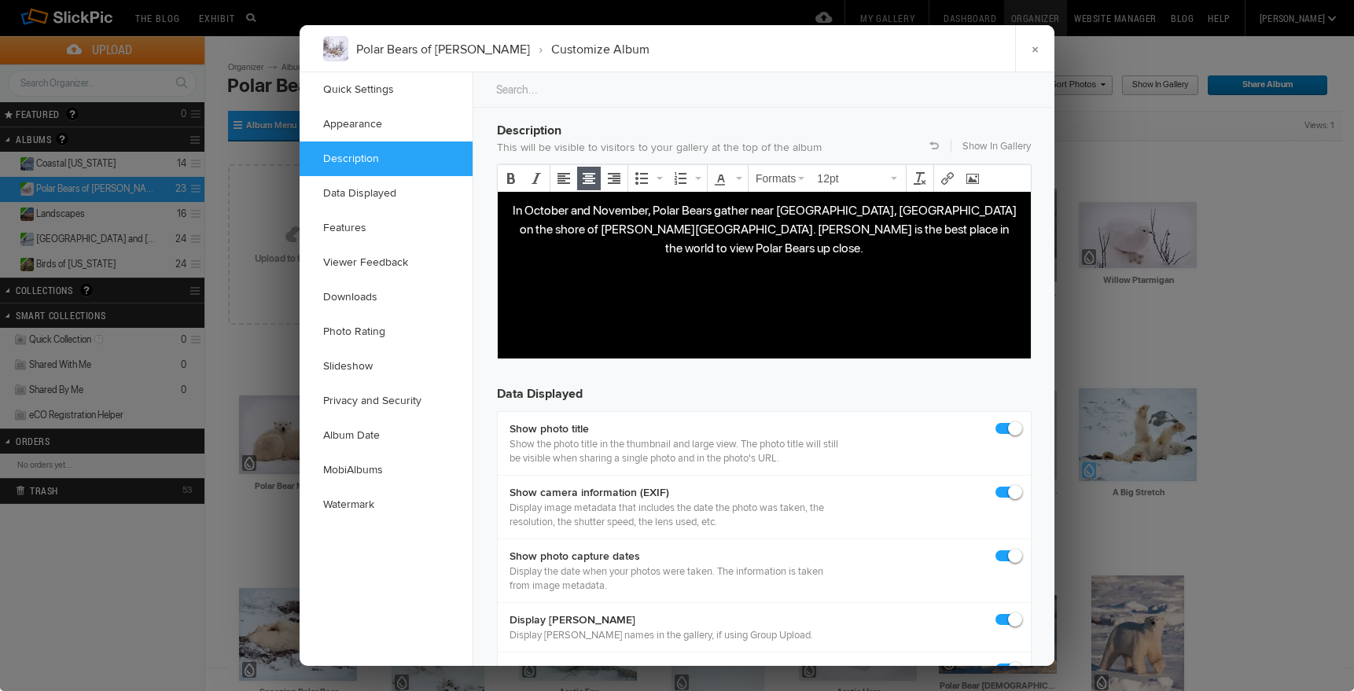
click at [888, 210] on p "In October and November, Polar Bears gather near [GEOGRAPHIC_DATA], [GEOGRAPHIC…" at bounding box center [764, 228] width 508 height 57
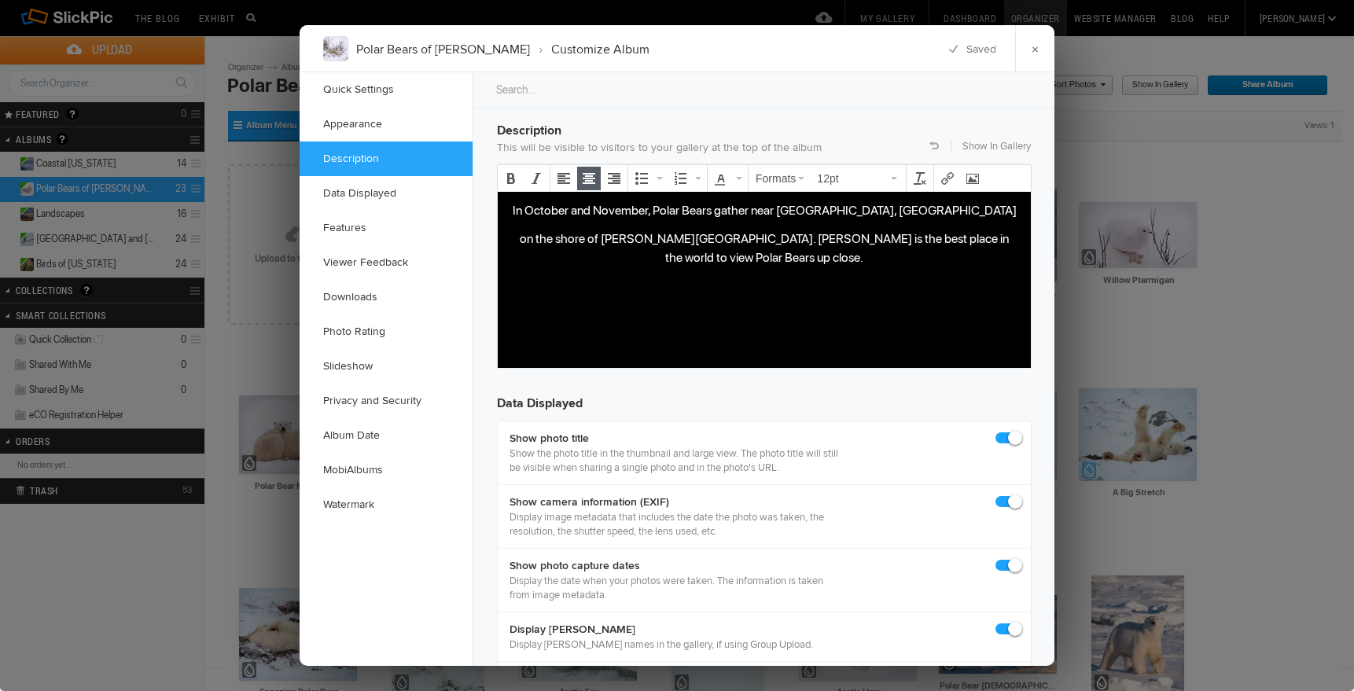
drag, startPoint x: 666, startPoint y: 238, endPoint x: 685, endPoint y: 243, distance: 19.5
click at [666, 238] on p "on the shore of [PERSON_NAME][GEOGRAPHIC_DATA]. [PERSON_NAME] is the best place…" at bounding box center [764, 248] width 508 height 38
click at [801, 240] on p "on the shore of [PERSON_NAME][GEOGRAPHIC_DATA]. [PERSON_NAME] is the best place…" at bounding box center [764, 248] width 508 height 38
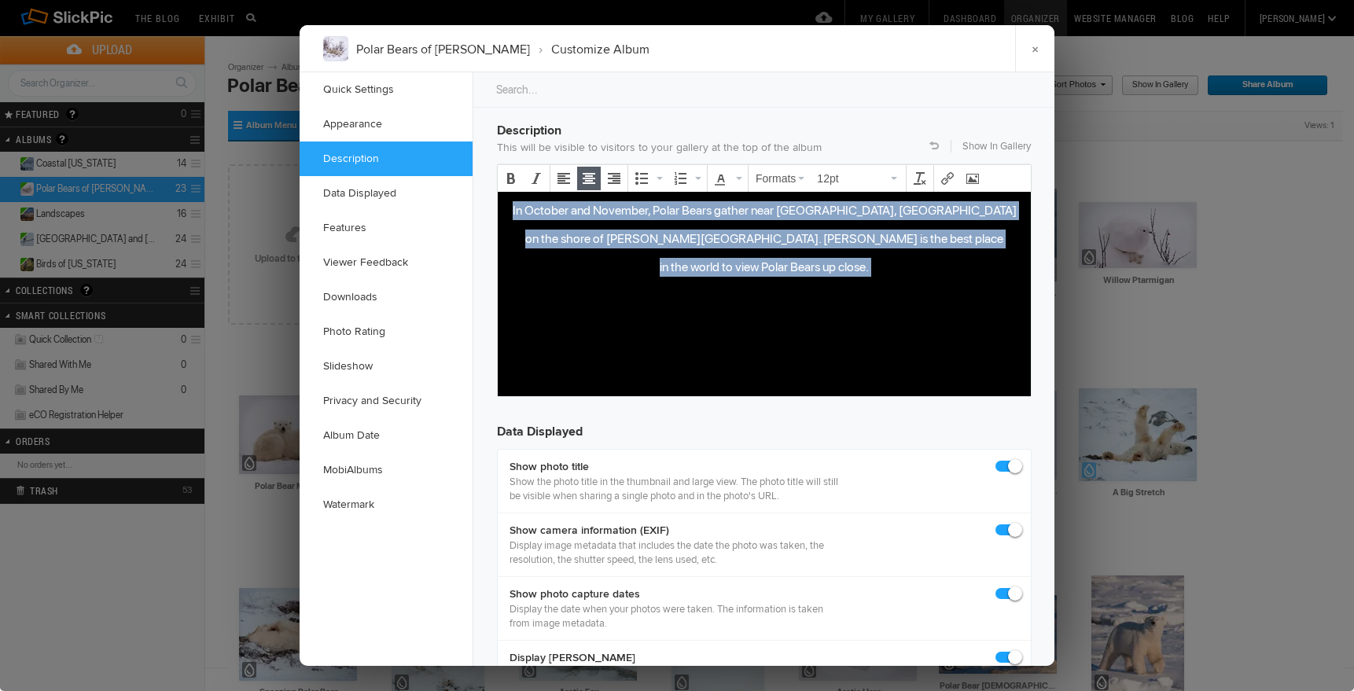
drag, startPoint x: 576, startPoint y: 205, endPoint x: 779, endPoint y: 282, distance: 217.0
click at [779, 282] on body "In October and November, Polar Bears gather near [GEOGRAPHIC_DATA], [GEOGRAPHIC…" at bounding box center [764, 276] width 520 height 153
click at [560, 178] on icon "Align left" at bounding box center [563, 178] width 13 height 13
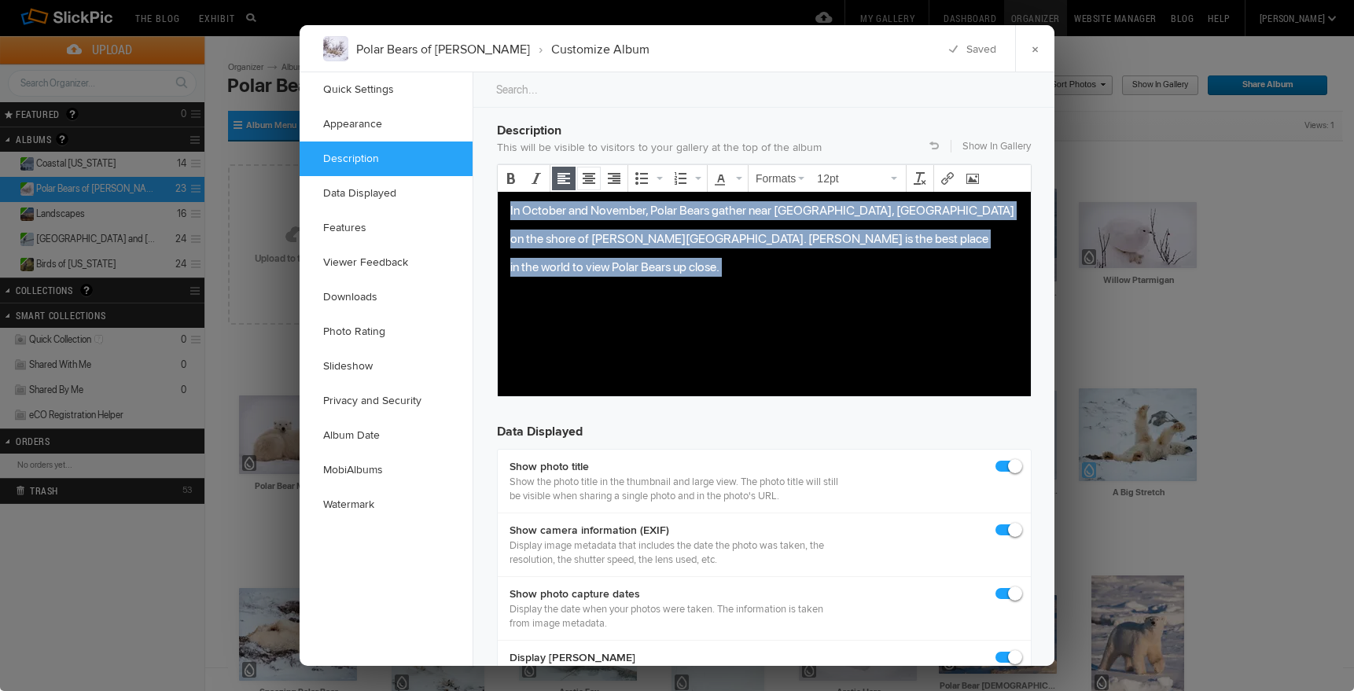
click at [587, 176] on icon "Align center" at bounding box center [589, 178] width 13 height 13
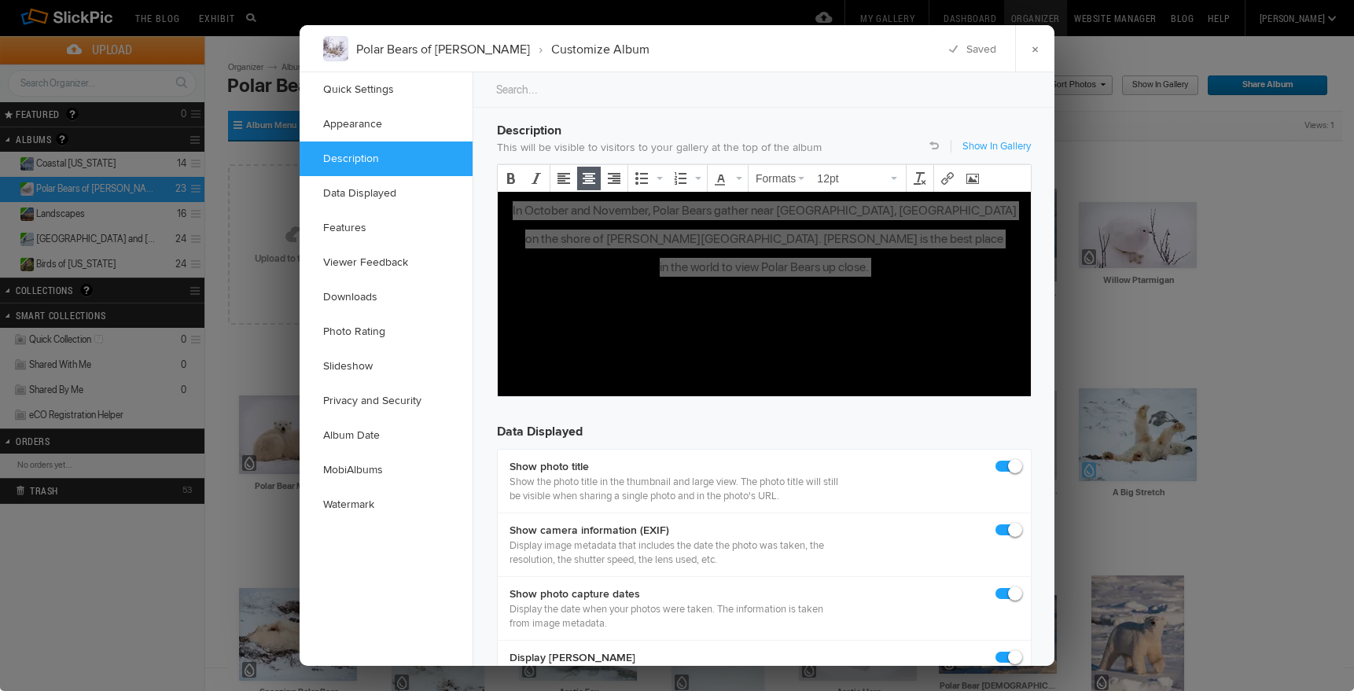
click at [1013, 145] on link "Show In Gallery" at bounding box center [996, 146] width 68 height 14
